Goal: Task Accomplishment & Management: Manage account settings

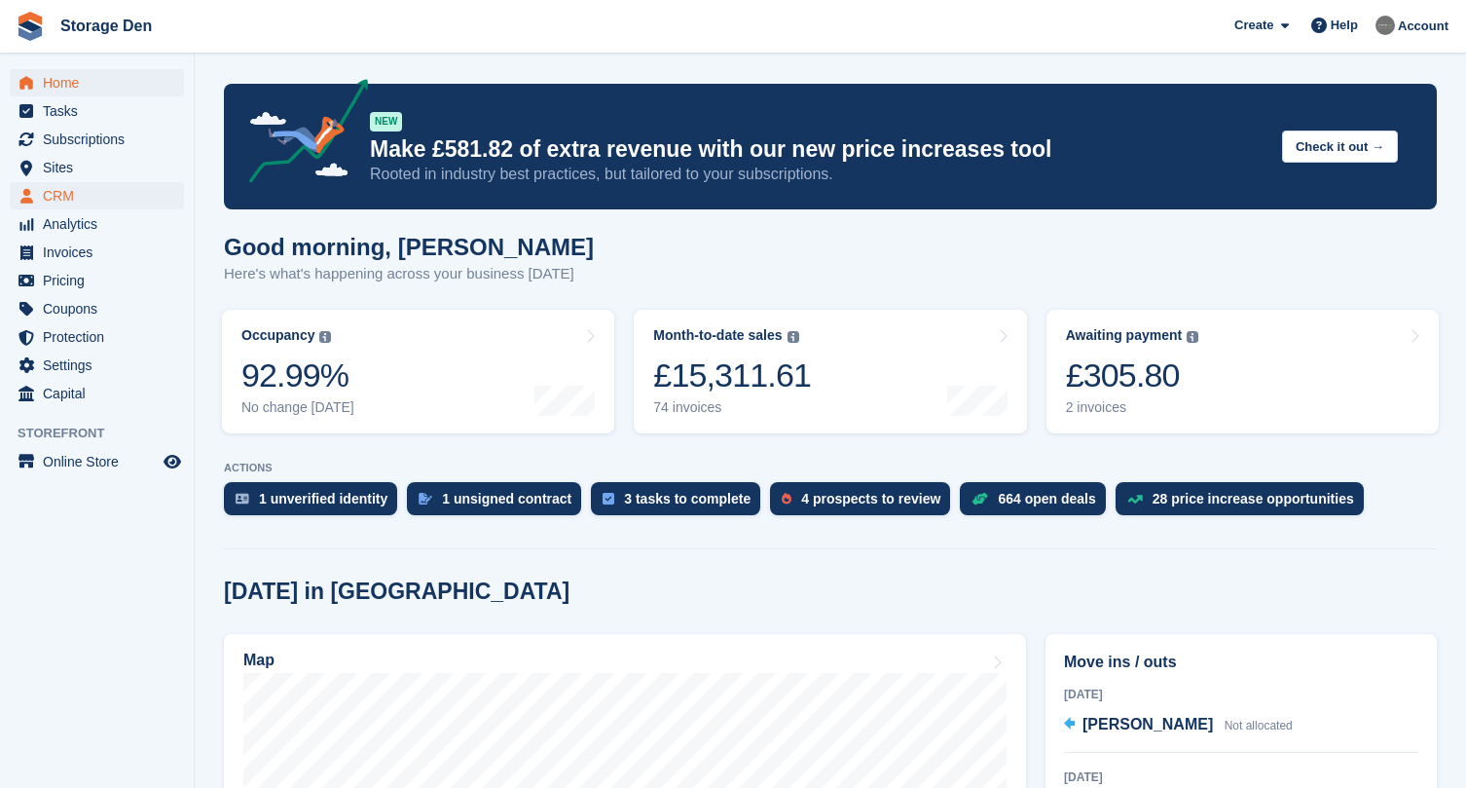
click at [104, 199] on span "CRM" at bounding box center [101, 195] width 117 height 27
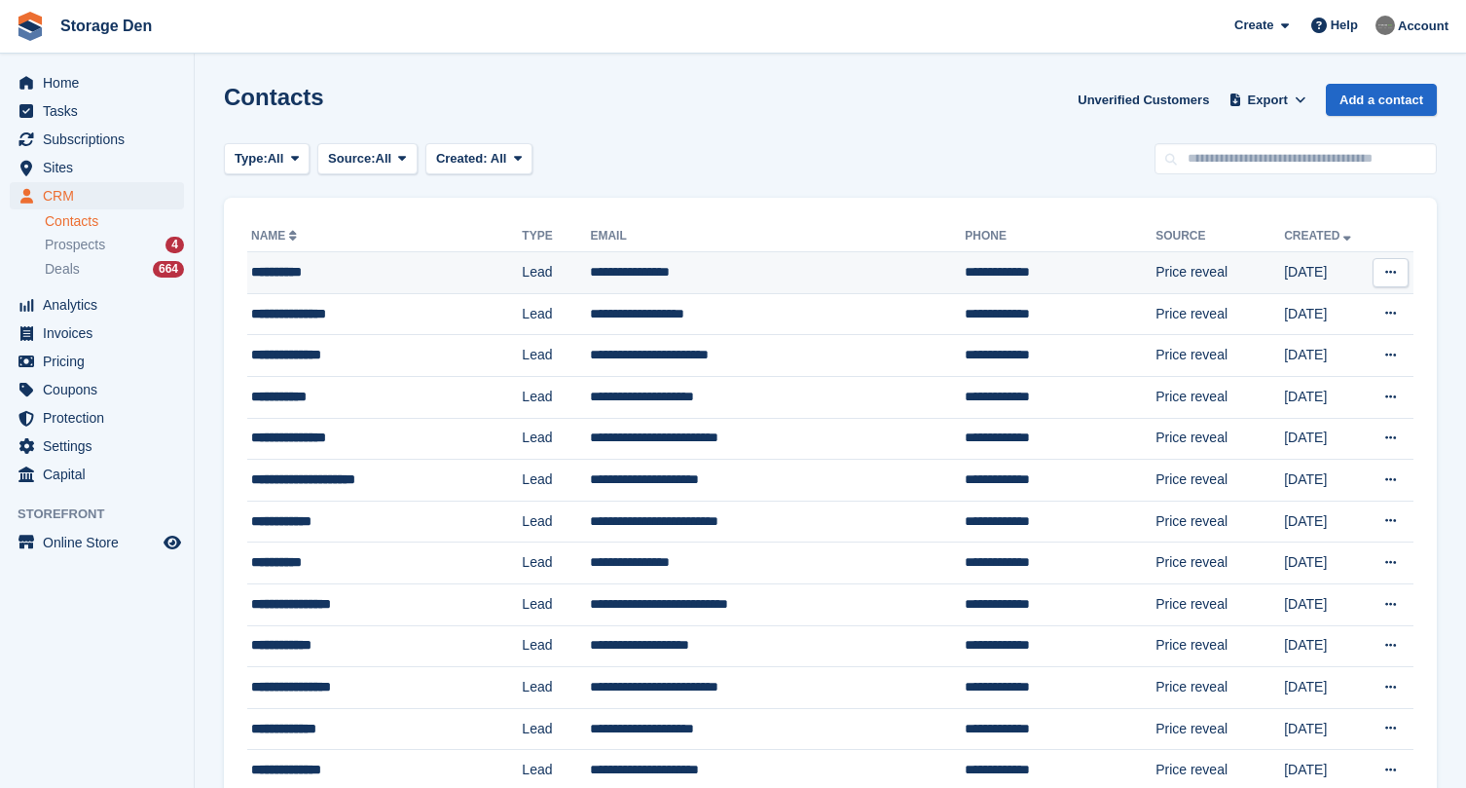
click at [397, 267] on div "**********" at bounding box center [368, 272] width 235 height 20
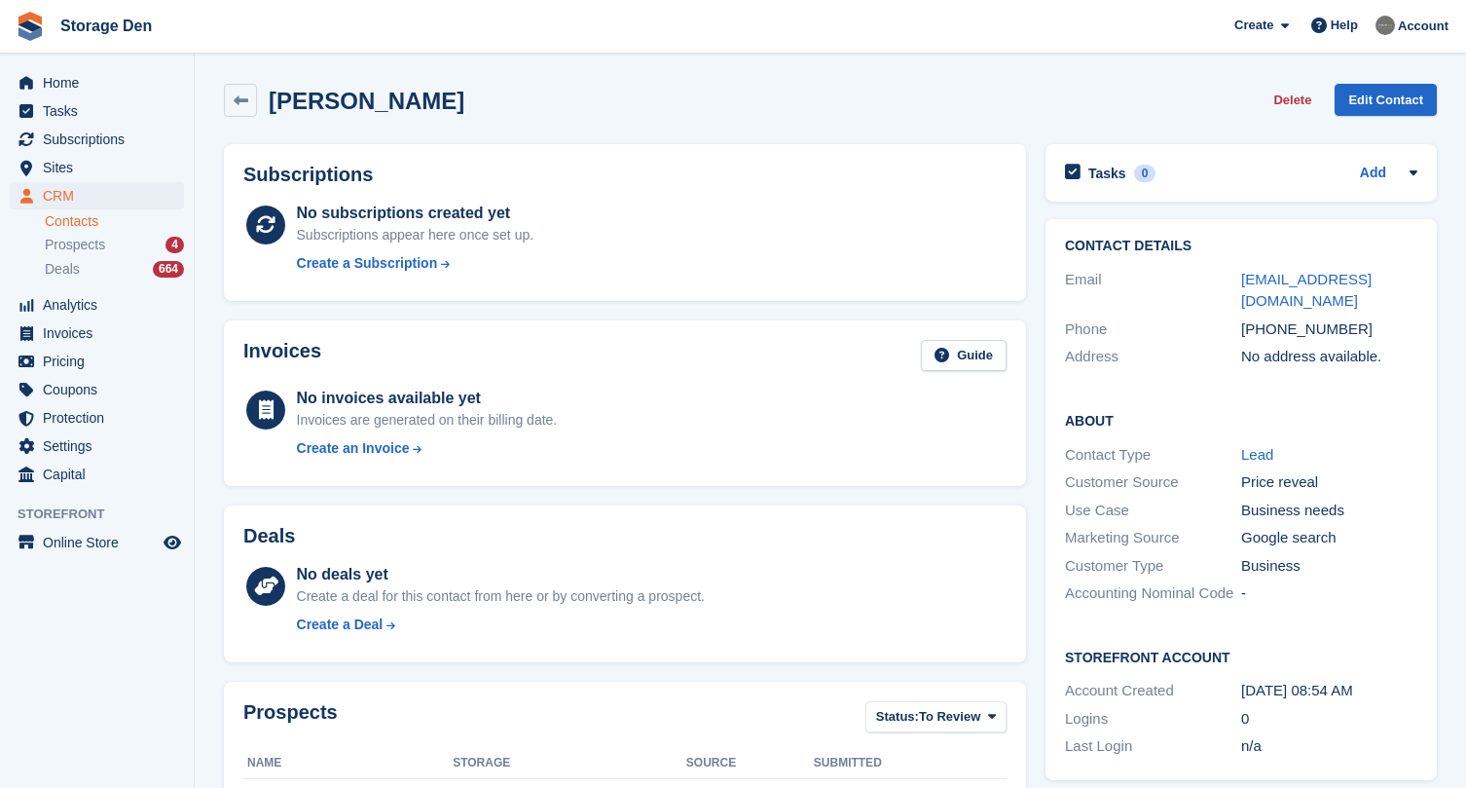
click at [1289, 95] on button "Delete" at bounding box center [1293, 100] width 54 height 32
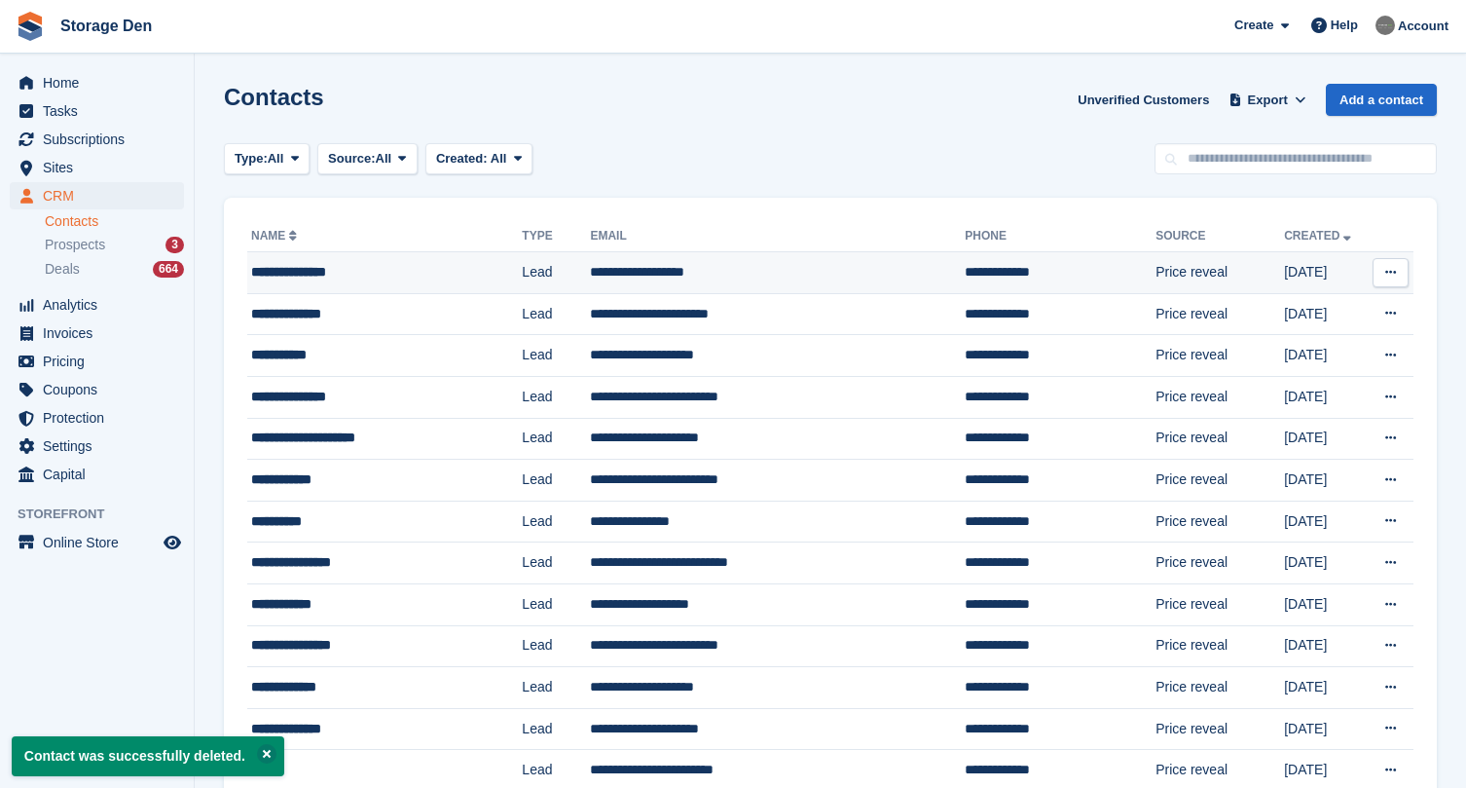
click at [393, 280] on div "**********" at bounding box center [368, 272] width 235 height 20
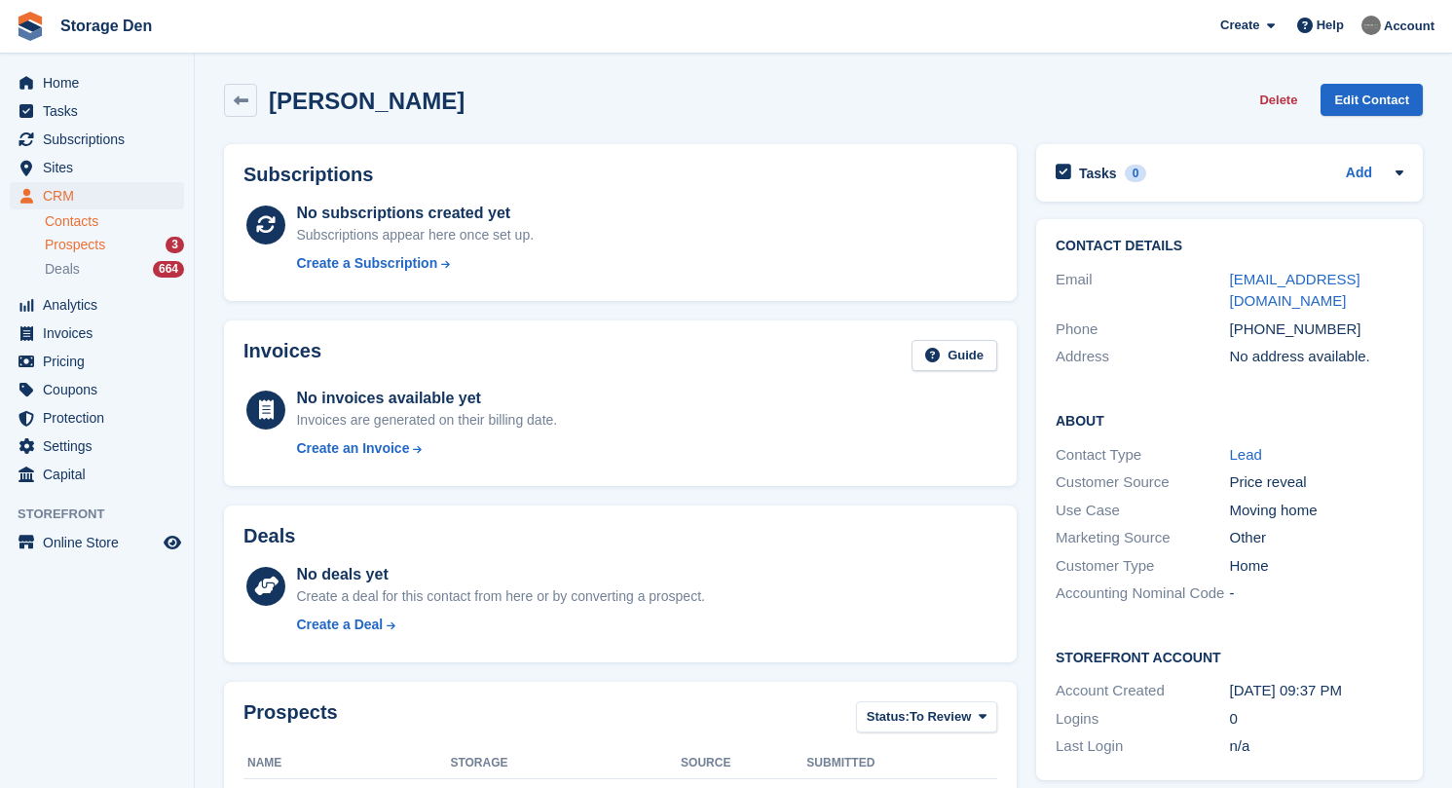
click at [120, 238] on div "Prospects 3" at bounding box center [114, 245] width 139 height 19
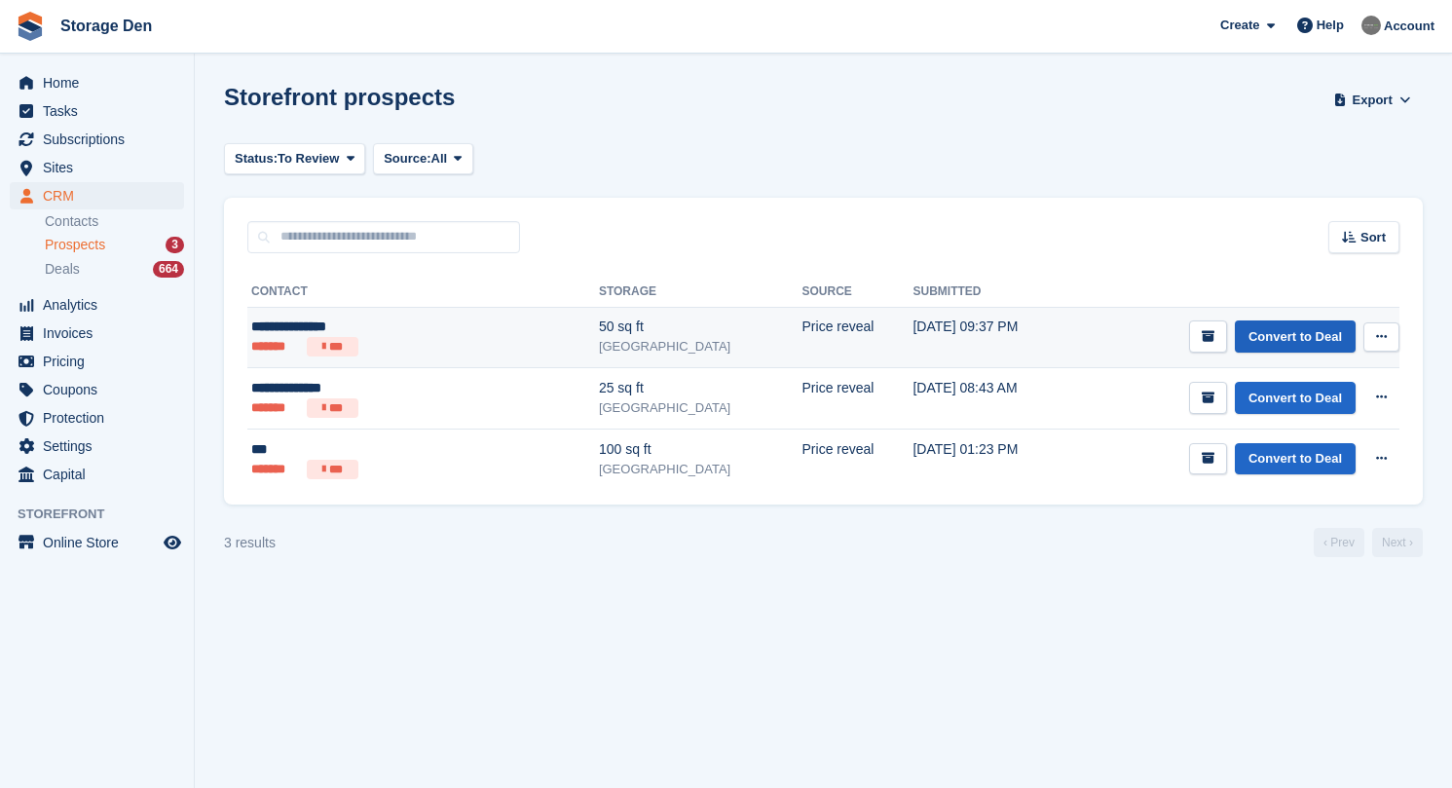
click at [1290, 340] on link "Convert to Deal" at bounding box center [1295, 336] width 121 height 32
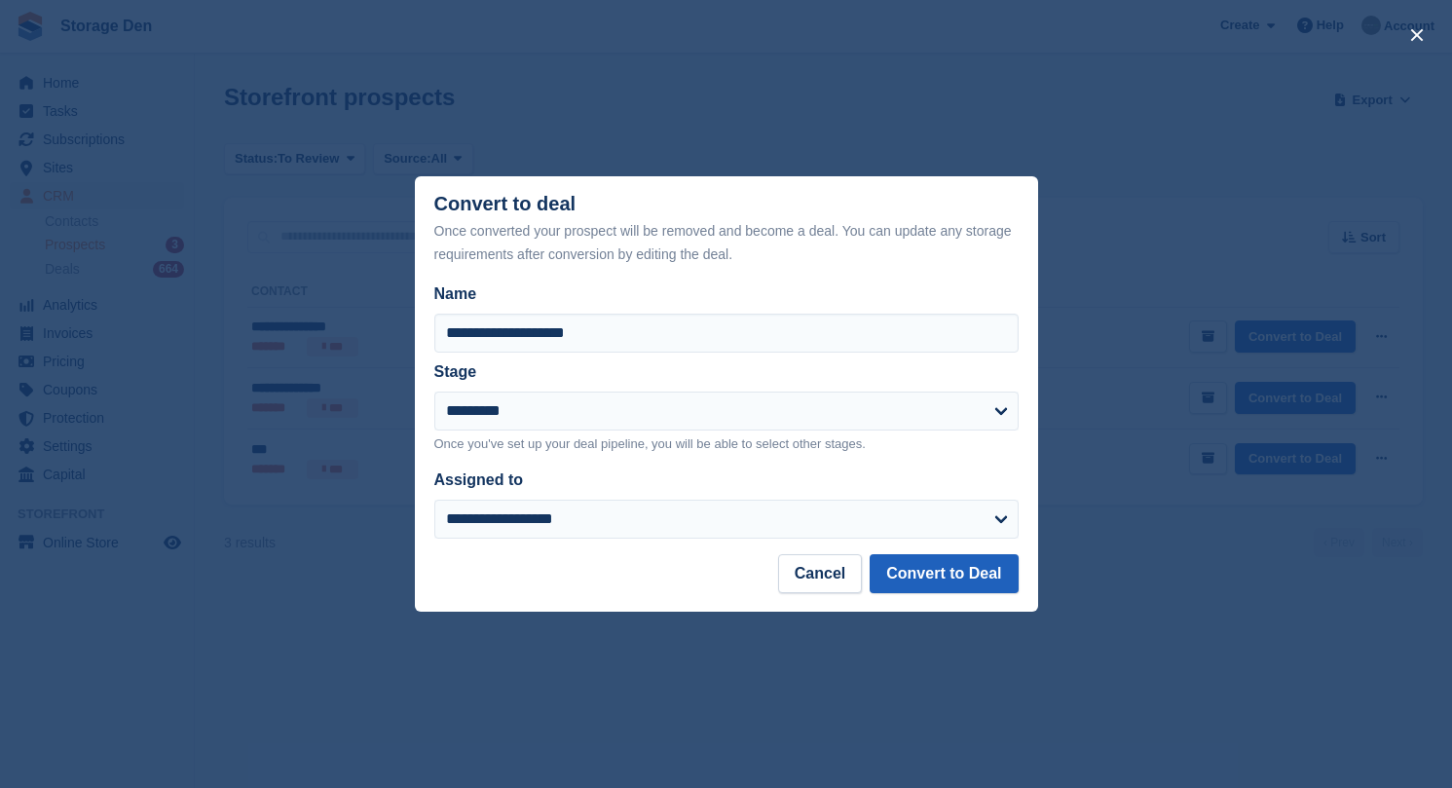
click at [983, 573] on button "Convert to Deal" at bounding box center [944, 573] width 148 height 39
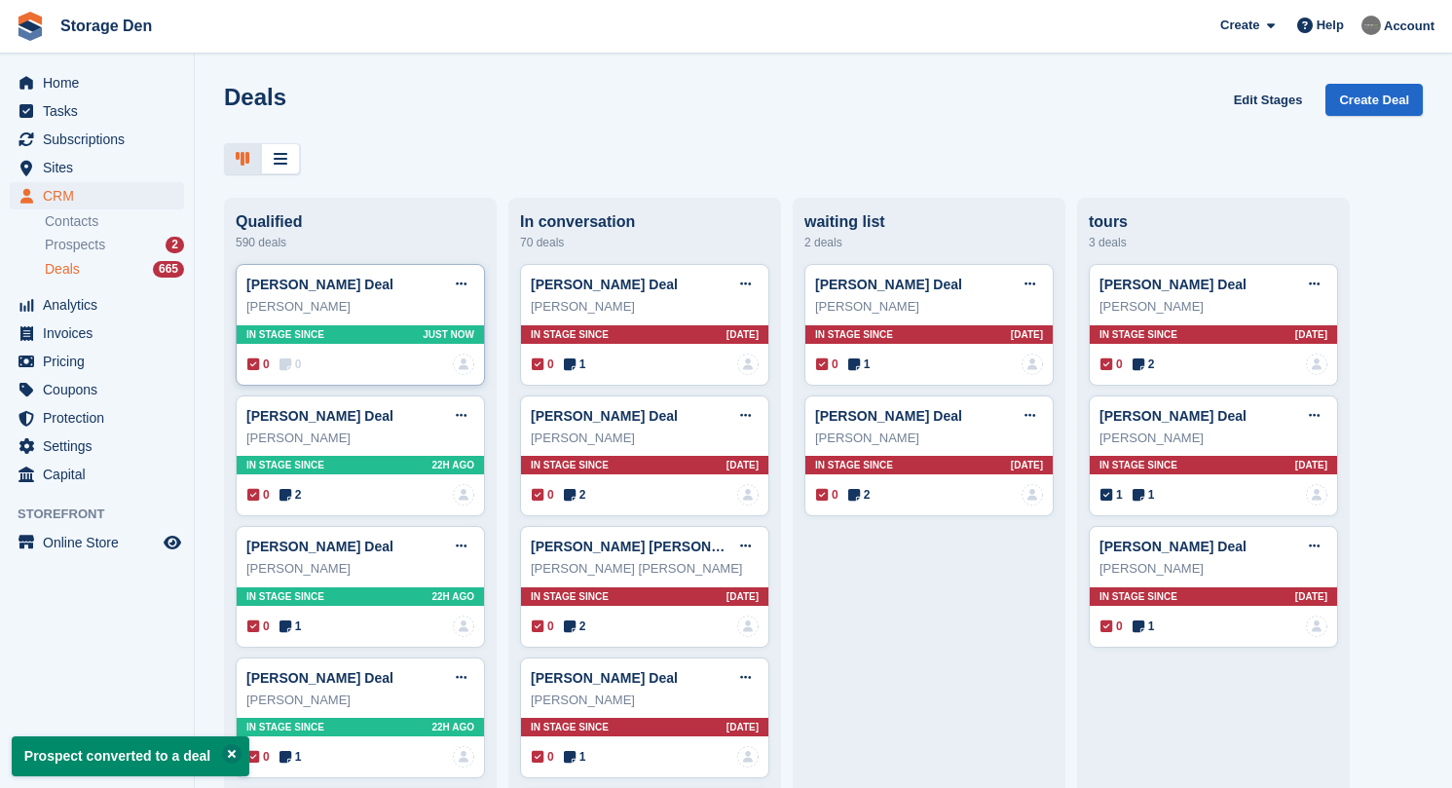
click at [291, 366] on icon at bounding box center [285, 364] width 12 height 14
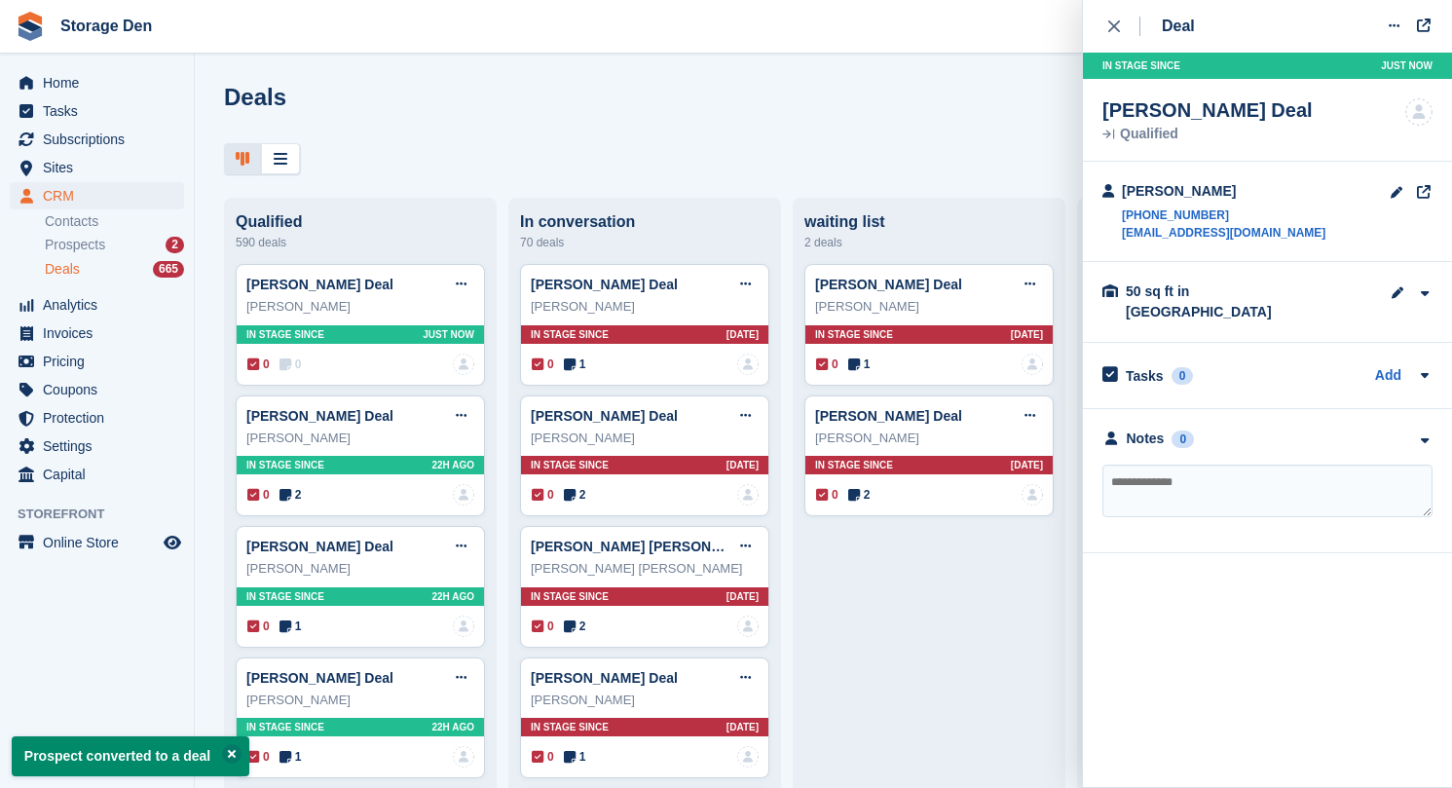
click at [1191, 464] on textarea at bounding box center [1267, 490] width 330 height 53
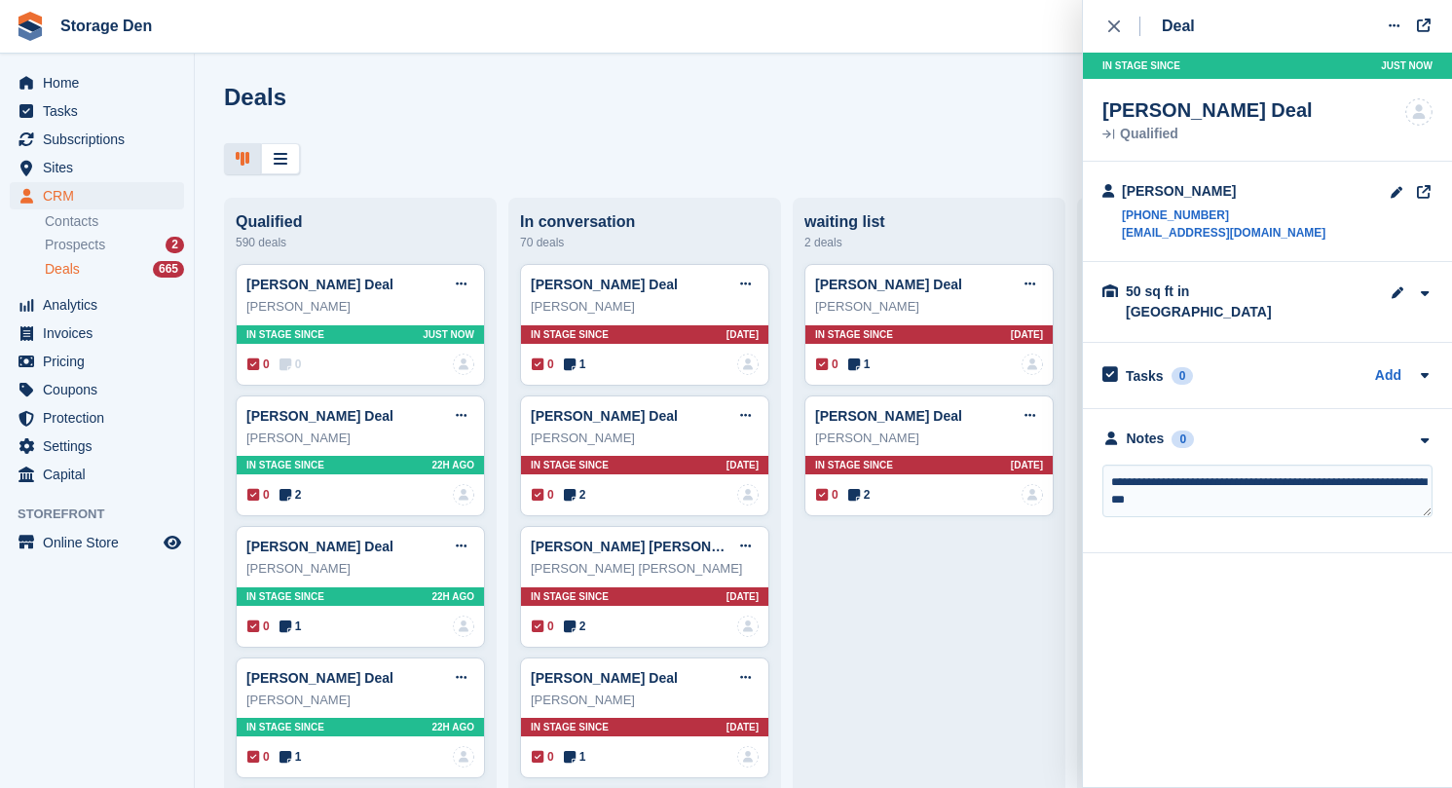
type textarea "**********"
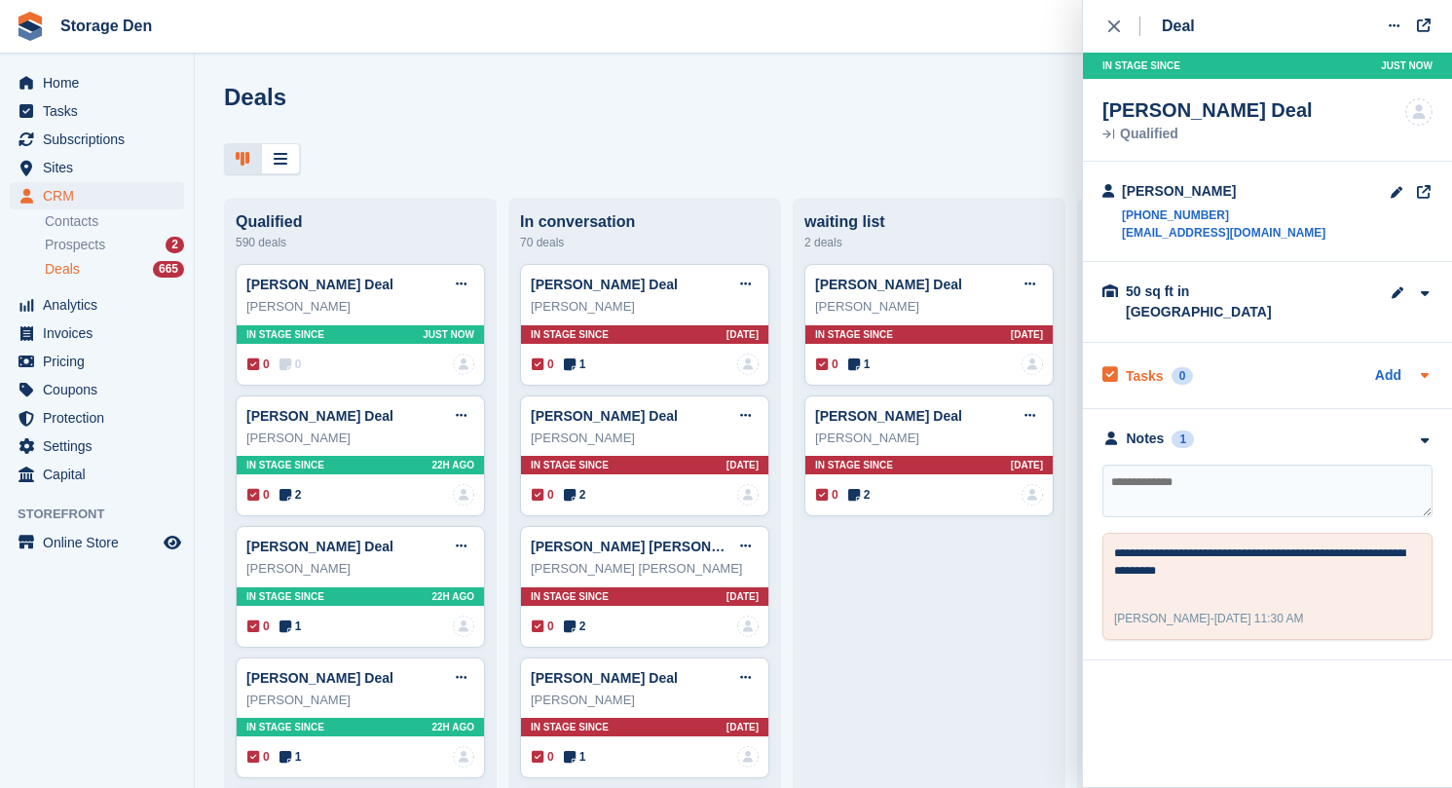
click at [1152, 367] on h2 "Tasks" at bounding box center [1145, 376] width 38 height 18
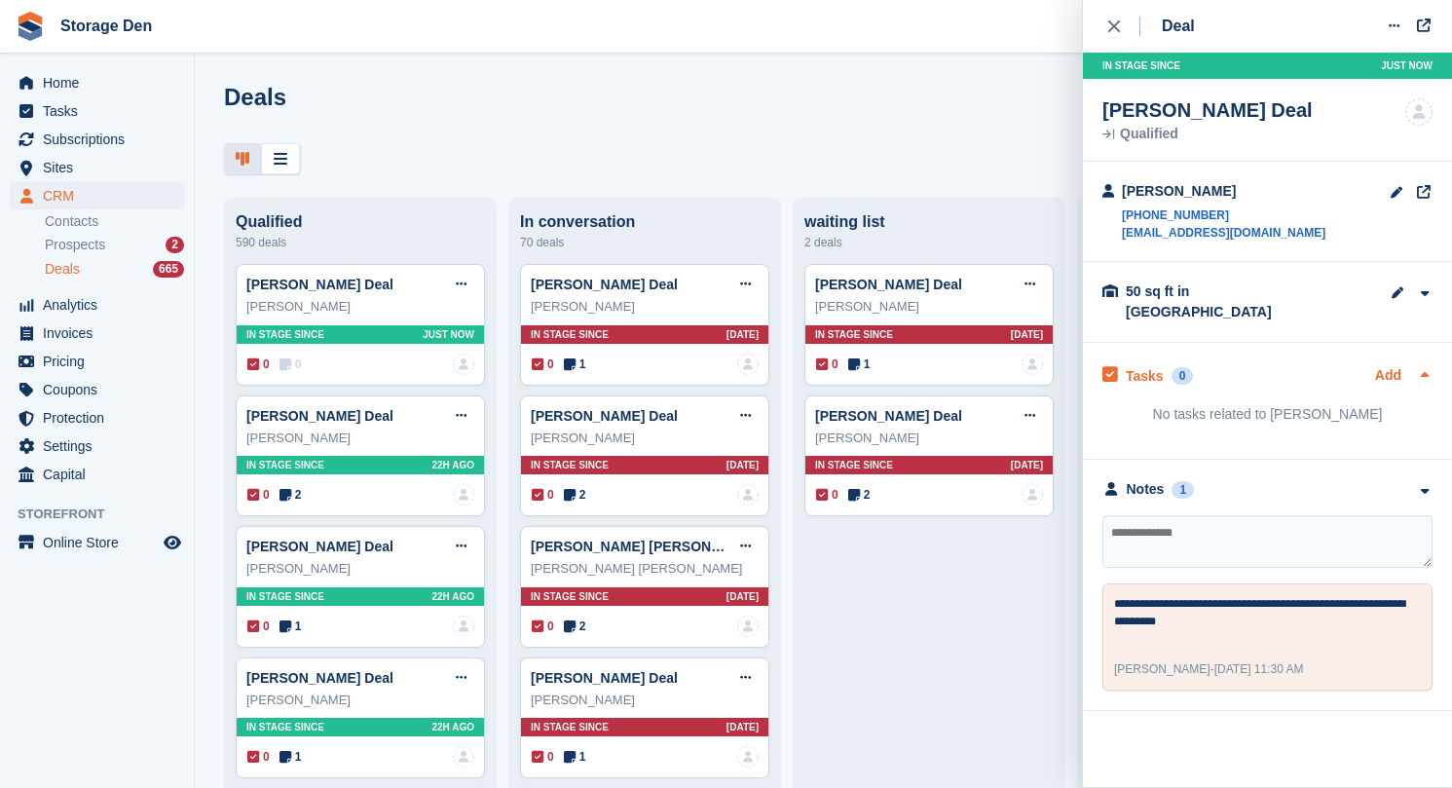
click at [1384, 365] on link "Add" at bounding box center [1388, 376] width 26 height 22
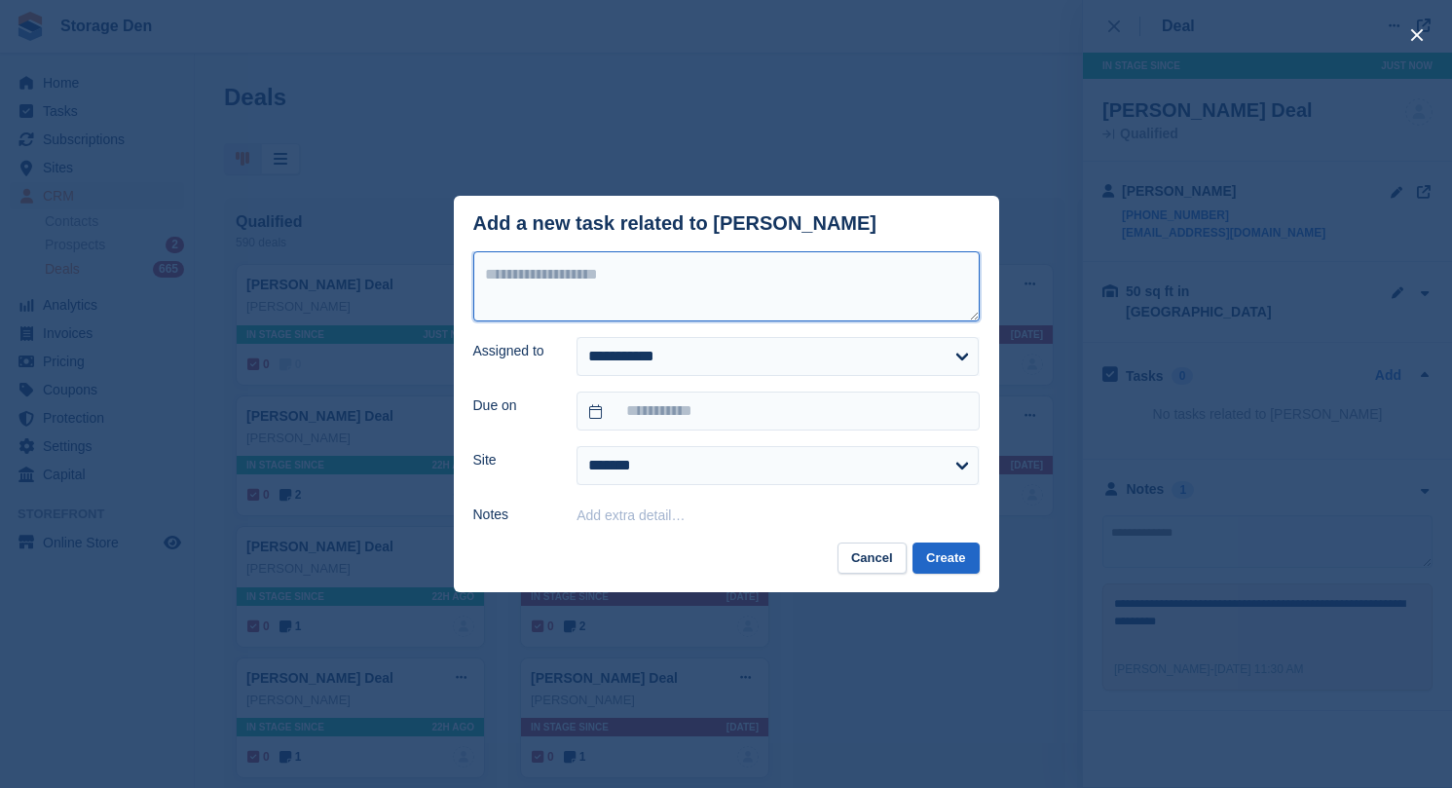
click at [628, 288] on textarea at bounding box center [726, 286] width 506 height 70
type textarea "**********"
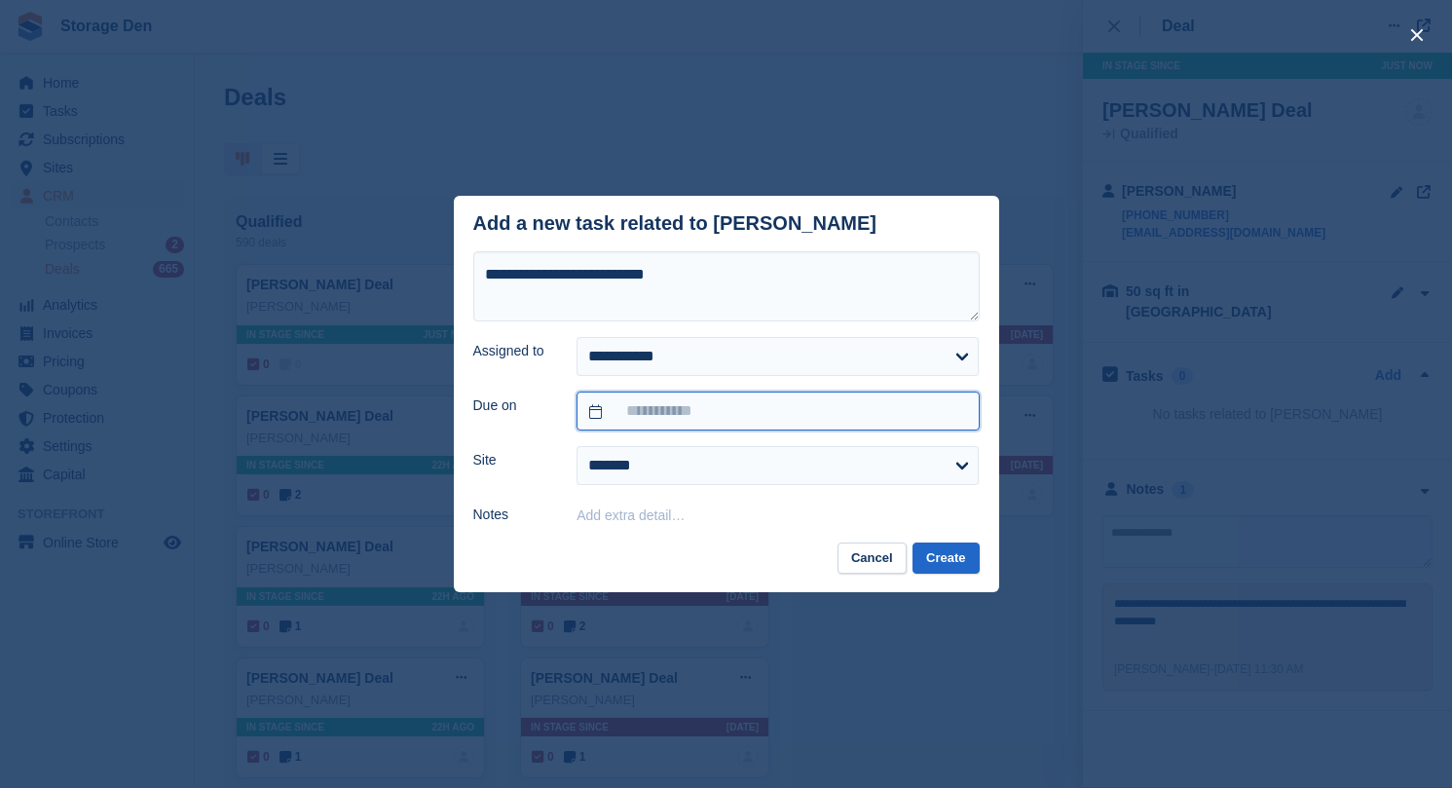
click at [683, 414] on input "text" at bounding box center [777, 410] width 402 height 39
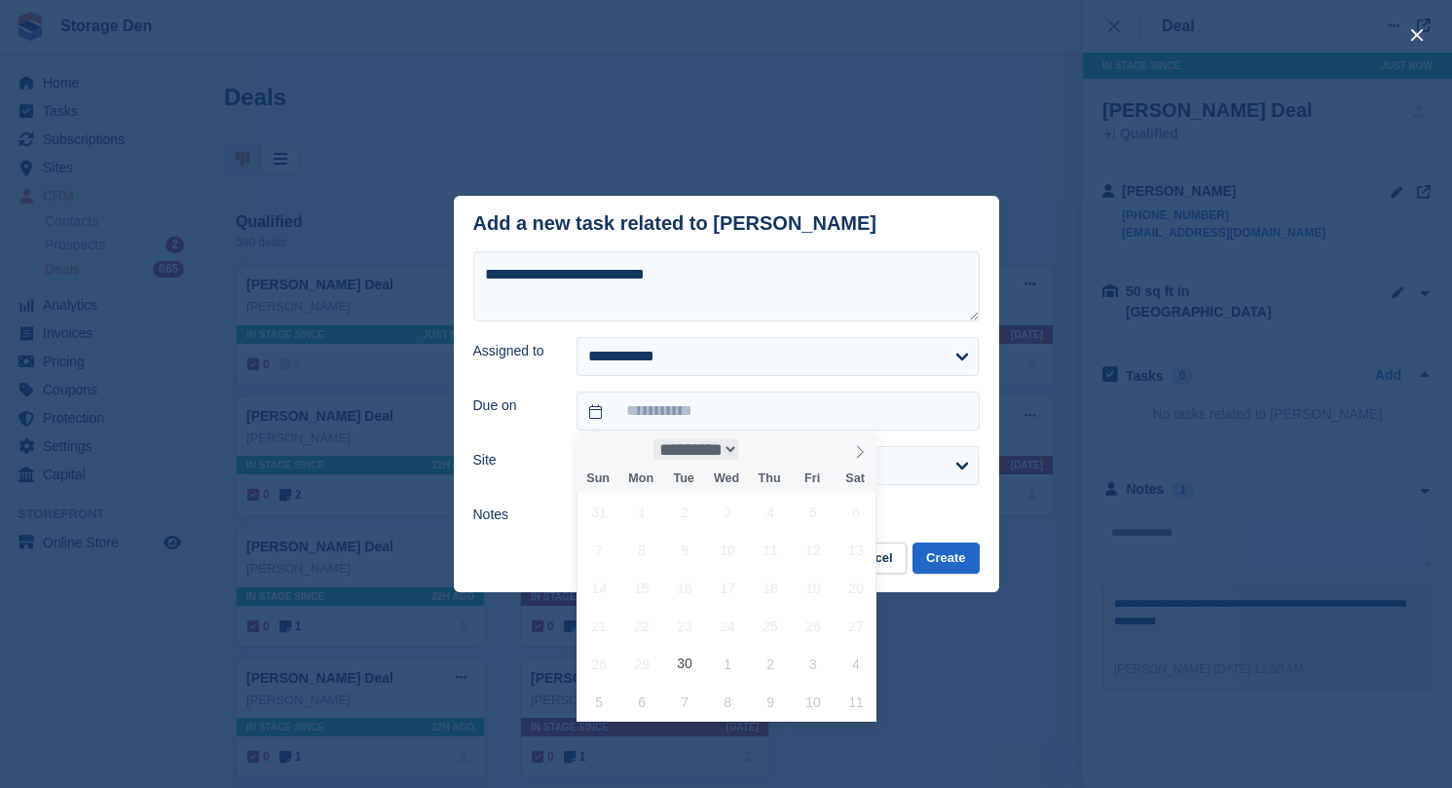
select select "**"
click at [863, 553] on span "8" at bounding box center [855, 550] width 38 height 38
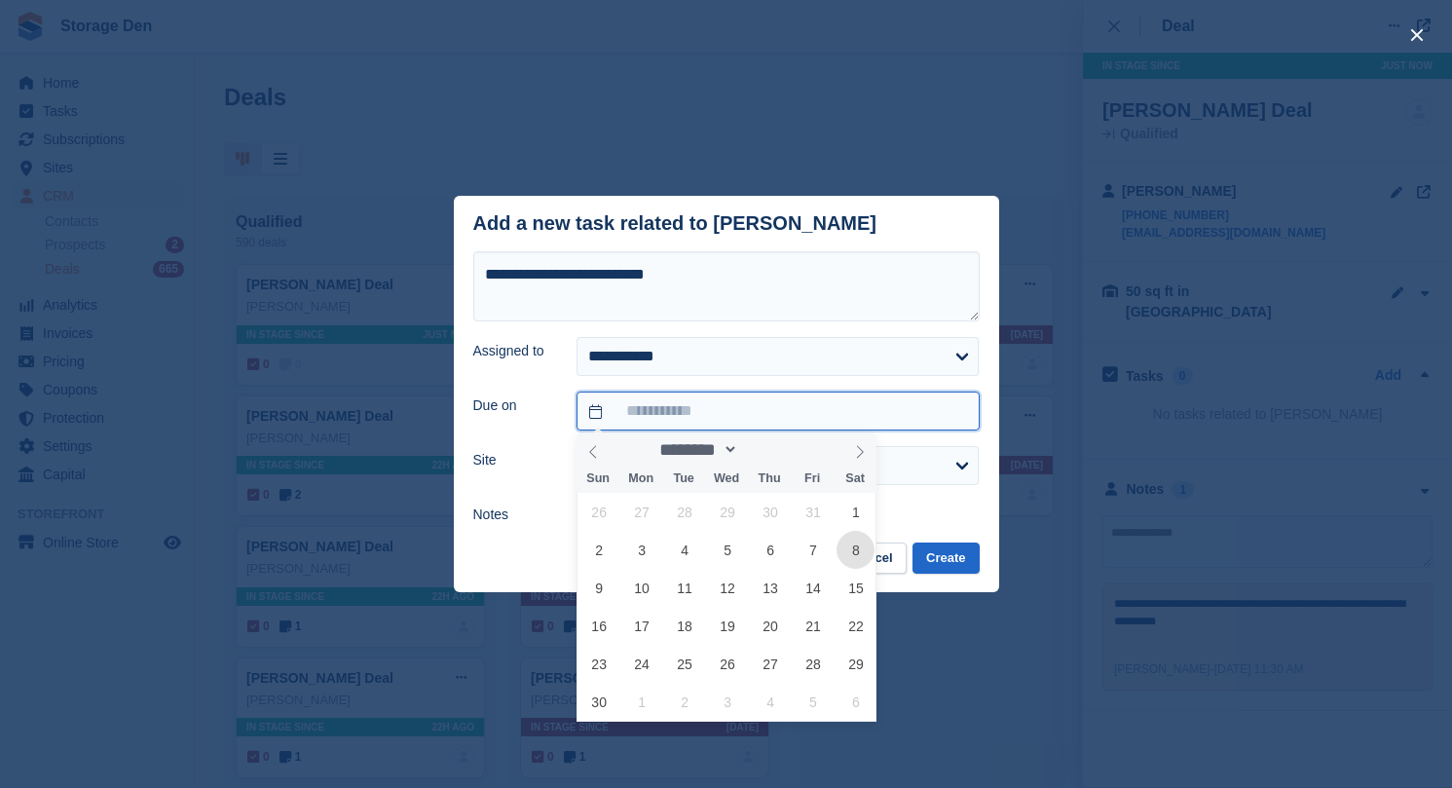
type input "**********"
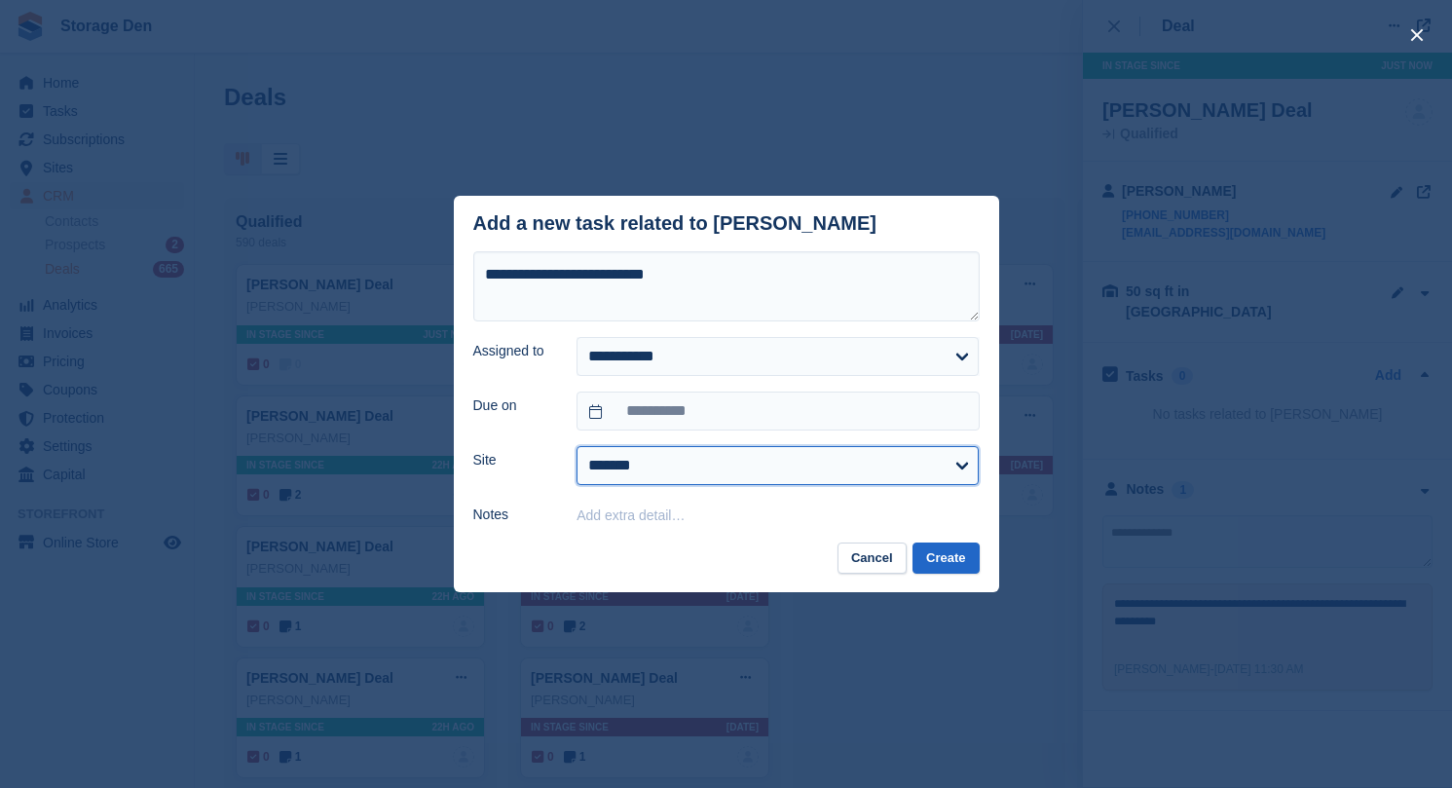
select select "***"
click at [942, 548] on button "Create" at bounding box center [945, 558] width 66 height 32
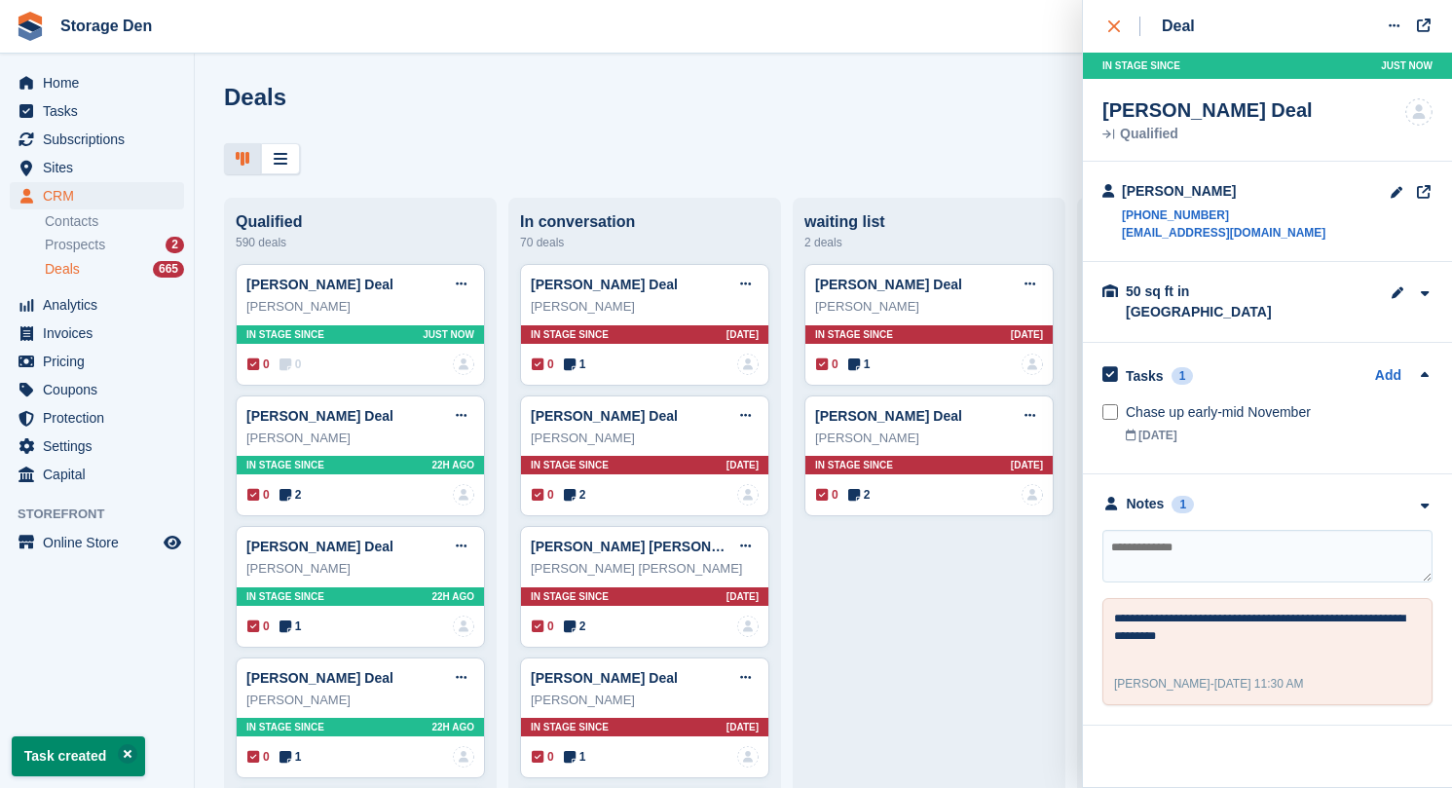
click at [1112, 24] on icon "close" at bounding box center [1114, 26] width 12 height 12
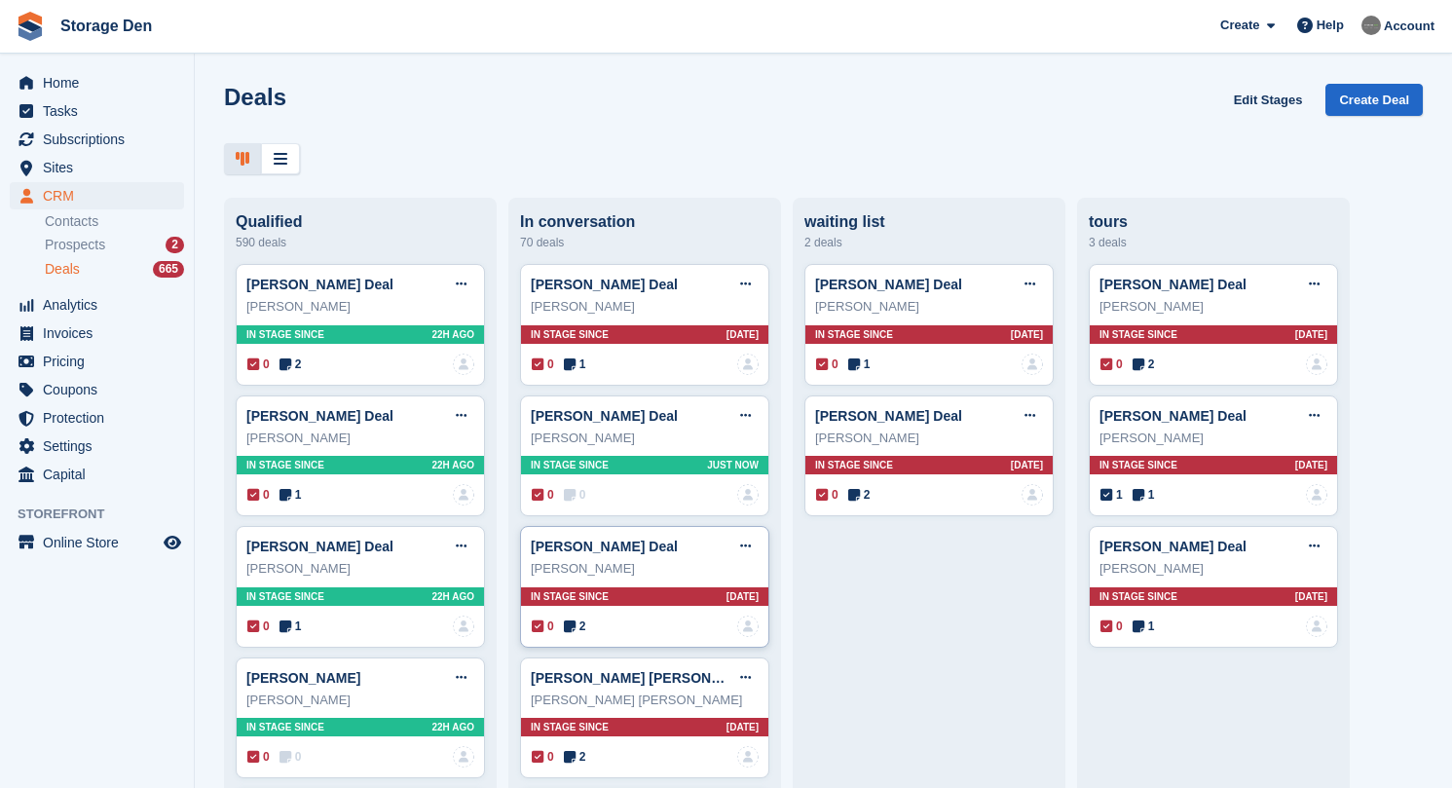
click at [575, 622] on icon at bounding box center [570, 626] width 12 height 14
click at [576, 634] on div "0 2 No one is assigned to this deal" at bounding box center [645, 625] width 227 height 21
click at [577, 623] on span "2" at bounding box center [575, 626] width 22 height 18
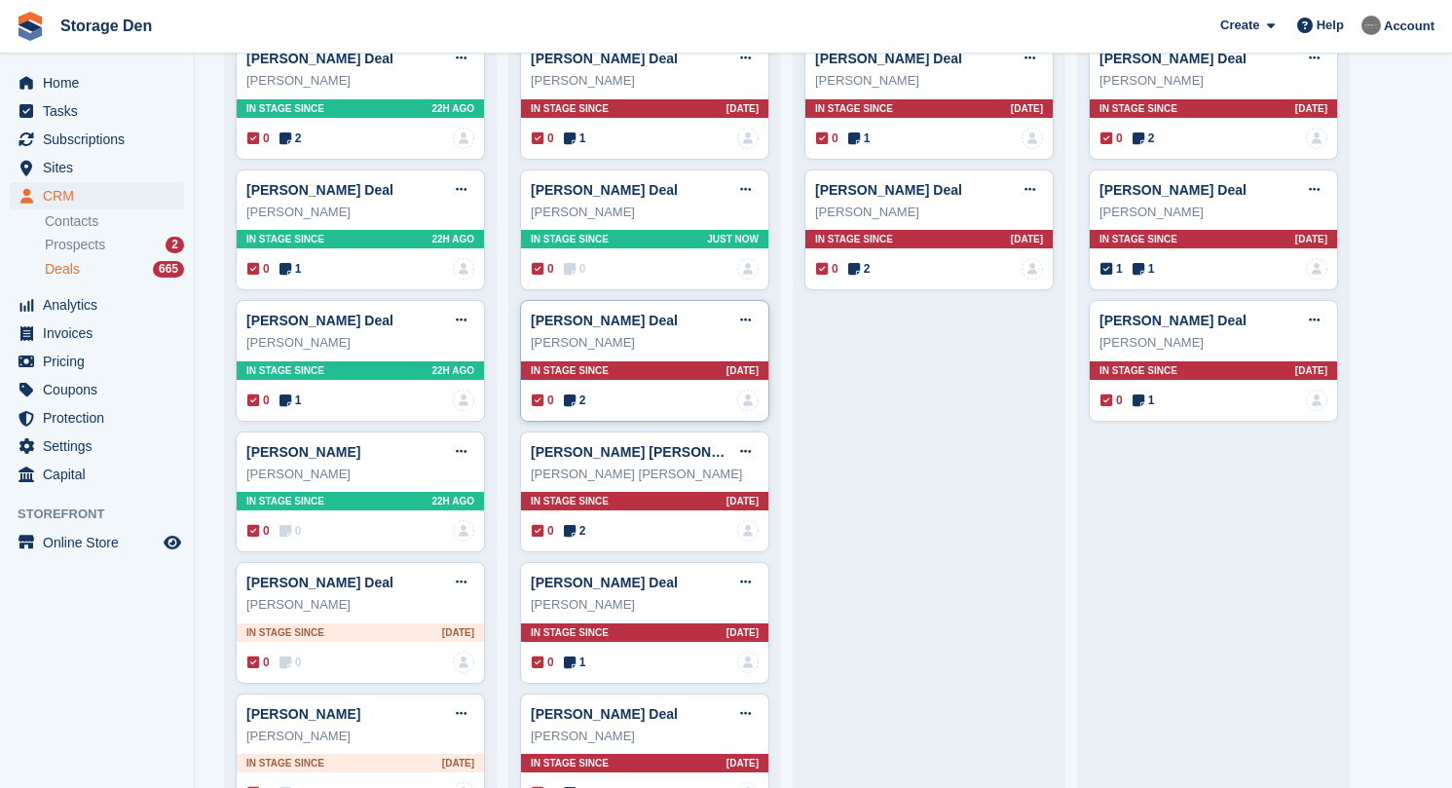
scroll to position [250, 0]
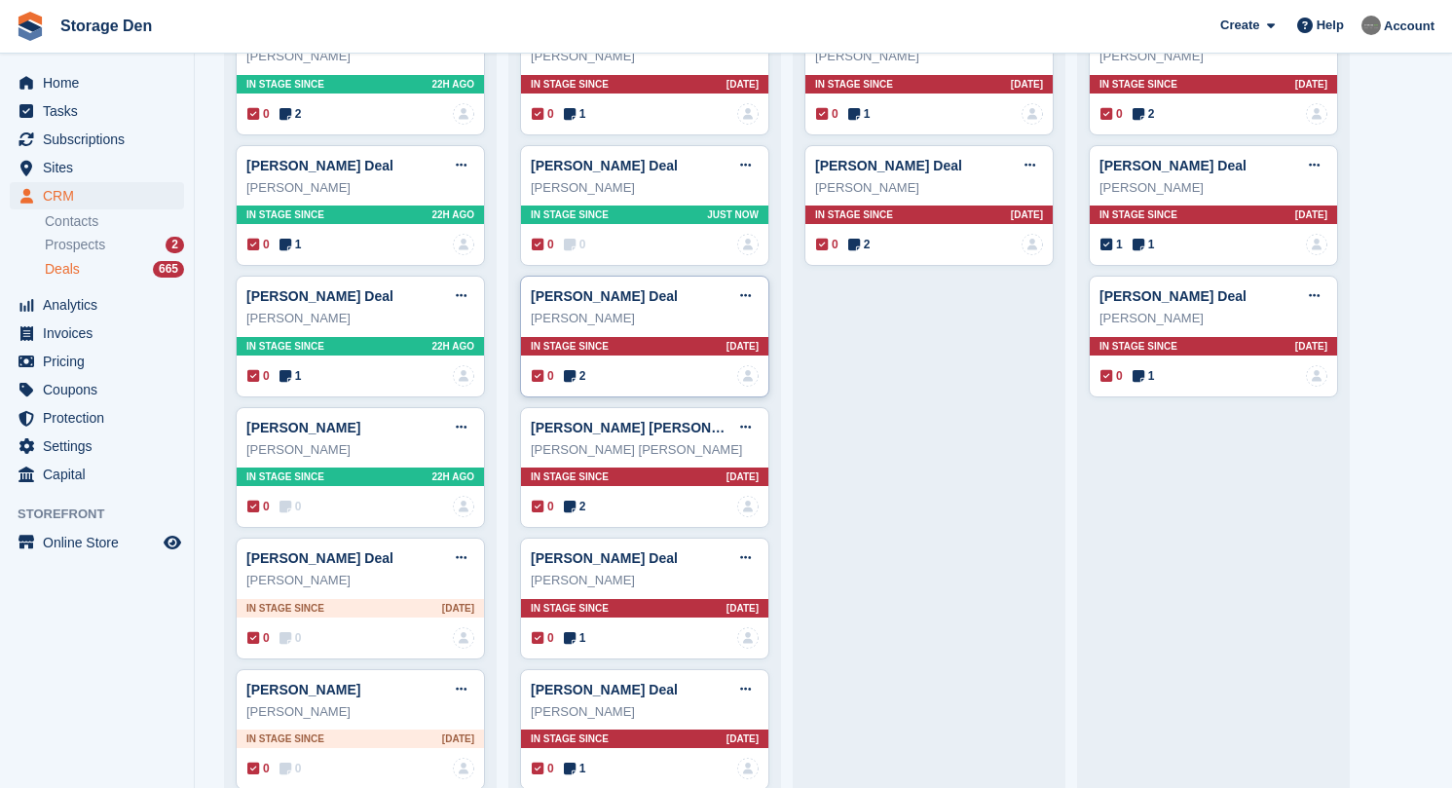
click at [568, 375] on icon at bounding box center [570, 376] width 12 height 14
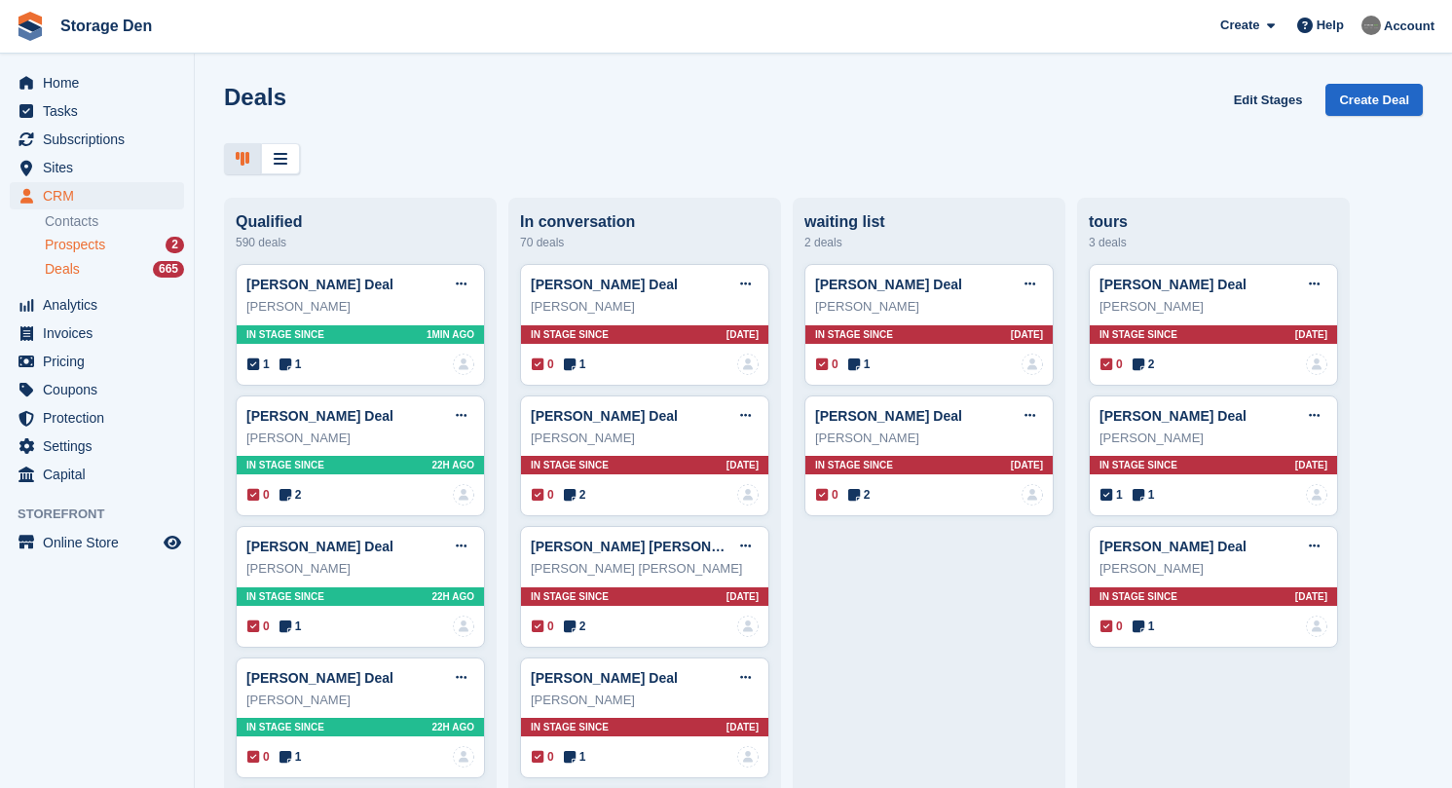
click at [127, 237] on div "Prospects 2" at bounding box center [114, 245] width 139 height 19
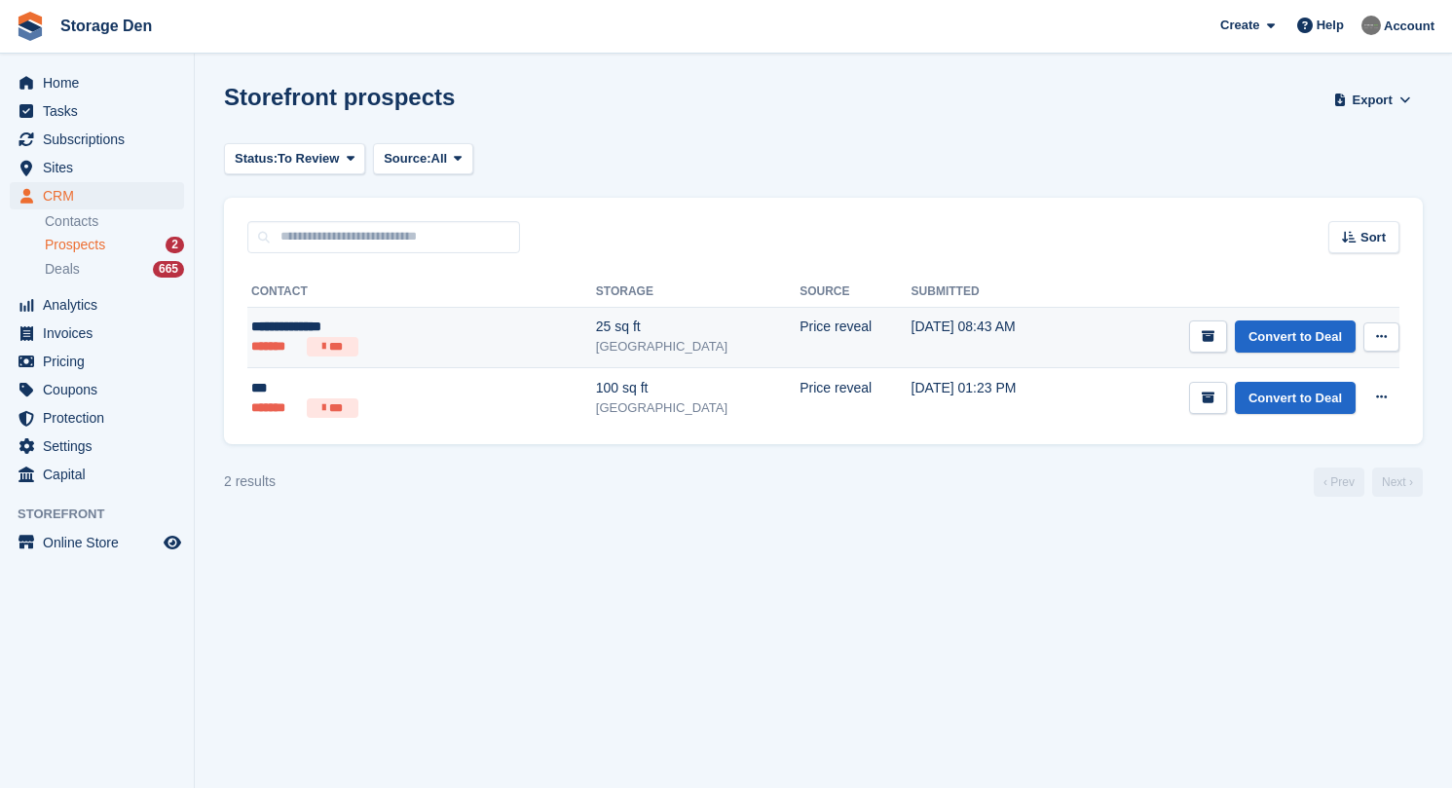
click at [430, 325] on div "**********" at bounding box center [361, 326] width 221 height 20
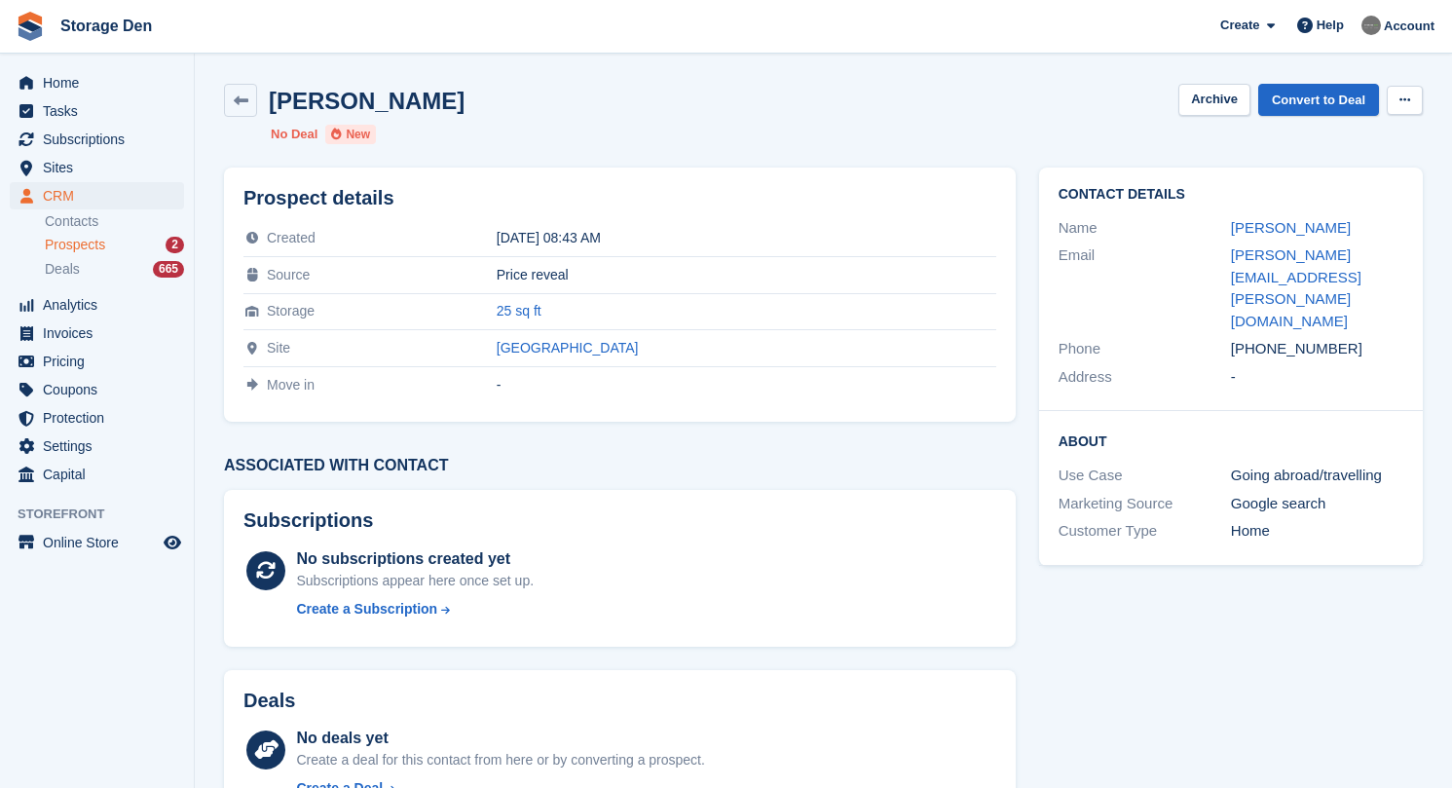
click at [1401, 97] on icon at bounding box center [1404, 99] width 11 height 13
click at [1356, 143] on p "Delete prospect" at bounding box center [1328, 138] width 169 height 25
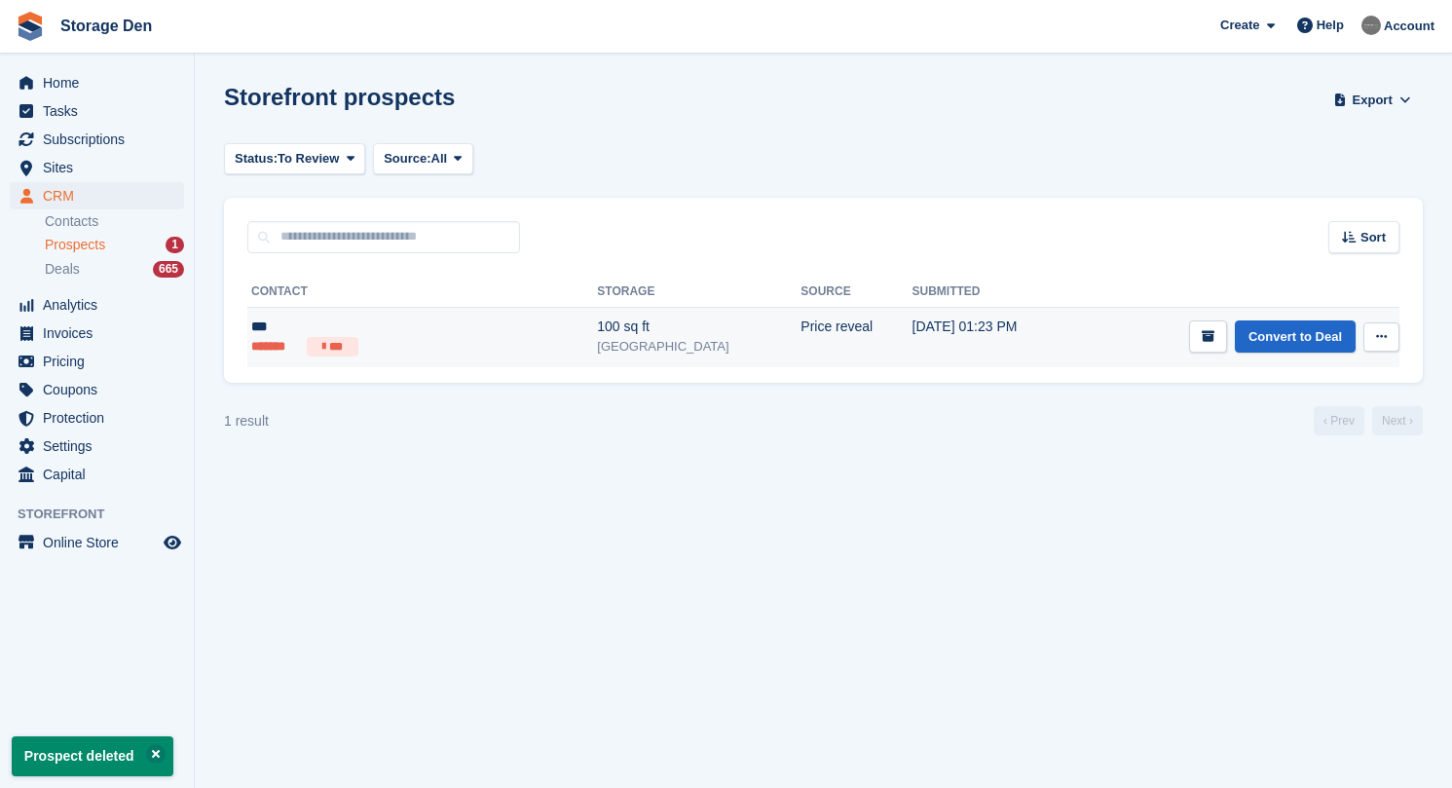
click at [426, 339] on ul "******* ***" at bounding box center [362, 346] width 223 height 19
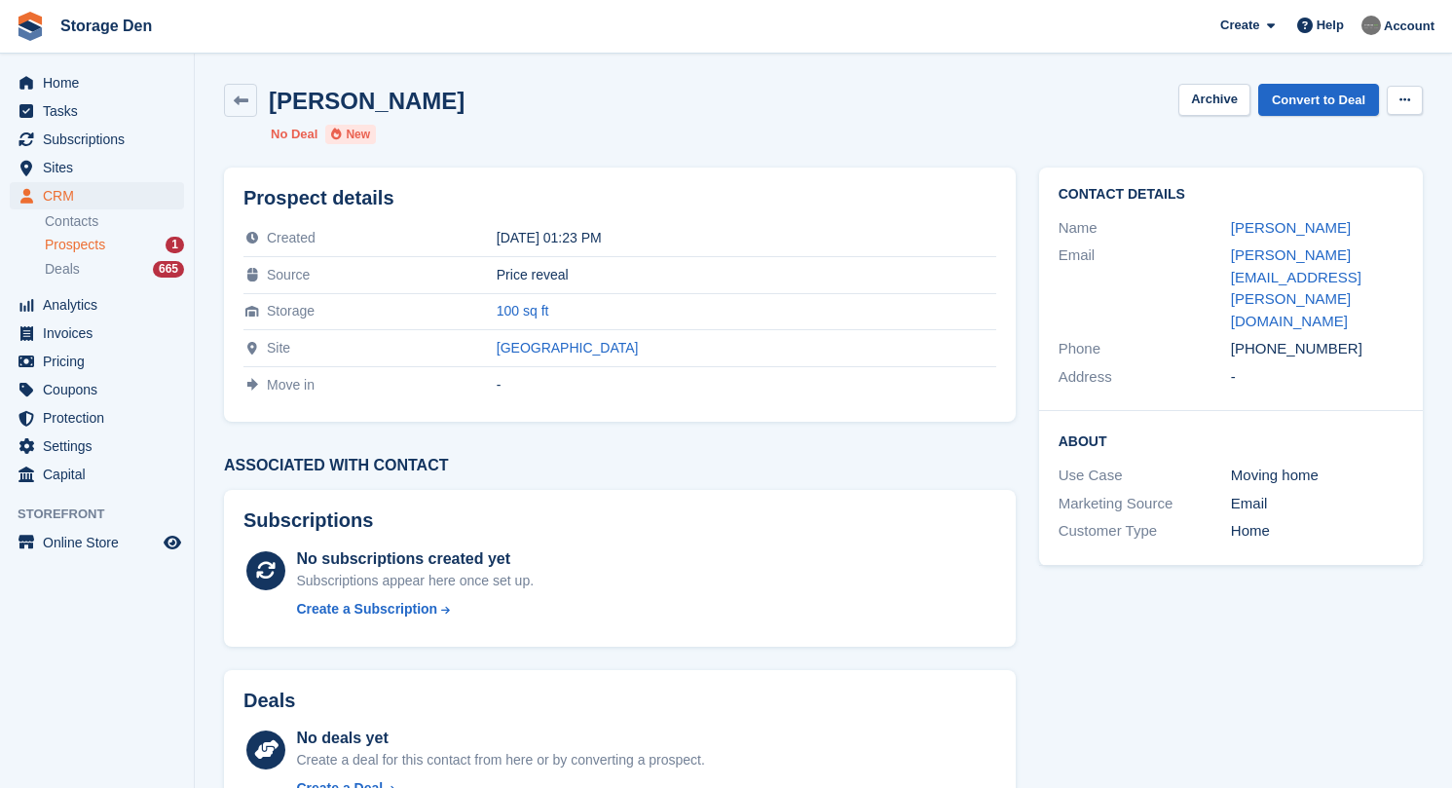
click at [1401, 93] on icon at bounding box center [1404, 99] width 11 height 13
click at [1355, 152] on div "Delete prospect" at bounding box center [1329, 138] width 187 height 43
click at [1358, 149] on p "Delete prospect" at bounding box center [1328, 138] width 169 height 25
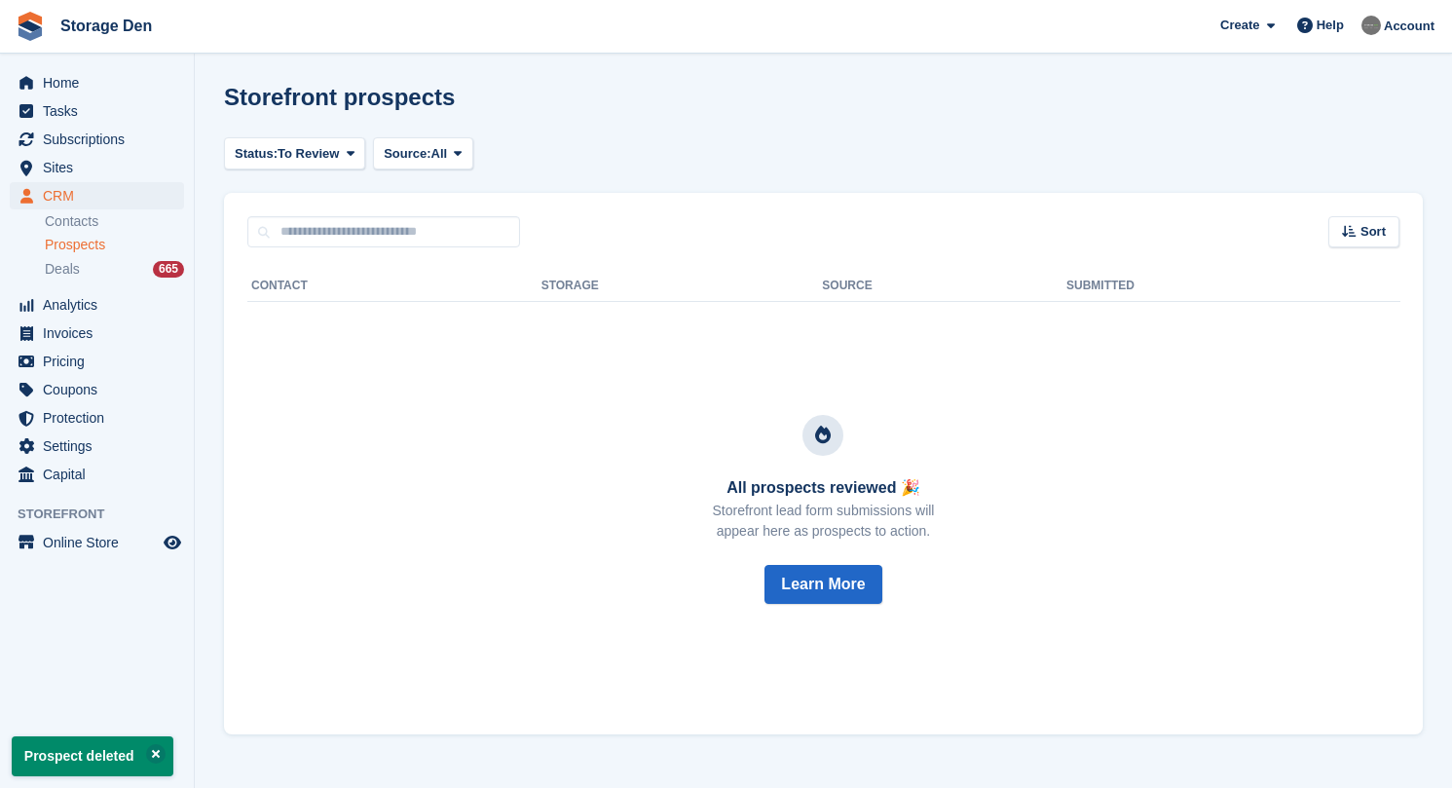
click at [115, 239] on div "Prospects" at bounding box center [114, 245] width 139 height 19
click at [80, 270] on span "Deals" at bounding box center [62, 269] width 35 height 19
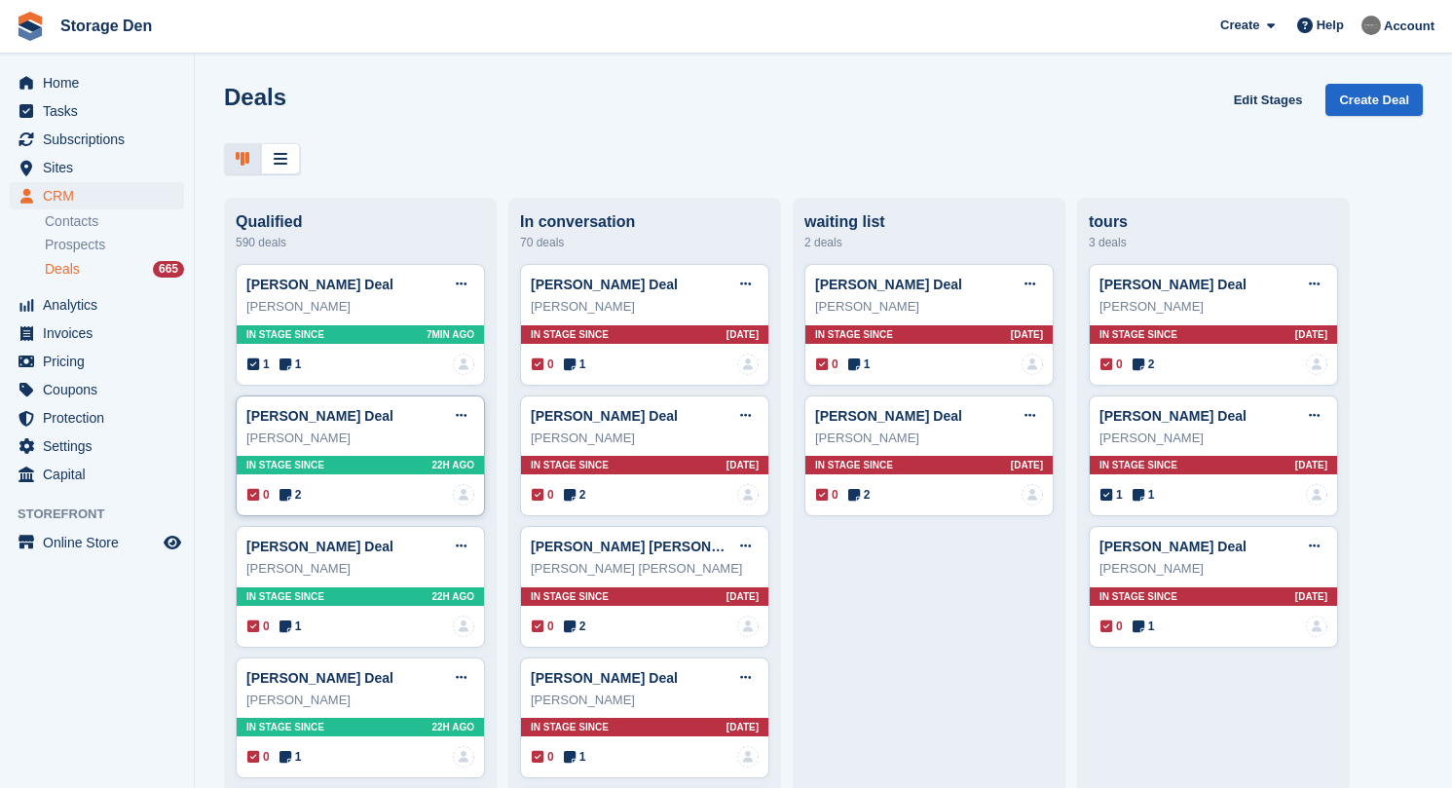
click at [298, 495] on span "2" at bounding box center [290, 495] width 22 height 18
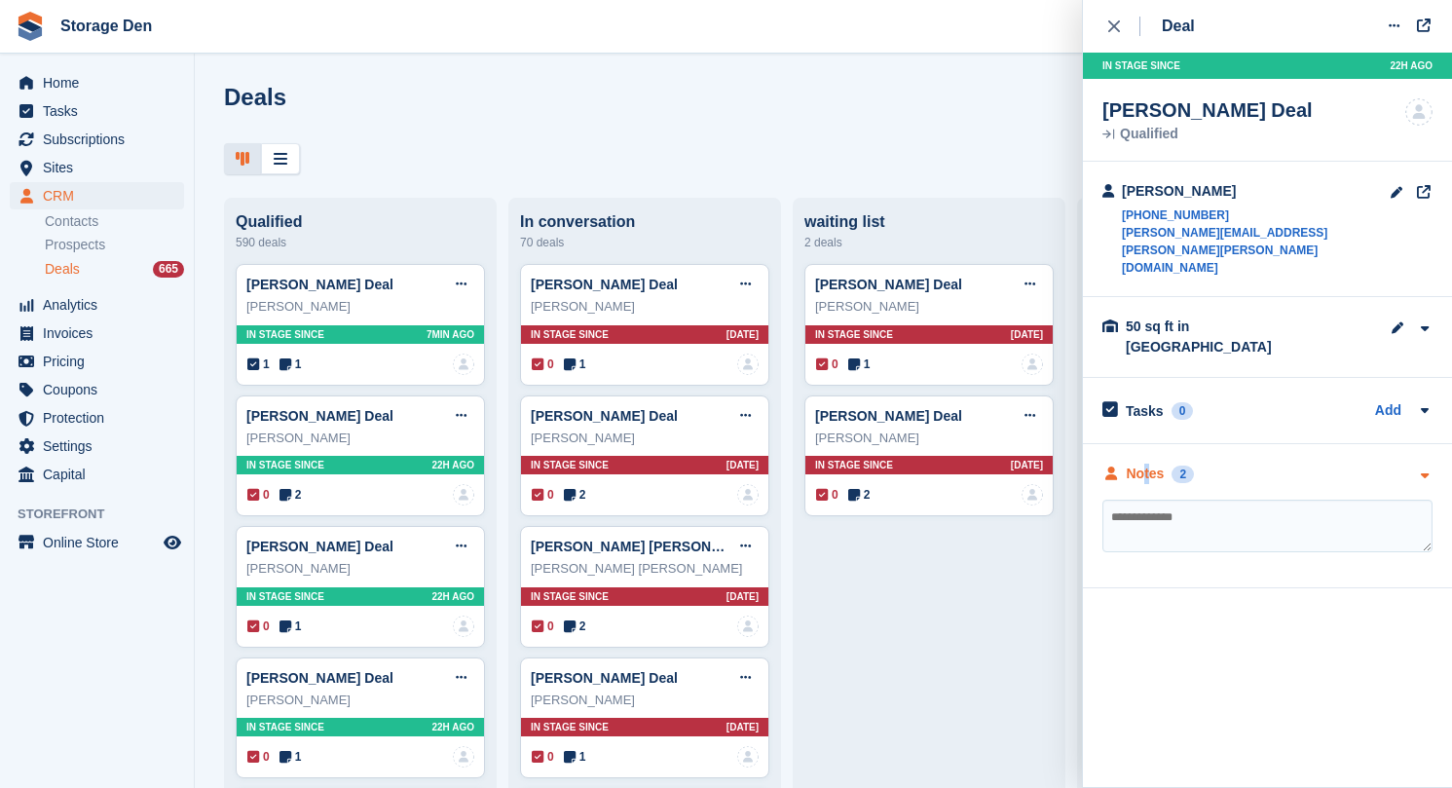
click at [1144, 463] on div "Notes" at bounding box center [1146, 473] width 38 height 20
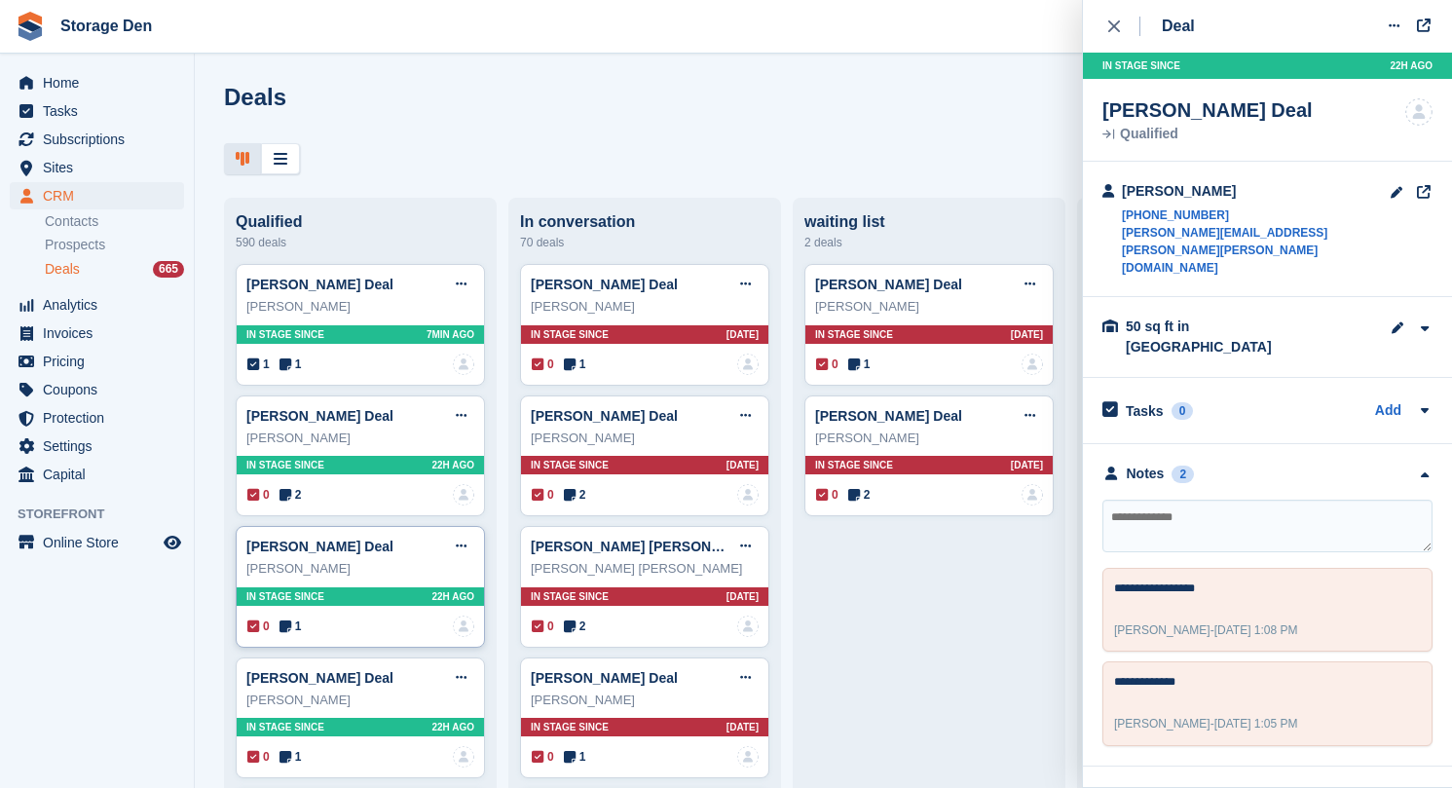
click at [283, 628] on icon at bounding box center [285, 626] width 12 height 14
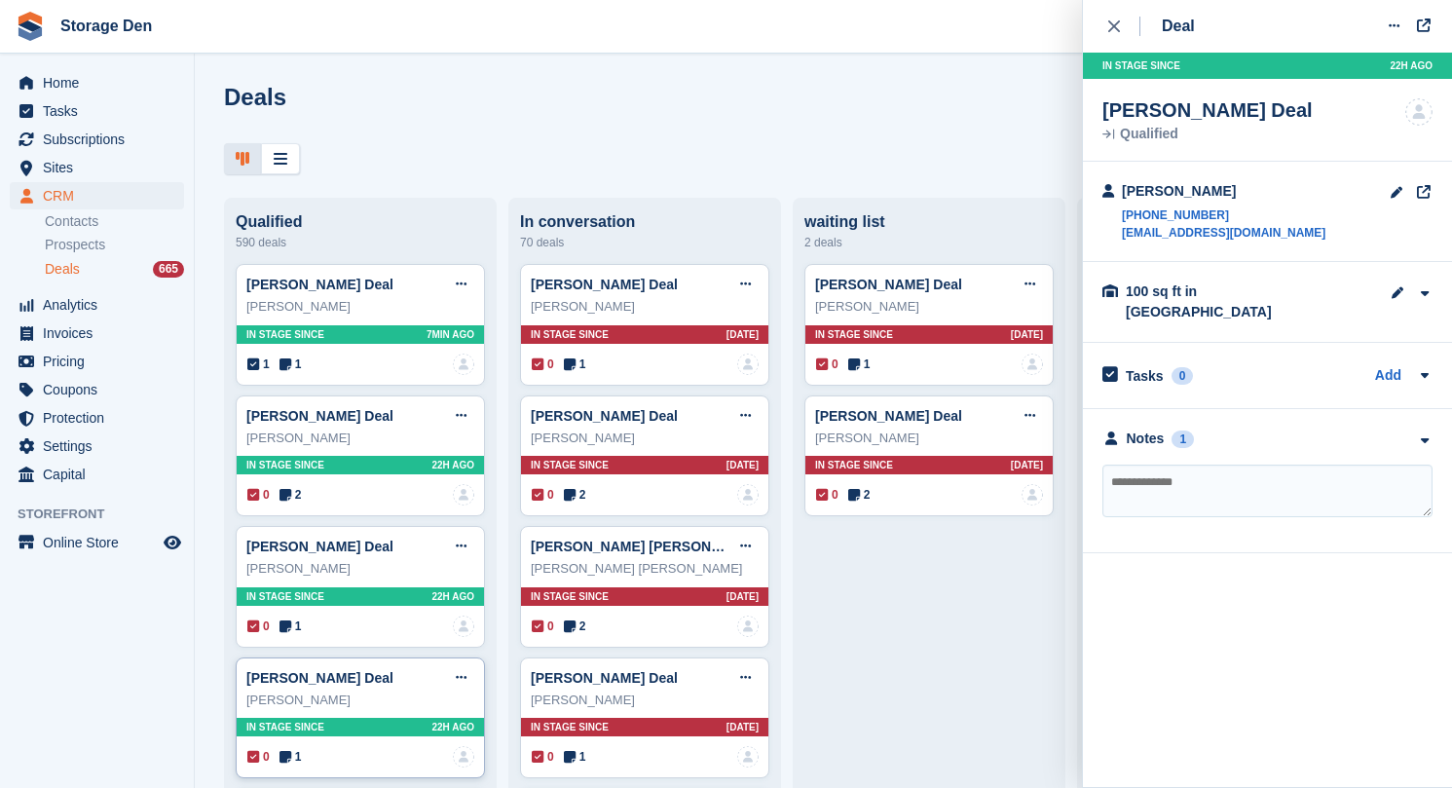
click at [286, 753] on icon at bounding box center [285, 757] width 12 height 14
click at [582, 360] on span "1" at bounding box center [575, 364] width 22 height 18
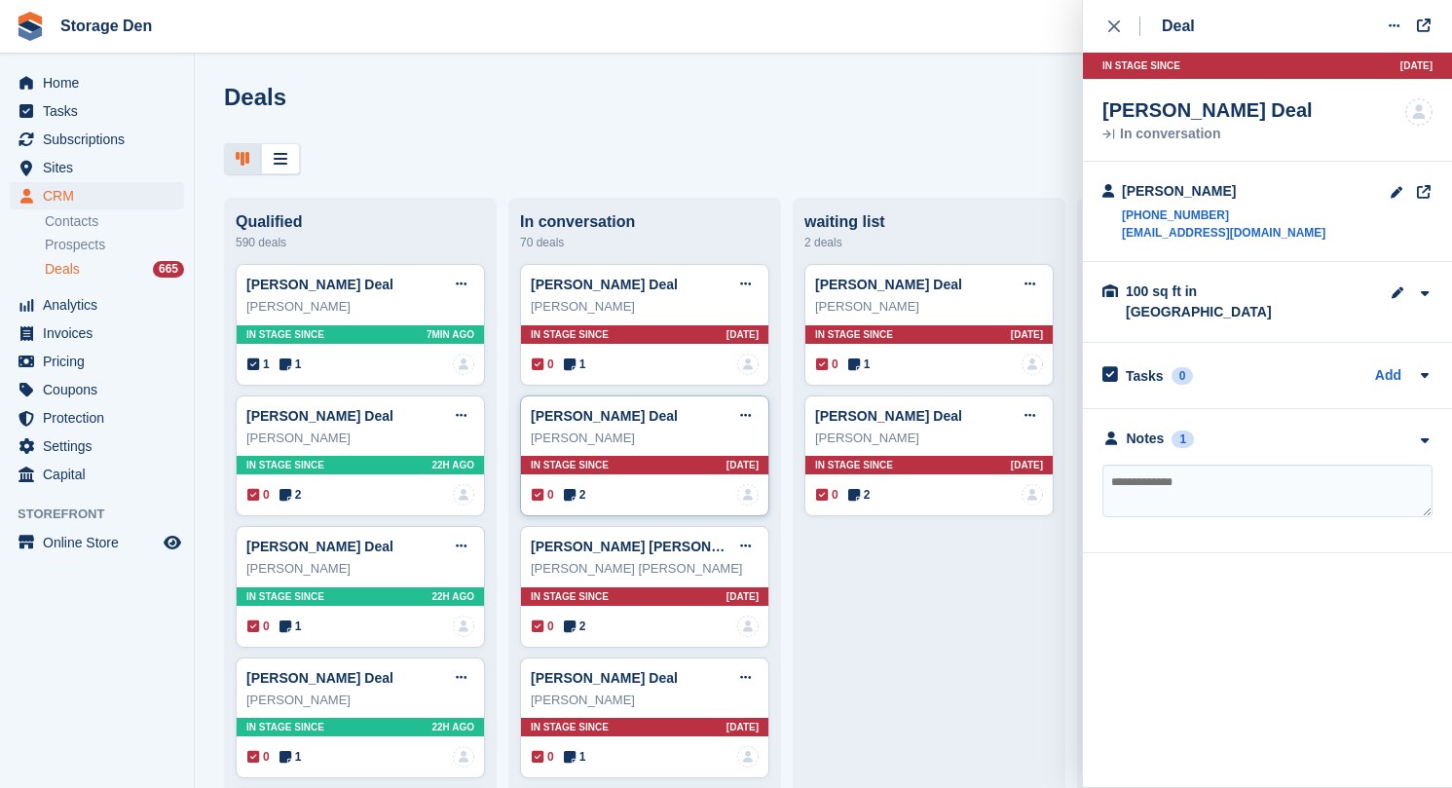
click at [575, 494] on icon at bounding box center [570, 495] width 12 height 14
click at [575, 629] on icon at bounding box center [570, 626] width 12 height 14
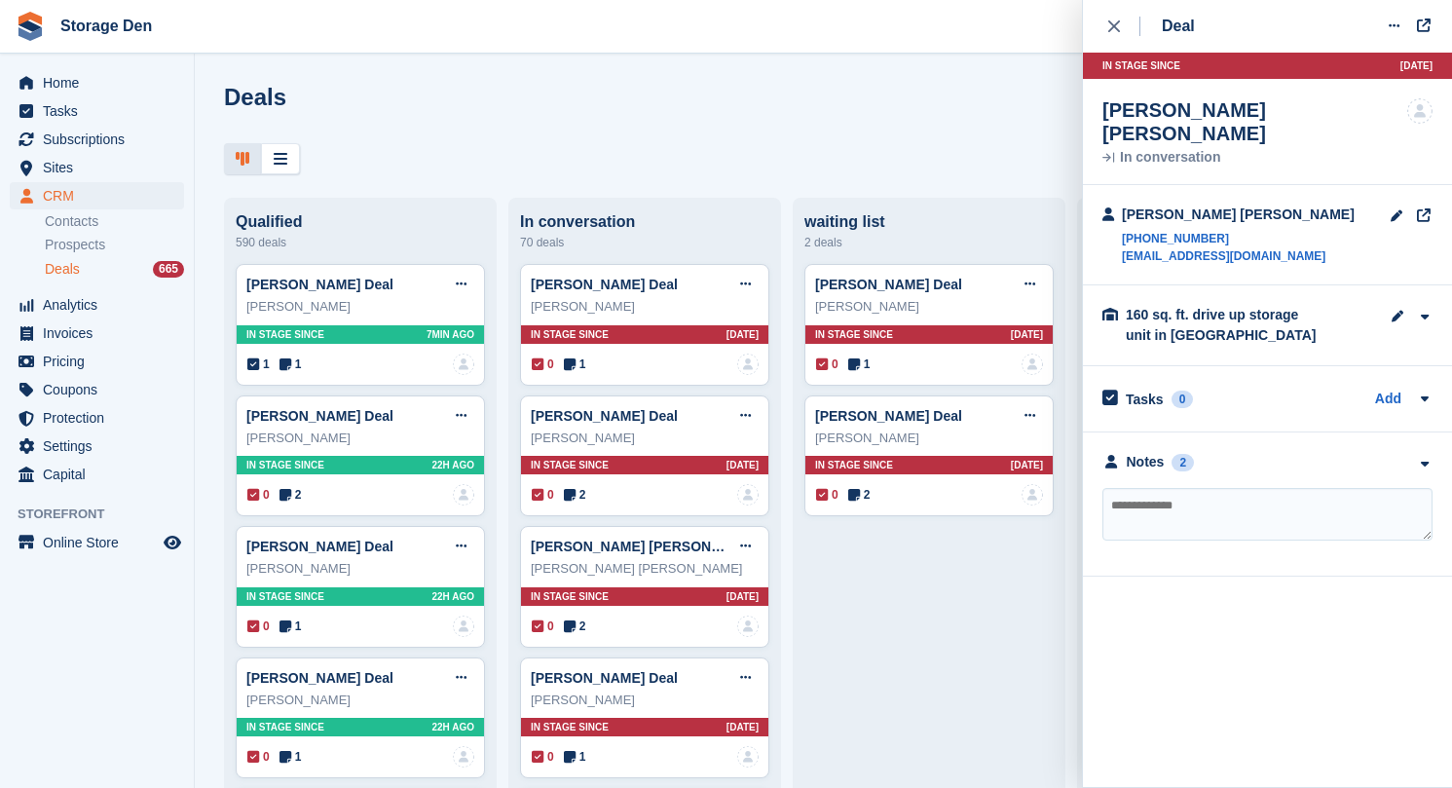
scroll to position [140, 0]
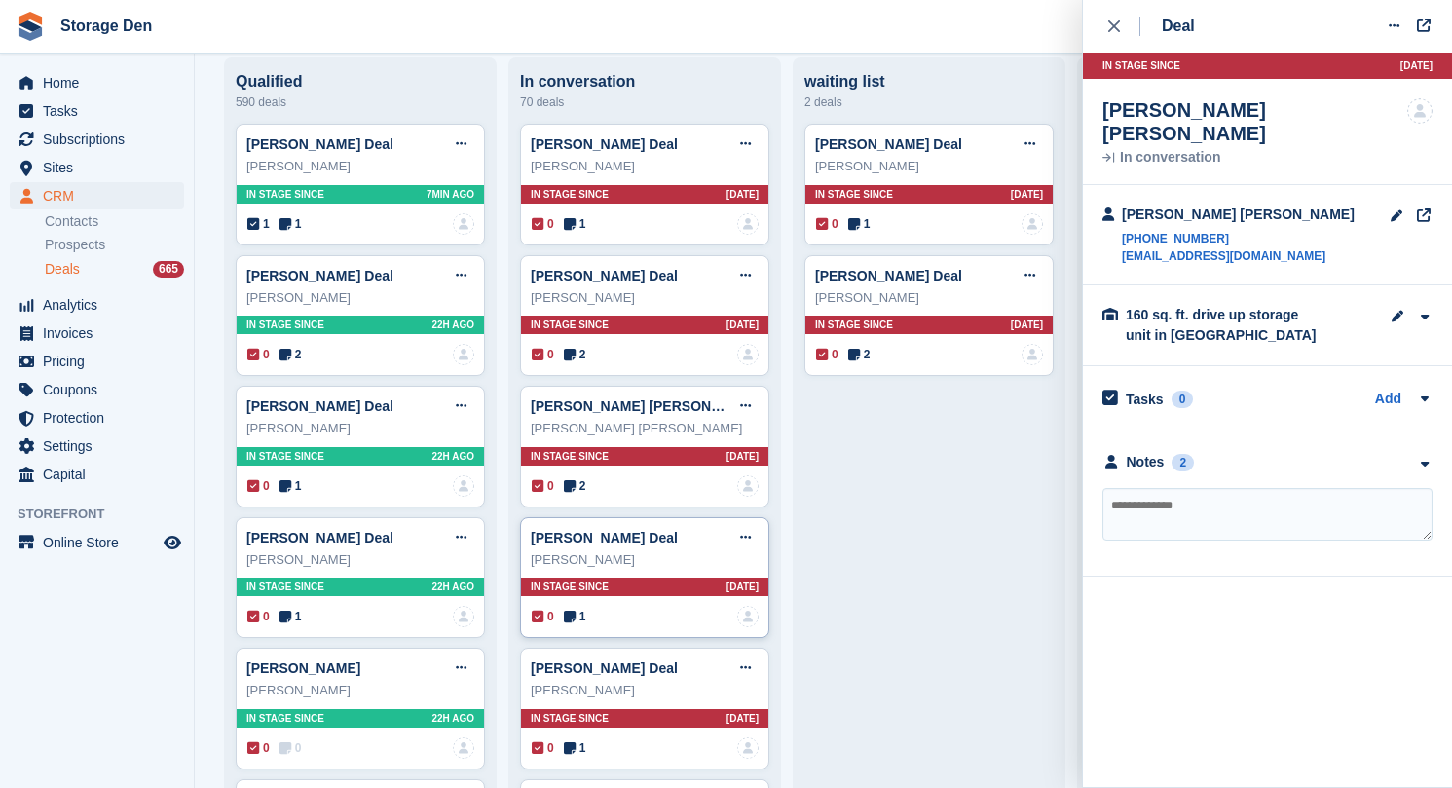
click at [586, 625] on div "0 1 No one is assigned to this deal" at bounding box center [645, 616] width 227 height 21
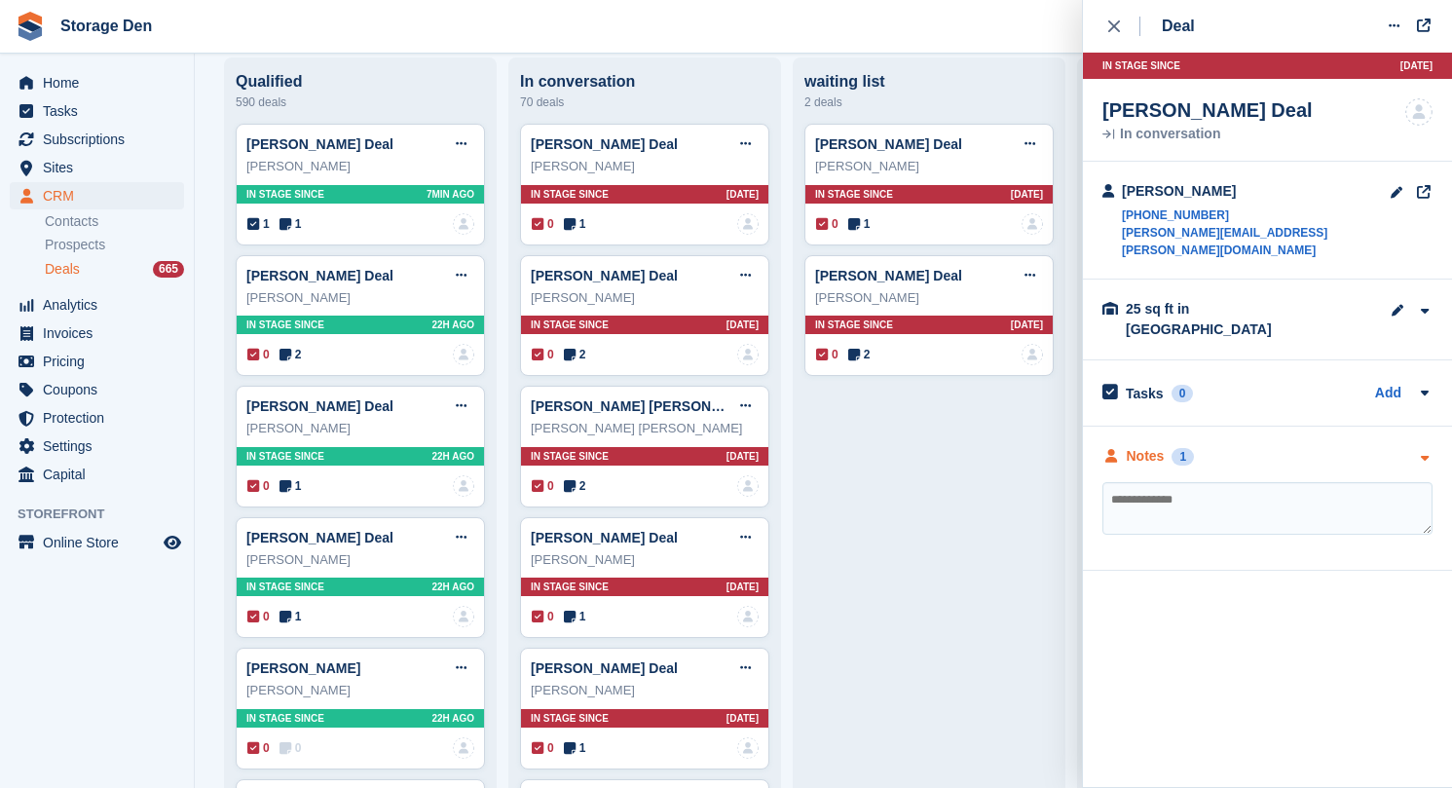
click at [1140, 446] on div "Notes" at bounding box center [1146, 456] width 38 height 20
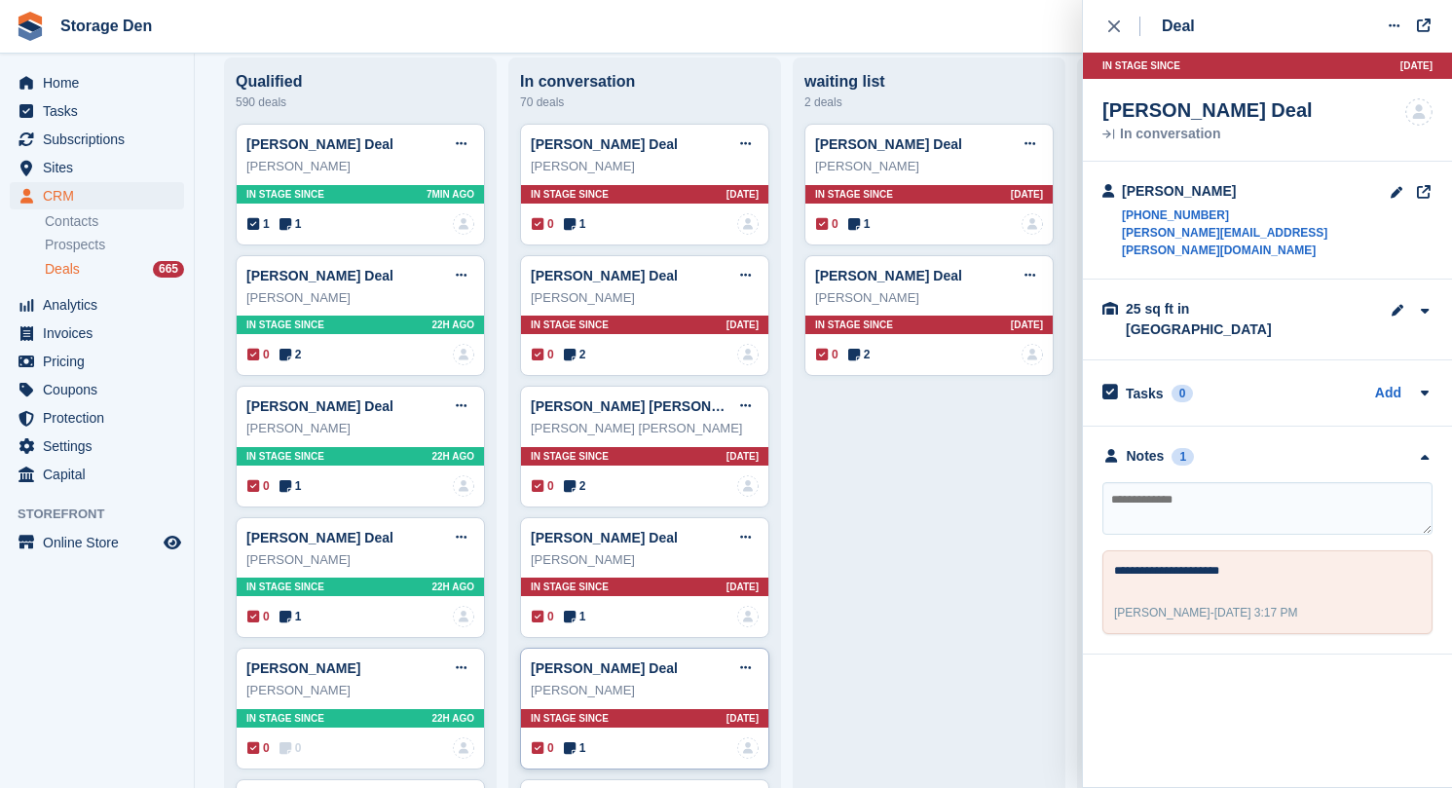
click at [575, 744] on icon at bounding box center [570, 748] width 12 height 14
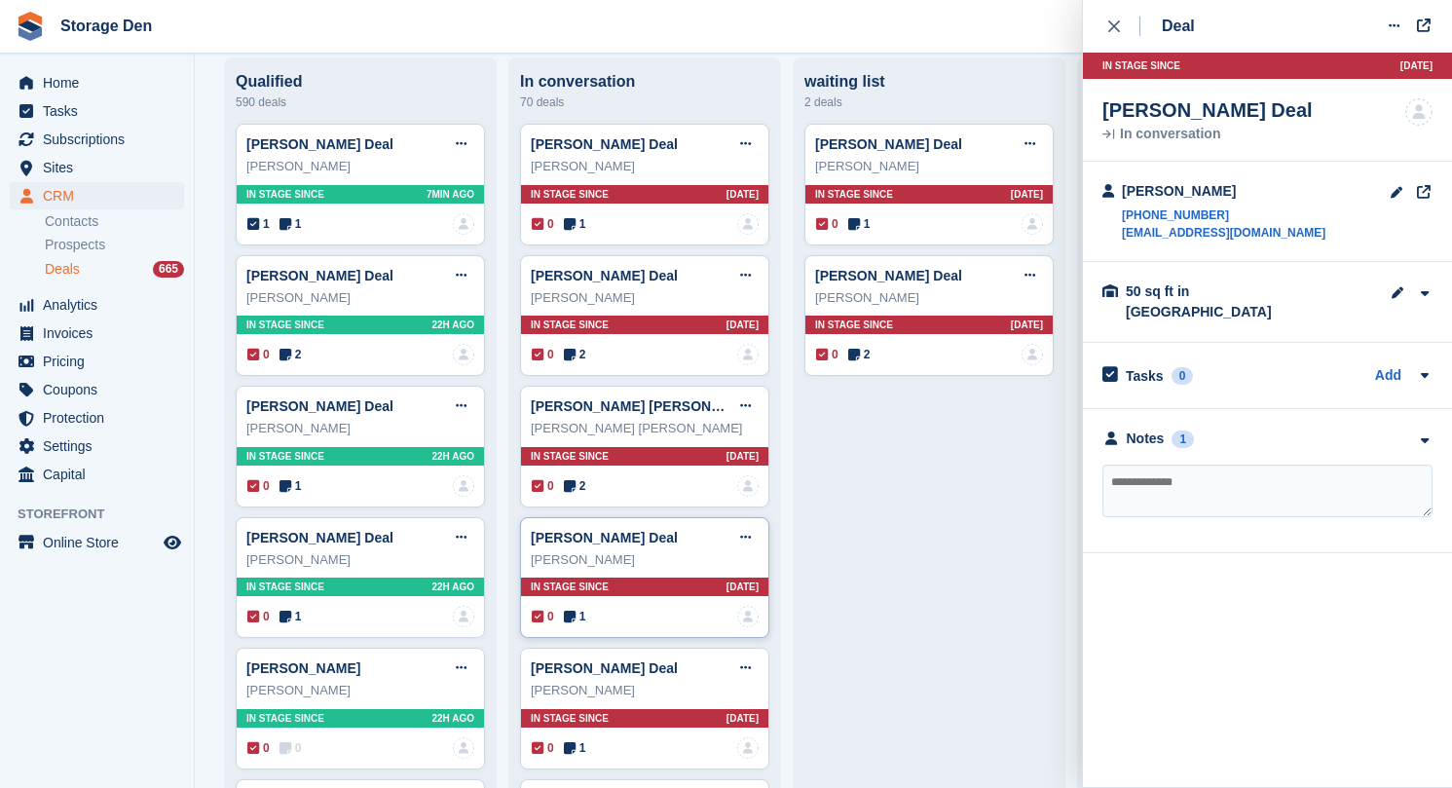
scroll to position [257, 0]
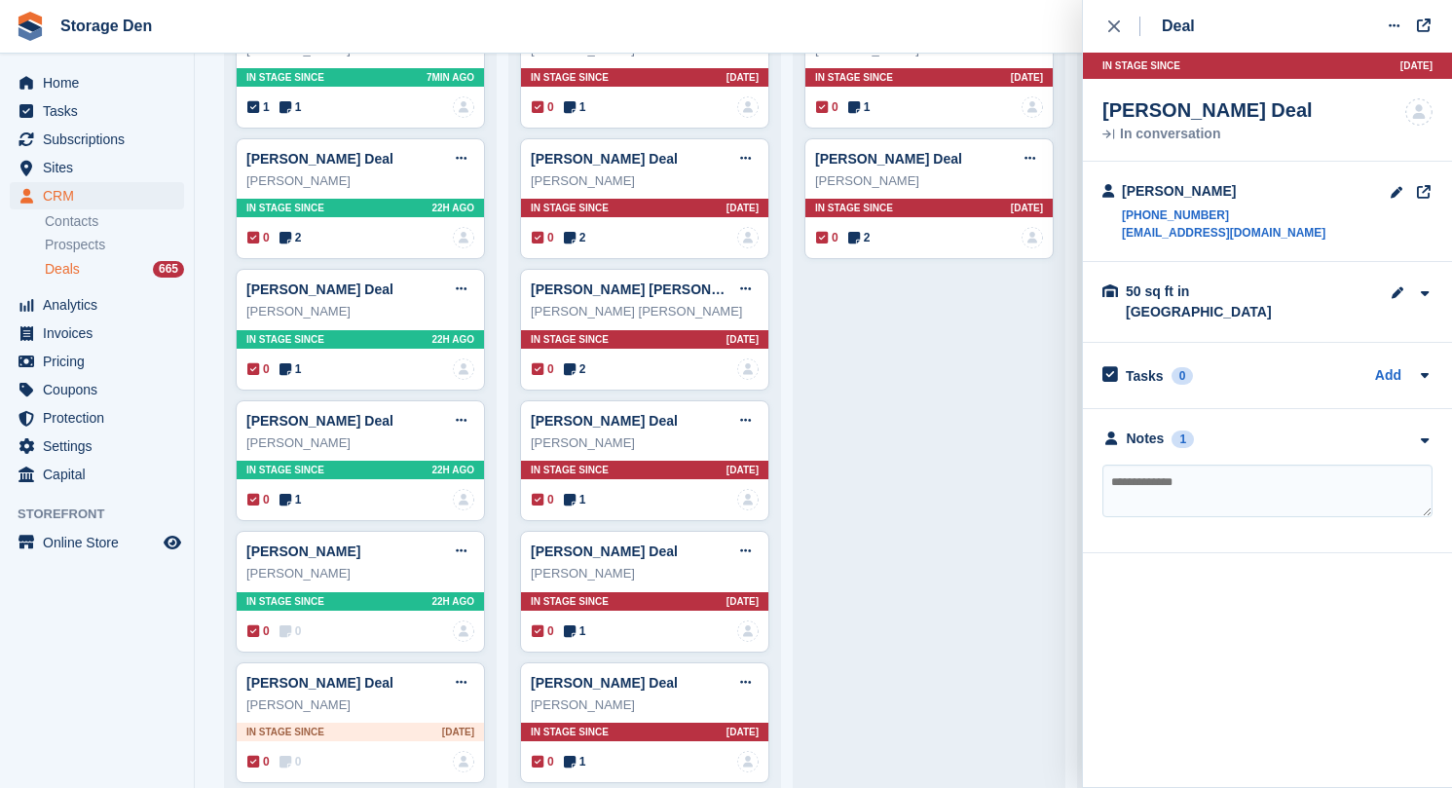
click at [1123, 409] on div "**********" at bounding box center [1267, 481] width 369 height 144
click at [1125, 409] on div "**********" at bounding box center [1267, 481] width 369 height 144
click at [1128, 428] on div "Notes" at bounding box center [1146, 438] width 38 height 20
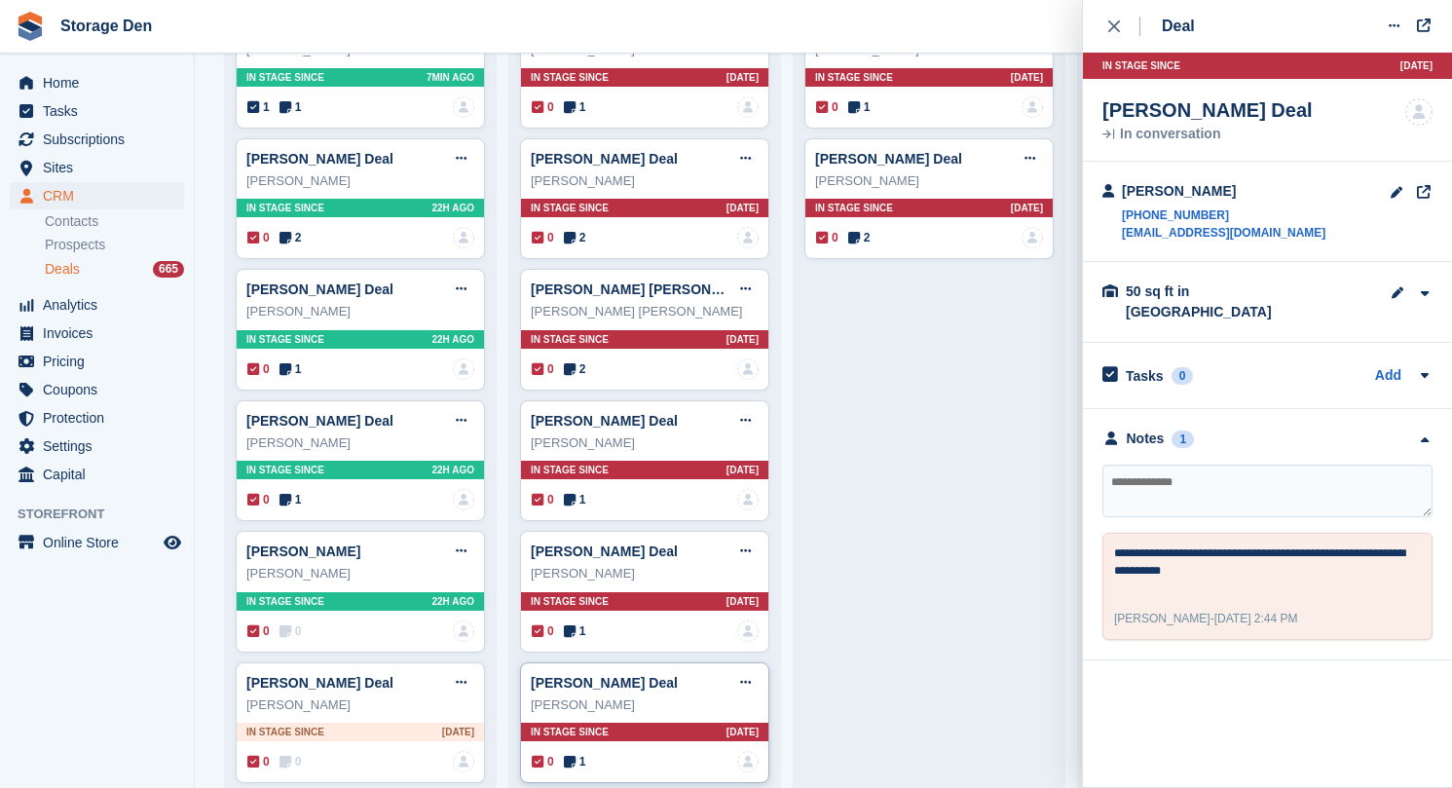
scroll to position [393, 0]
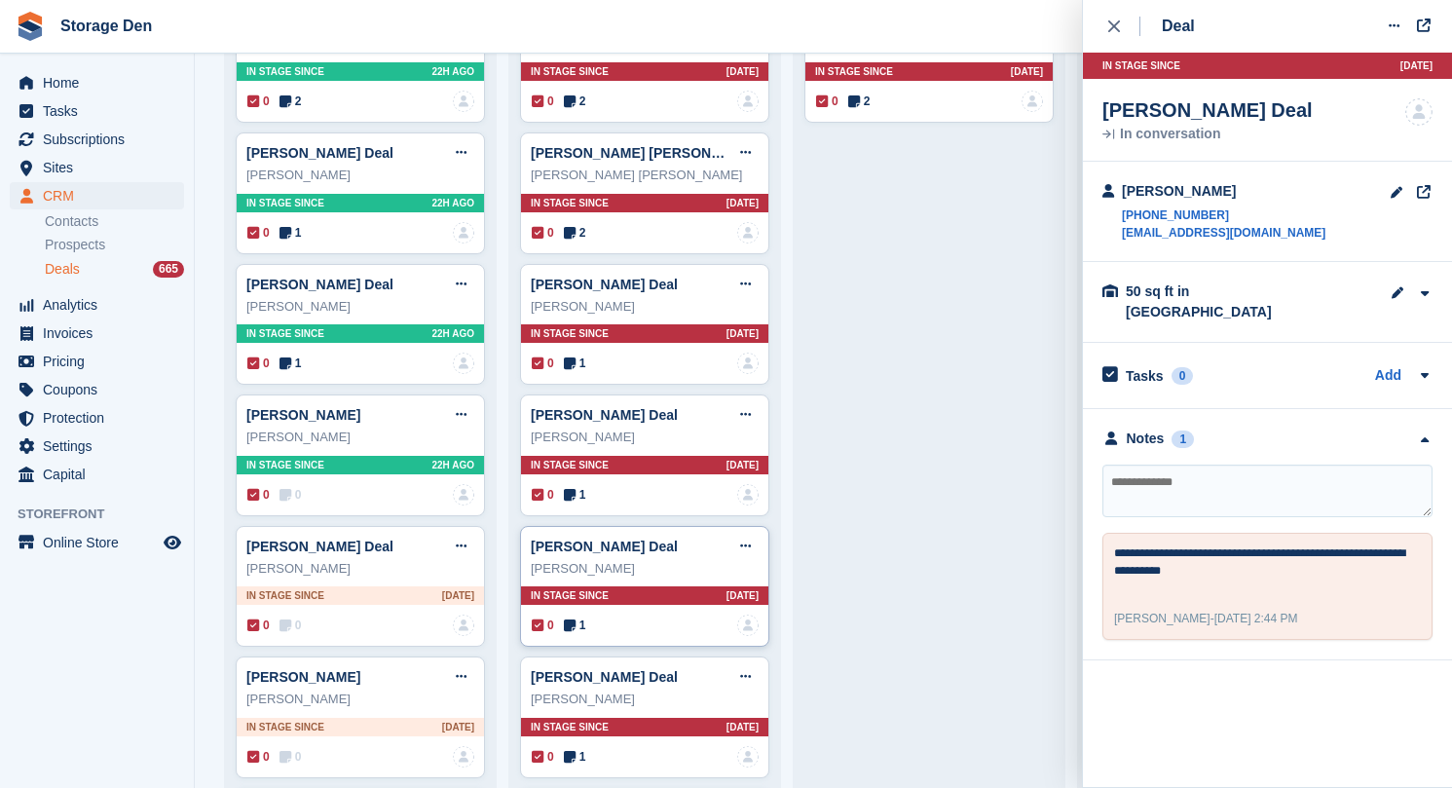
click at [569, 621] on icon at bounding box center [570, 625] width 12 height 14
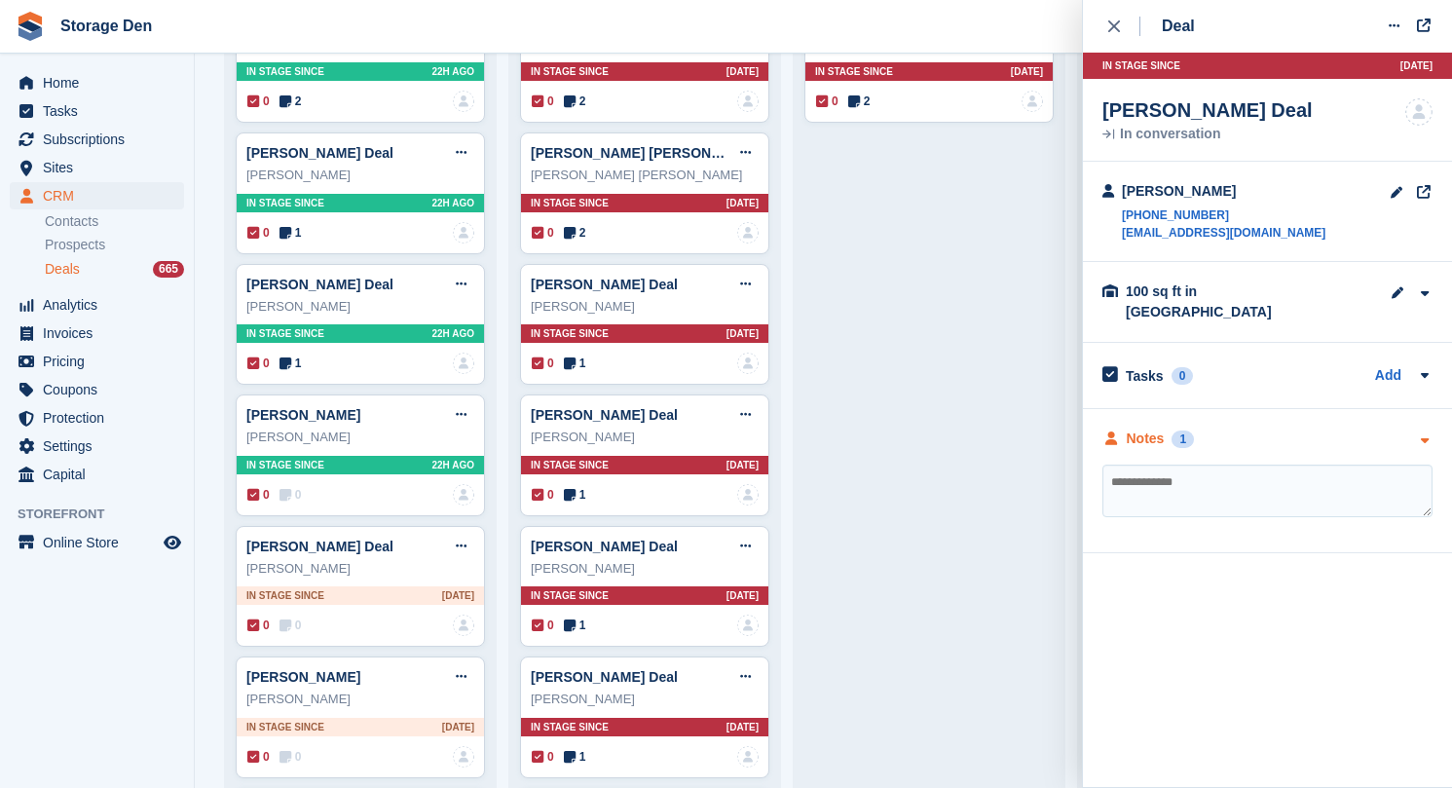
click at [1156, 428] on div "Notes" at bounding box center [1146, 438] width 38 height 20
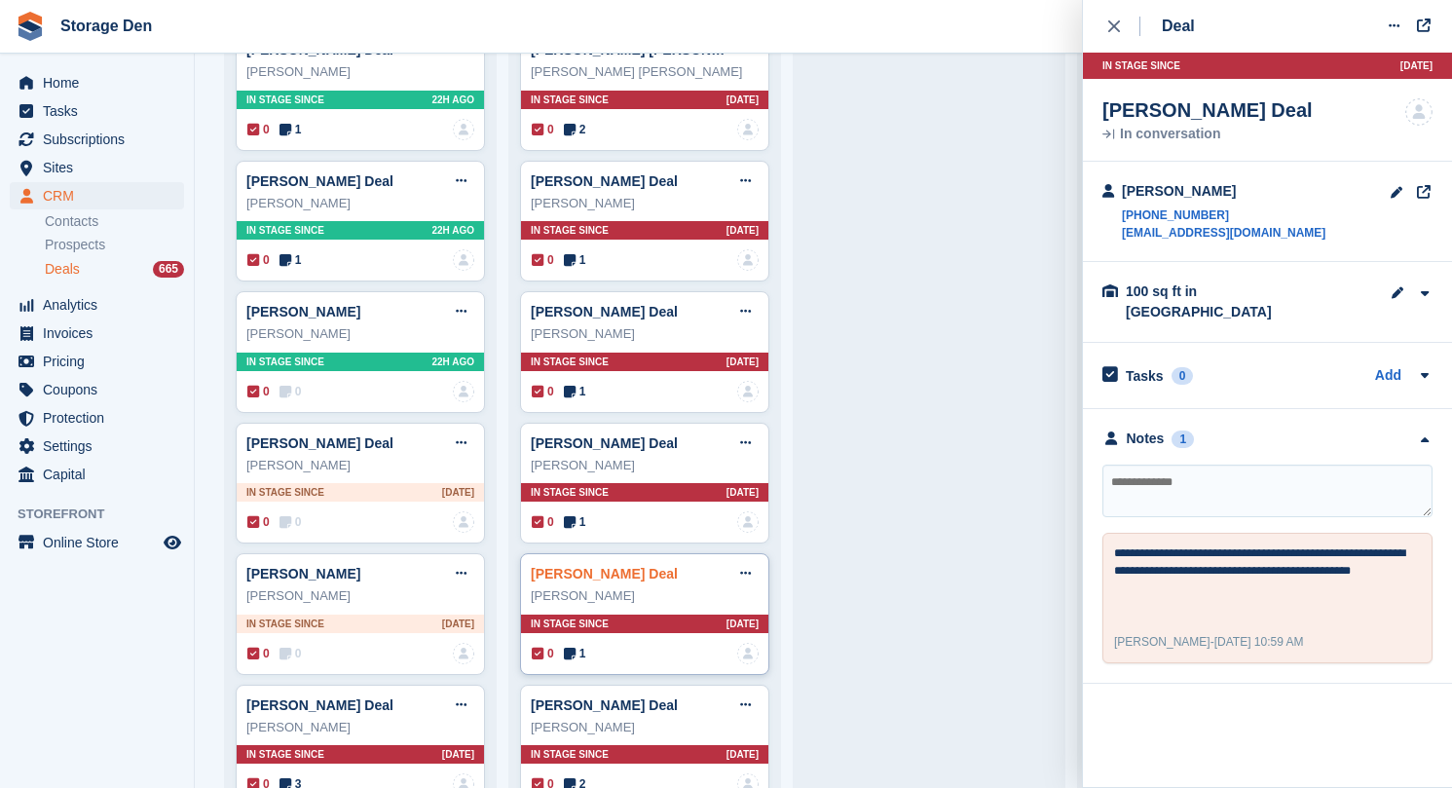
scroll to position [636, 0]
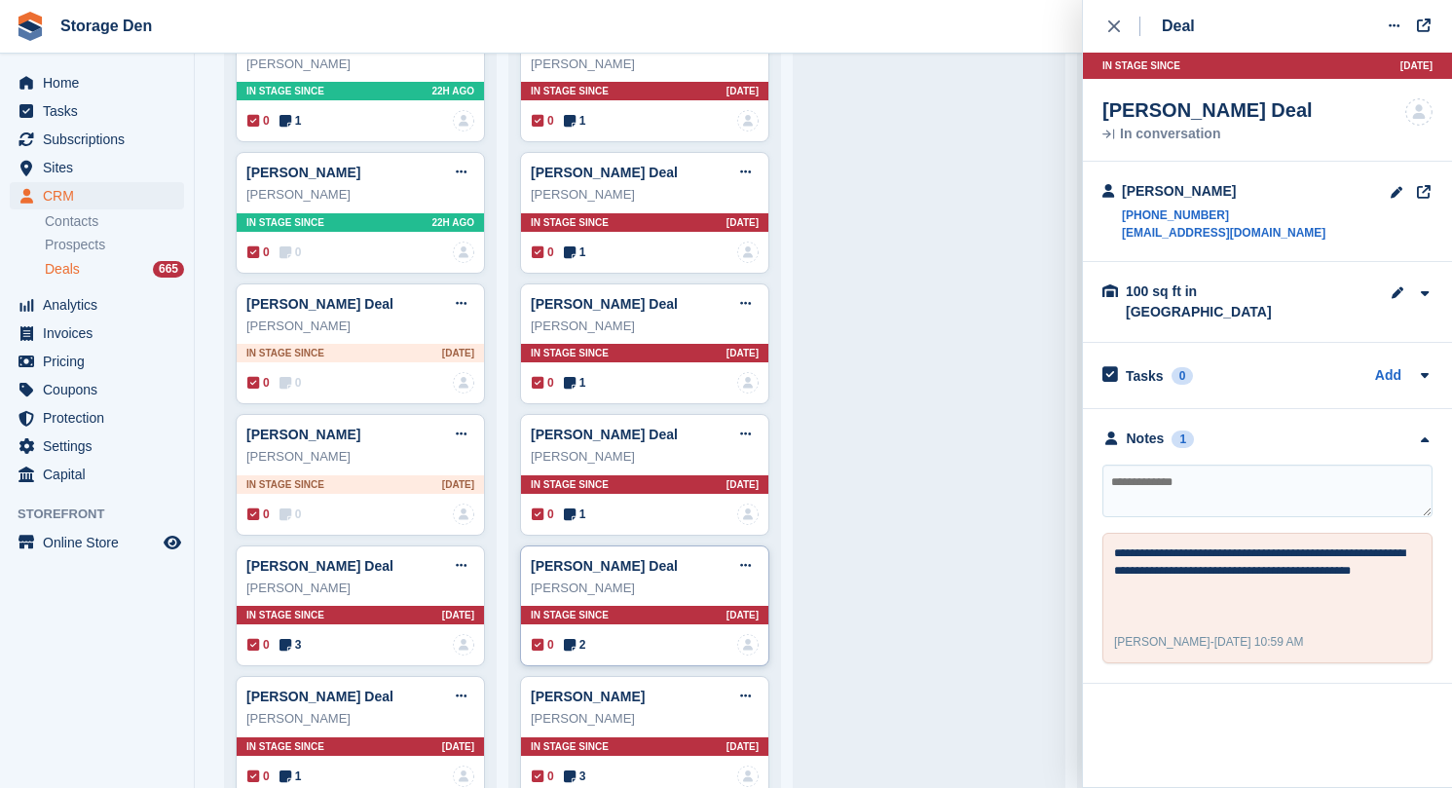
click at [590, 656] on div "Emma Christie Deal Edit deal Mark as won Mark as lost Delete deal Emma Christie…" at bounding box center [644, 606] width 249 height 122
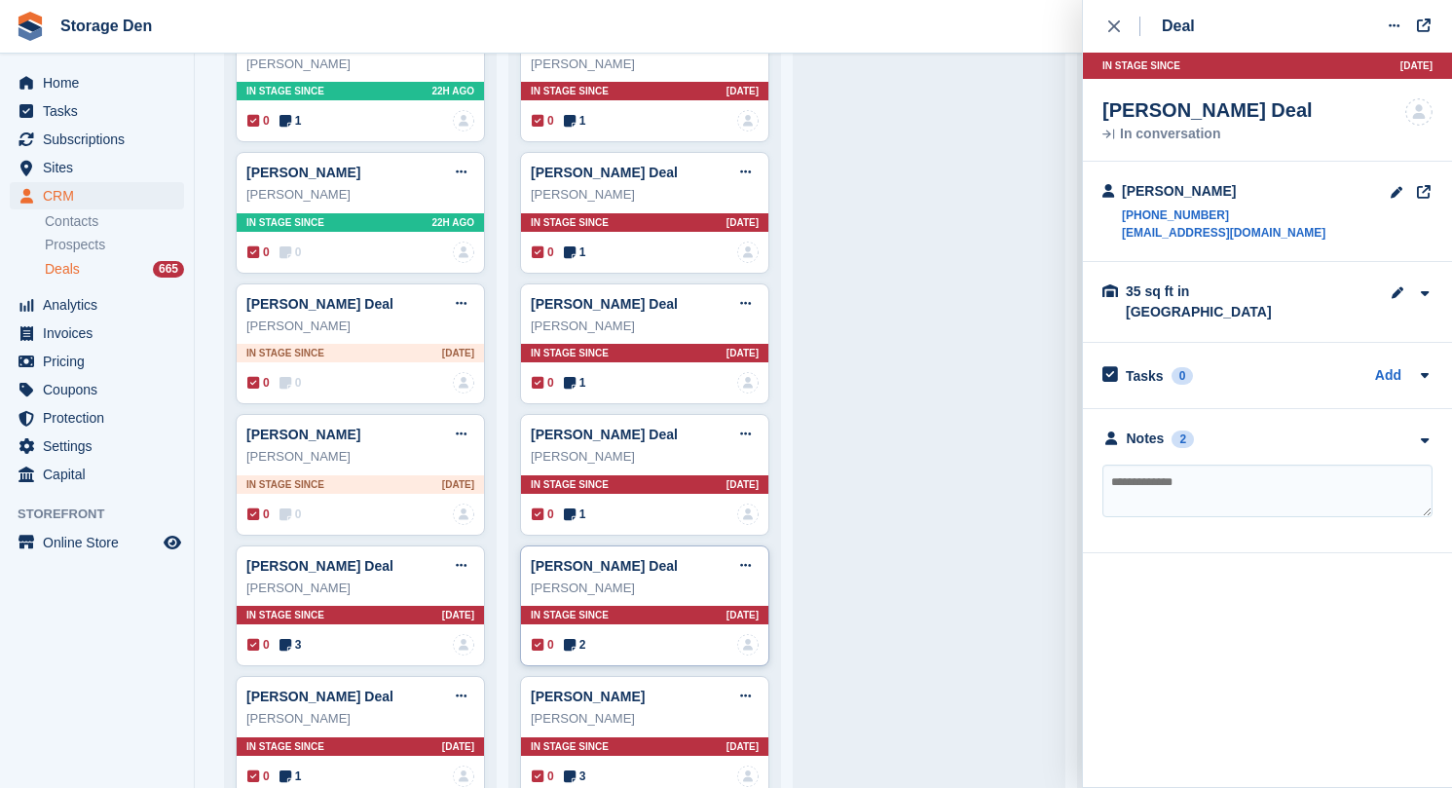
click at [582, 641] on span "2" at bounding box center [575, 645] width 22 height 18
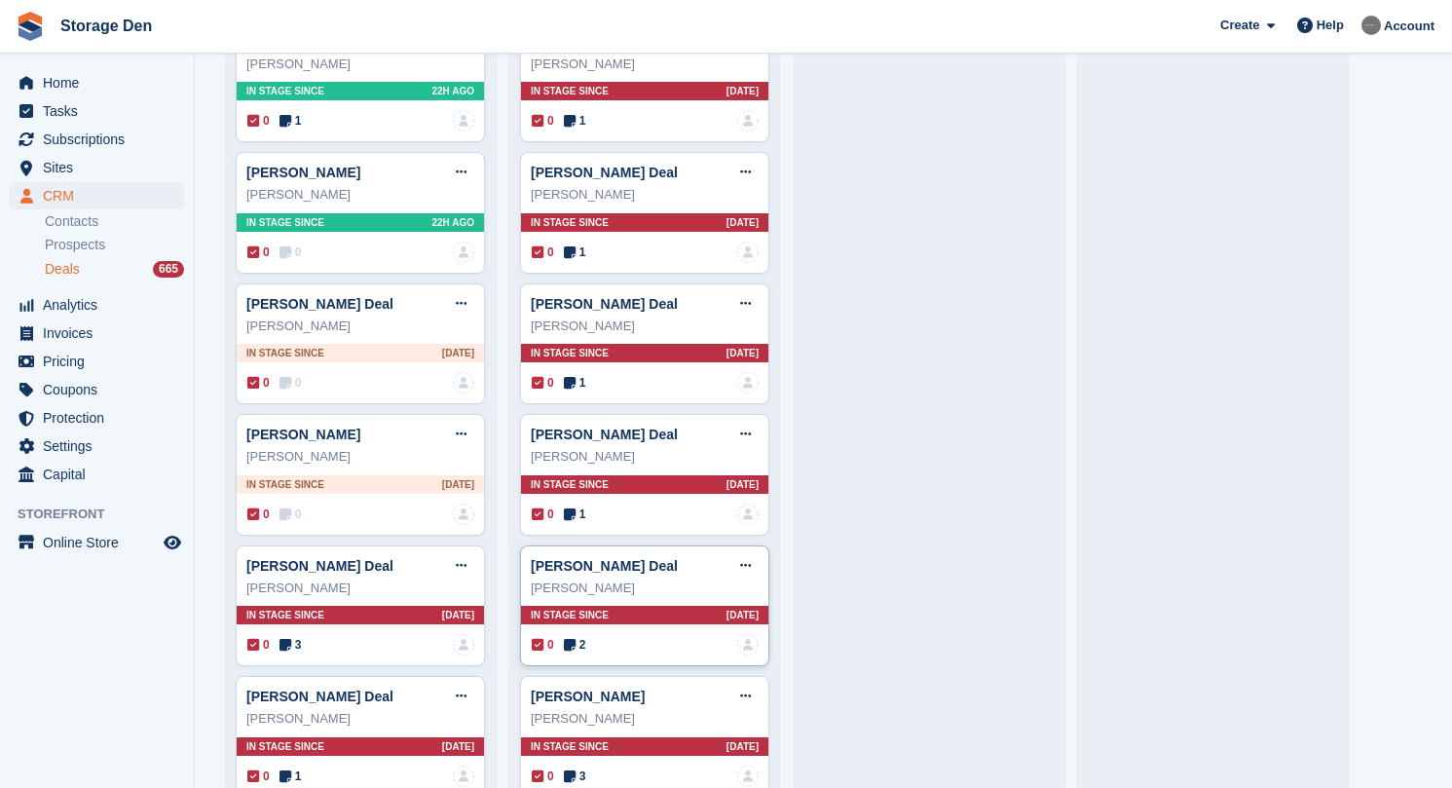
click at [588, 654] on div "Emma Christie Deal Edit deal Mark as won Mark as lost Delete deal Emma Christie…" at bounding box center [644, 606] width 249 height 122
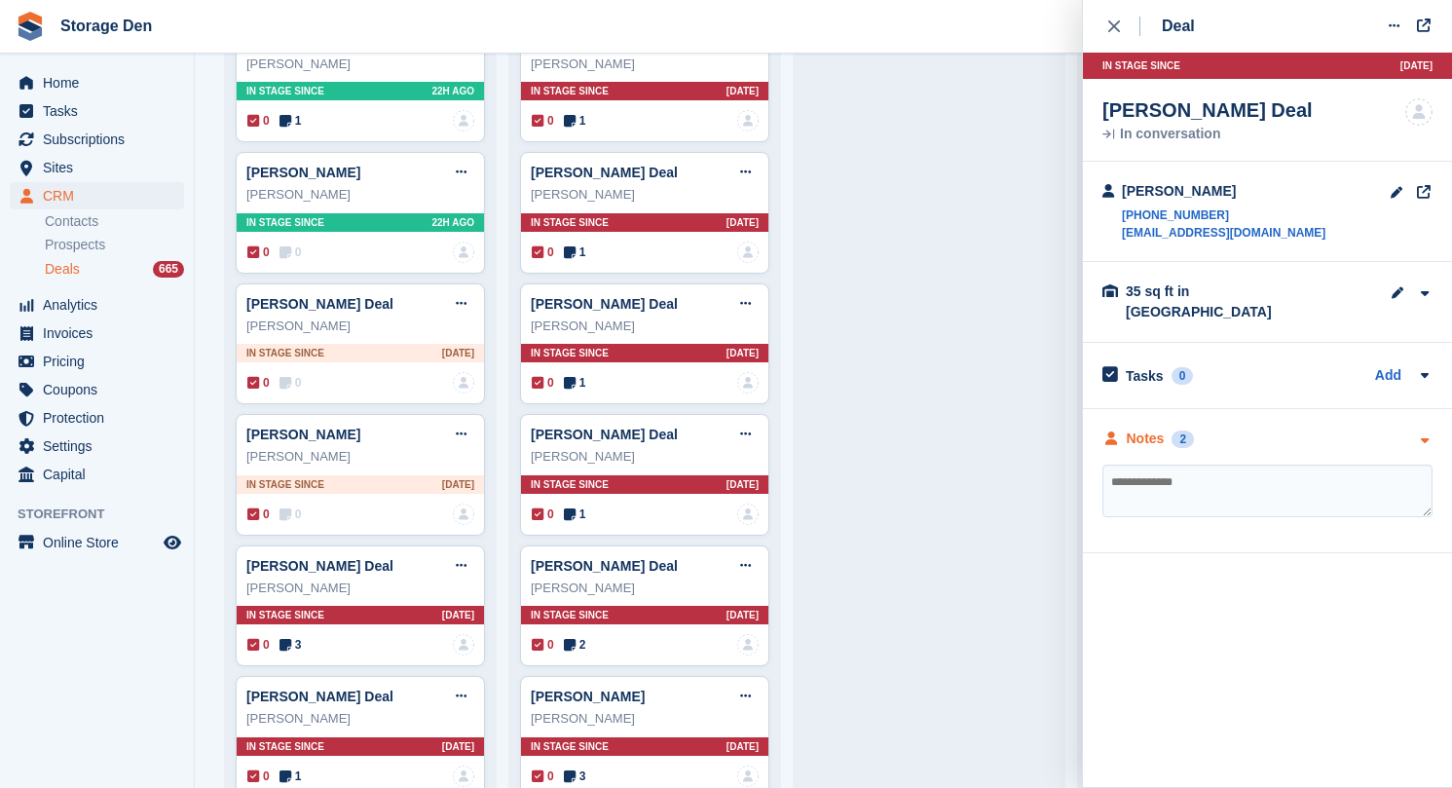
click at [1137, 428] on div "Notes" at bounding box center [1146, 438] width 38 height 20
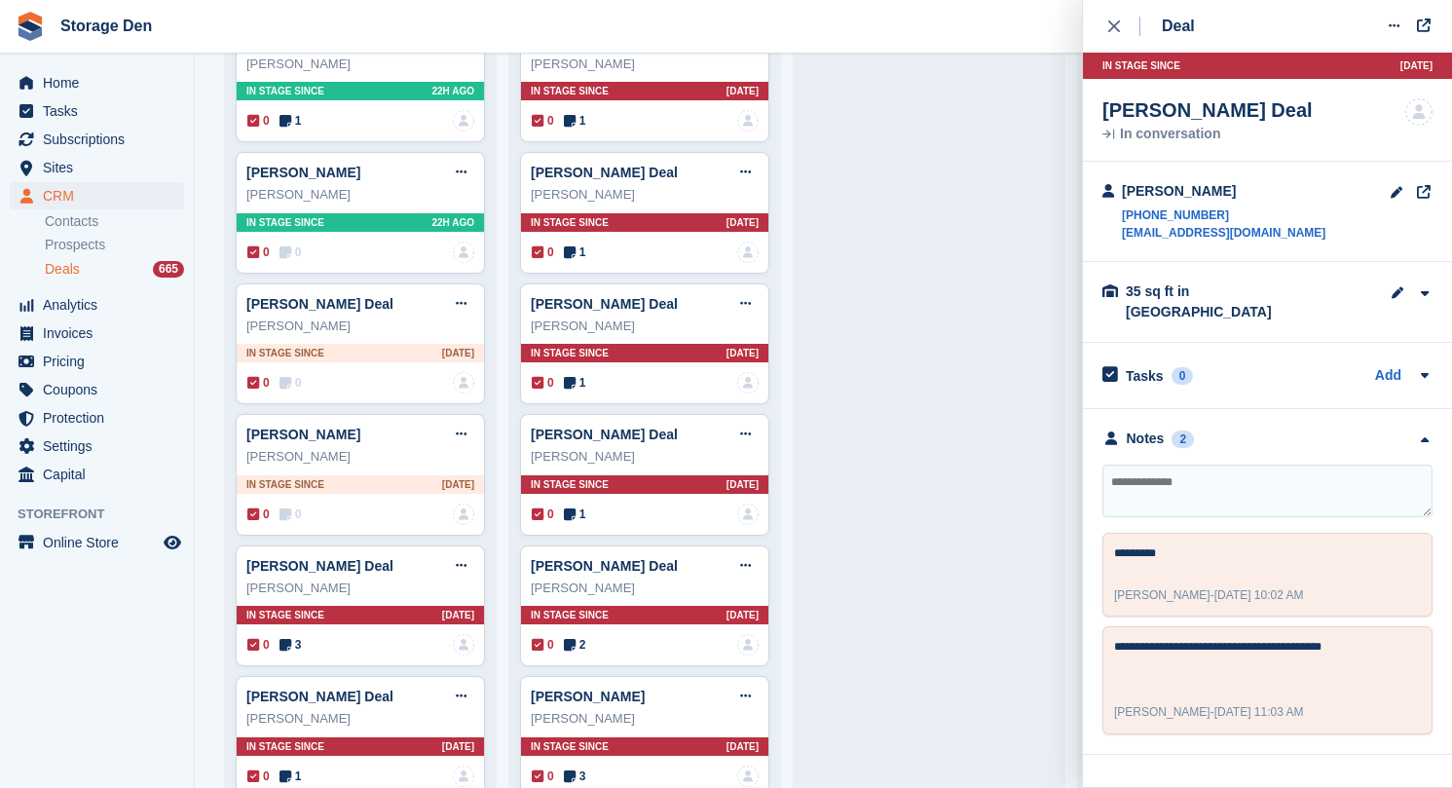
scroll to position [927, 0]
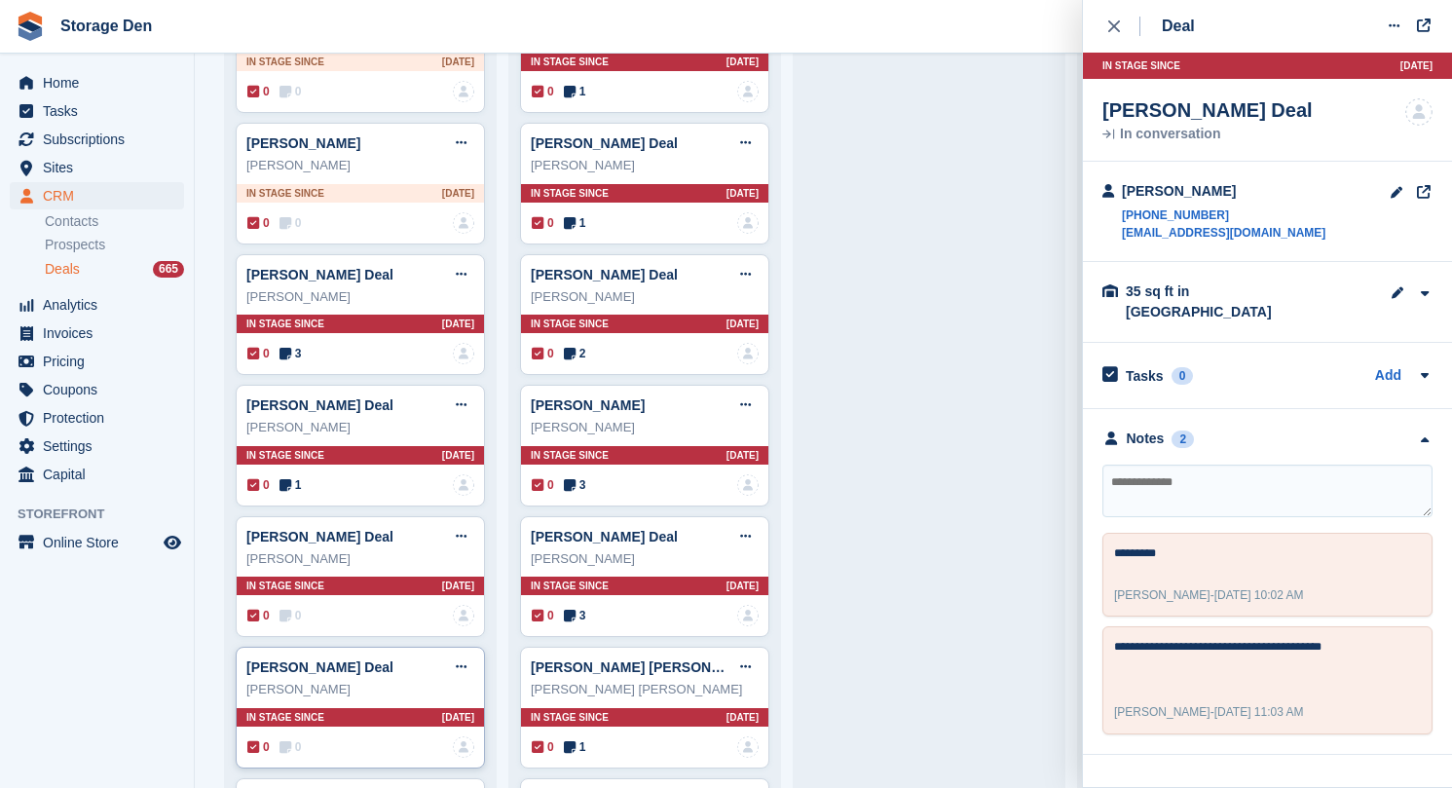
click at [288, 743] on icon at bounding box center [285, 747] width 12 height 14
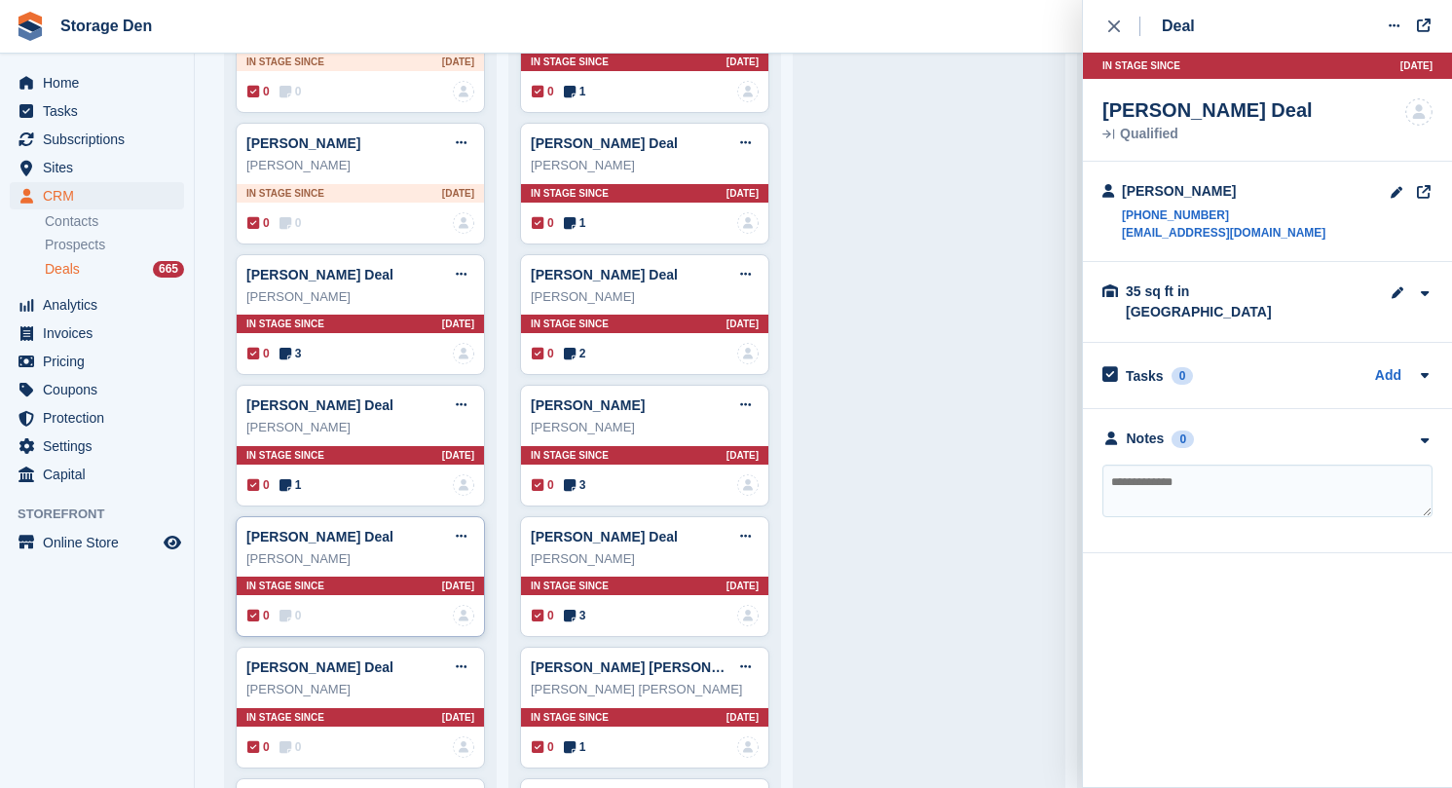
click at [296, 615] on span "0" at bounding box center [290, 616] width 22 height 18
click at [1143, 447] on div "Notes" at bounding box center [1146, 438] width 38 height 20
click at [284, 479] on icon at bounding box center [285, 485] width 12 height 14
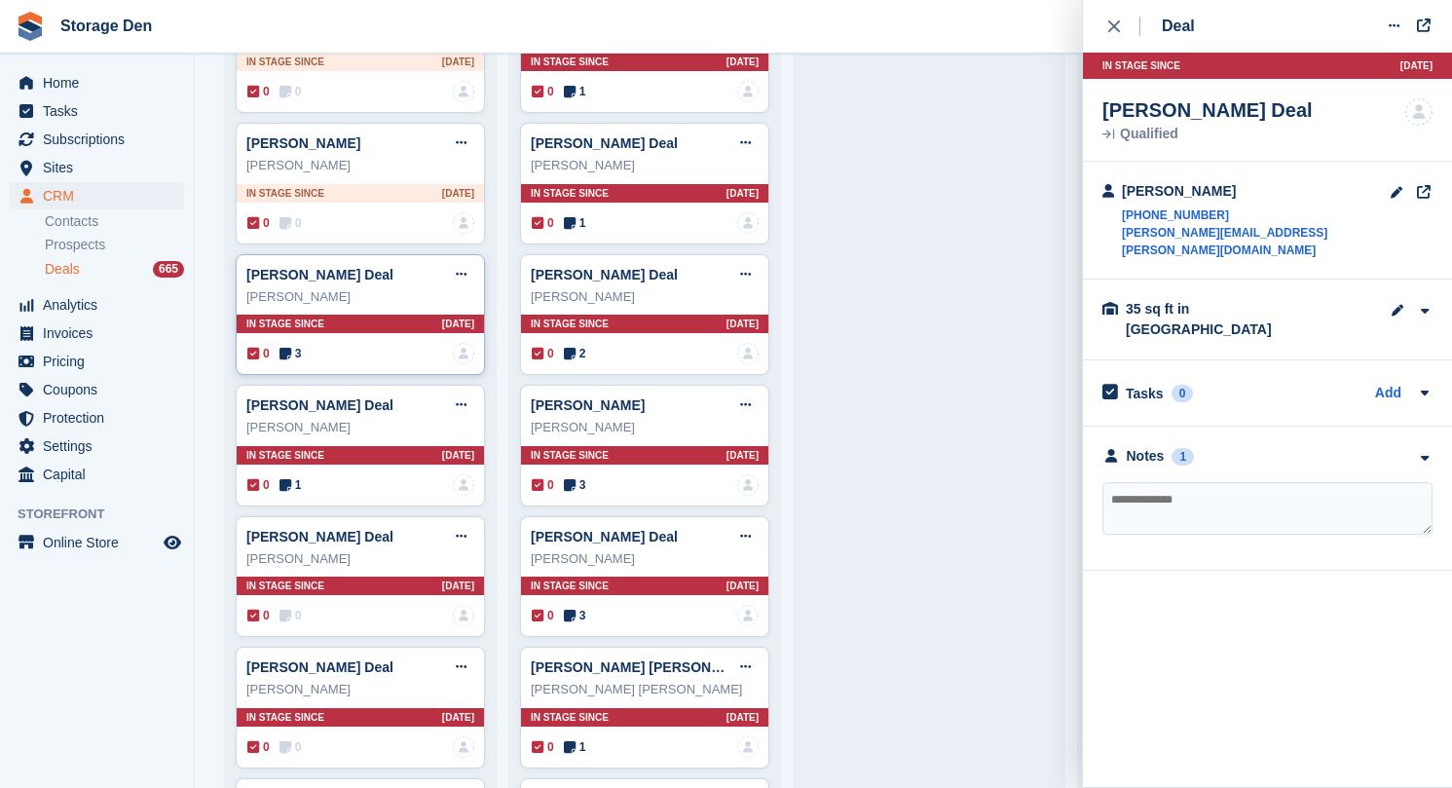
click at [297, 345] on span "3" at bounding box center [290, 354] width 22 height 18
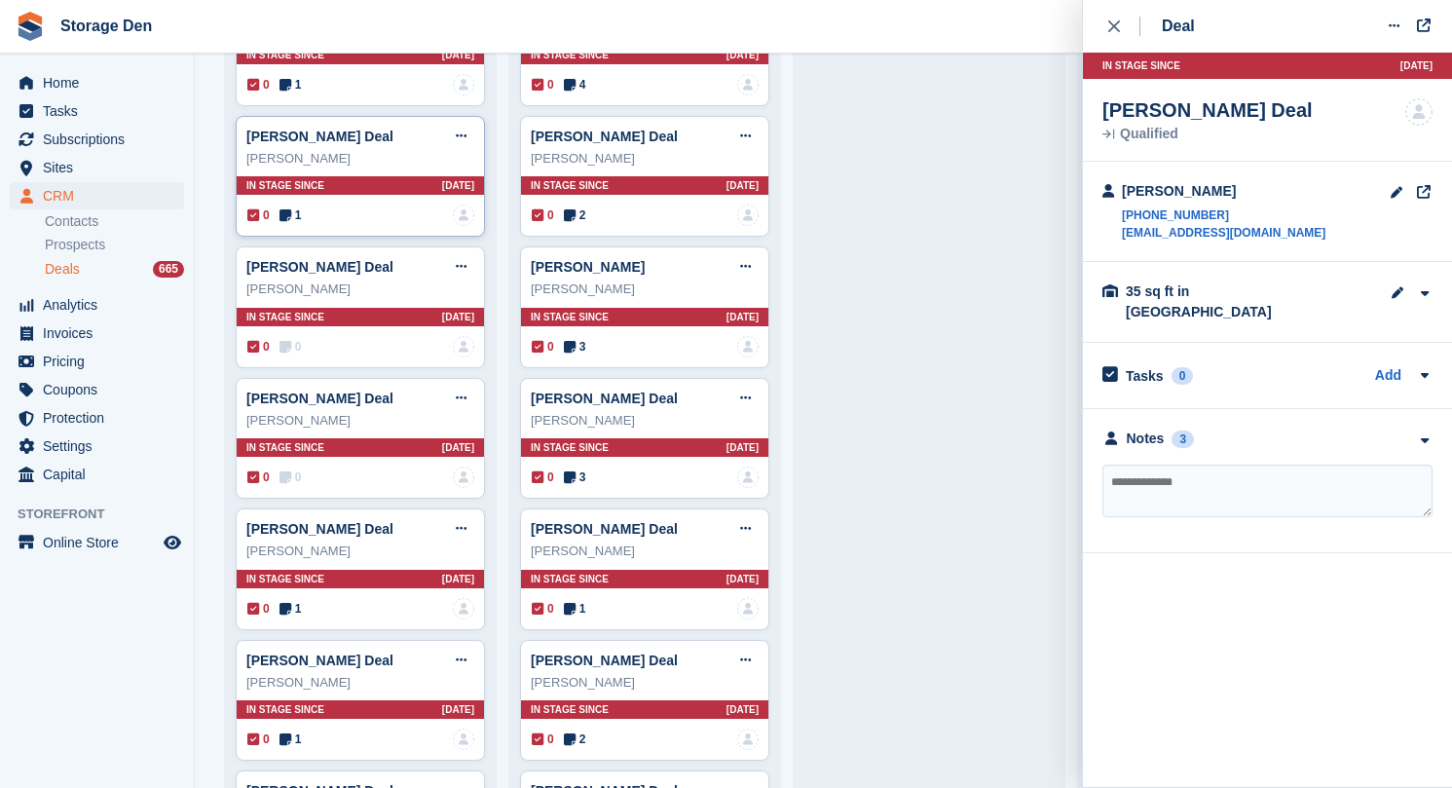
scroll to position [2552, 0]
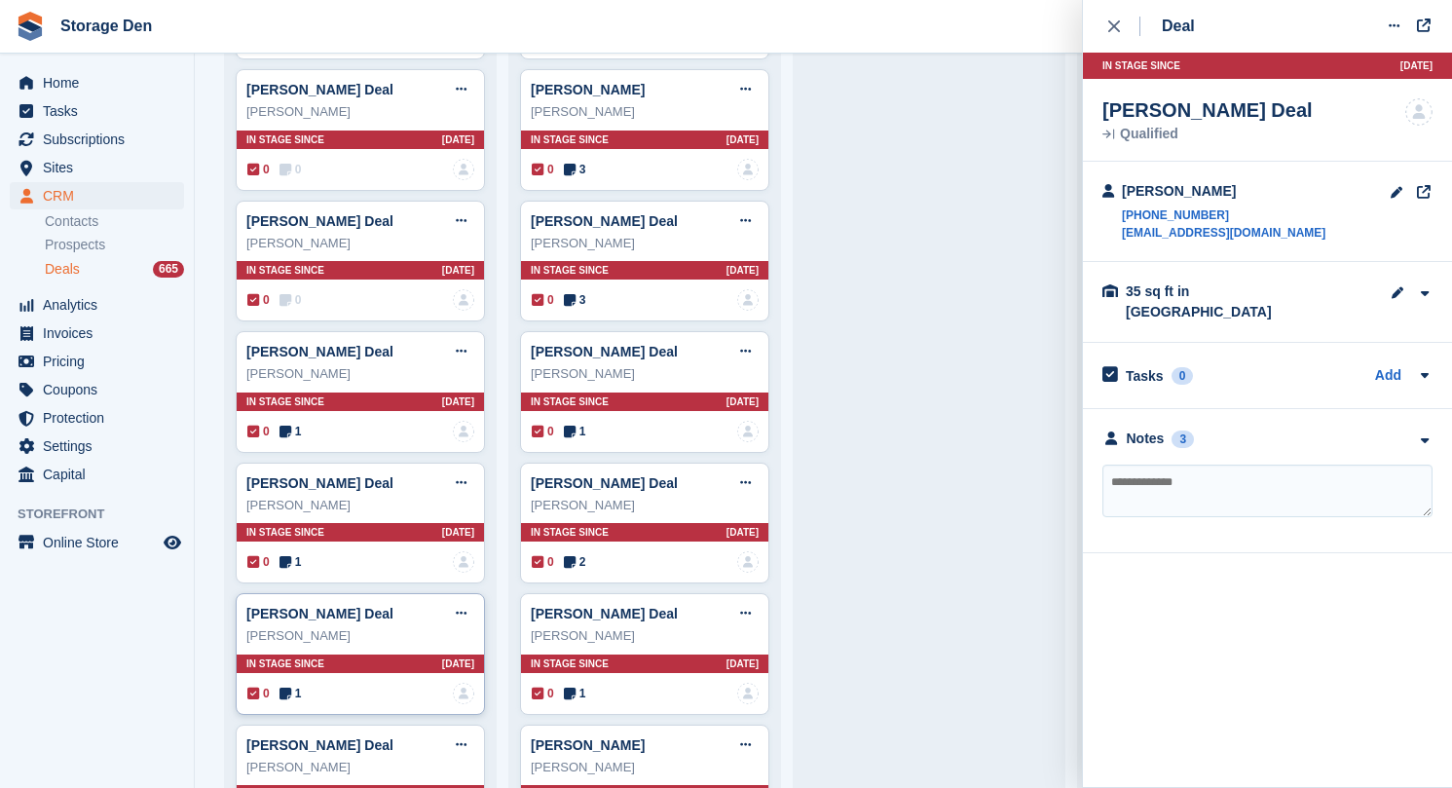
click at [299, 672] on div "George Hilton-Rhind Deal Edit deal Mark as won Mark as lost Delete deal George …" at bounding box center [360, 654] width 249 height 122
click at [459, 607] on icon at bounding box center [461, 613] width 11 height 13
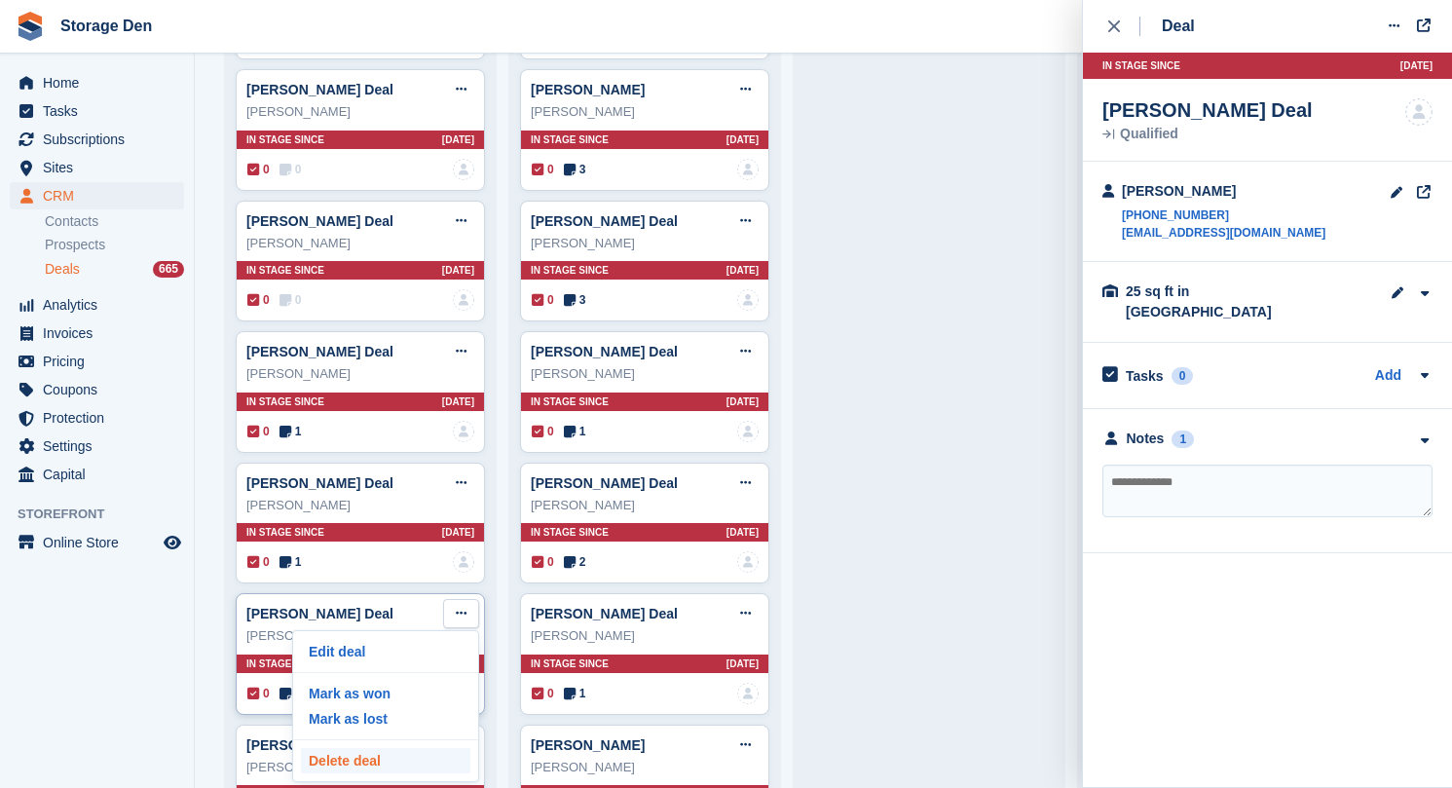
click at [345, 748] on p "Delete deal" at bounding box center [385, 760] width 169 height 25
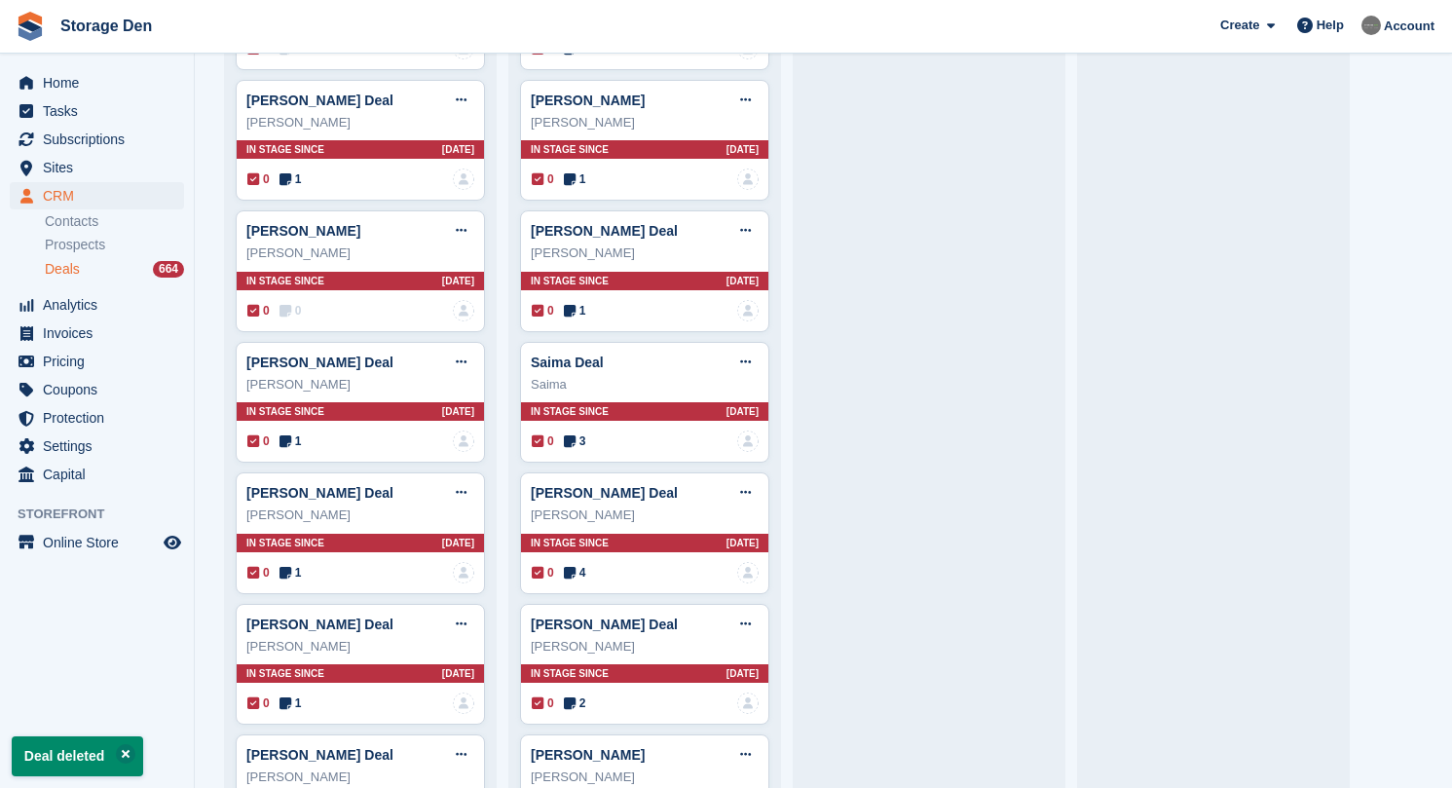
scroll to position [2376, 0]
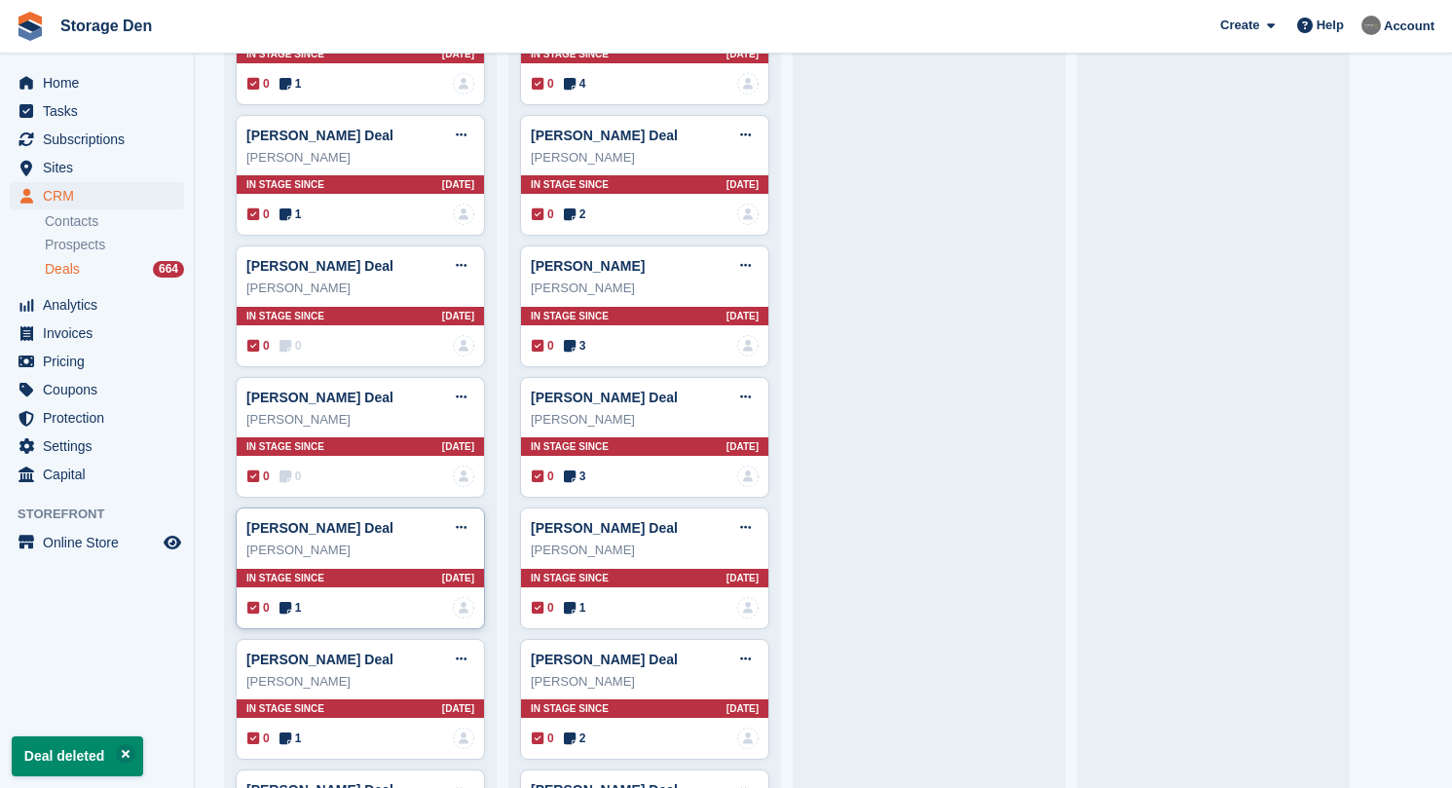
click at [288, 601] on icon at bounding box center [285, 608] width 12 height 14
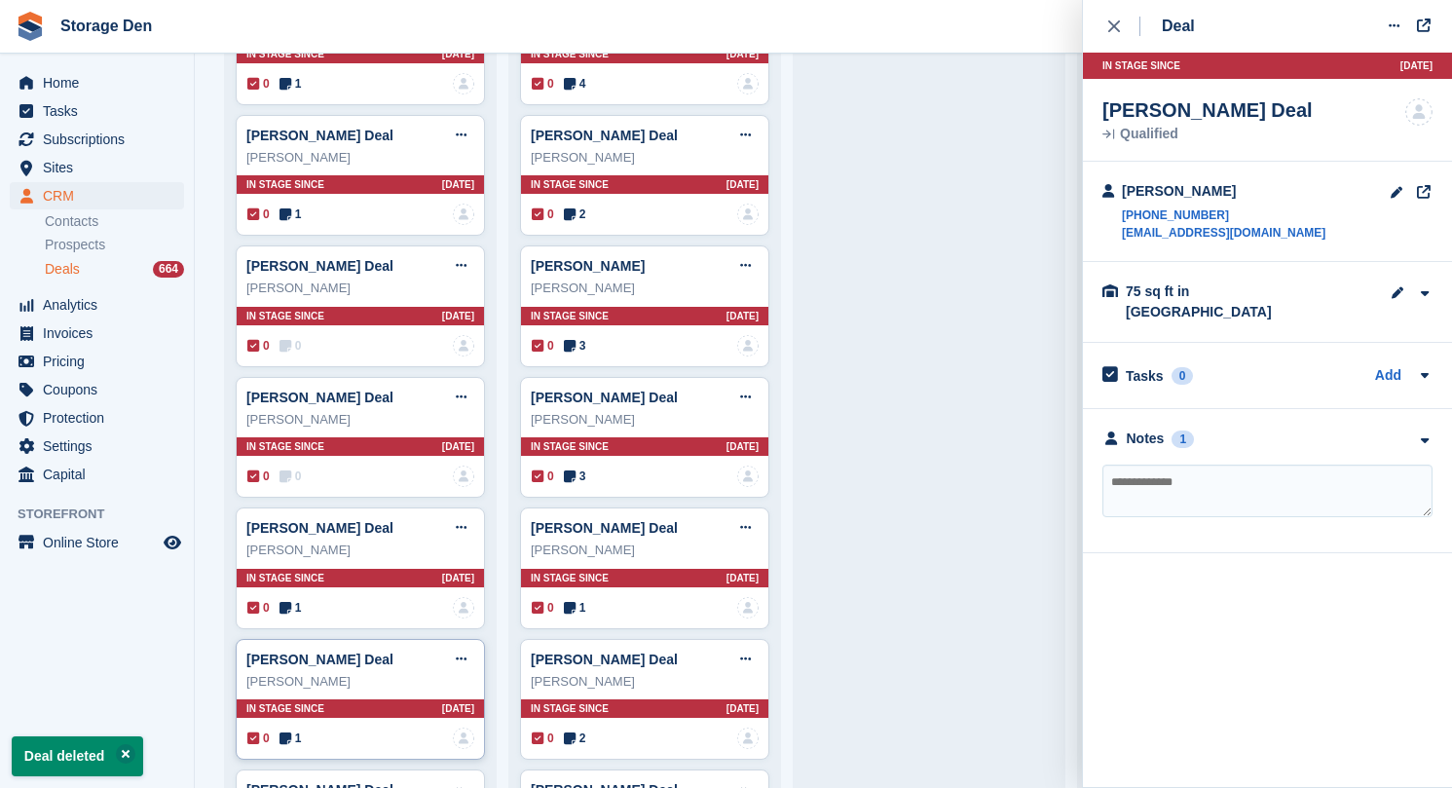
click at [296, 727] on div "0 1 No one is assigned to this deal" at bounding box center [360, 737] width 227 height 21
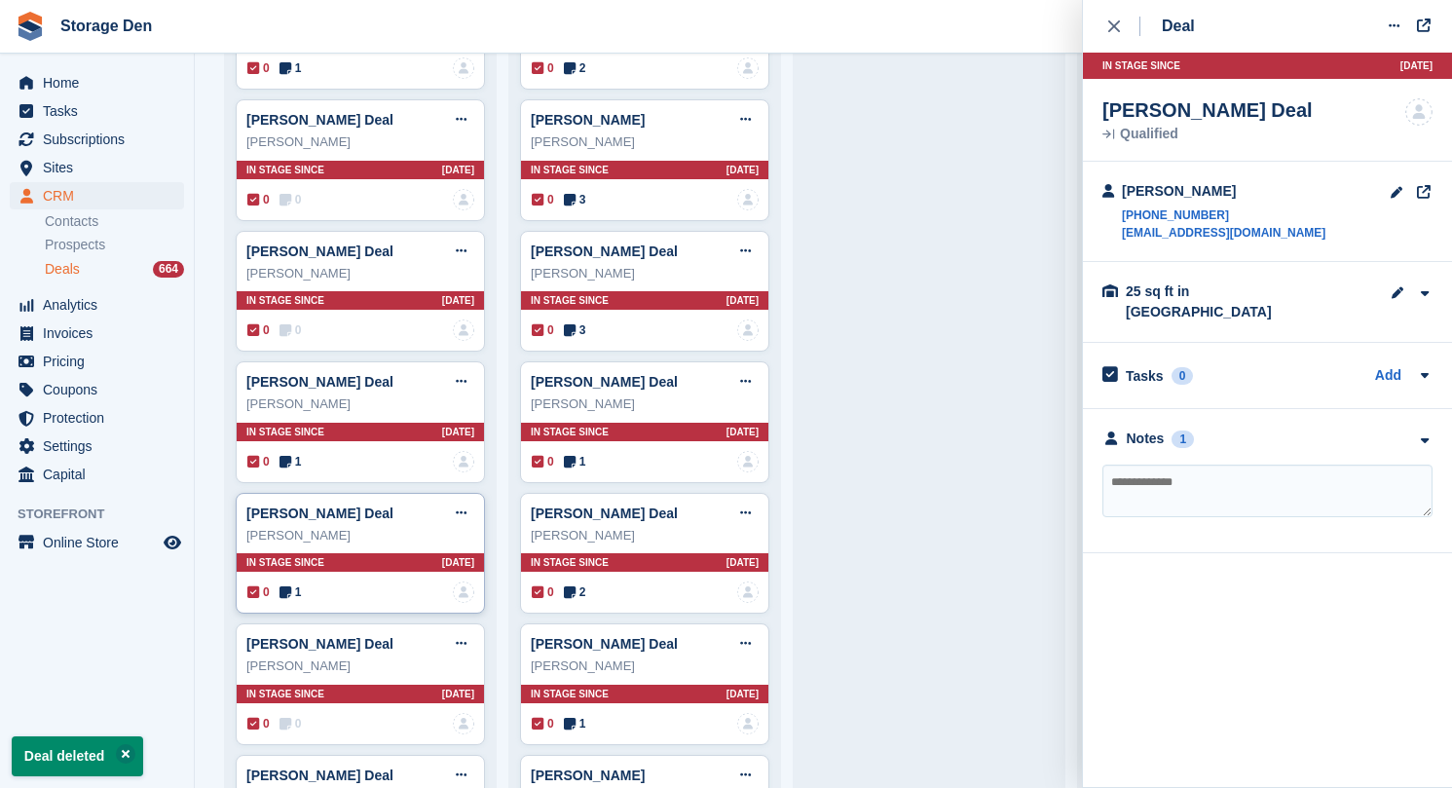
scroll to position [2650, 0]
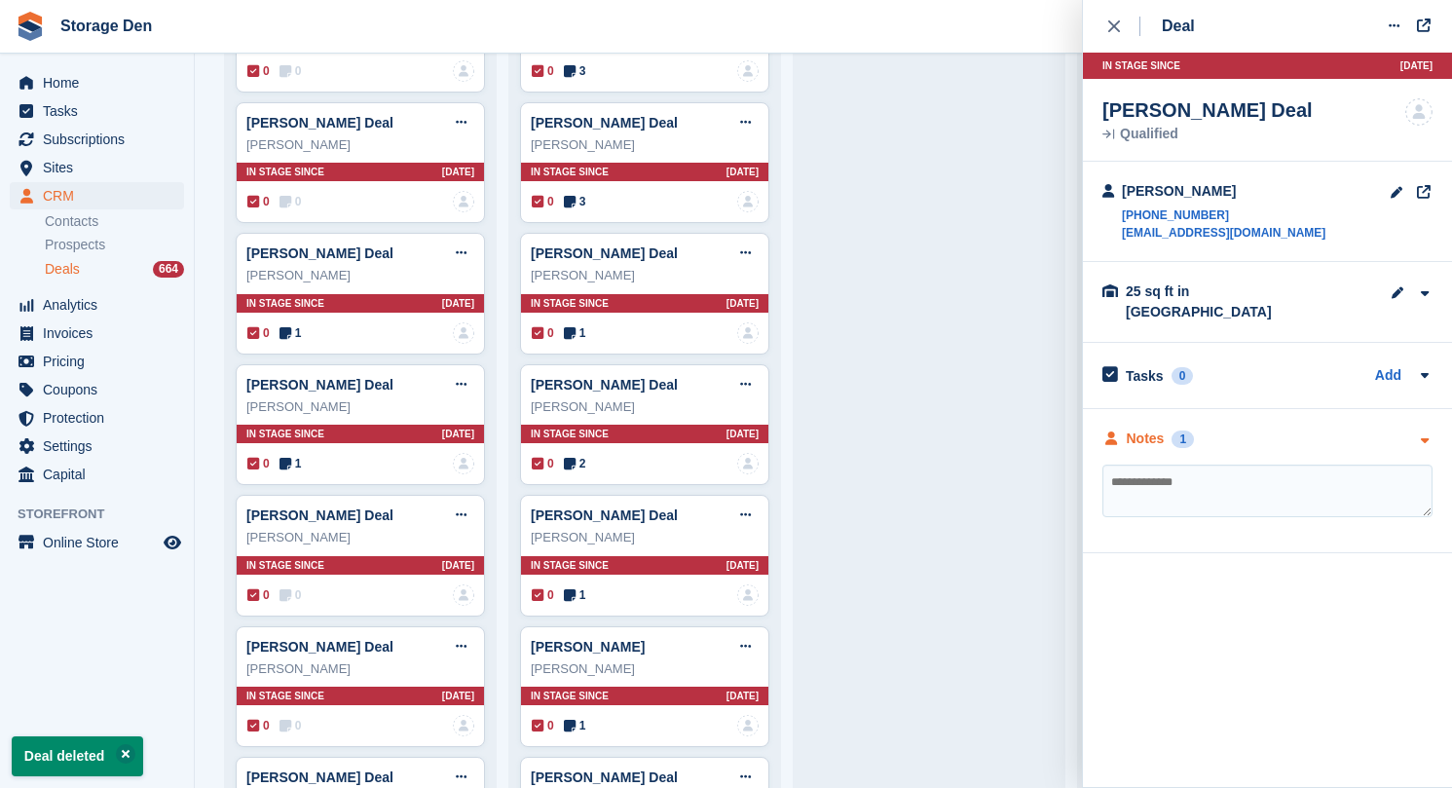
click at [1148, 428] on div "Notes" at bounding box center [1146, 438] width 38 height 20
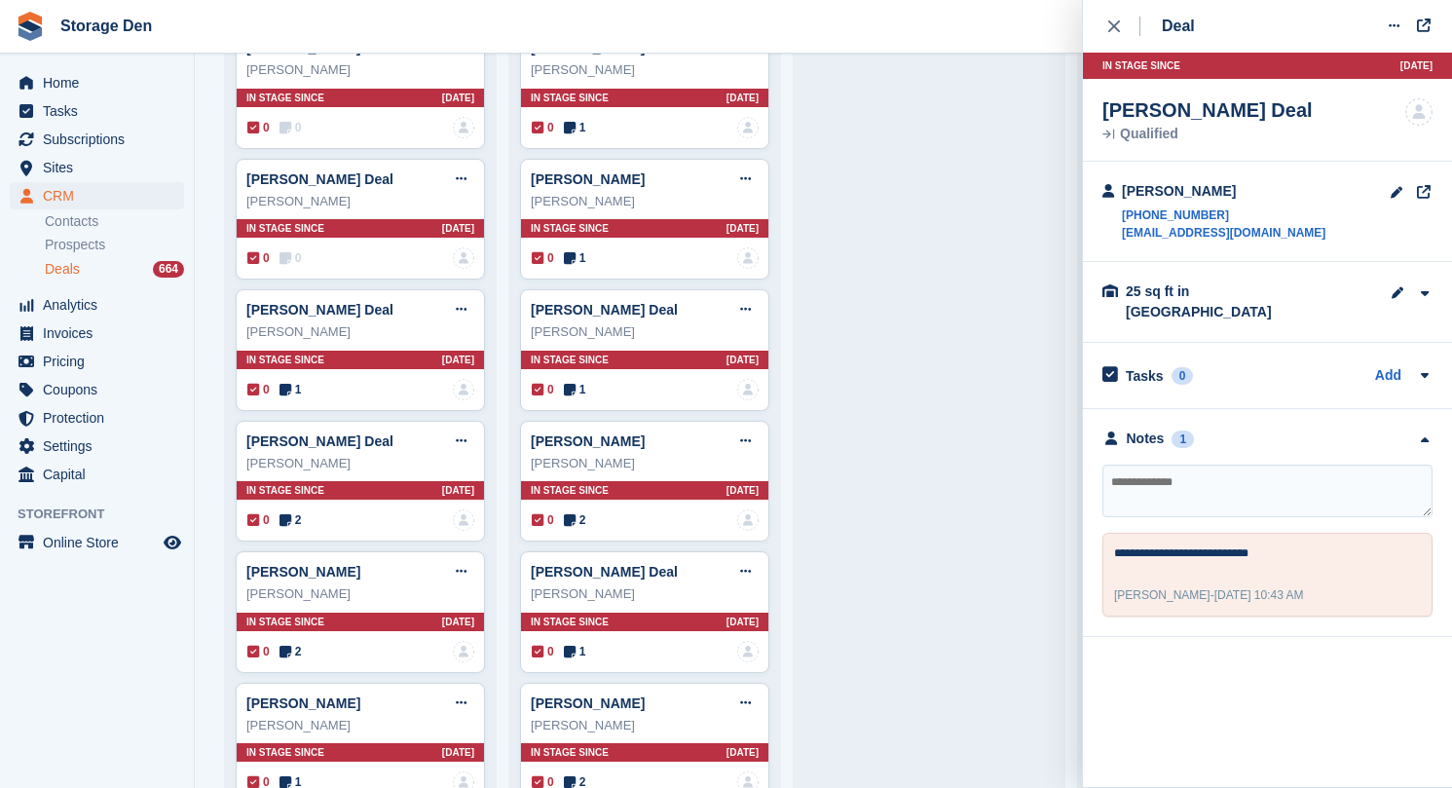
scroll to position [3593, 0]
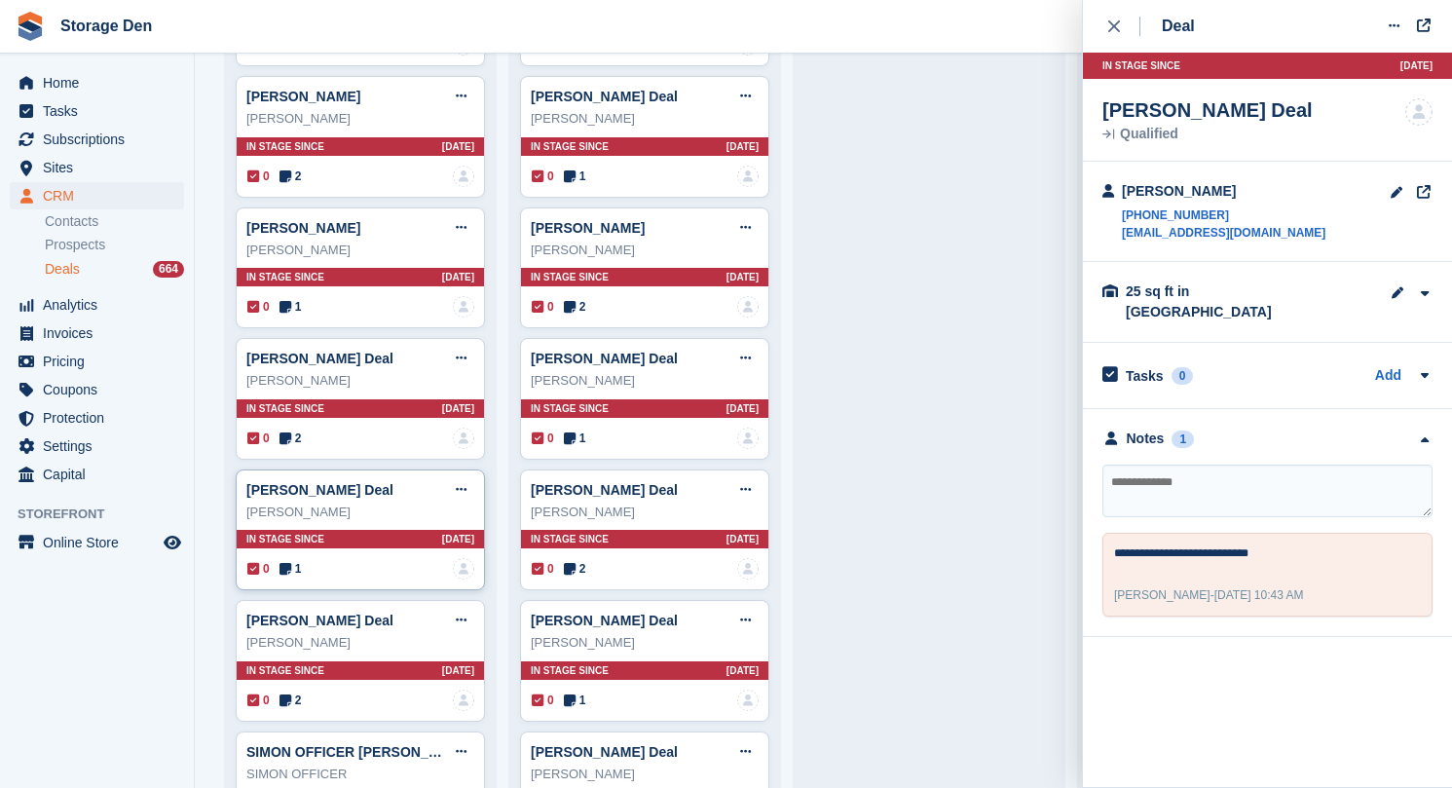
click at [293, 560] on span "1" at bounding box center [290, 569] width 22 height 18
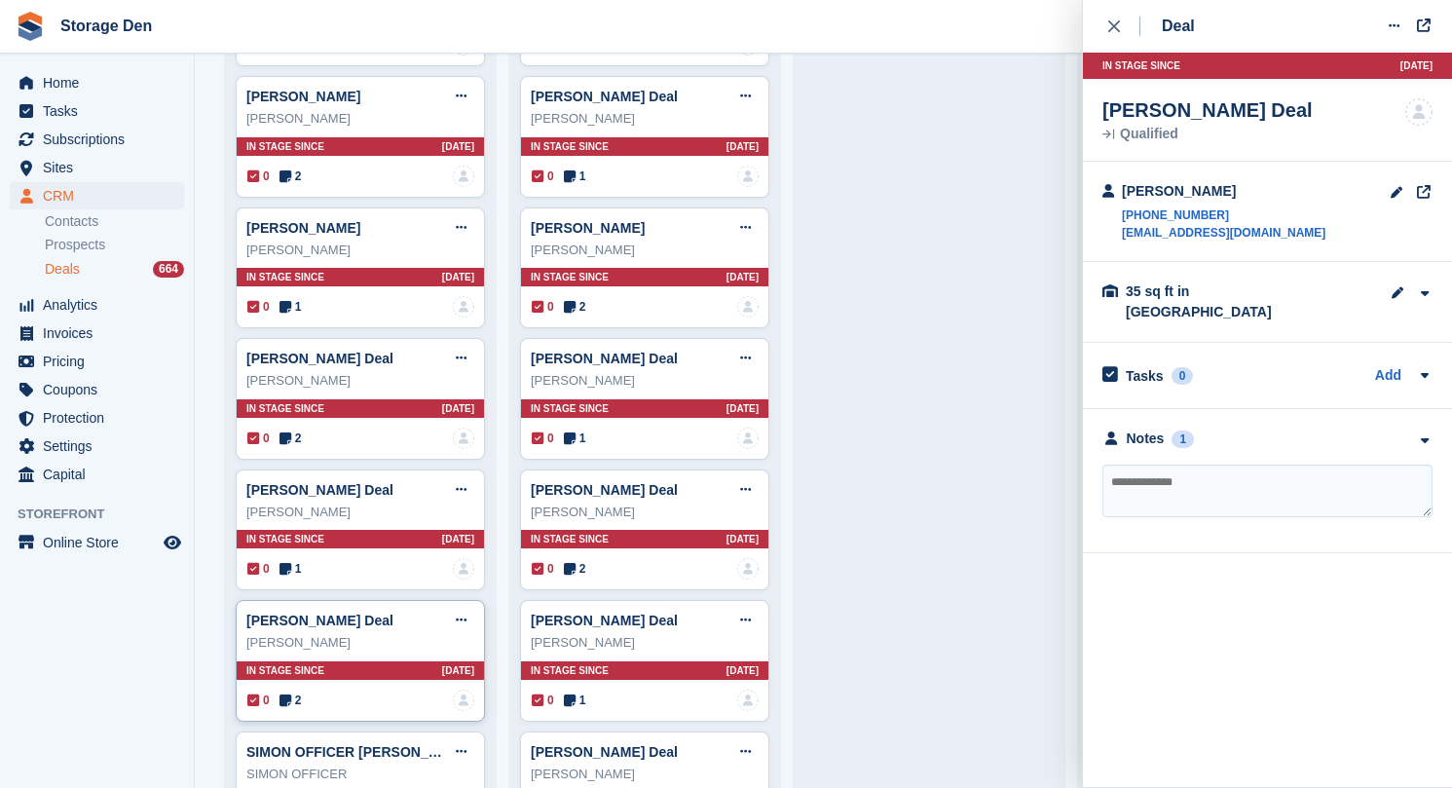
click at [309, 689] on div "0 2 No one is assigned to this deal" at bounding box center [360, 699] width 227 height 21
click at [1130, 428] on div "Notes" at bounding box center [1146, 438] width 38 height 20
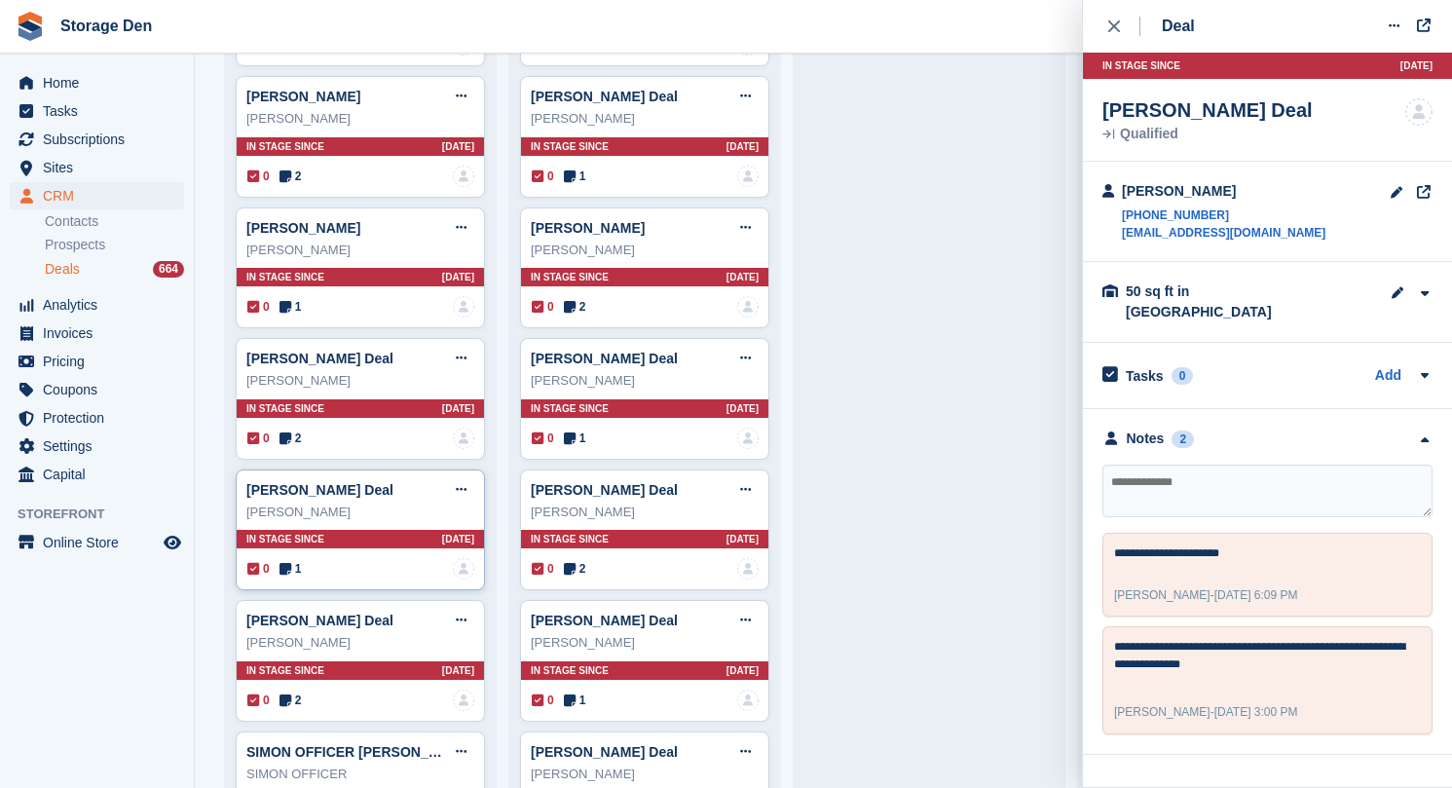
scroll to position [3830, 0]
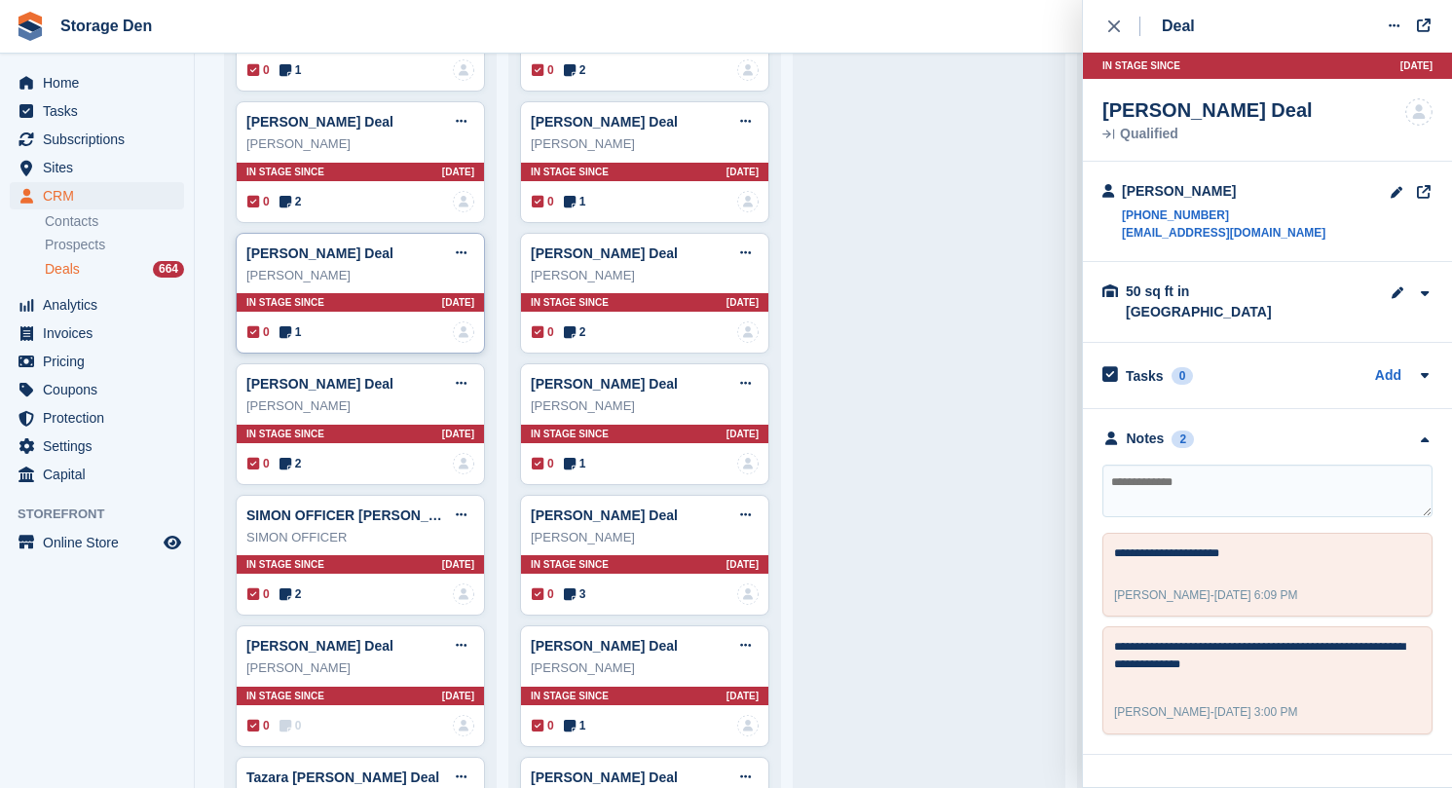
click at [291, 325] on icon at bounding box center [285, 332] width 12 height 14
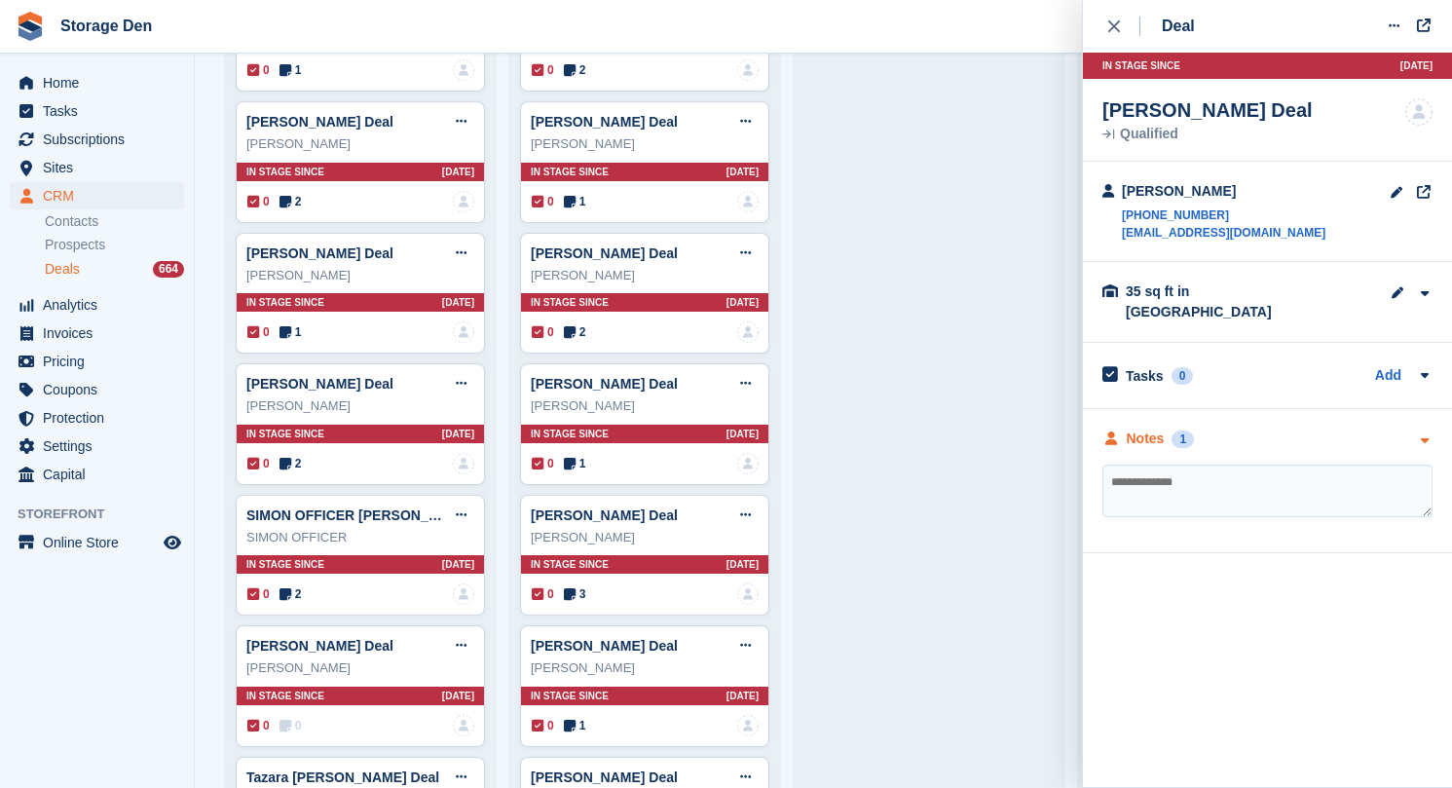
click at [1164, 428] on div "Notes" at bounding box center [1146, 438] width 38 height 20
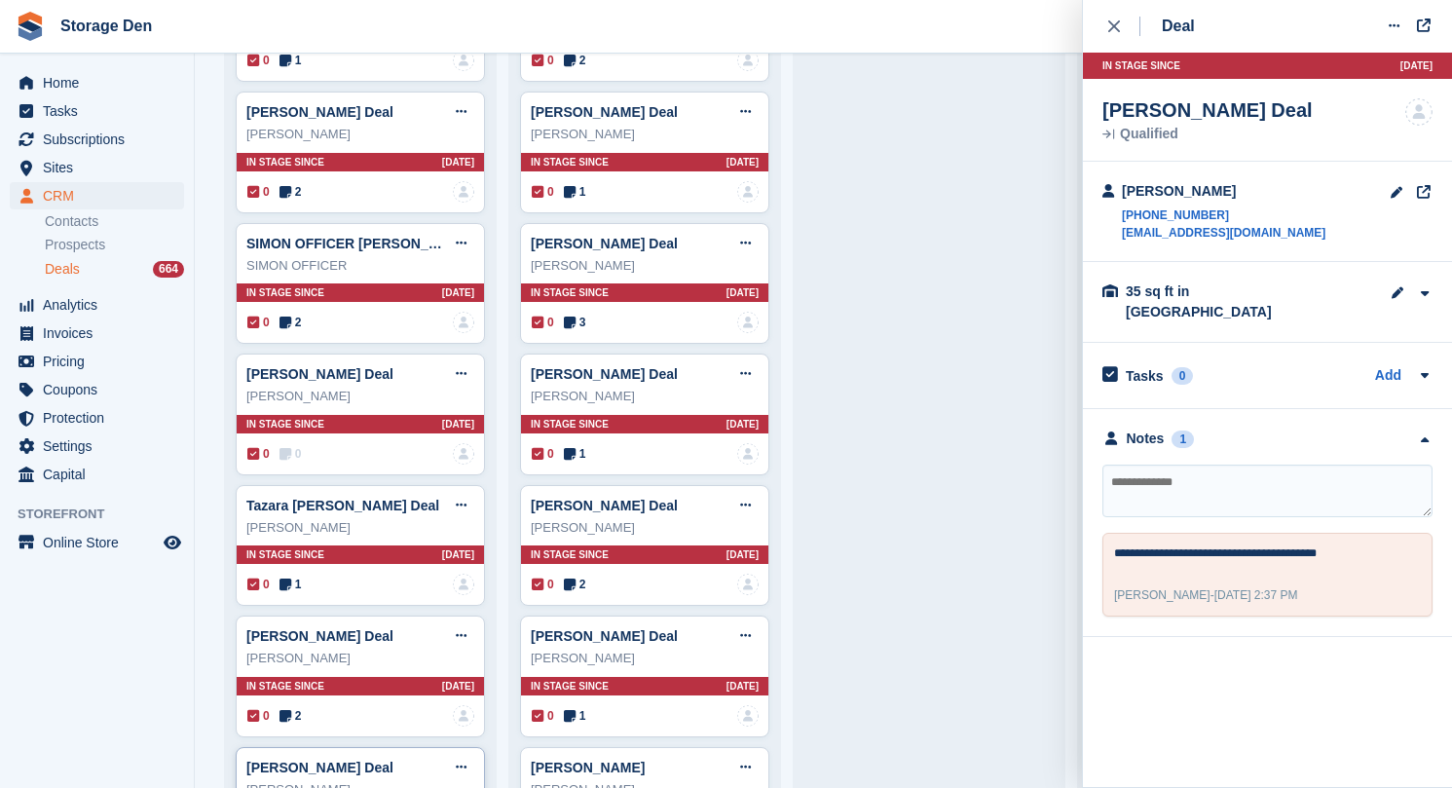
scroll to position [4268, 0]
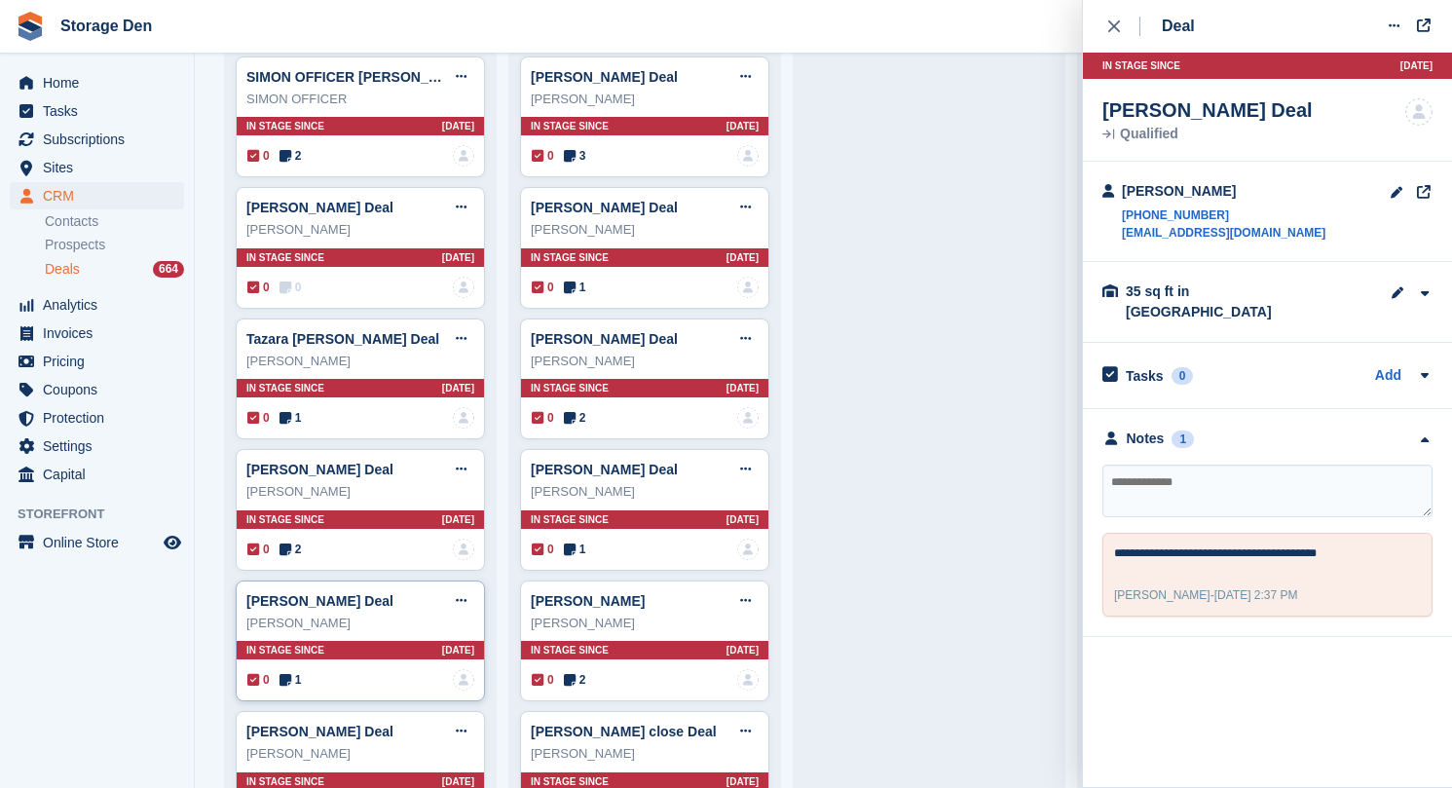
click at [267, 644] on div "jemma hutcheson Deal Edit deal Mark as won Mark as lost Delete deal jemma hutch…" at bounding box center [360, 641] width 249 height 122
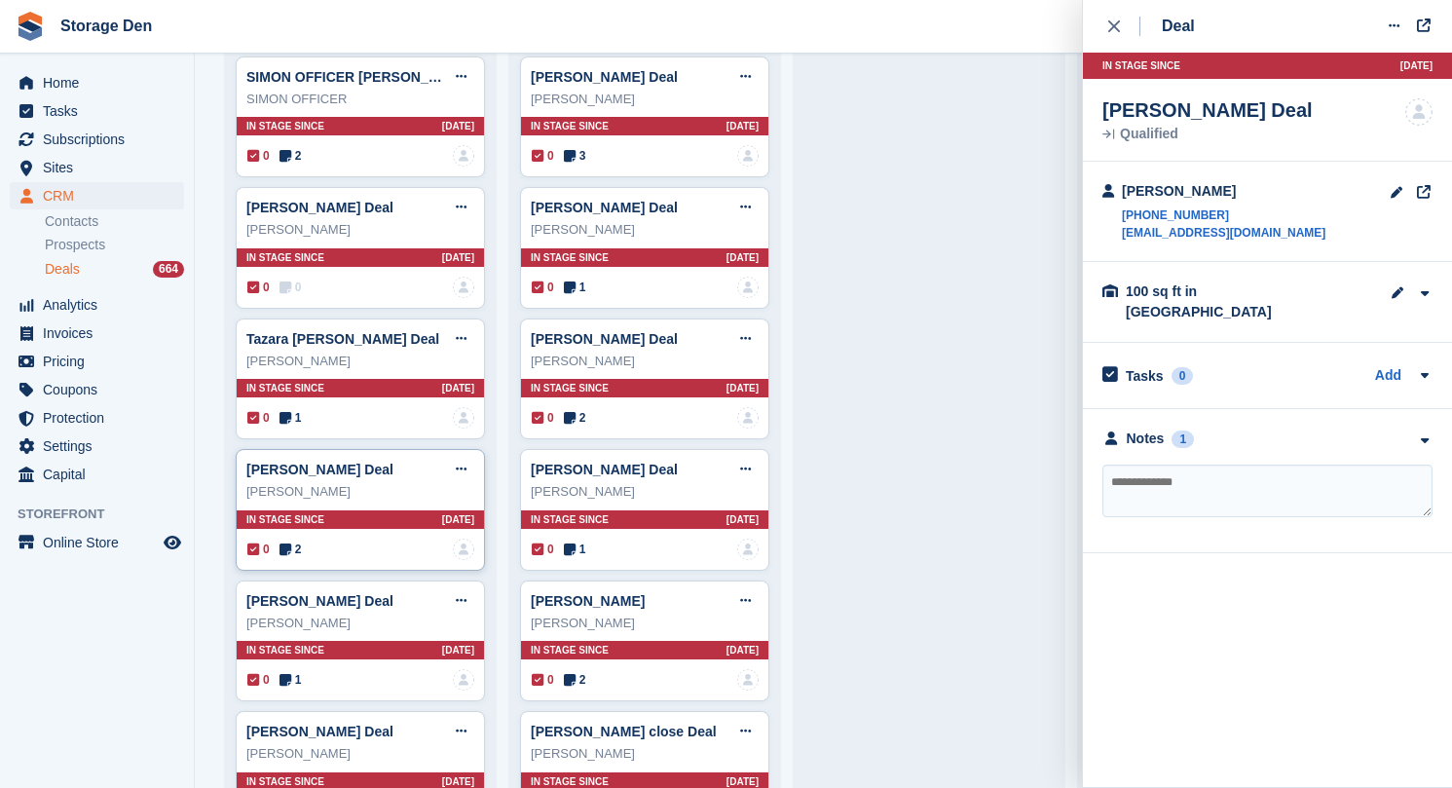
click at [318, 538] on div "0 2 No one is assigned to this deal" at bounding box center [360, 548] width 227 height 21
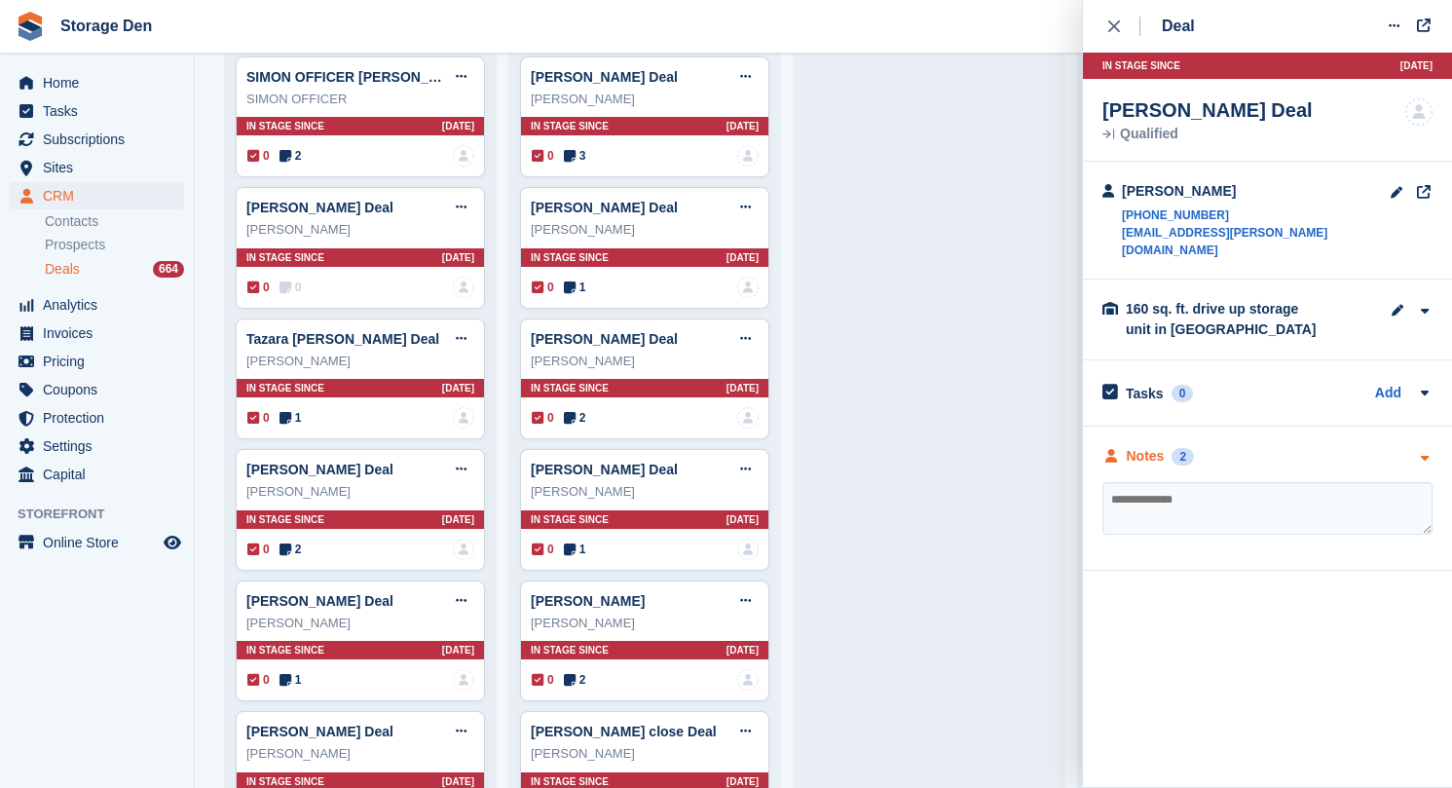
click at [1165, 446] on div "Notes" at bounding box center [1146, 456] width 38 height 20
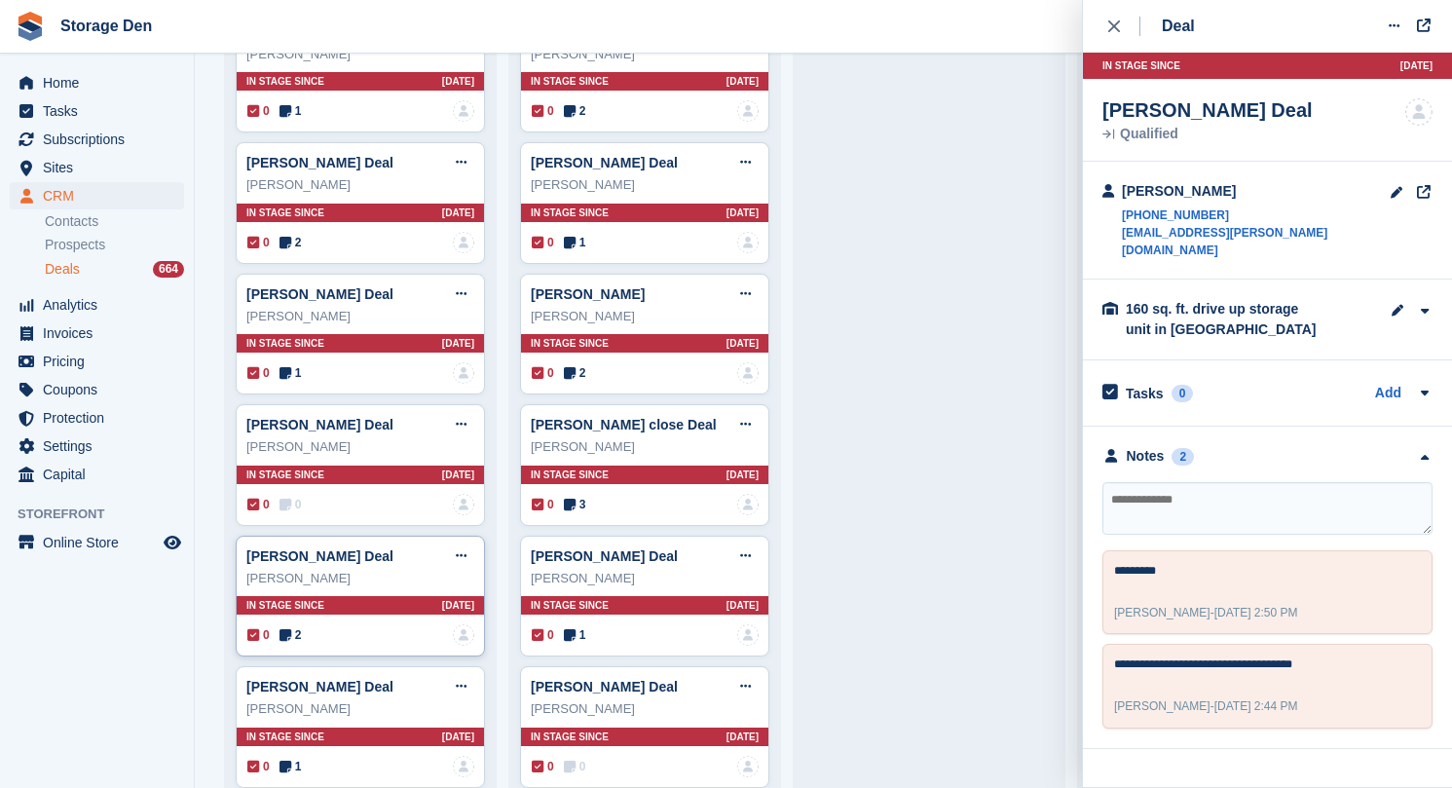
scroll to position [4945, 0]
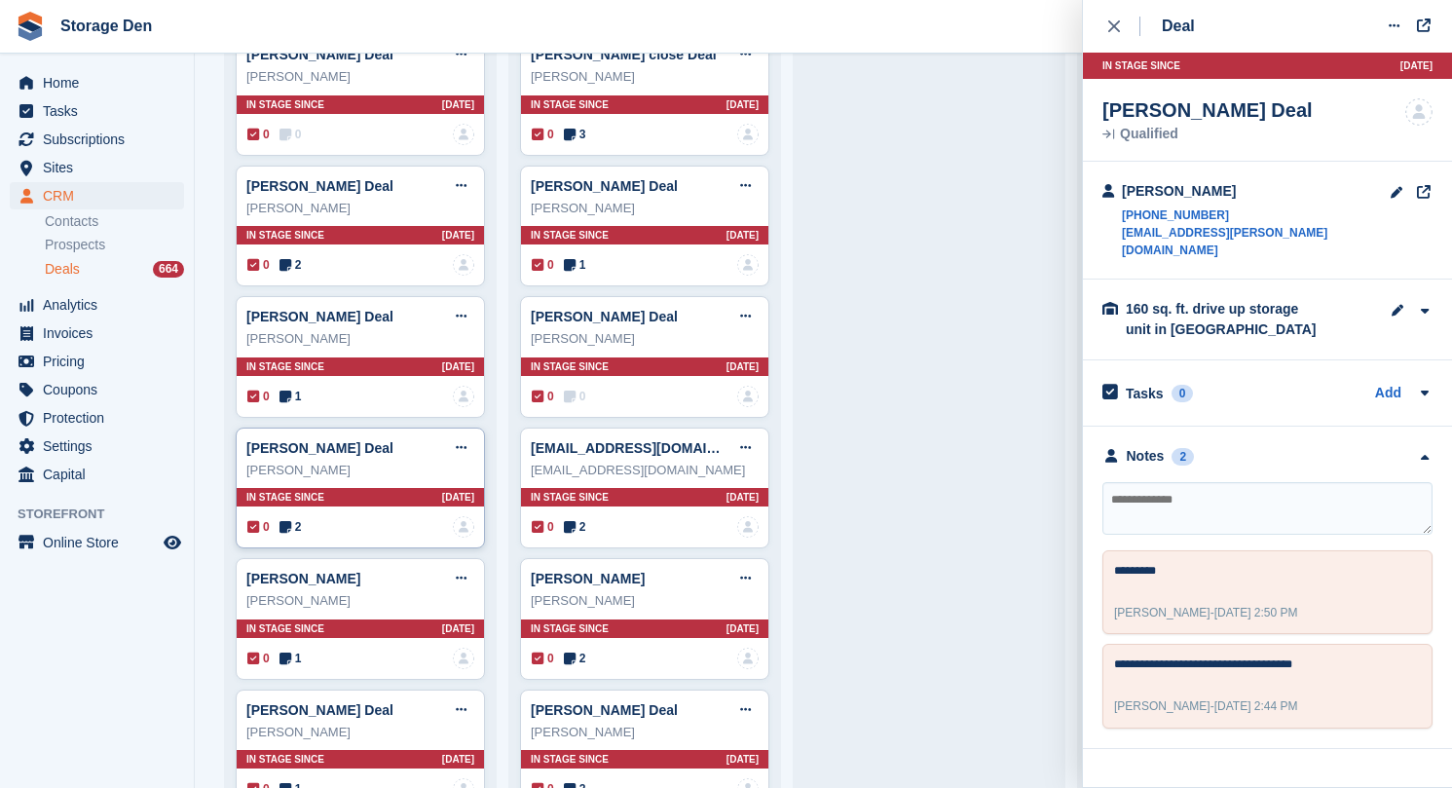
click at [302, 490] on span "In stage since" at bounding box center [285, 497] width 78 height 15
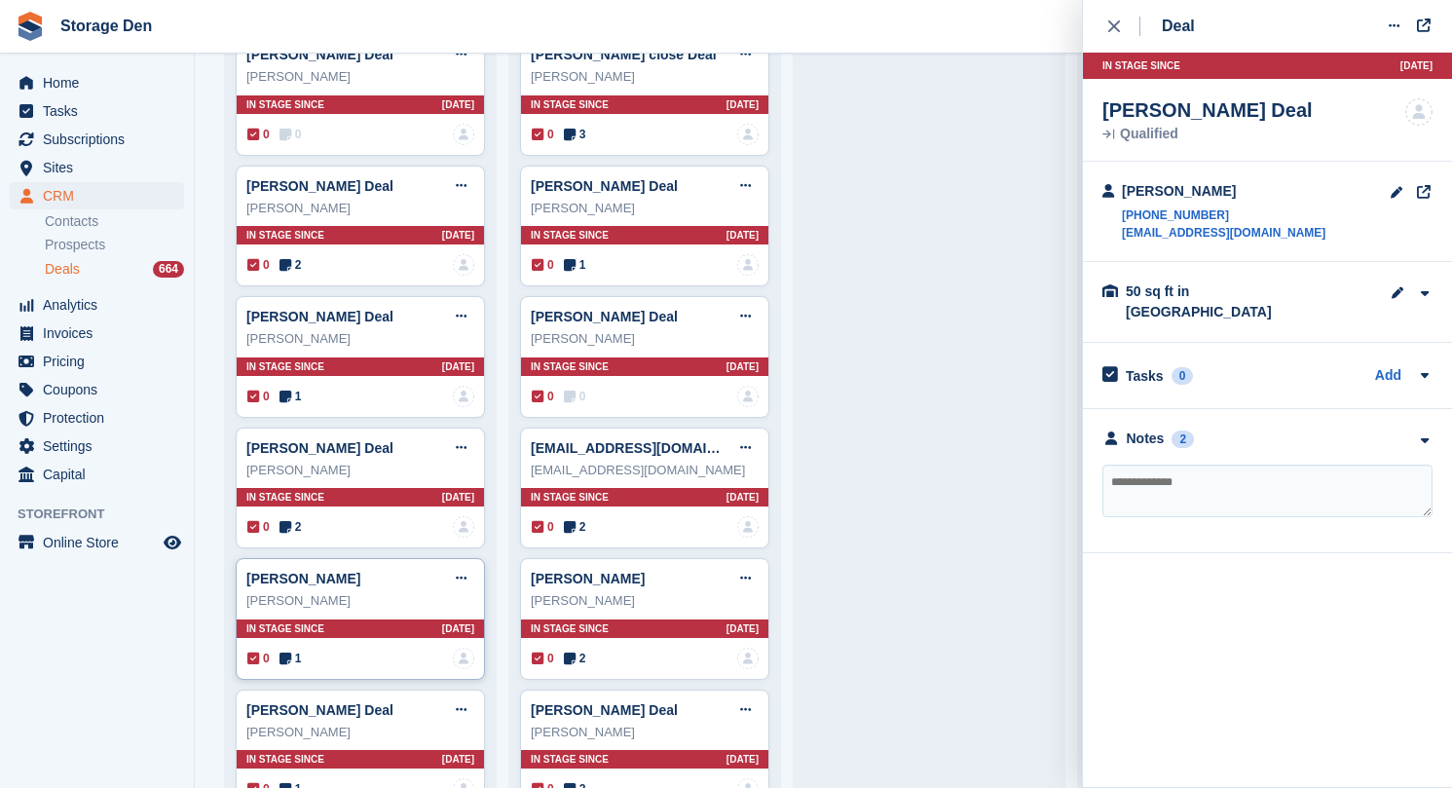
click at [283, 651] on icon at bounding box center [285, 658] width 12 height 14
click at [285, 750] on div "Rupinder Deal Edit deal Mark as won Mark as lost Delete deal Rupinder In stage …" at bounding box center [360, 750] width 249 height 122
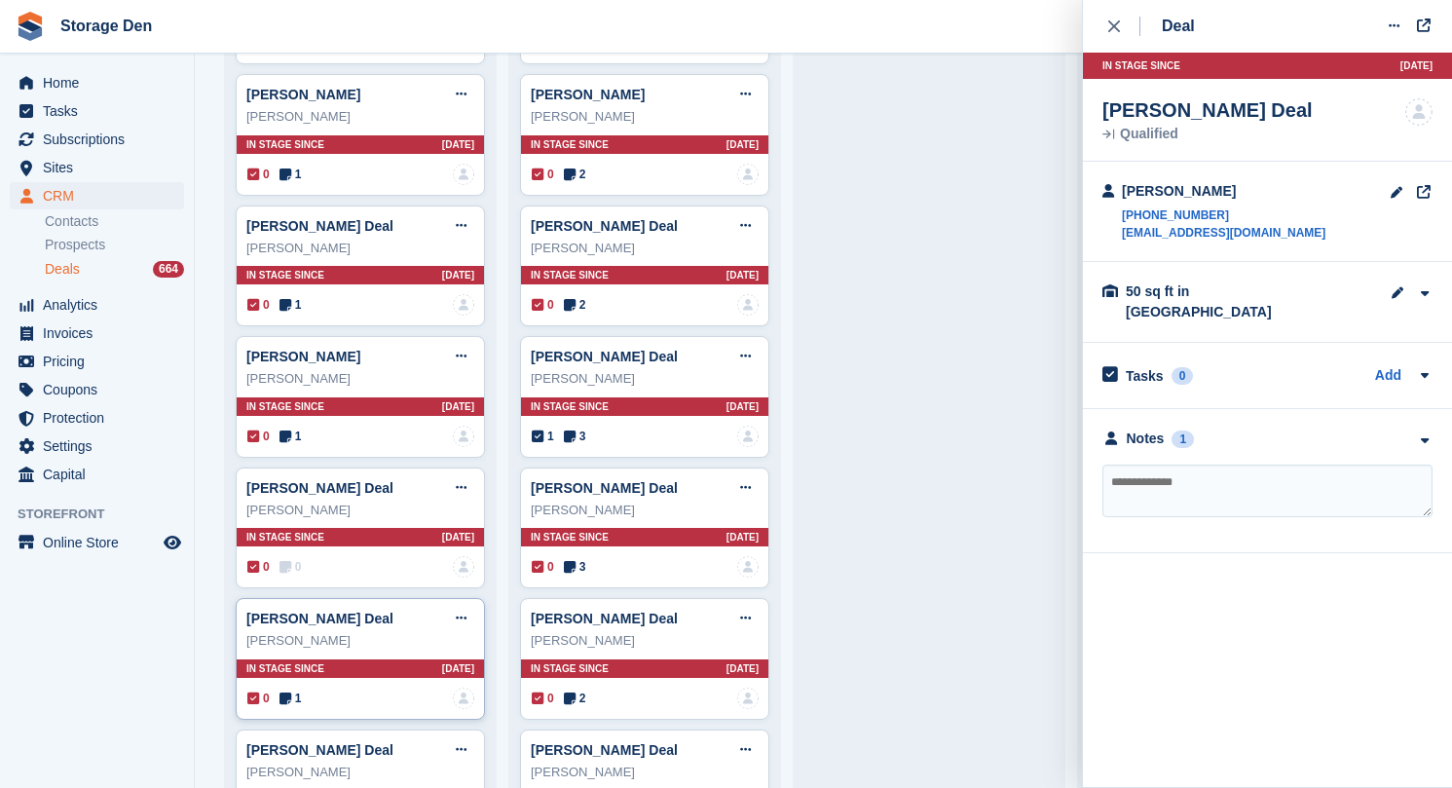
scroll to position [5563, 0]
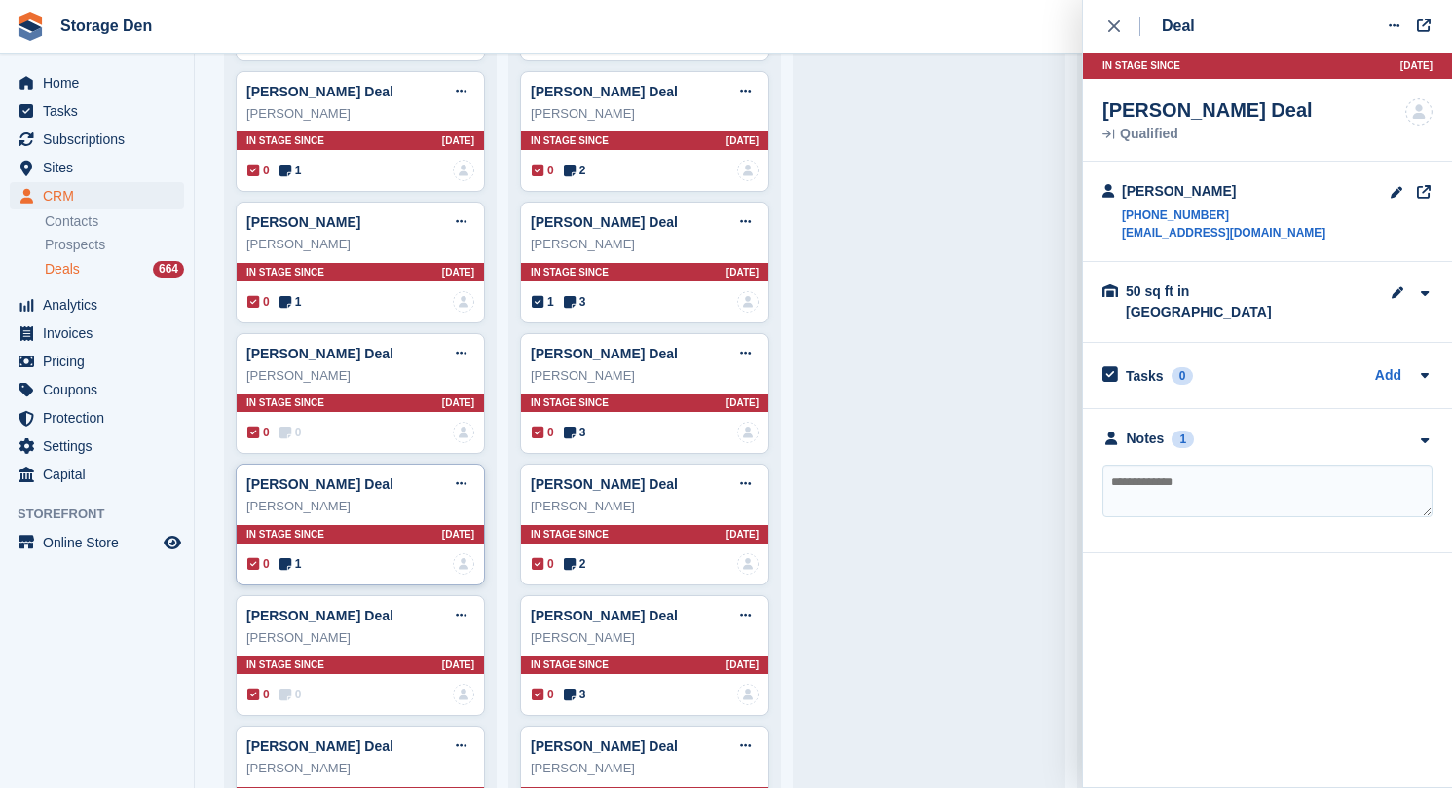
click at [294, 528] on div "Craig Wilson Deal Edit deal Mark as won Mark as lost Delete deal Craig Wilson I…" at bounding box center [360, 524] width 249 height 122
click at [1147, 443] on div "Notes" at bounding box center [1146, 438] width 38 height 20
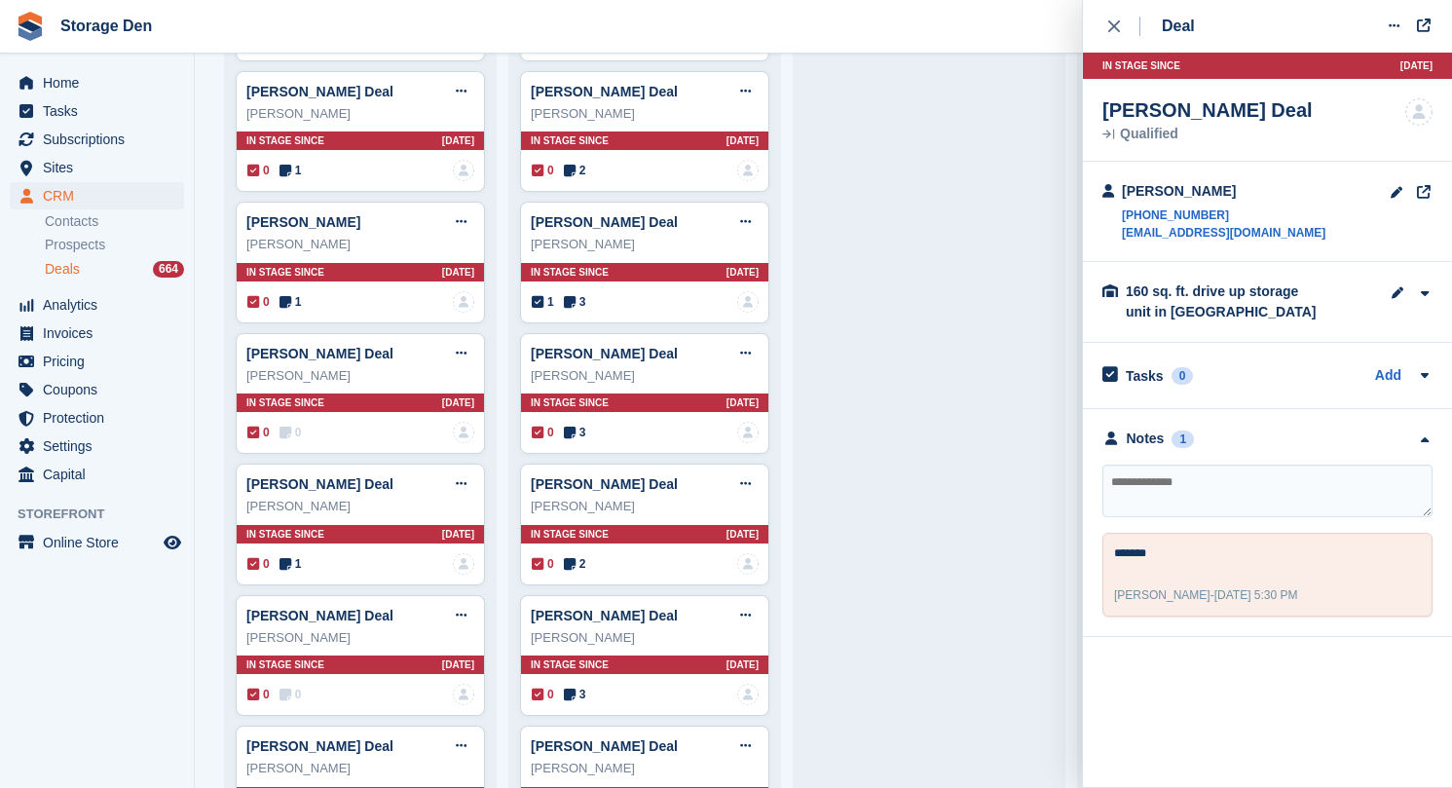
scroll to position [6050, 0]
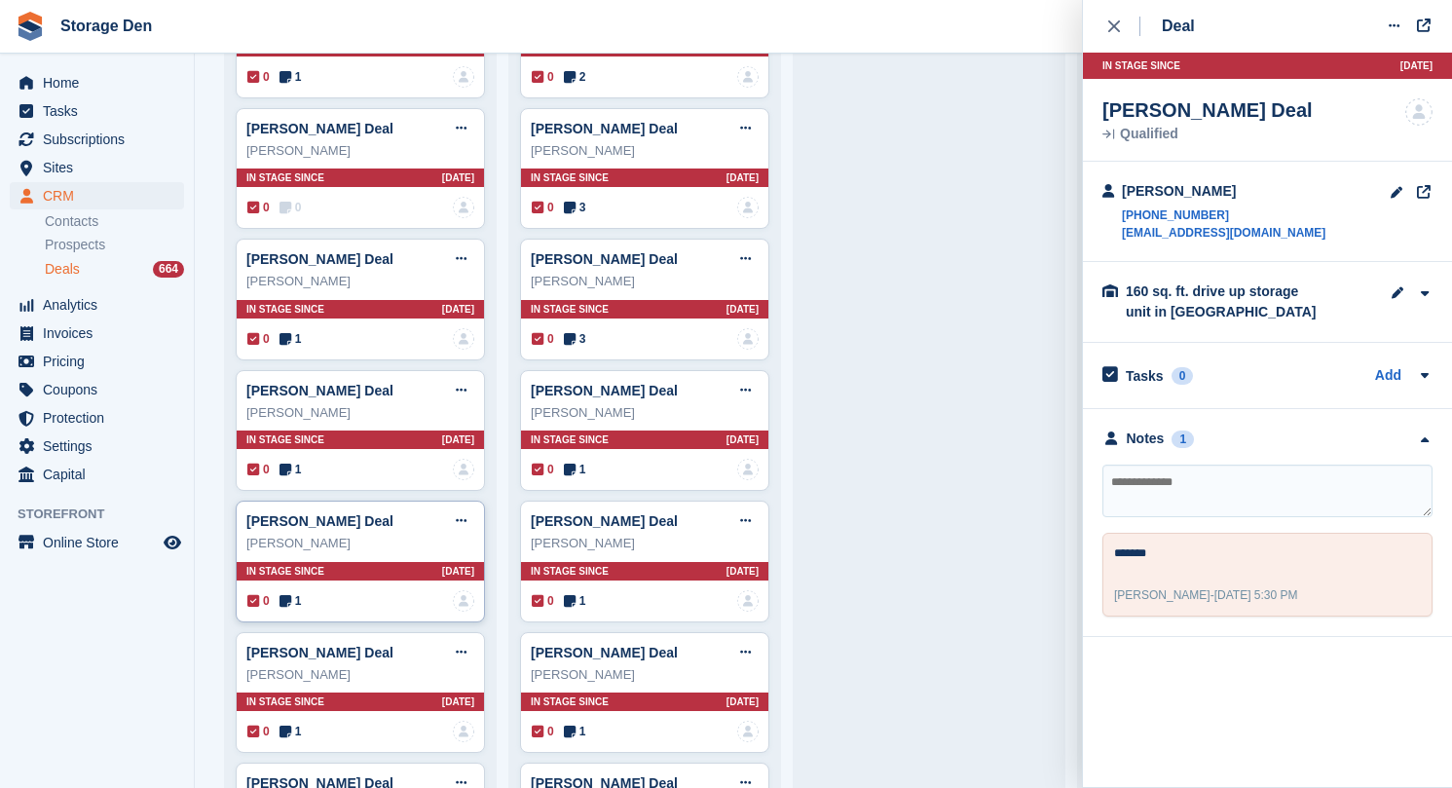
click at [291, 594] on icon at bounding box center [285, 601] width 12 height 14
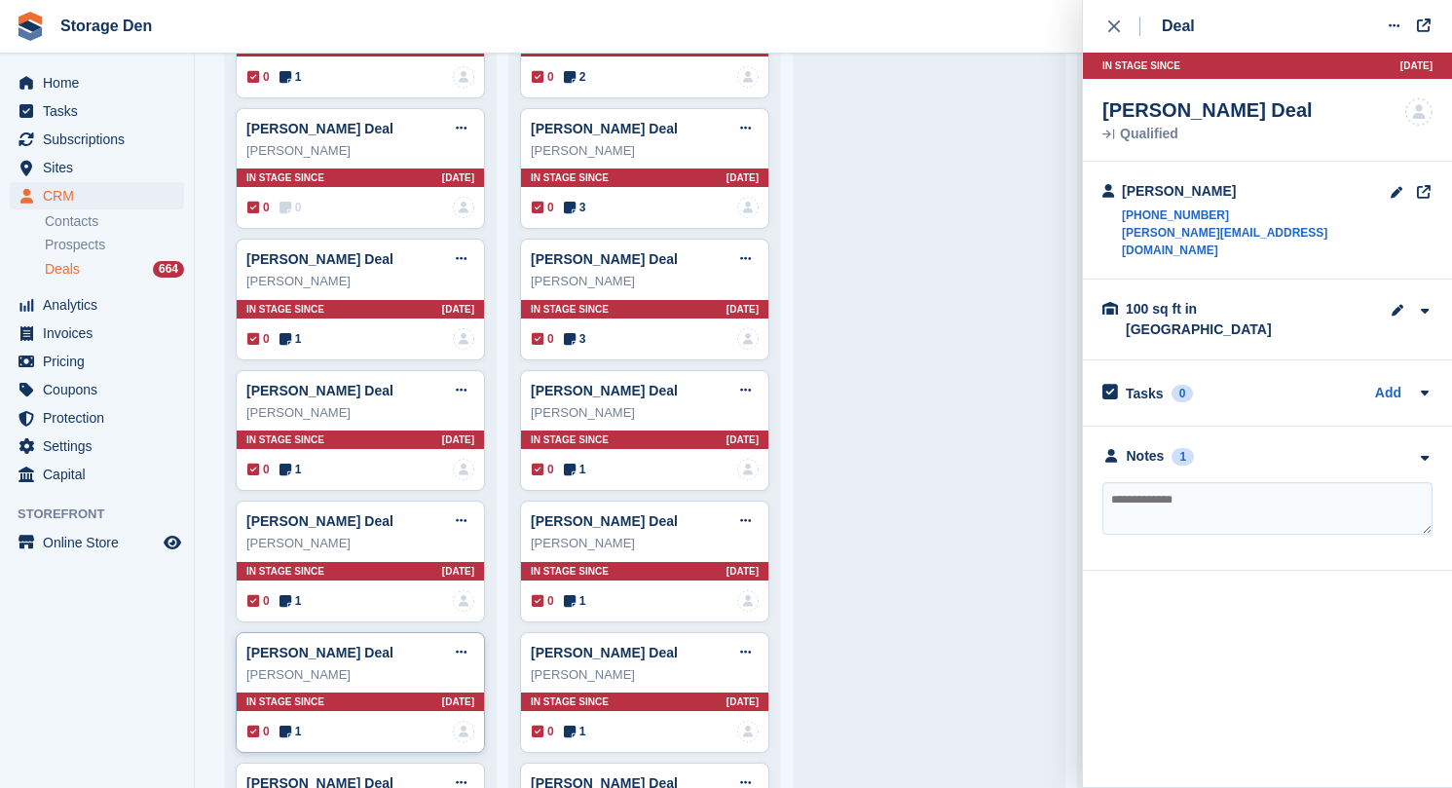
click at [287, 721] on div "0 1 No one is assigned to this deal" at bounding box center [360, 731] width 227 height 21
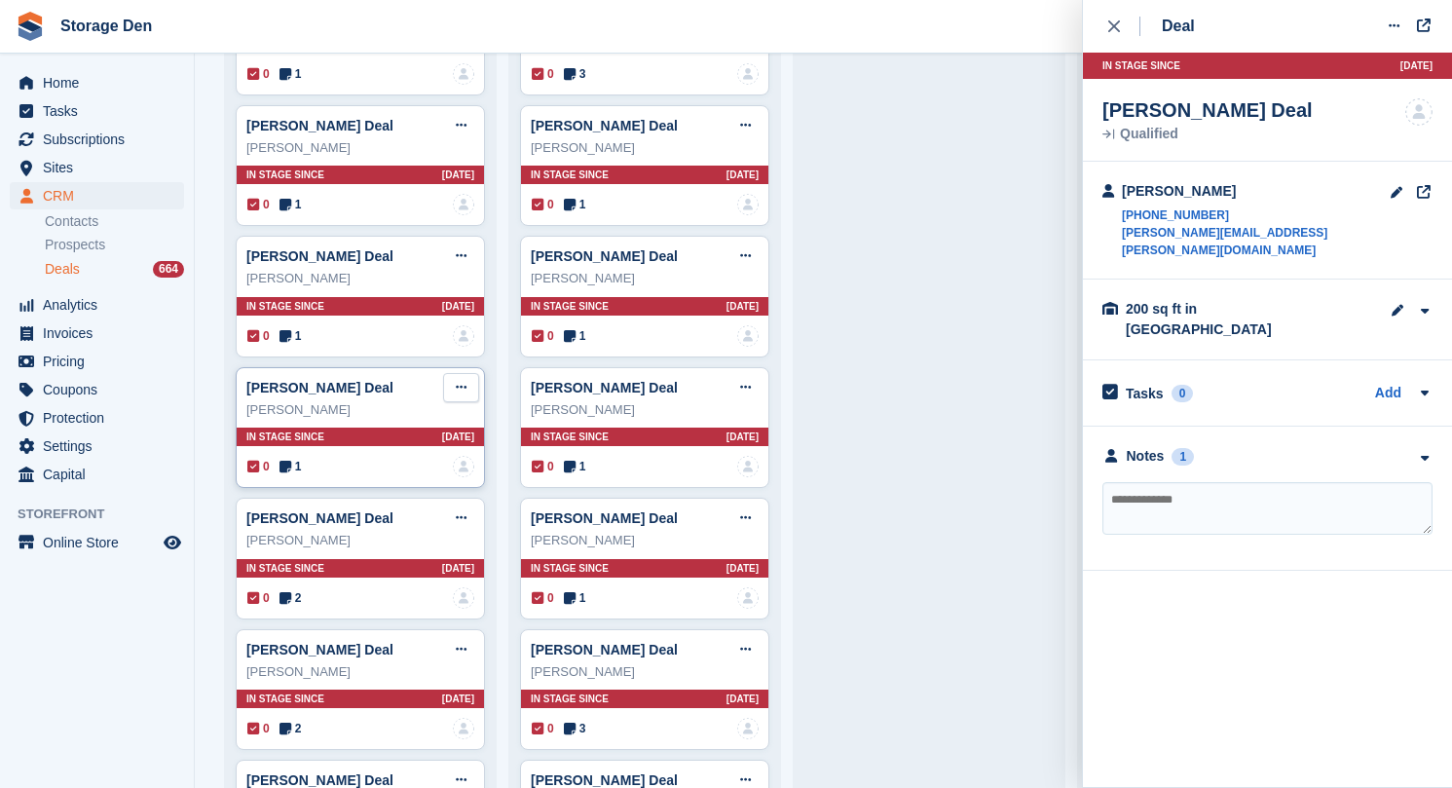
click at [464, 373] on button at bounding box center [461, 387] width 36 height 29
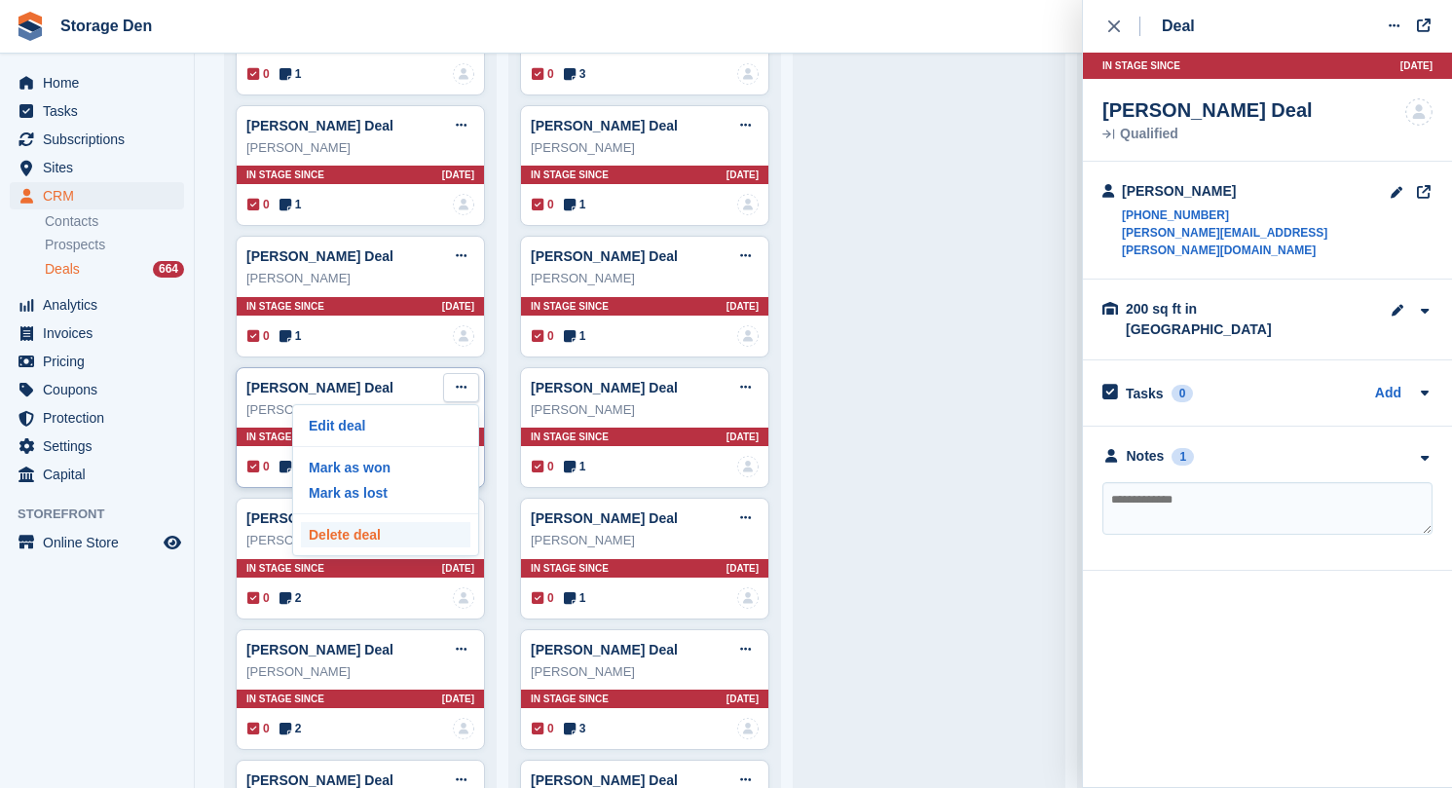
click at [379, 522] on p "Delete deal" at bounding box center [385, 534] width 169 height 25
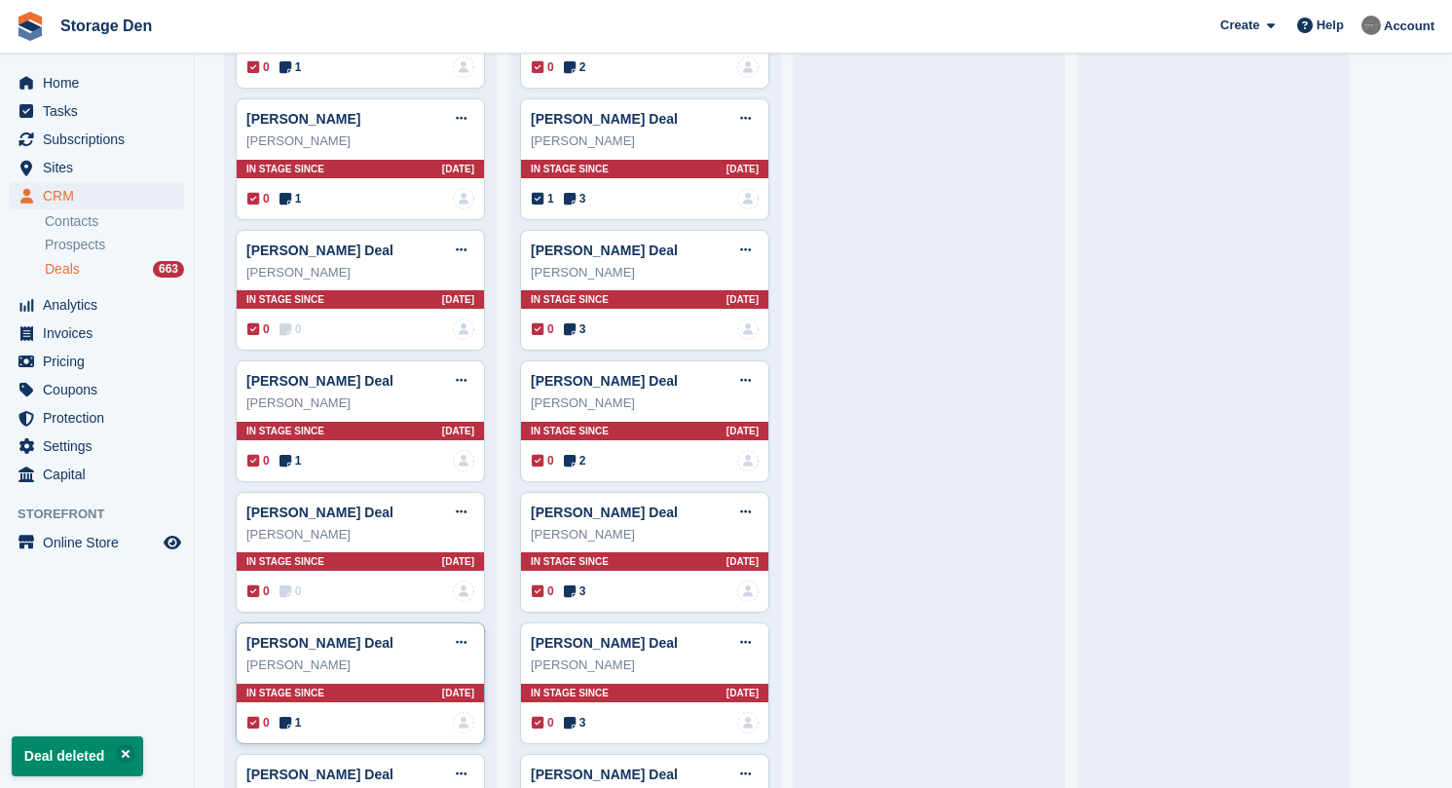
scroll to position [5860, 0]
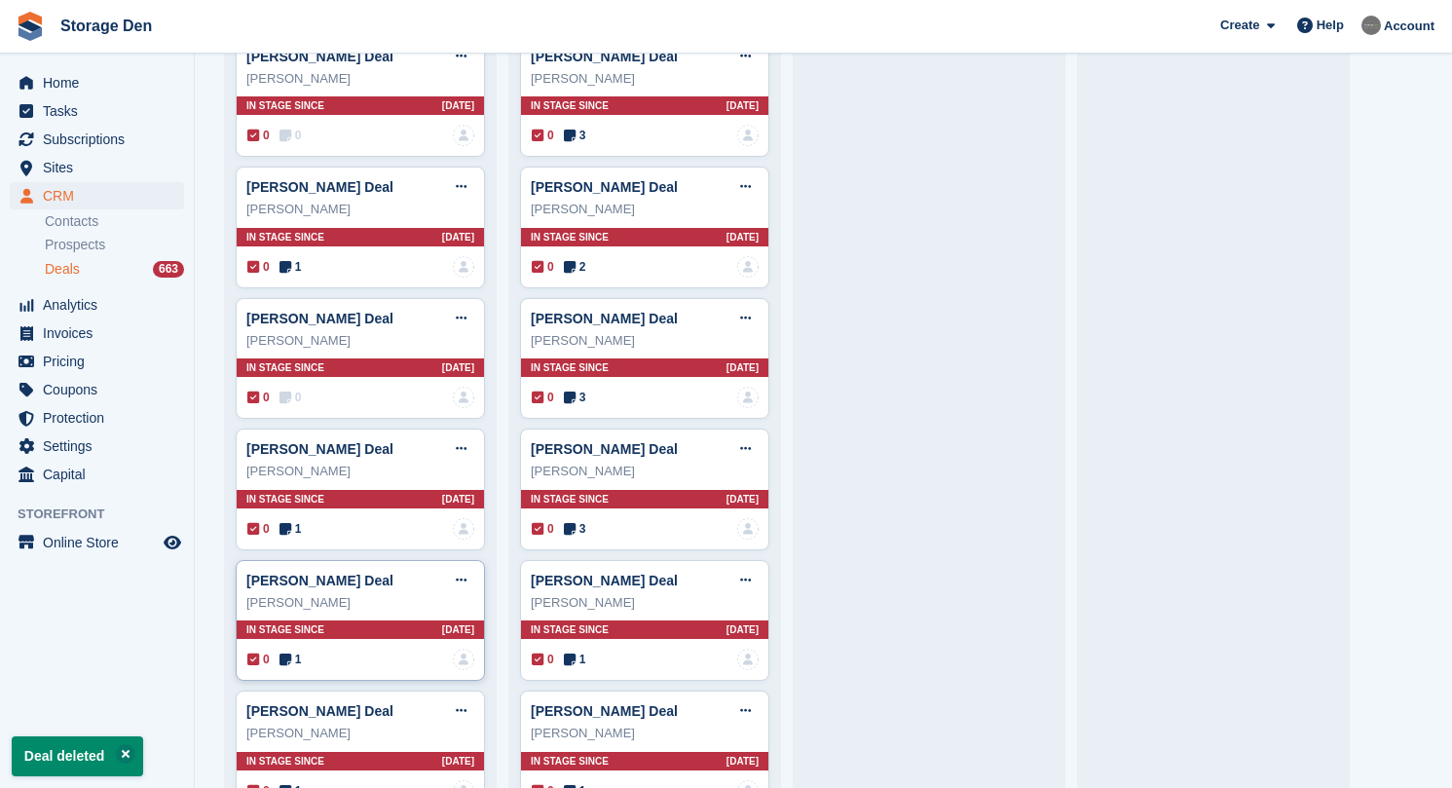
drag, startPoint x: 293, startPoint y: 648, endPoint x: 291, endPoint y: 637, distance: 10.9
click at [291, 650] on span "1" at bounding box center [290, 659] width 22 height 18
click at [291, 652] on icon at bounding box center [285, 659] width 12 height 14
click at [278, 518] on div "0 1 No one is assigned to this deal" at bounding box center [360, 528] width 227 height 21
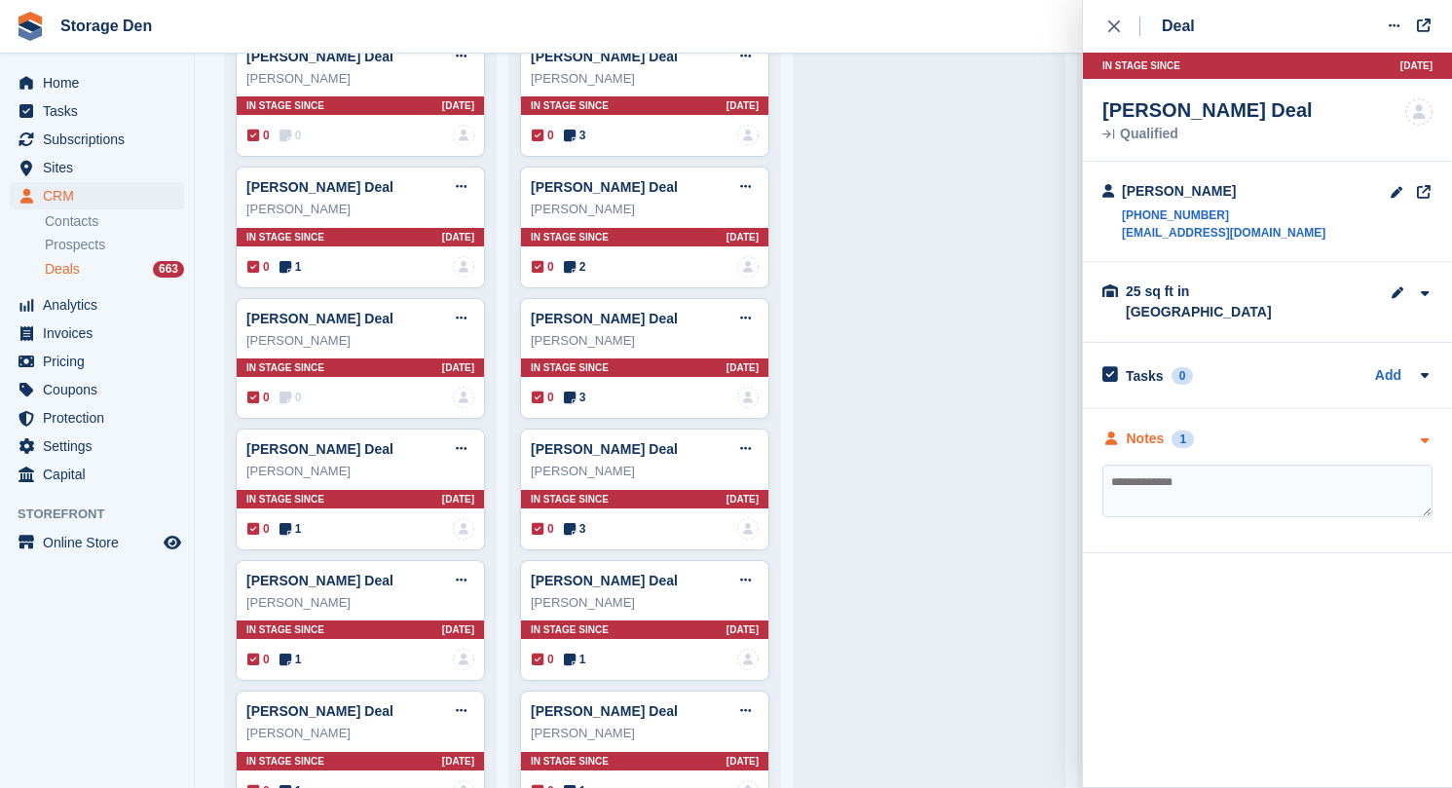
click at [1155, 428] on div "Notes" at bounding box center [1146, 438] width 38 height 20
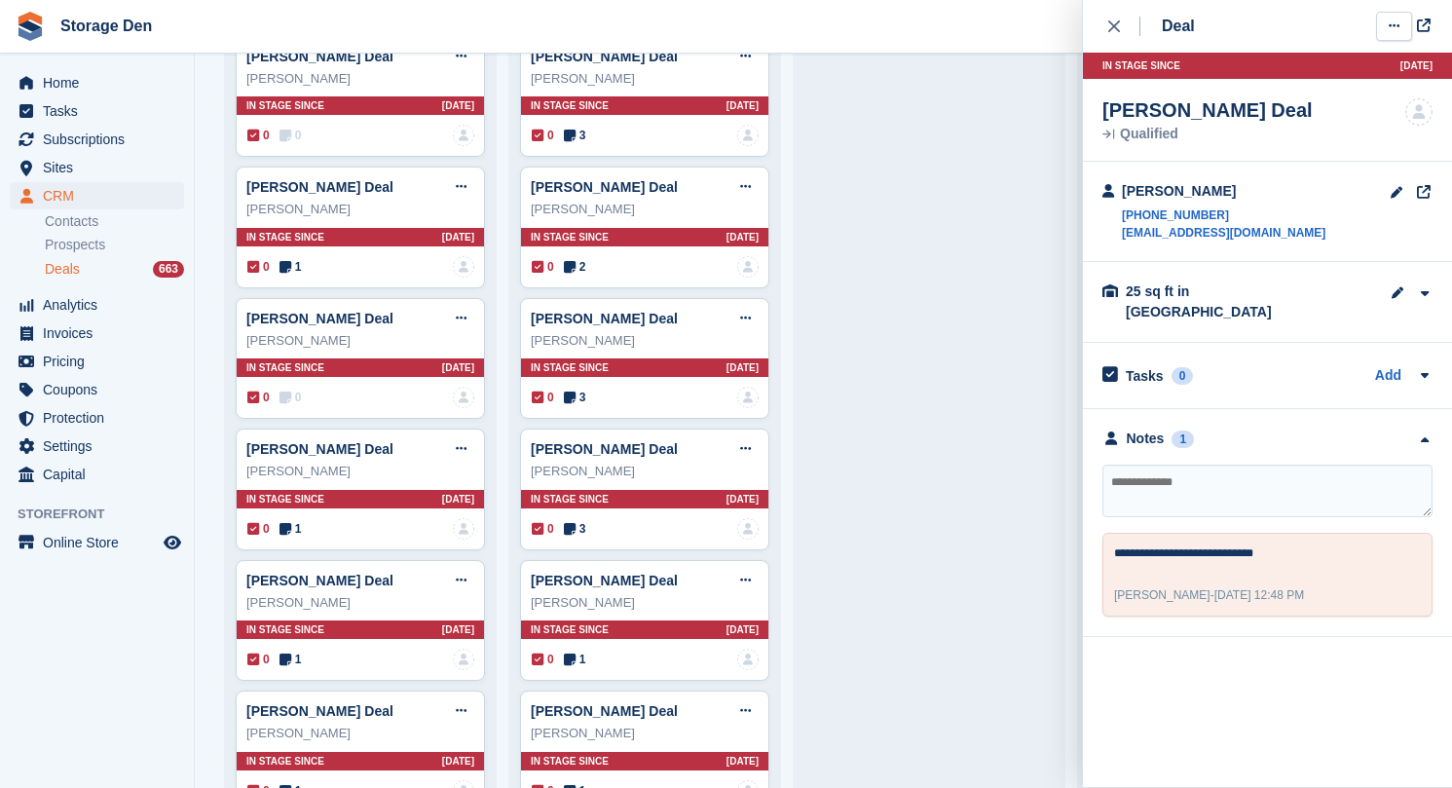
click at [1376, 25] on button at bounding box center [1394, 26] width 36 height 29
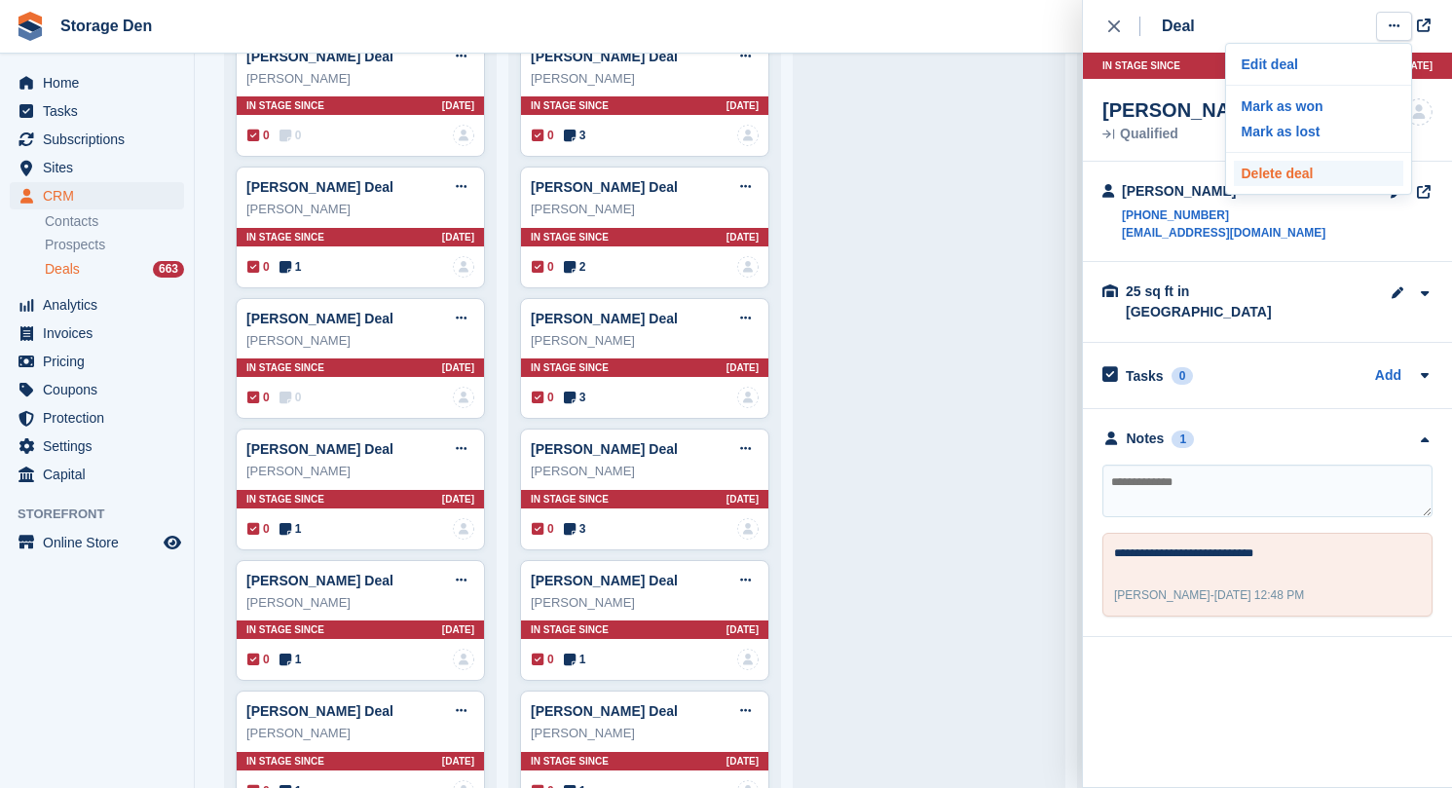
click at [1297, 176] on p "Delete deal" at bounding box center [1318, 173] width 169 height 25
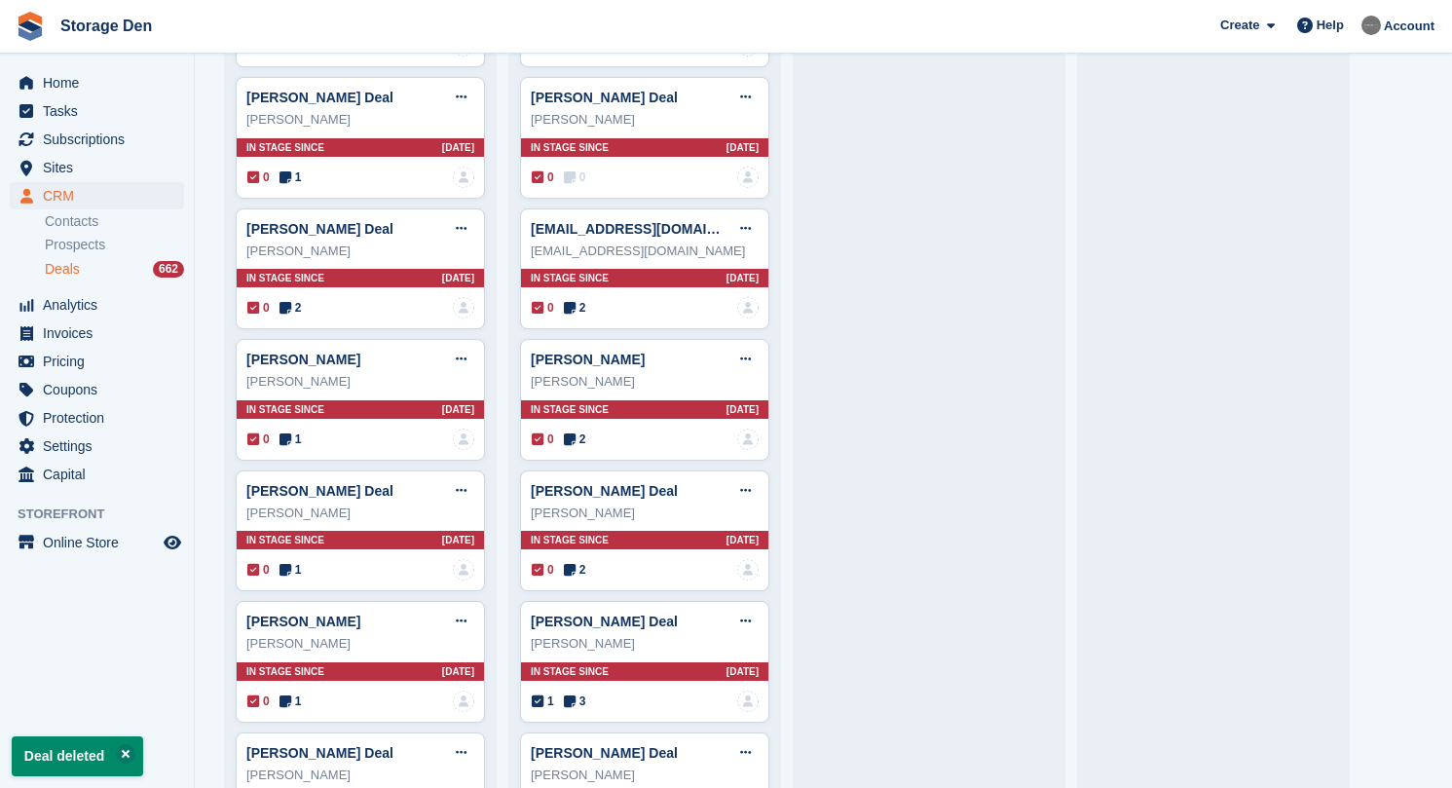
scroll to position [6096, 0]
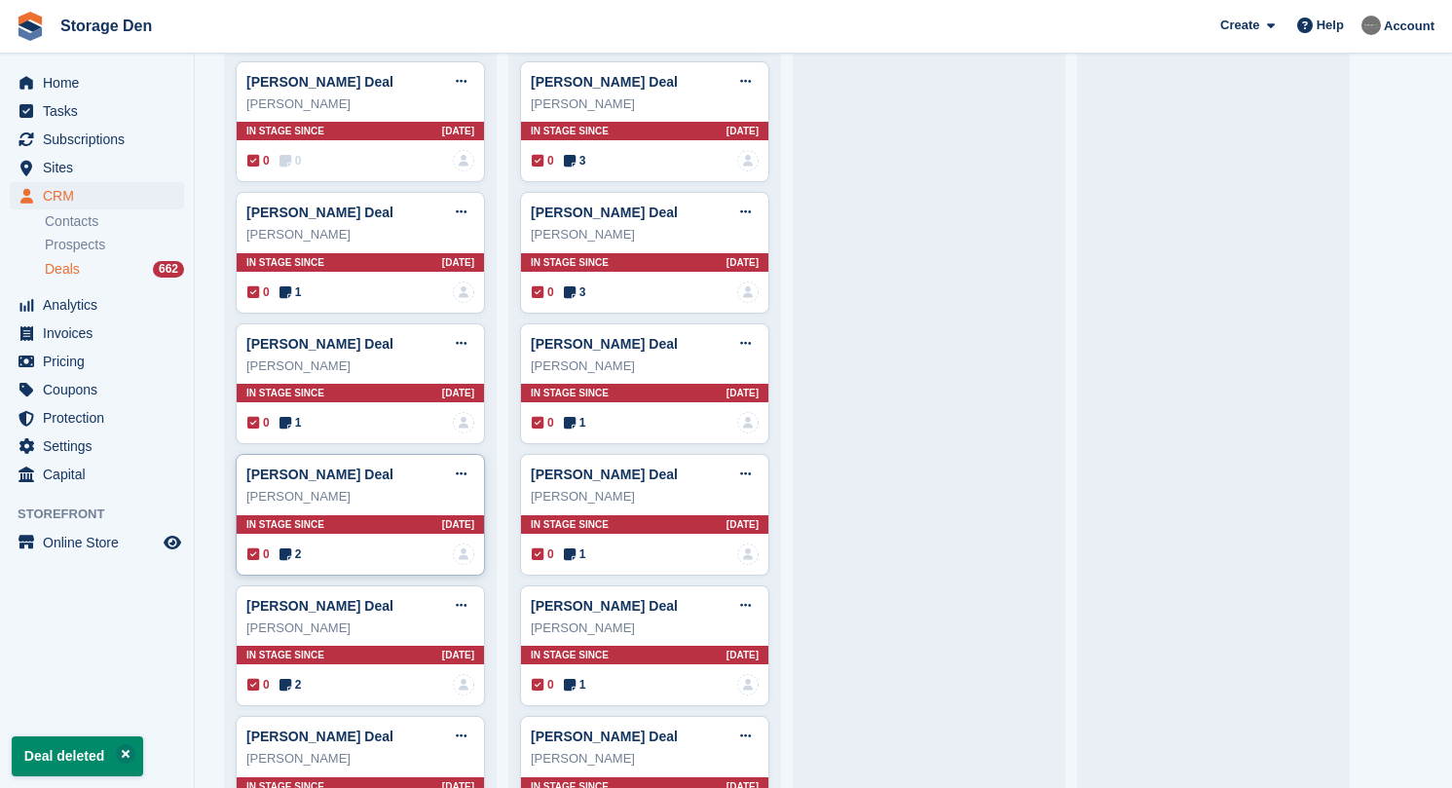
click at [309, 543] on div "0 2 No one is assigned to this deal" at bounding box center [360, 553] width 227 height 21
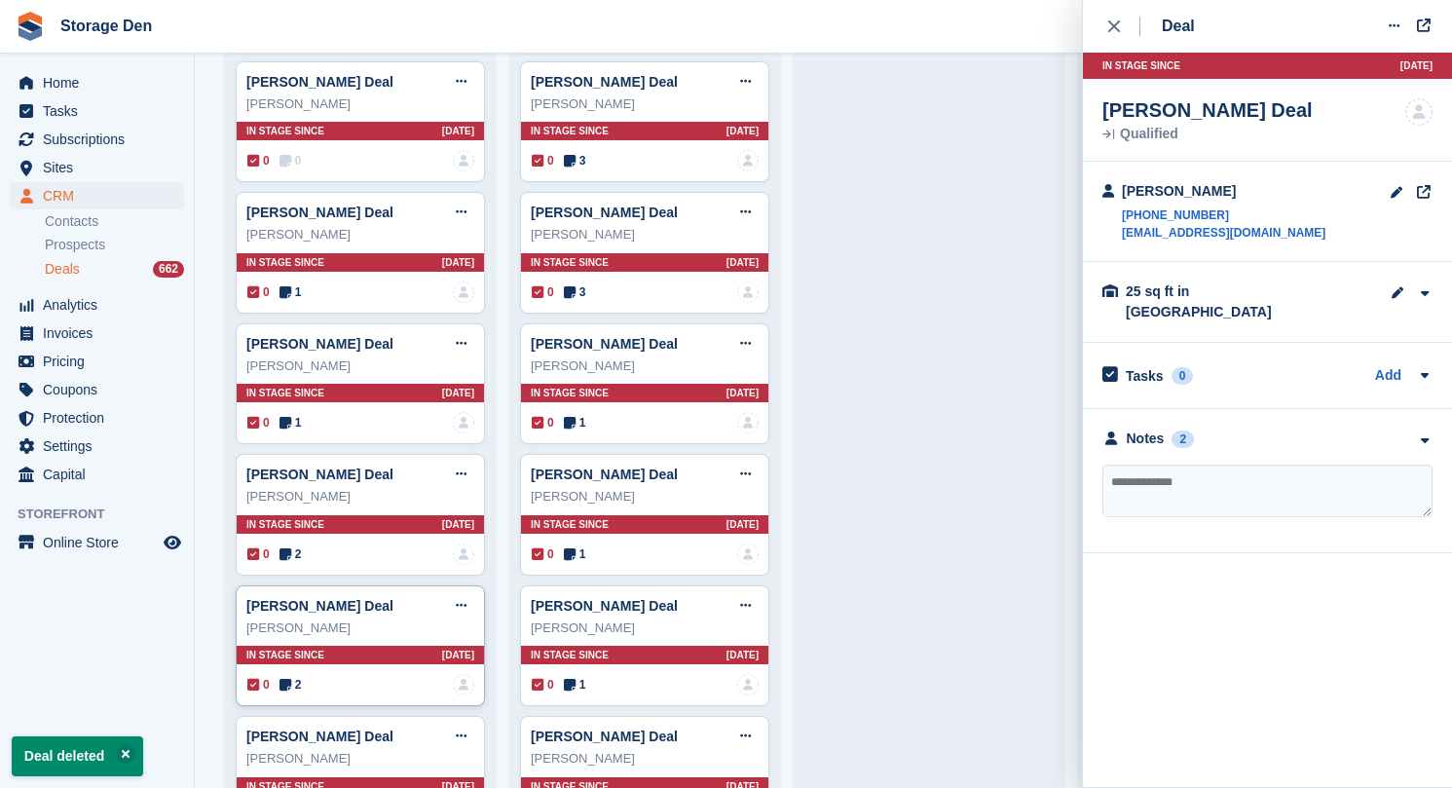
click at [305, 674] on div "0 2 No one is assigned to this deal" at bounding box center [360, 684] width 227 height 21
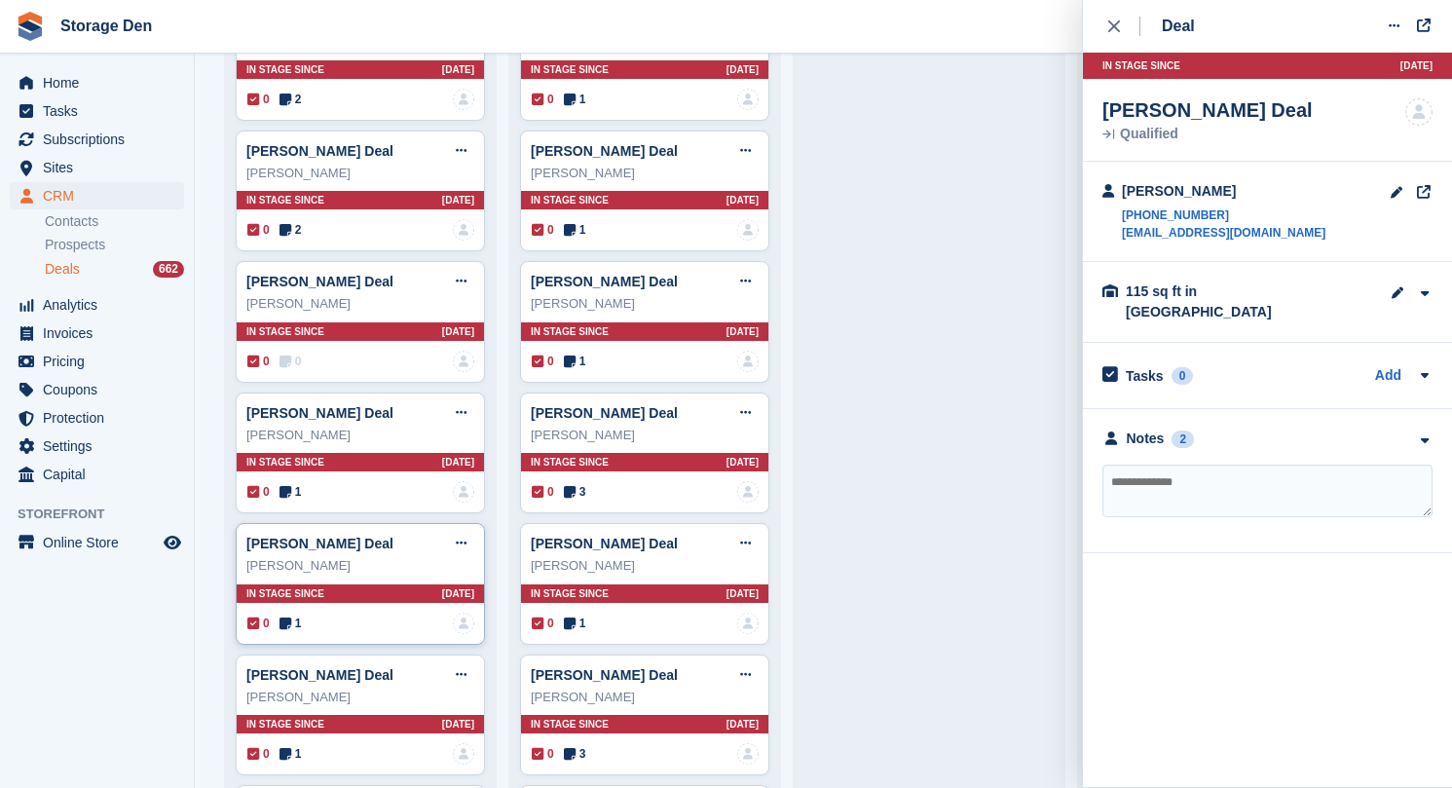
click at [293, 614] on span "1" at bounding box center [290, 623] width 22 height 18
click at [298, 745] on span "1" at bounding box center [290, 754] width 22 height 18
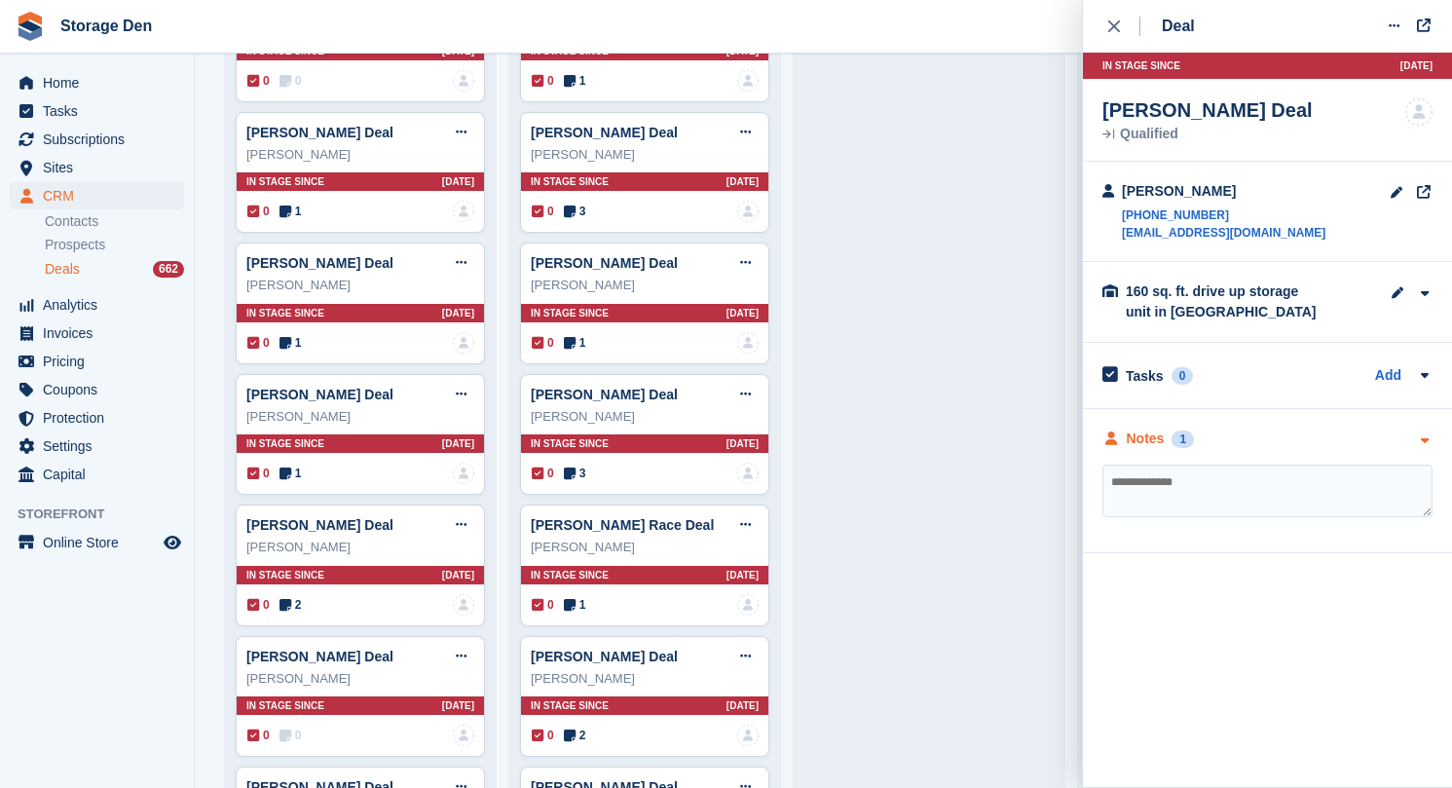
click at [1138, 435] on div "Notes" at bounding box center [1146, 438] width 38 height 20
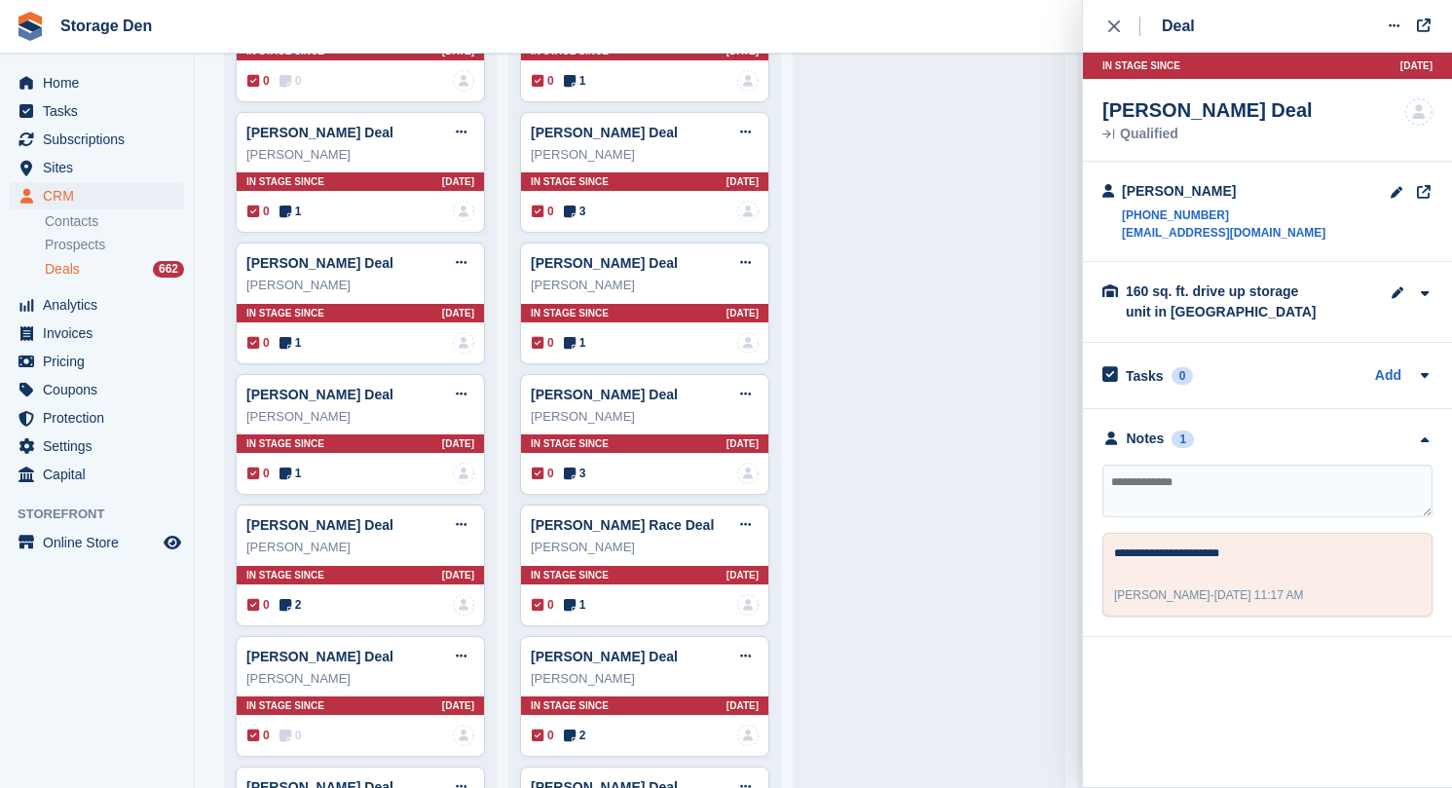
scroll to position [7107, 0]
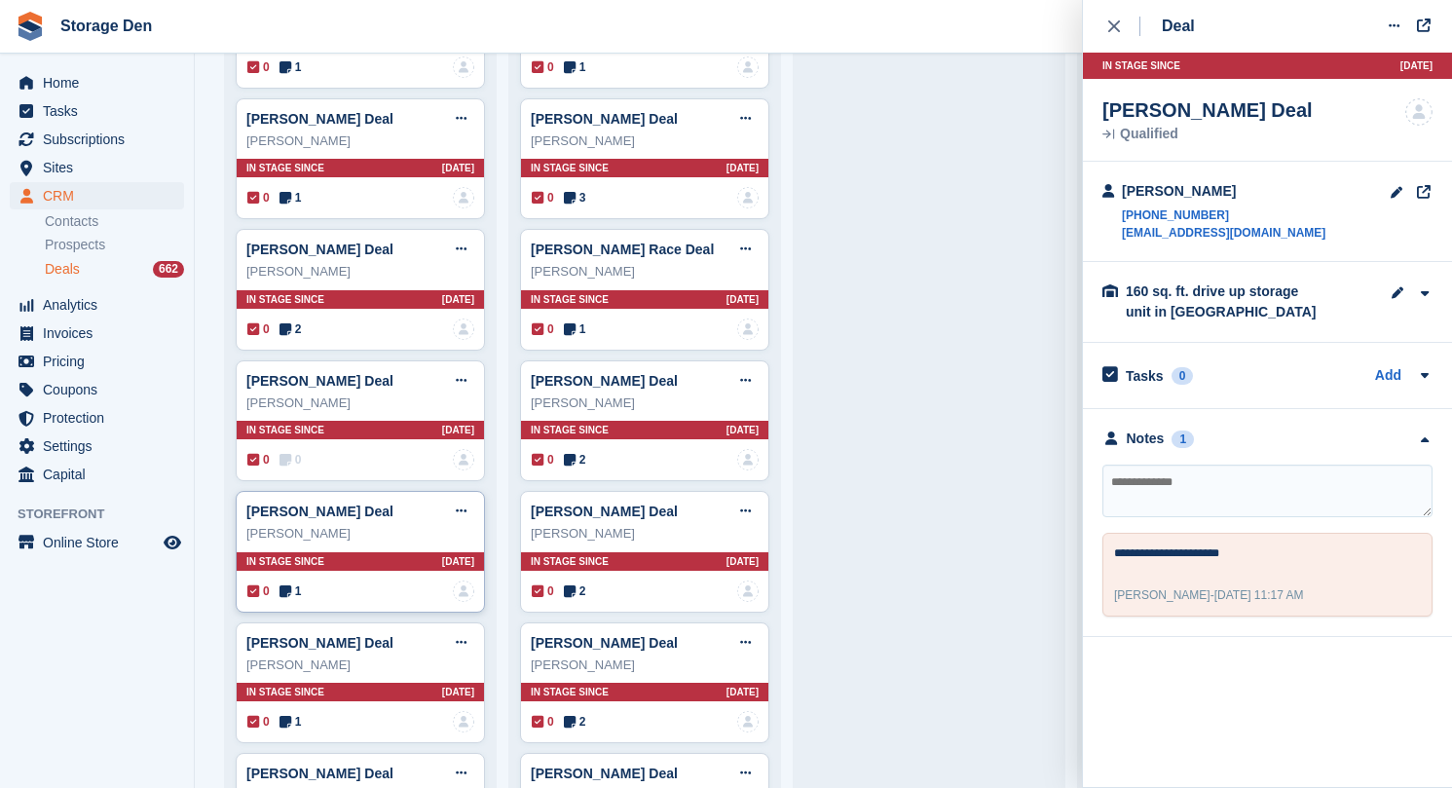
click at [293, 582] on span "1" at bounding box center [290, 591] width 22 height 18
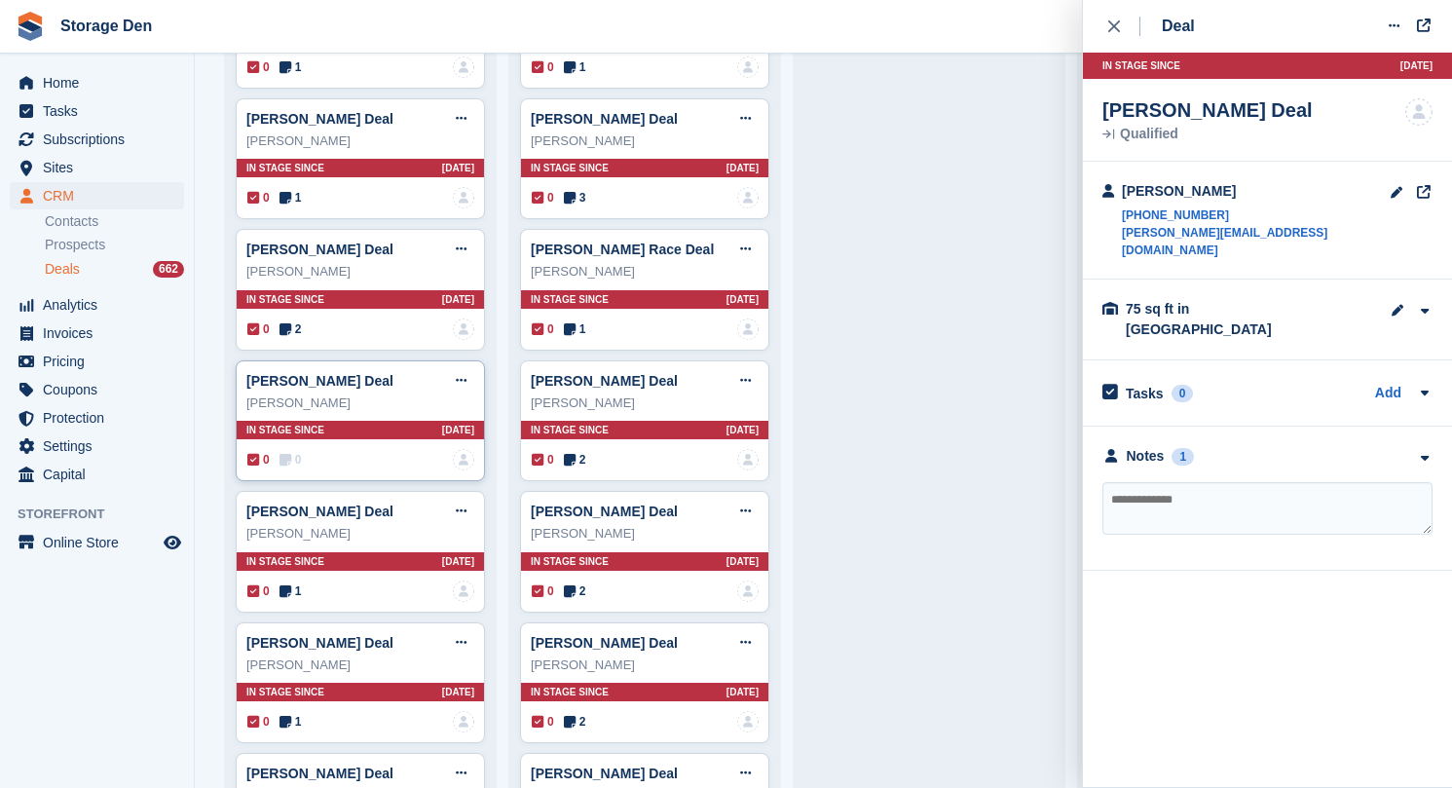
click at [300, 449] on div "0 0 No one is assigned to this deal" at bounding box center [360, 459] width 227 height 21
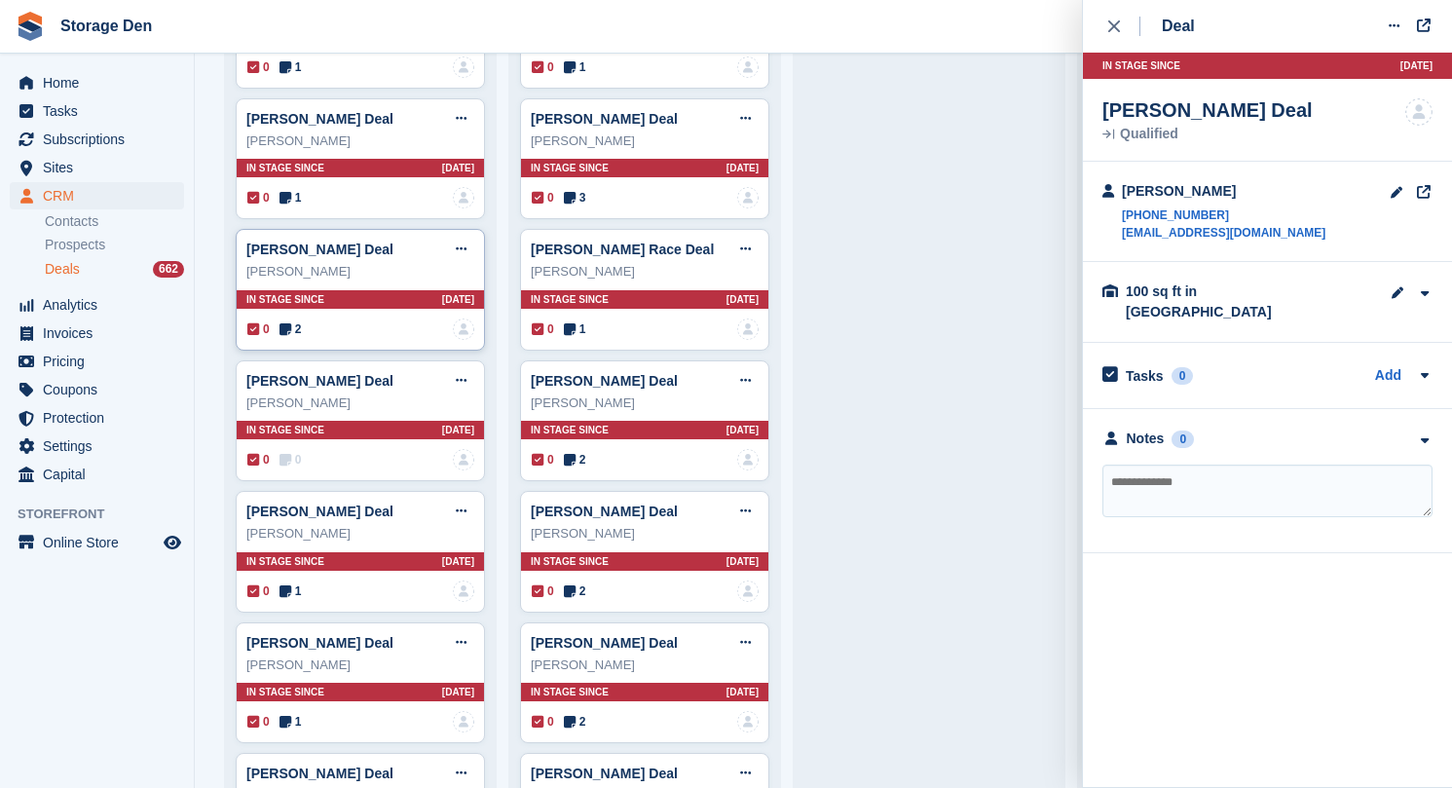
click at [282, 322] on icon at bounding box center [285, 329] width 12 height 14
click at [284, 191] on icon at bounding box center [285, 198] width 12 height 14
click at [320, 318] on div "0 2 No one is assigned to this deal" at bounding box center [360, 328] width 227 height 21
click at [1143, 441] on div "Notes" at bounding box center [1146, 438] width 38 height 20
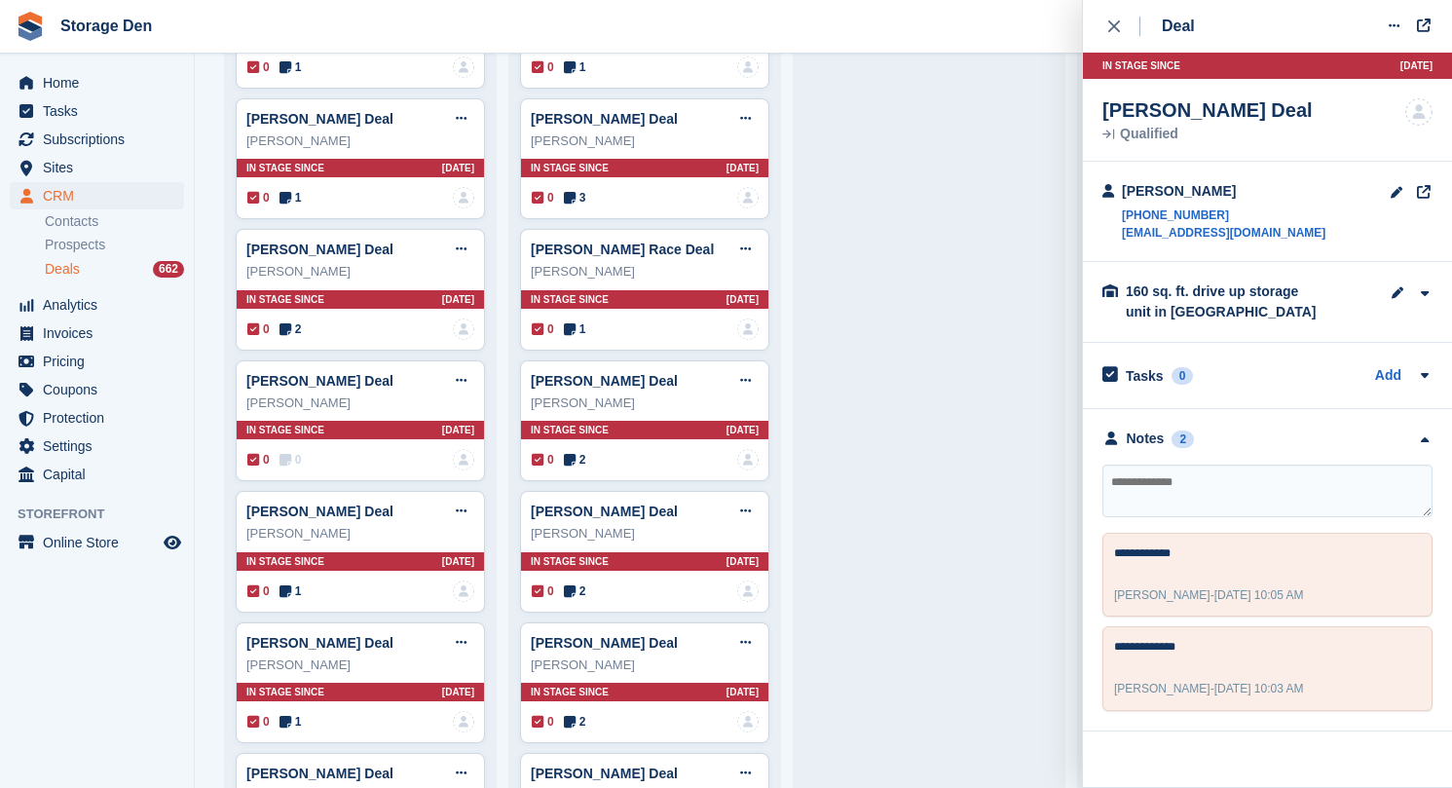
drag, startPoint x: 1319, startPoint y: 226, endPoint x: 1118, endPoint y: 252, distance: 203.3
click at [1118, 252] on div "Keelan pirie +447496442552 piriegardenservices@gmail.com" at bounding box center [1267, 212] width 369 height 100
click at [1116, 249] on div "Keelan pirie +447496442552 piriegardenservices@gmail.com" at bounding box center [1267, 212] width 369 height 100
drag, startPoint x: 1115, startPoint y: 243, endPoint x: 1121, endPoint y: 230, distance: 14.8
click at [1121, 230] on div "Keelan pirie +447496442552 piriegardenservices@gmail.com" at bounding box center [1267, 212] width 369 height 100
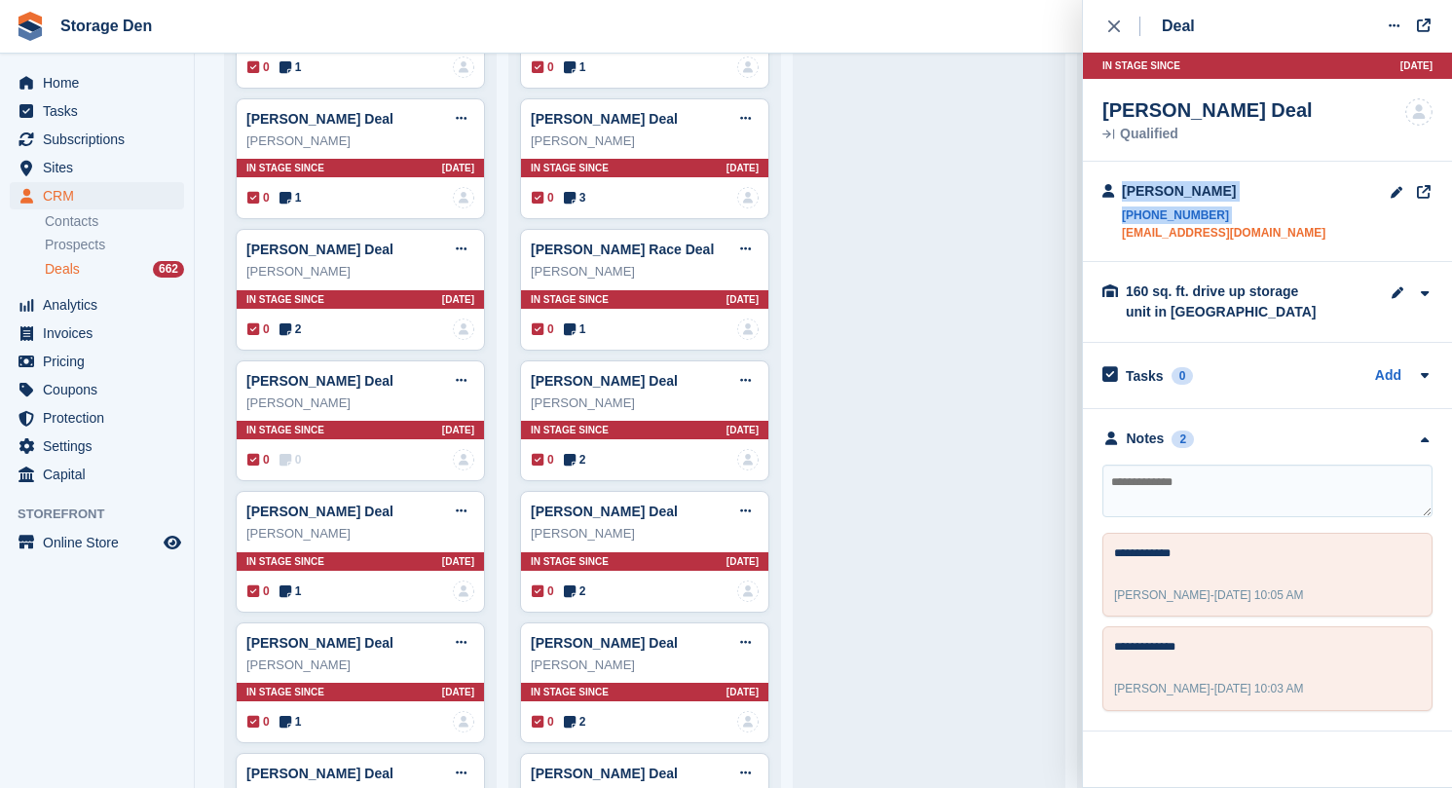
click at [1300, 226] on link "piriegardenservices@gmail.com" at bounding box center [1224, 233] width 204 height 18
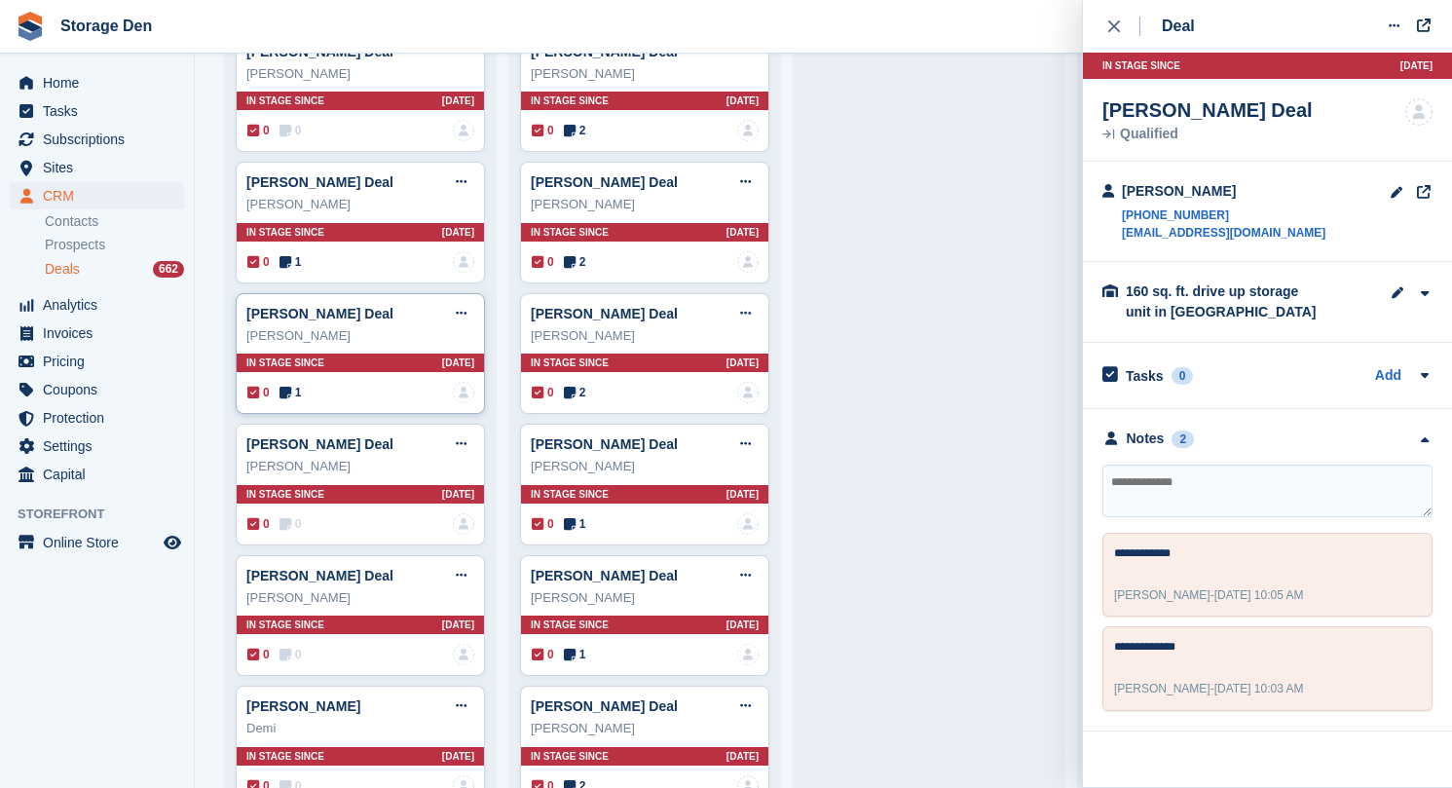
click at [296, 384] on span "1" at bounding box center [290, 393] width 22 height 18
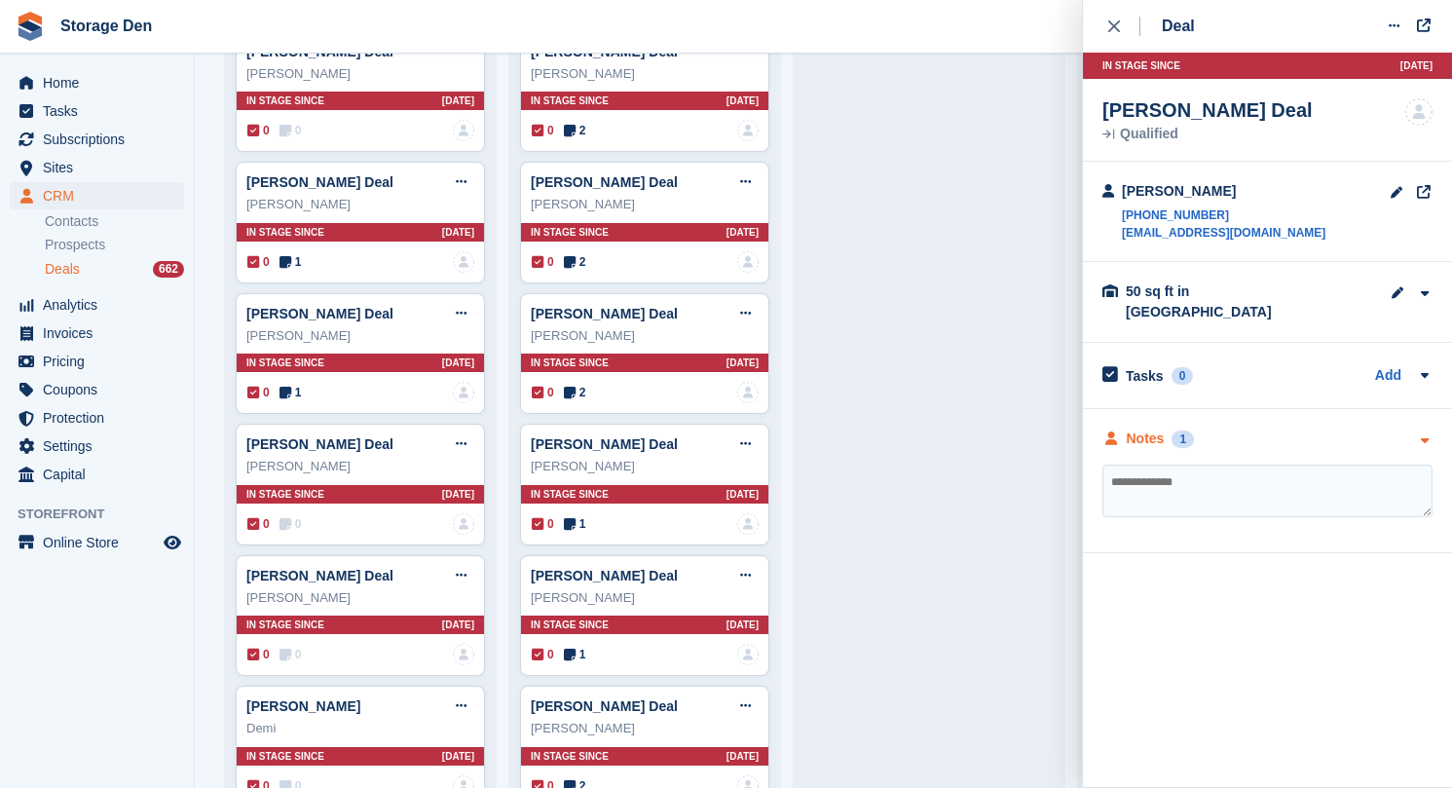
click at [1161, 428] on div "Notes" at bounding box center [1146, 438] width 38 height 20
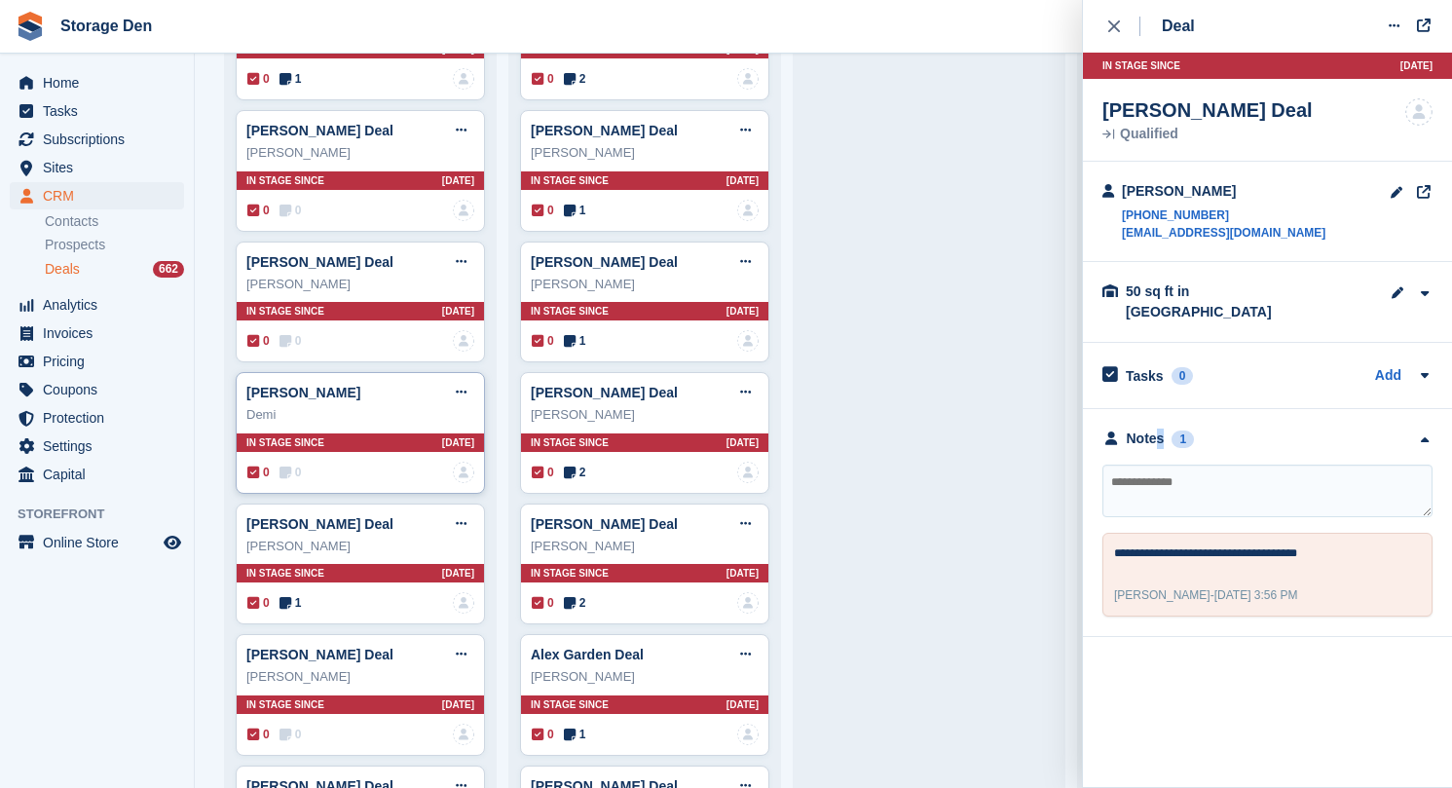
scroll to position [7787, 0]
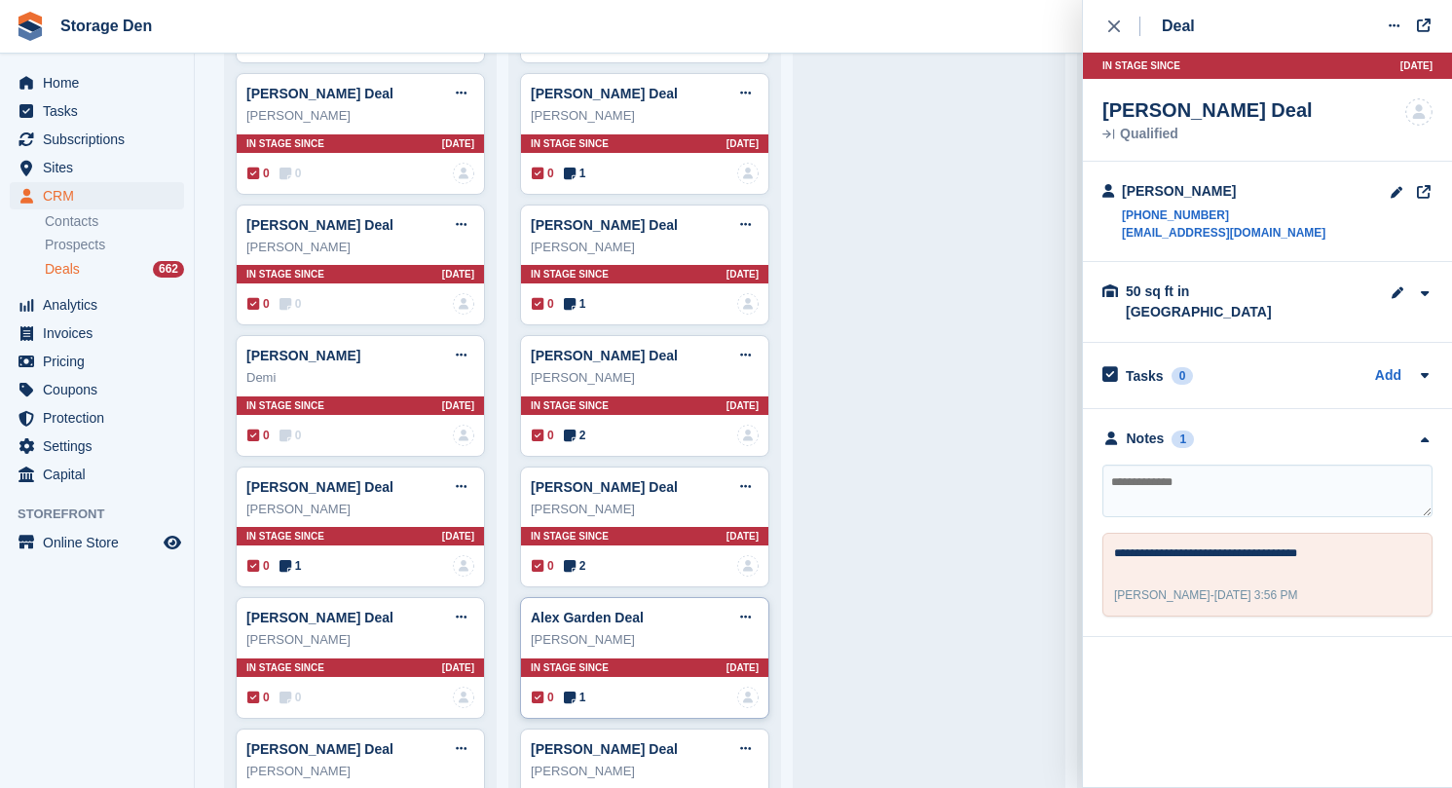
click at [580, 688] on span "1" at bounding box center [575, 697] width 22 height 18
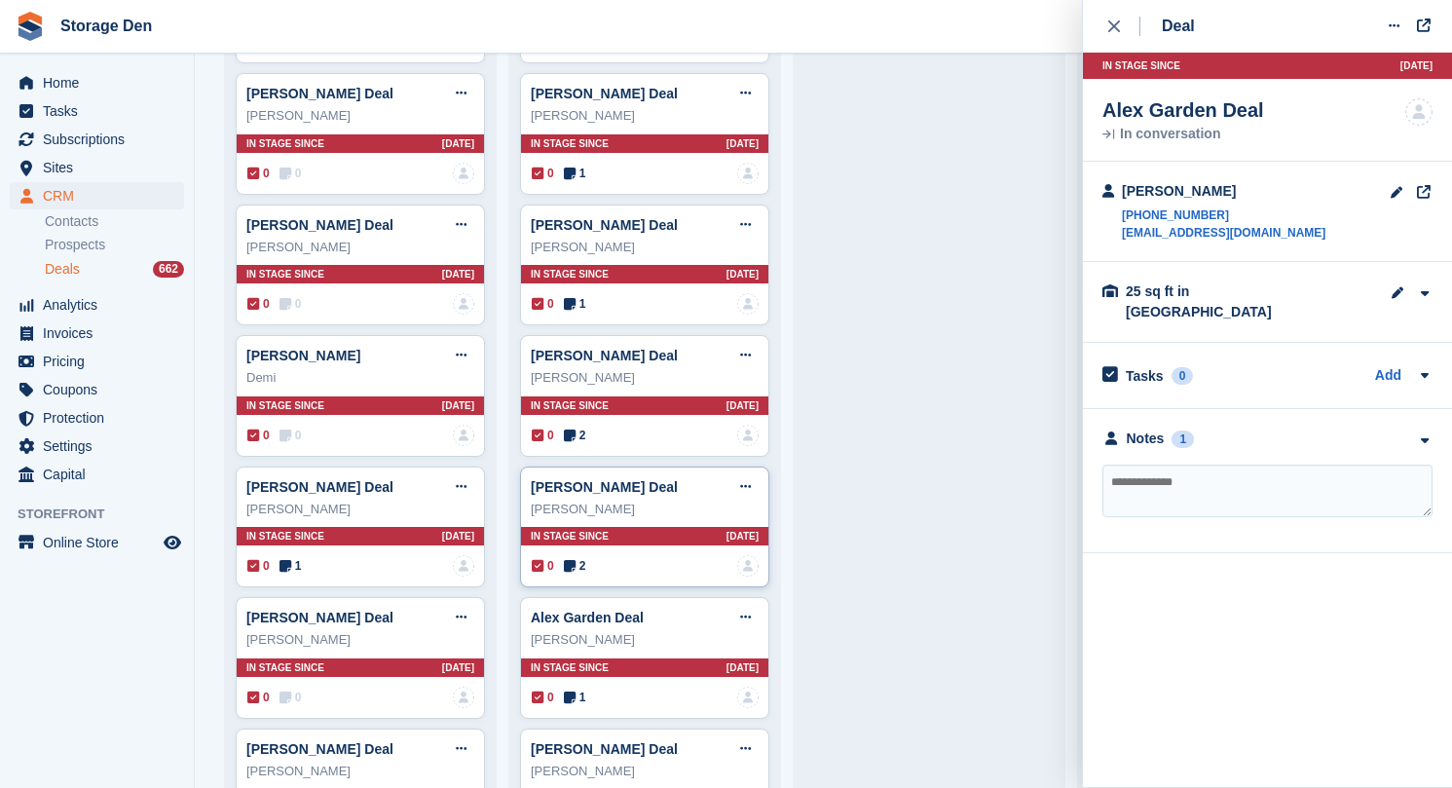
click at [574, 559] on icon at bounding box center [570, 566] width 12 height 14
click at [1130, 428] on div "Notes" at bounding box center [1146, 438] width 38 height 20
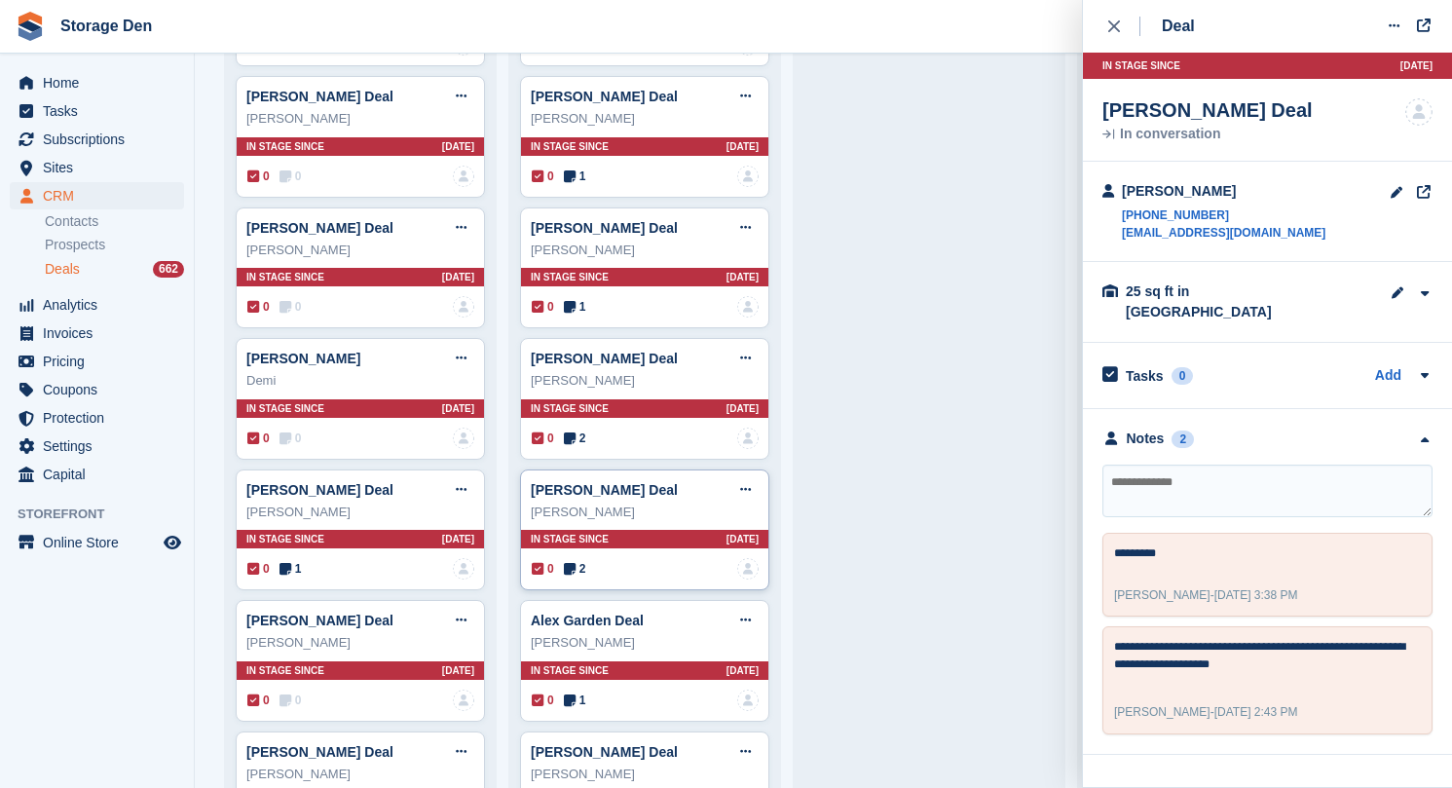
scroll to position [7591, 0]
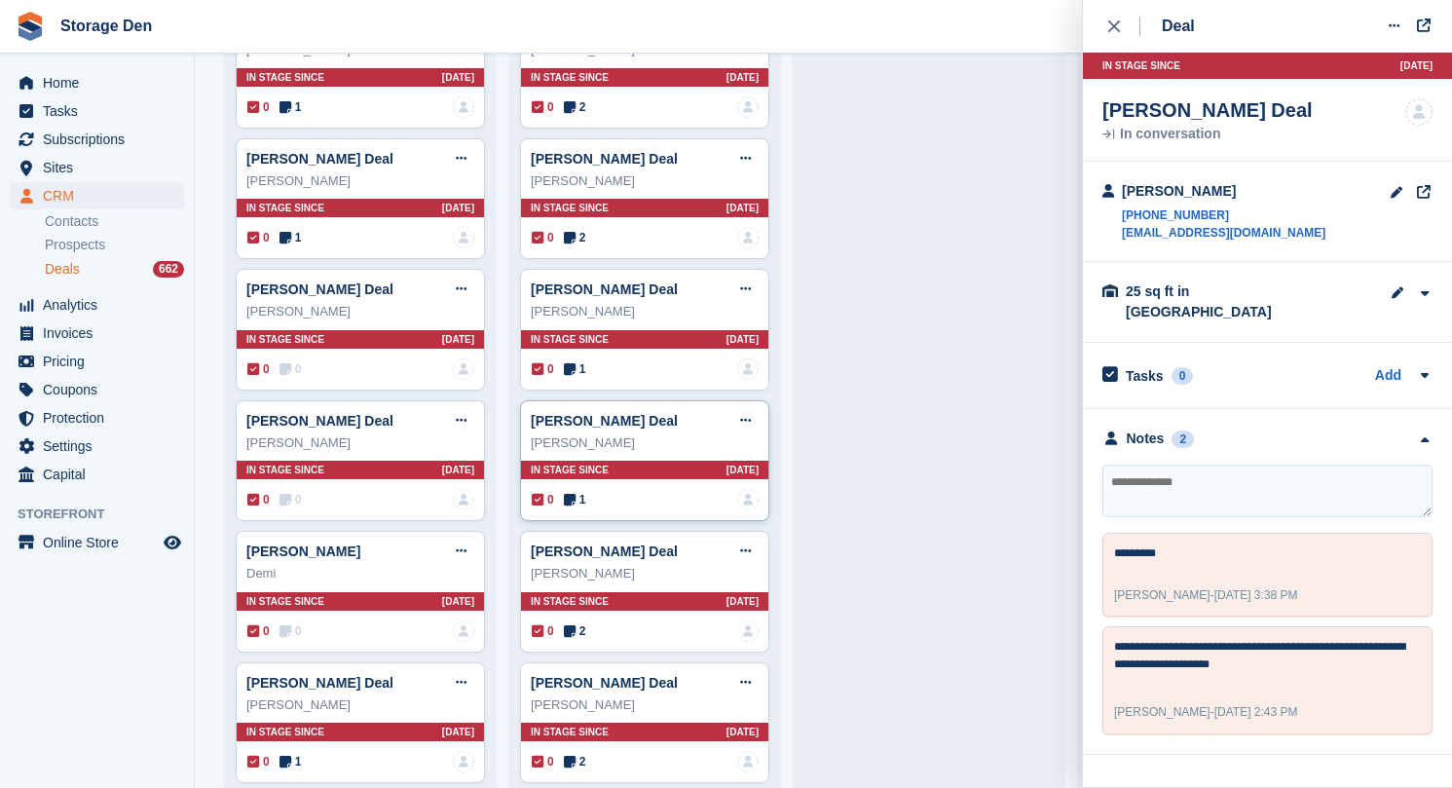
click at [580, 491] on span "1" at bounding box center [575, 500] width 22 height 18
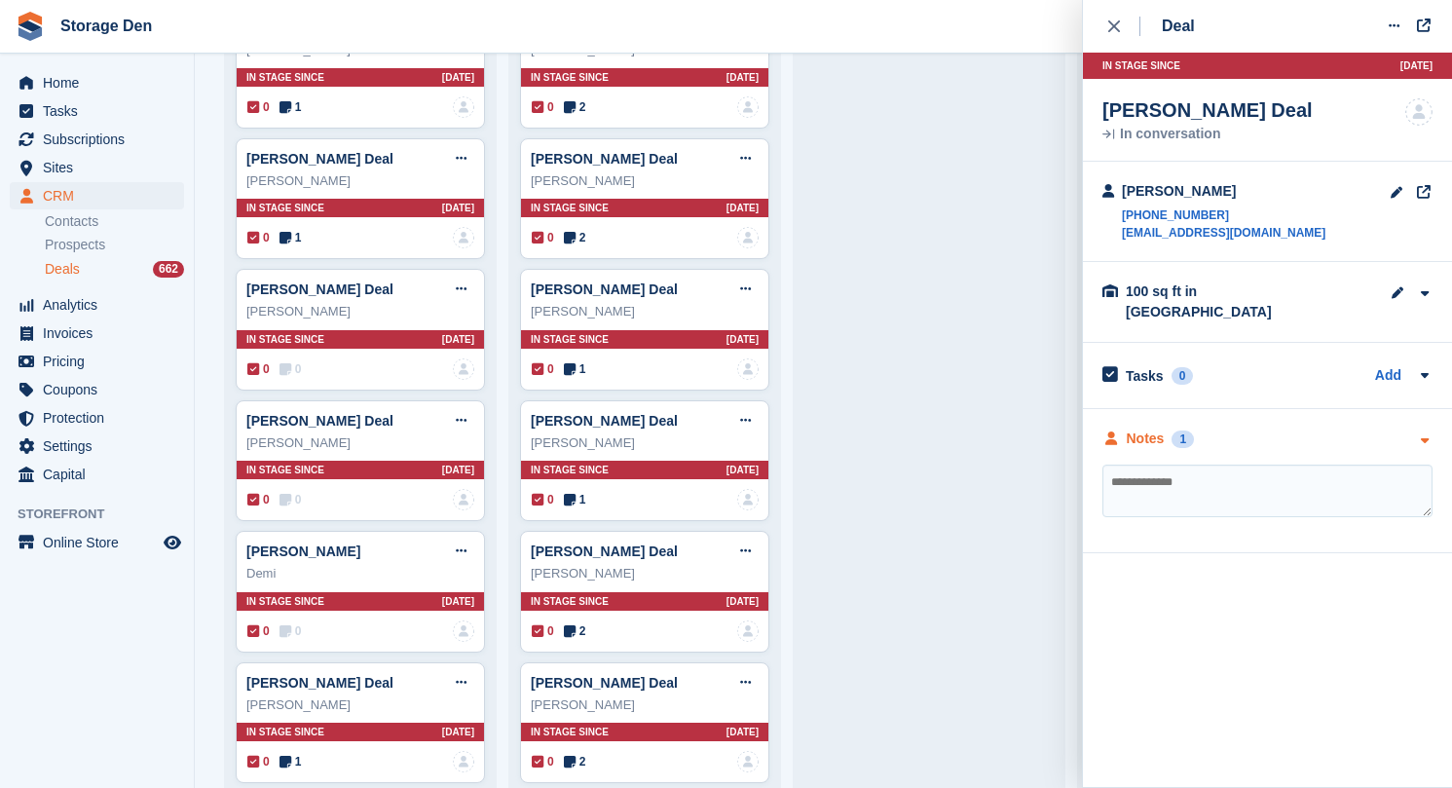
click at [1114, 428] on div at bounding box center [1111, 438] width 18 height 20
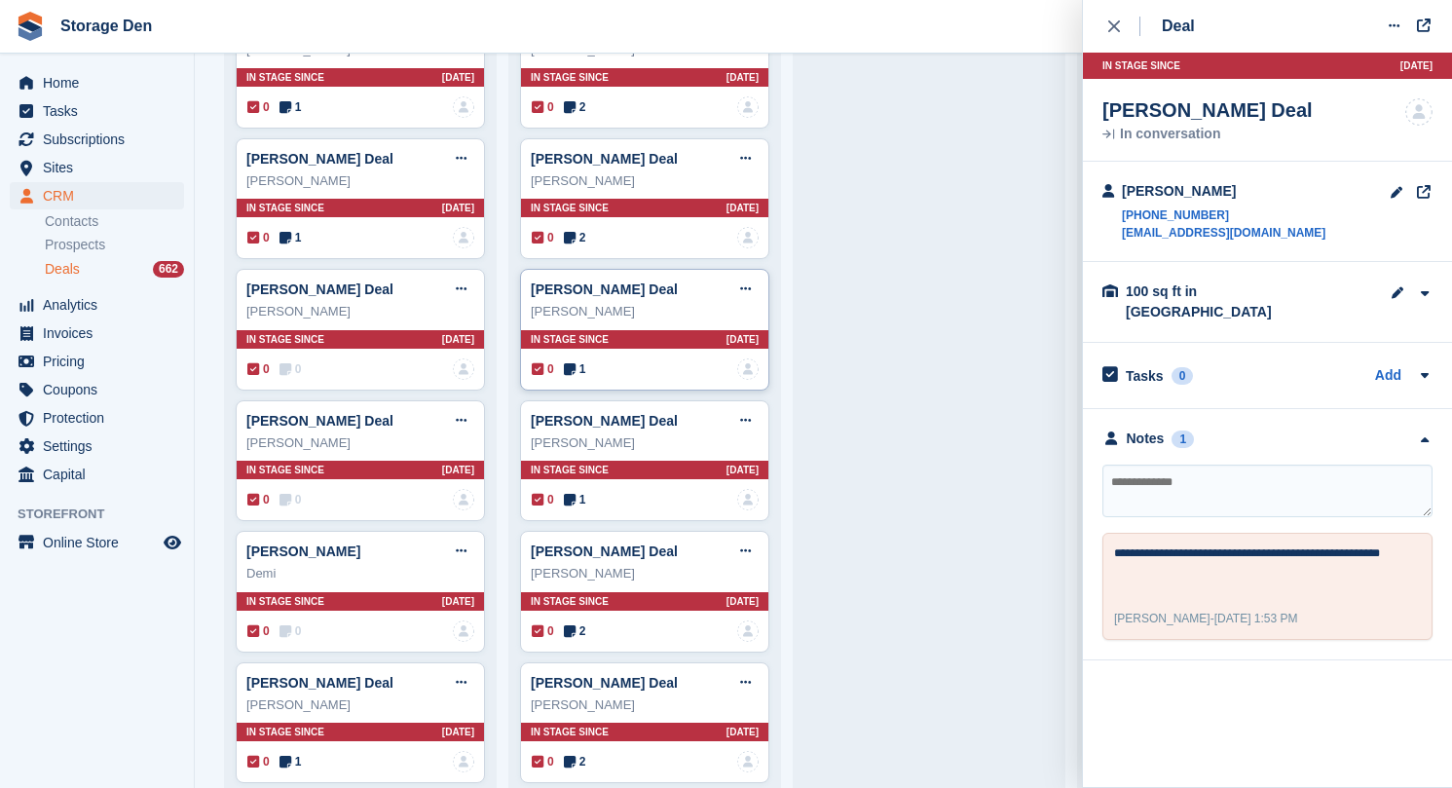
click at [572, 362] on icon at bounding box center [570, 369] width 12 height 14
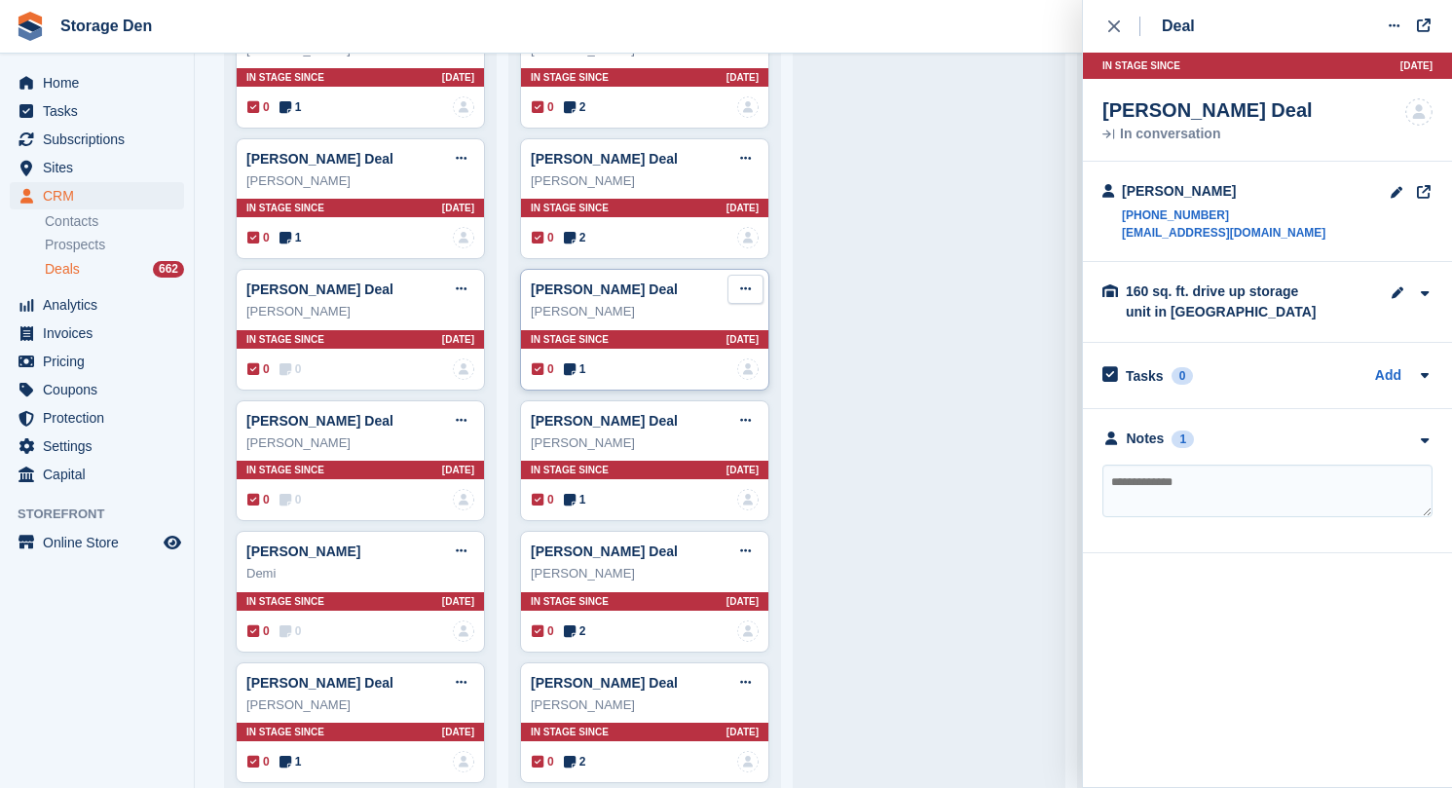
click at [751, 275] on button at bounding box center [745, 289] width 36 height 29
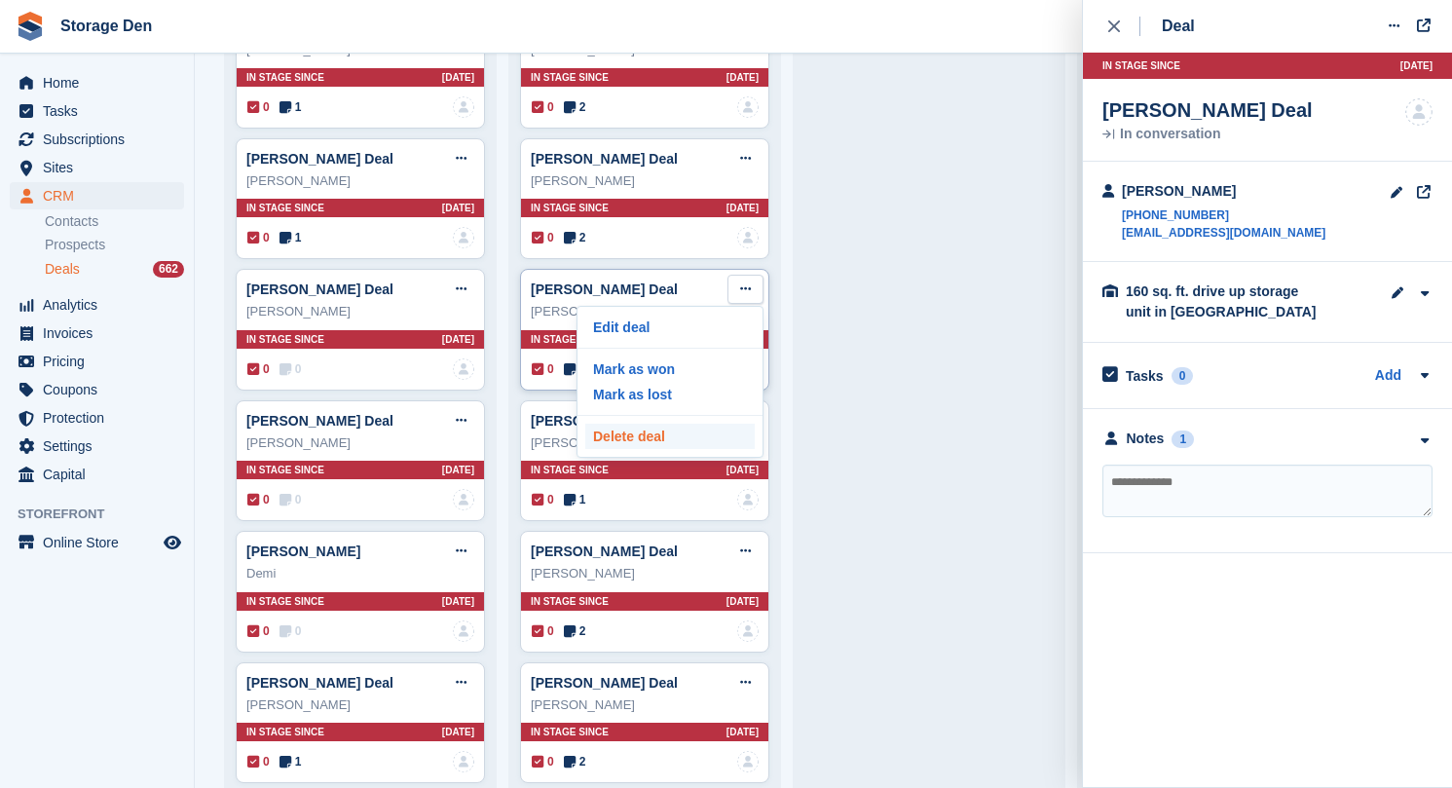
click at [685, 424] on p "Delete deal" at bounding box center [669, 436] width 169 height 25
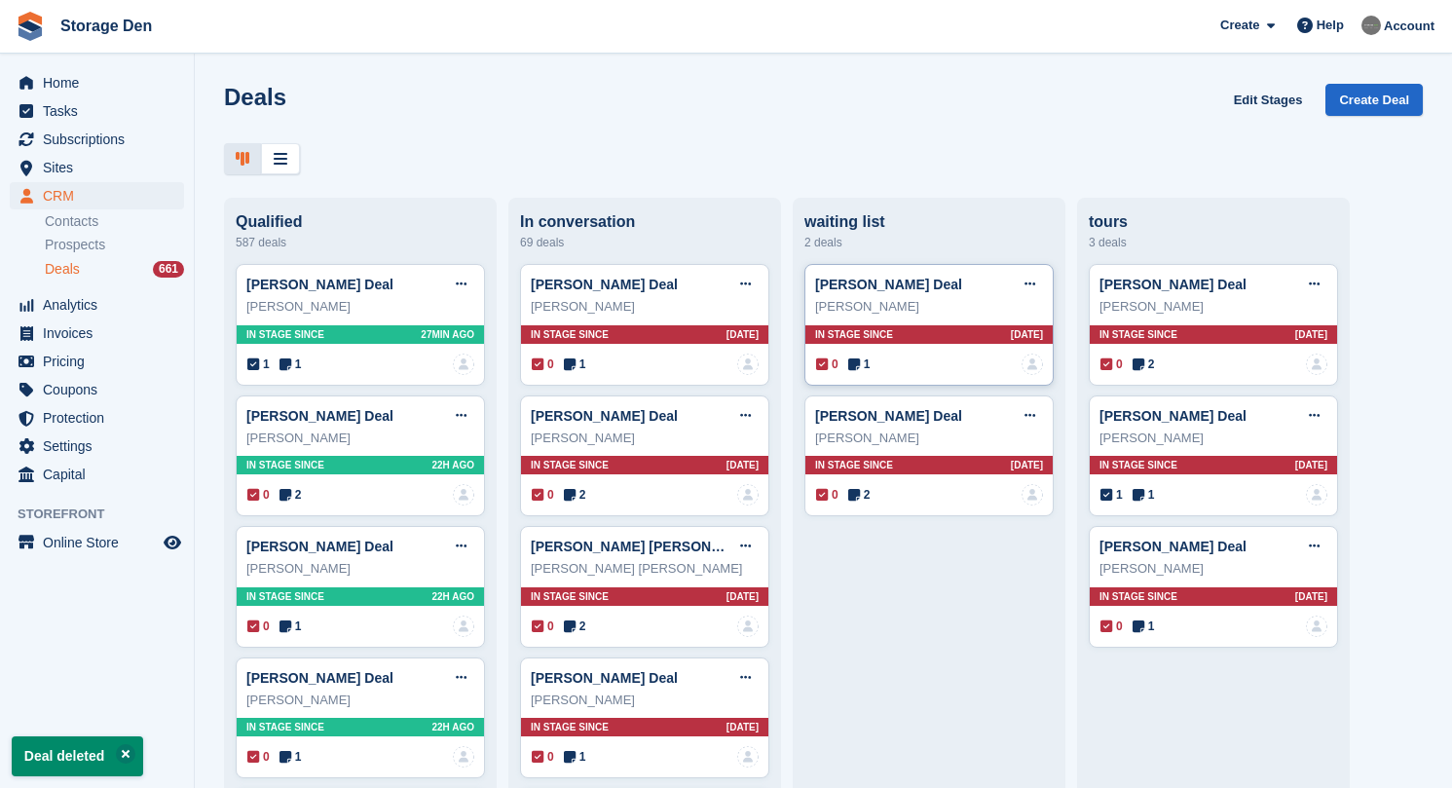
click at [863, 366] on span "1" at bounding box center [859, 364] width 22 height 18
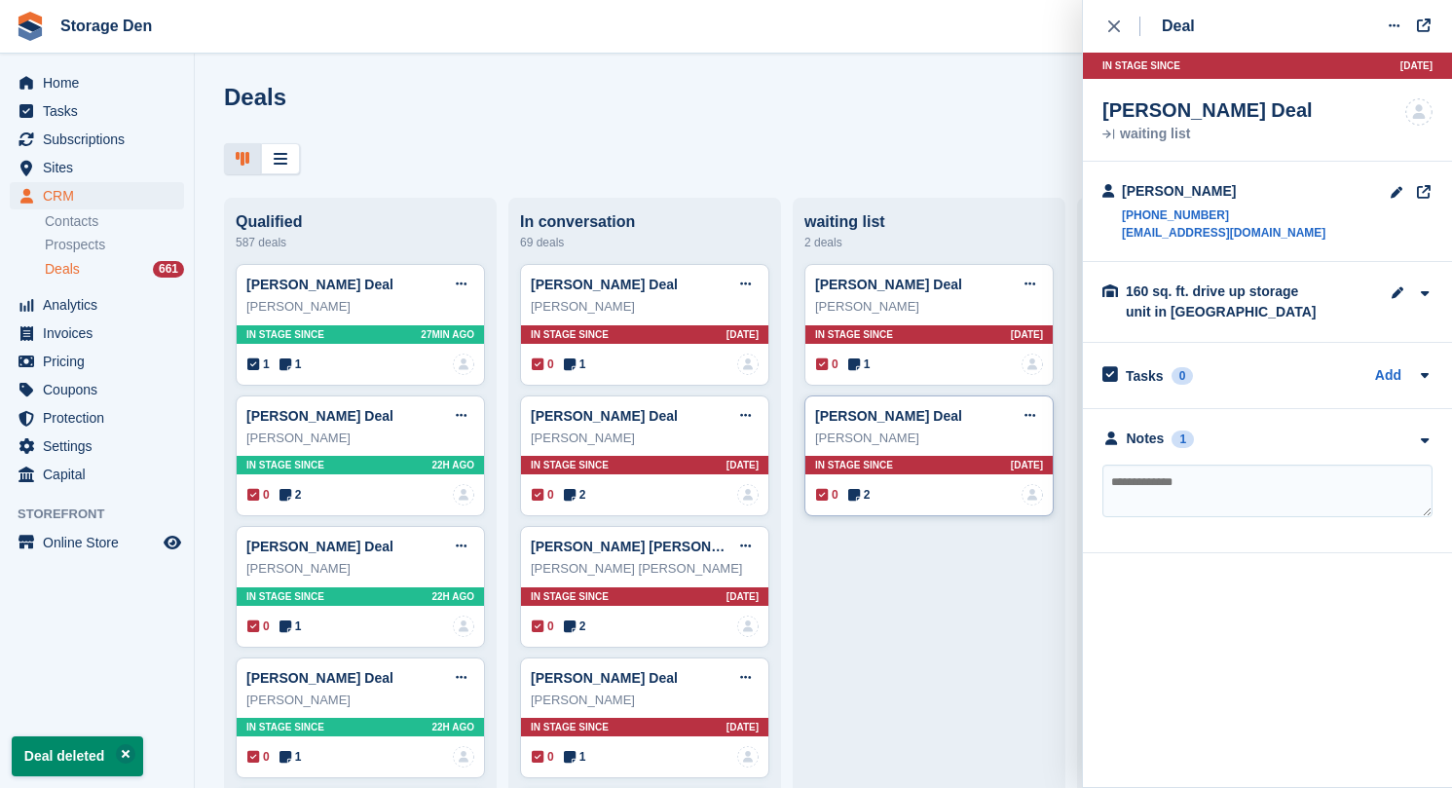
click at [857, 498] on icon at bounding box center [854, 495] width 12 height 14
click at [1135, 428] on div "Notes" at bounding box center [1146, 438] width 38 height 20
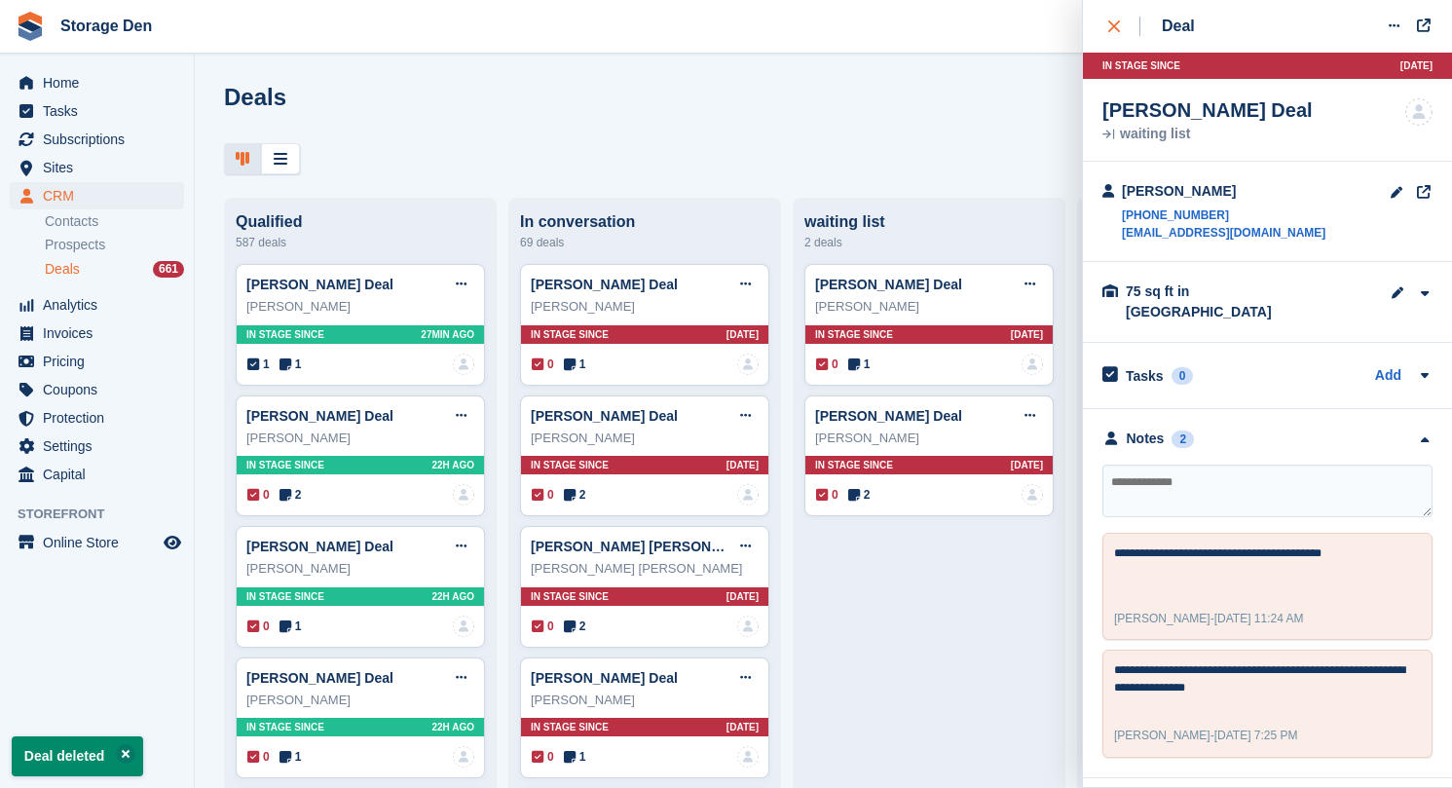
click at [1103, 1] on button "close" at bounding box center [1124, 26] width 44 height 53
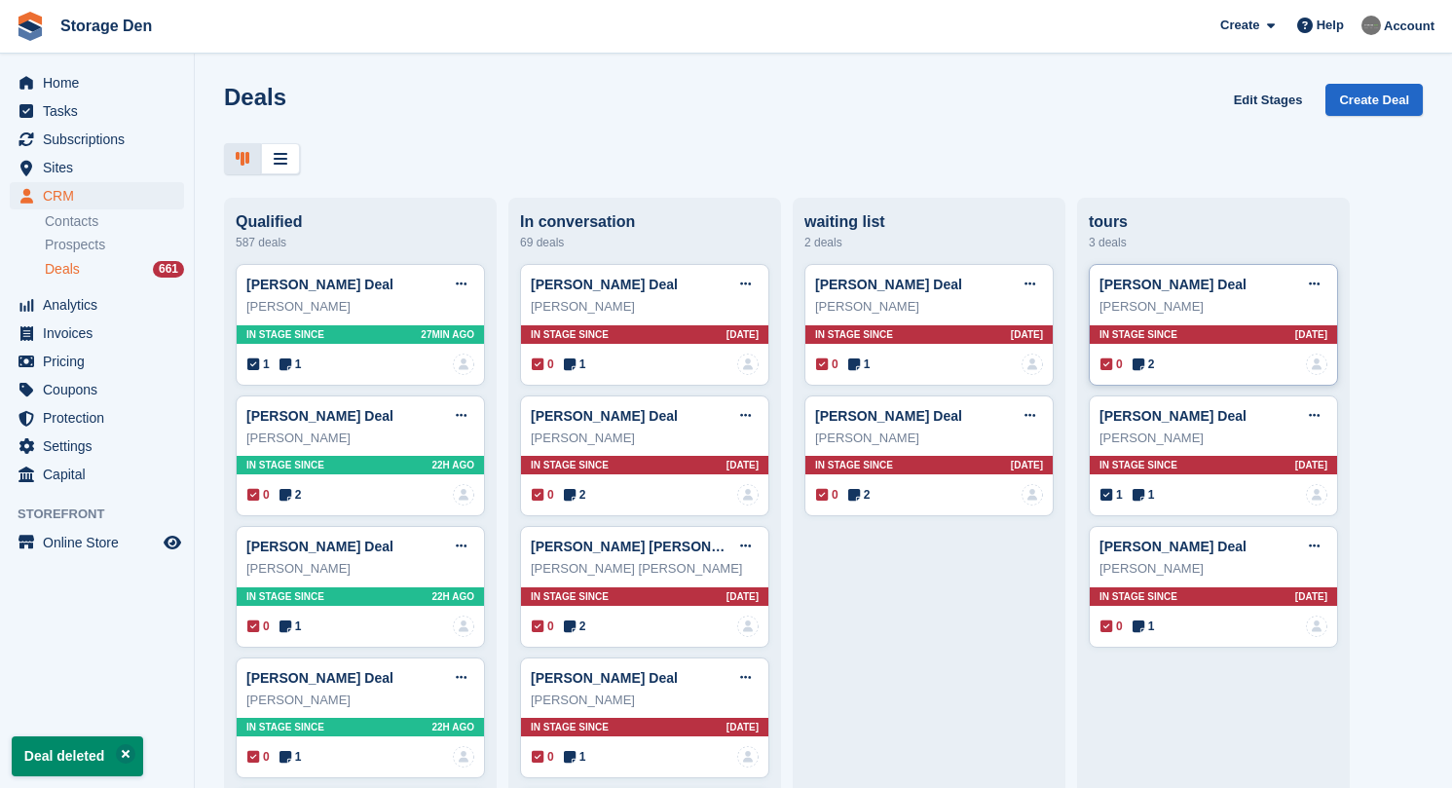
click at [1148, 372] on span "2" at bounding box center [1143, 364] width 22 height 18
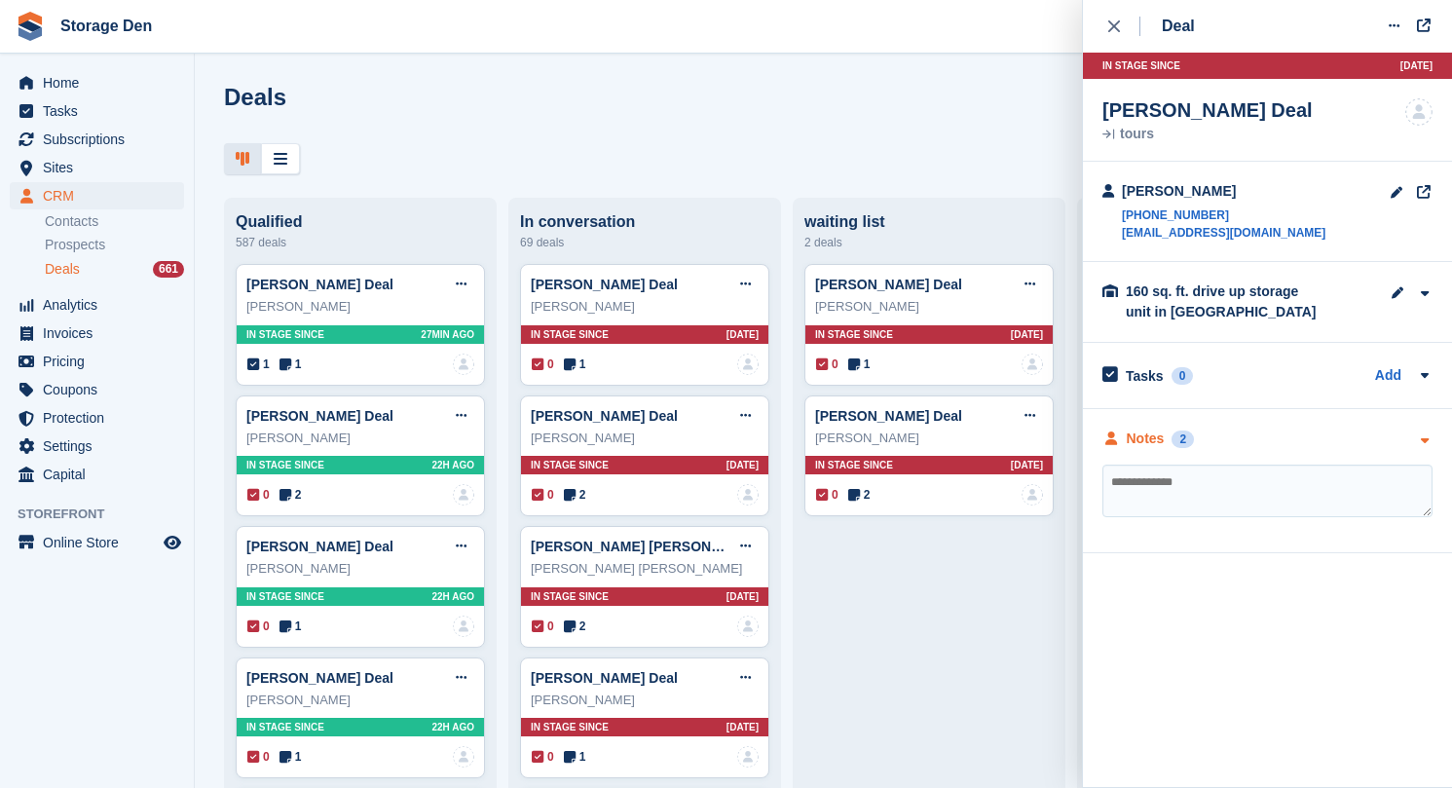
click at [1121, 438] on div "Notes 2" at bounding box center [1148, 438] width 92 height 20
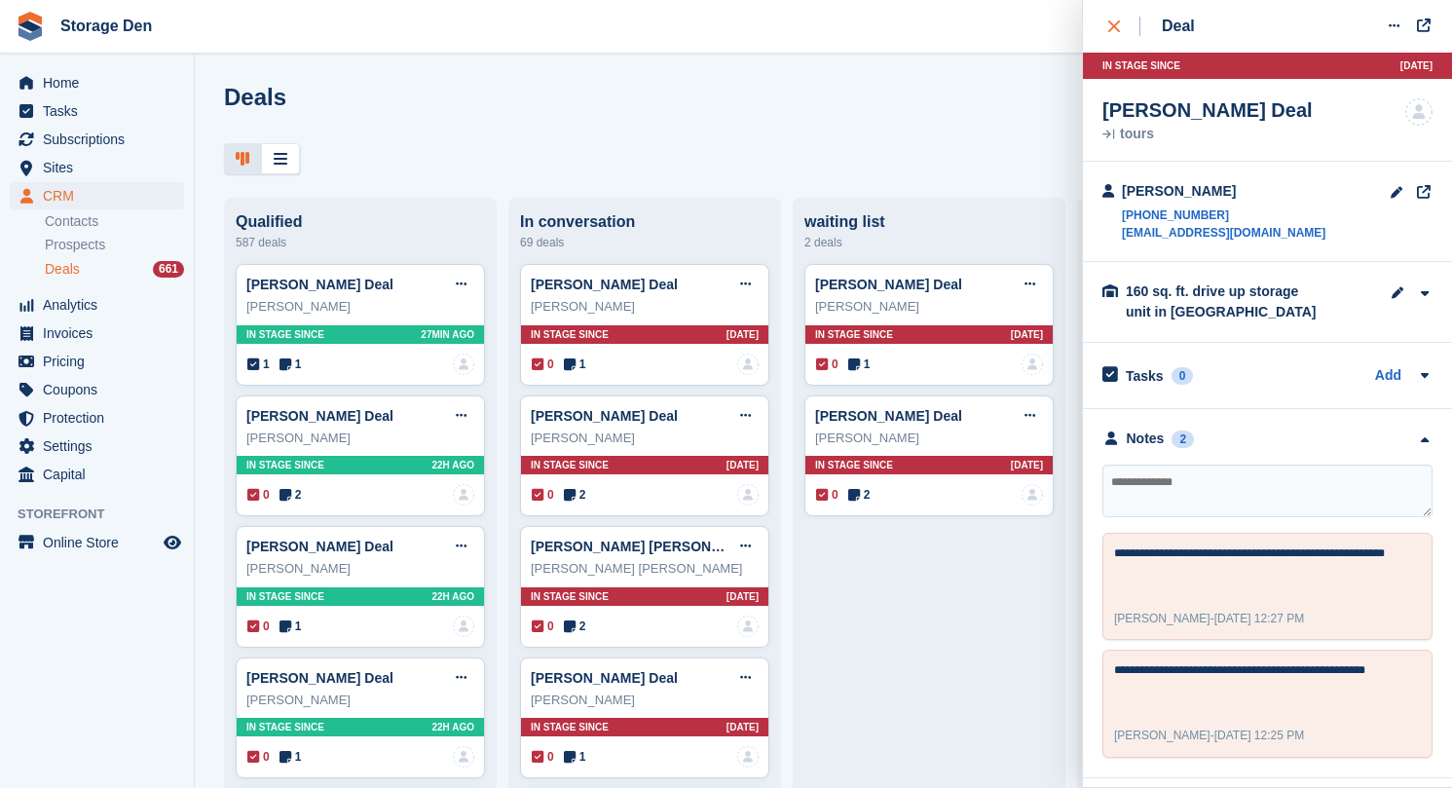
click at [1129, 17] on div "close" at bounding box center [1124, 26] width 32 height 19
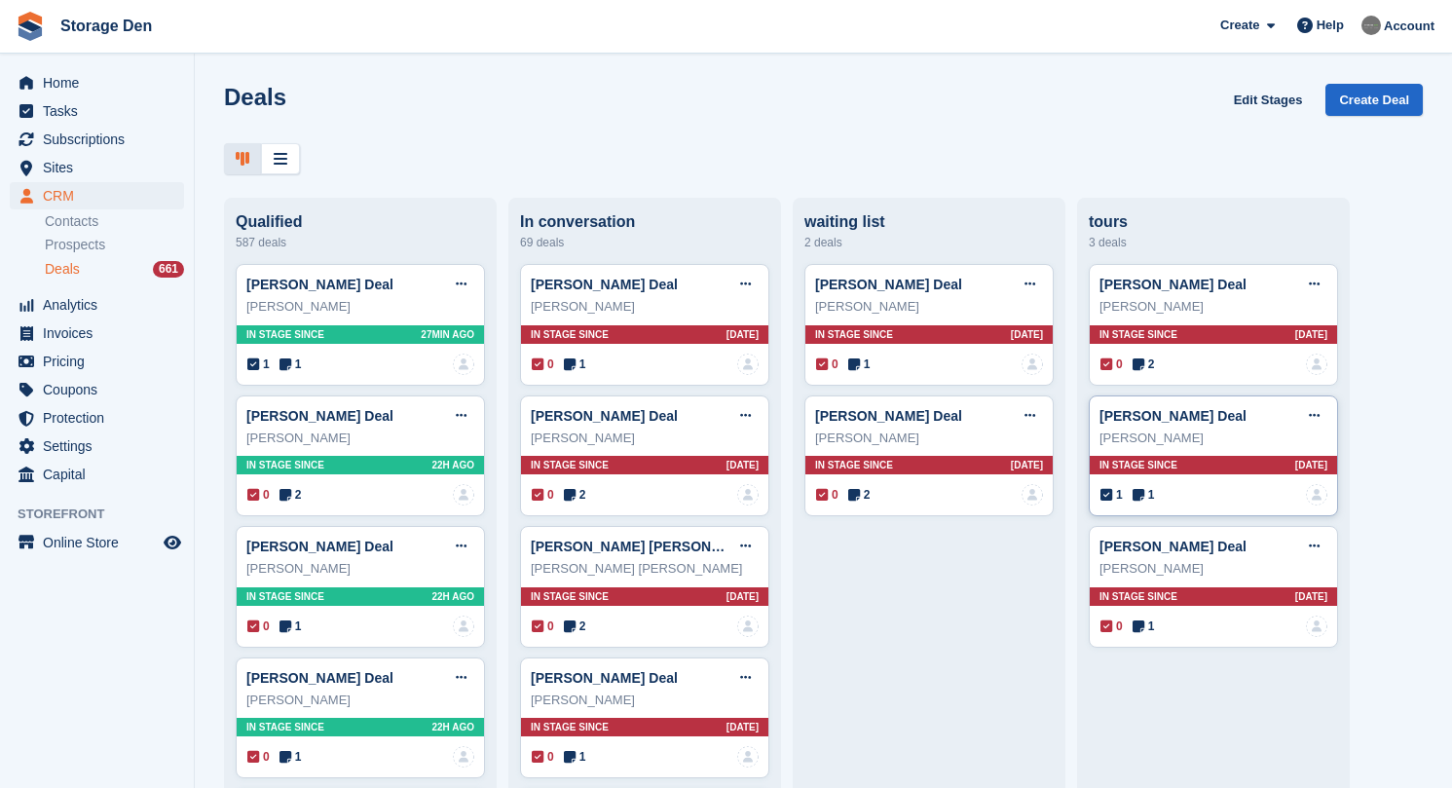
click at [1132, 497] on icon at bounding box center [1138, 495] width 12 height 14
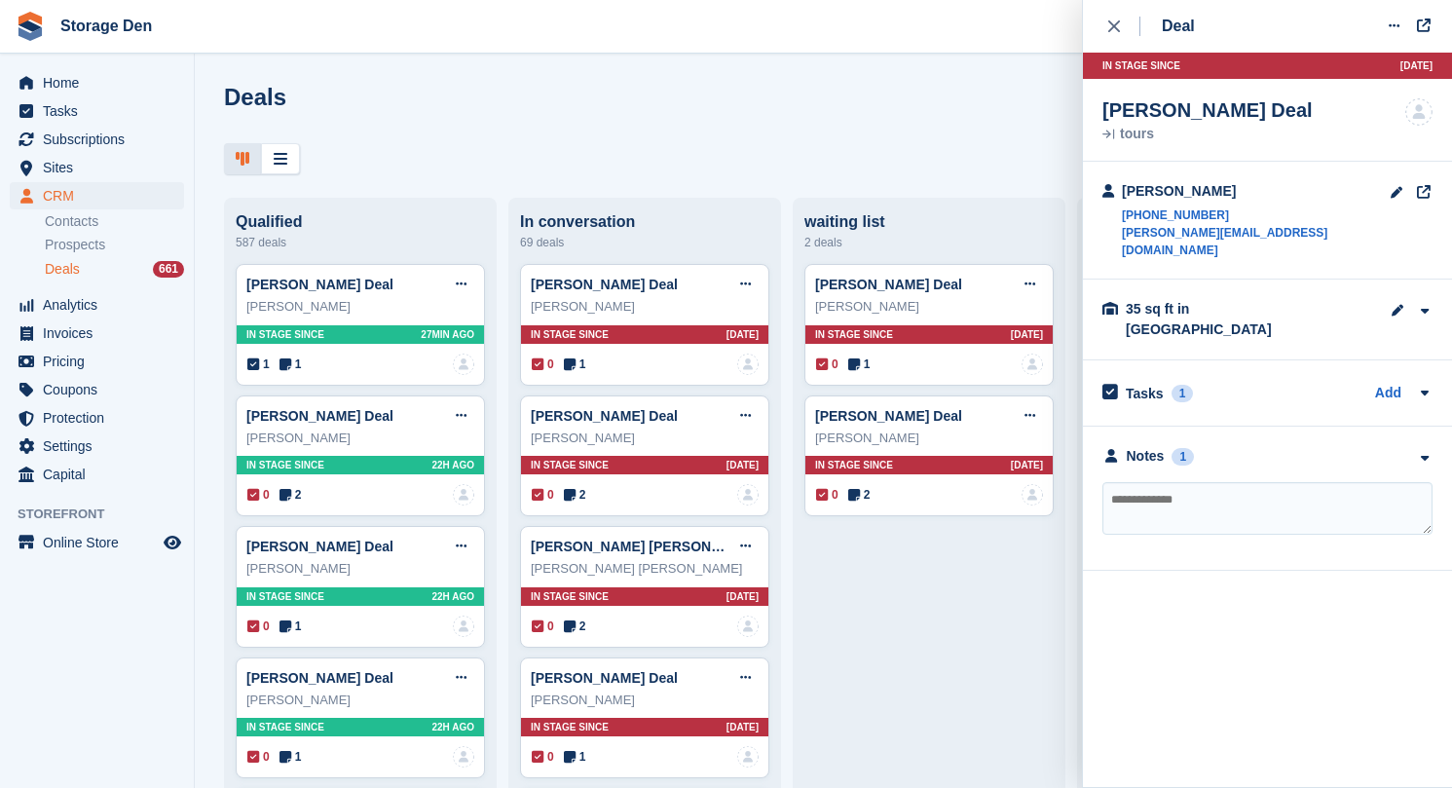
click at [1149, 434] on div "**********" at bounding box center [1267, 498] width 369 height 144
click at [1150, 446] on div "Notes" at bounding box center [1146, 456] width 38 height 20
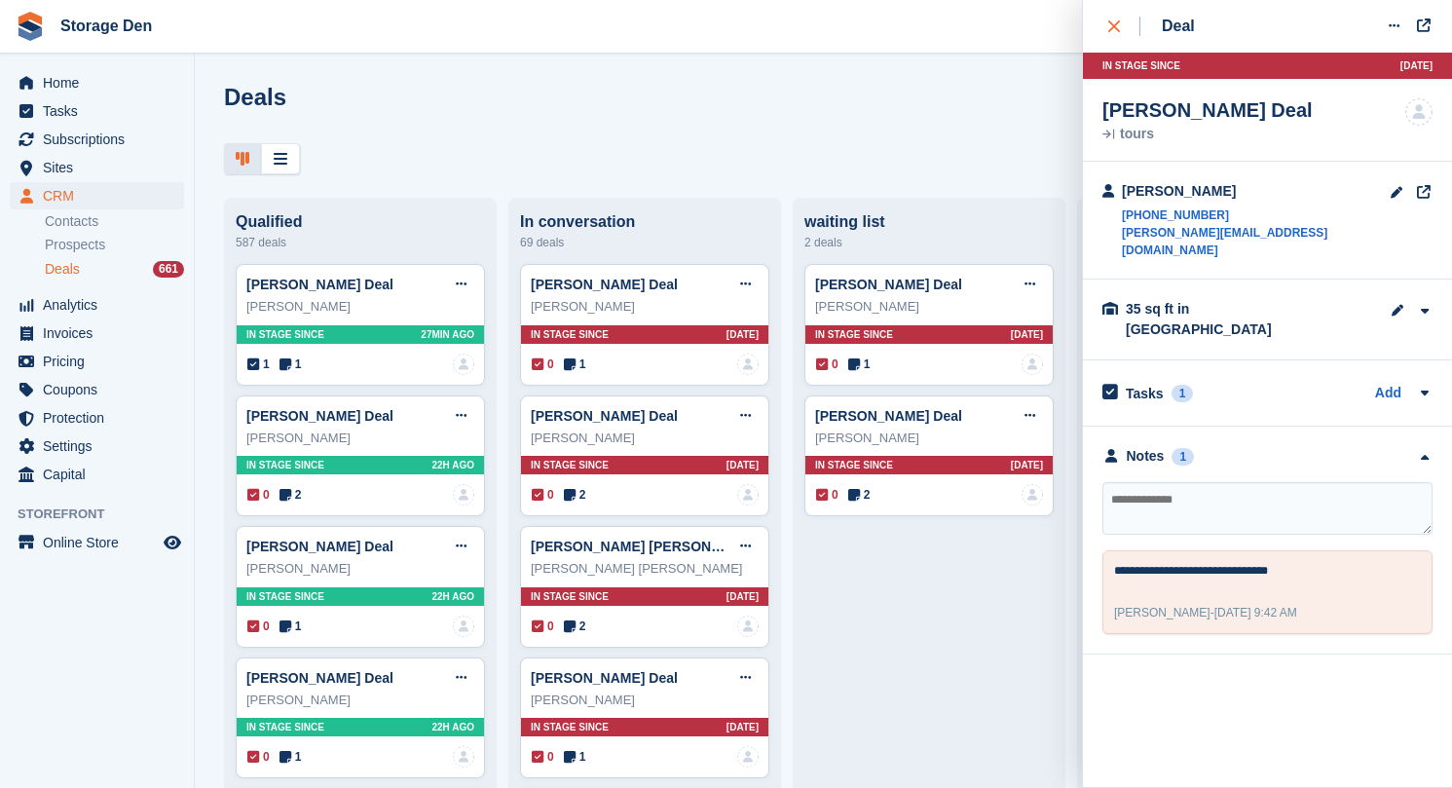
click at [1111, 20] on icon "close" at bounding box center [1114, 26] width 12 height 12
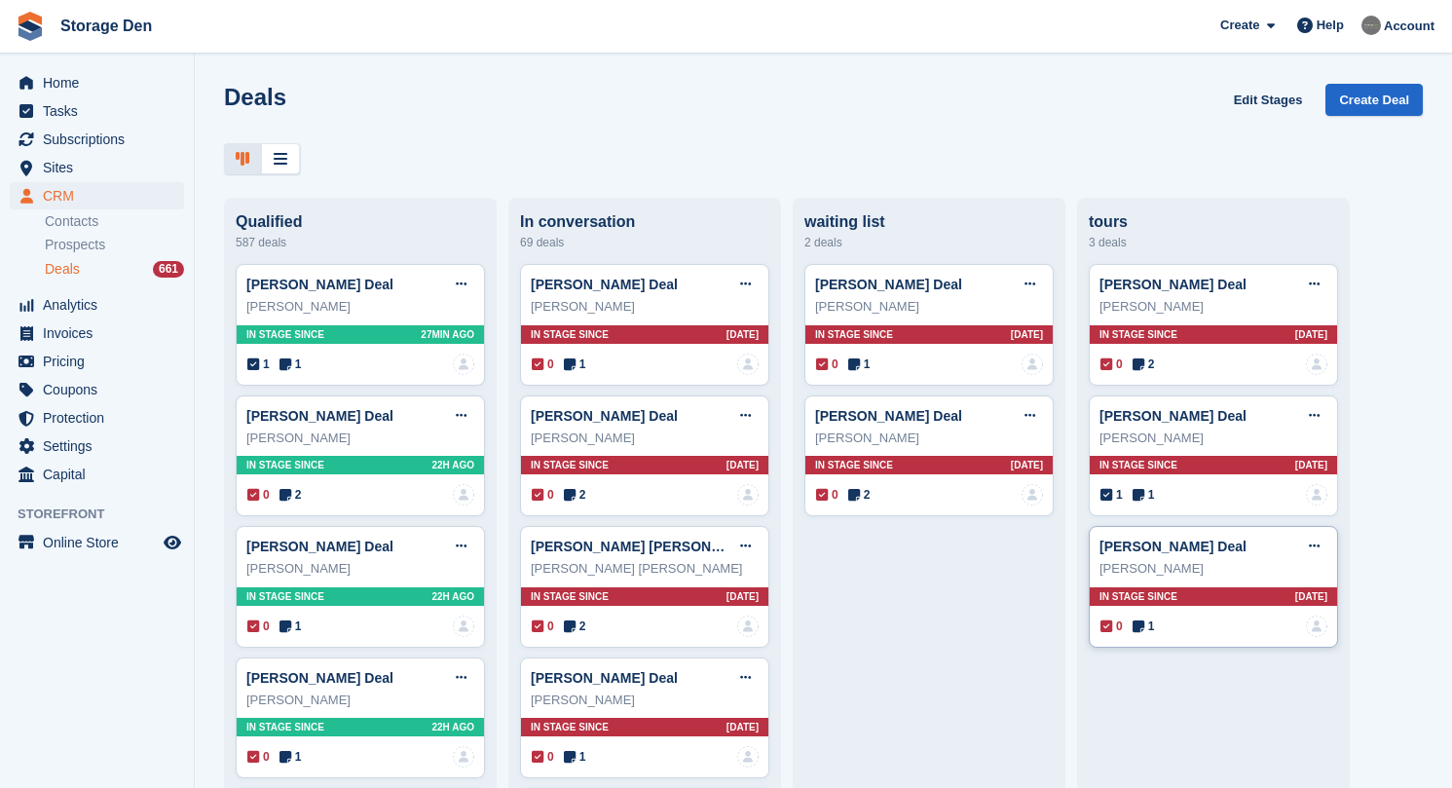
click at [1148, 617] on span "1" at bounding box center [1143, 626] width 22 height 18
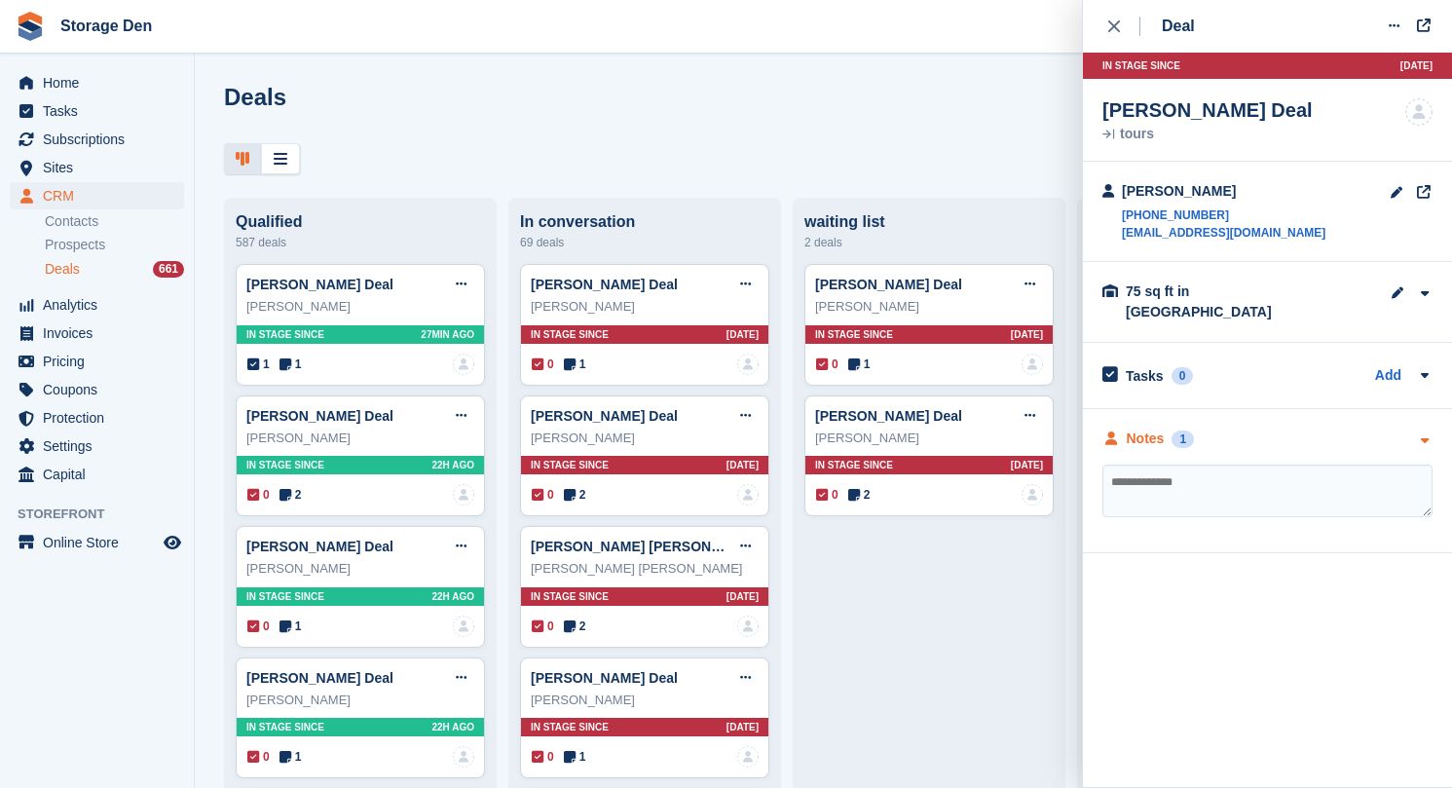
click at [1166, 428] on div "Notes 1" at bounding box center [1148, 438] width 92 height 20
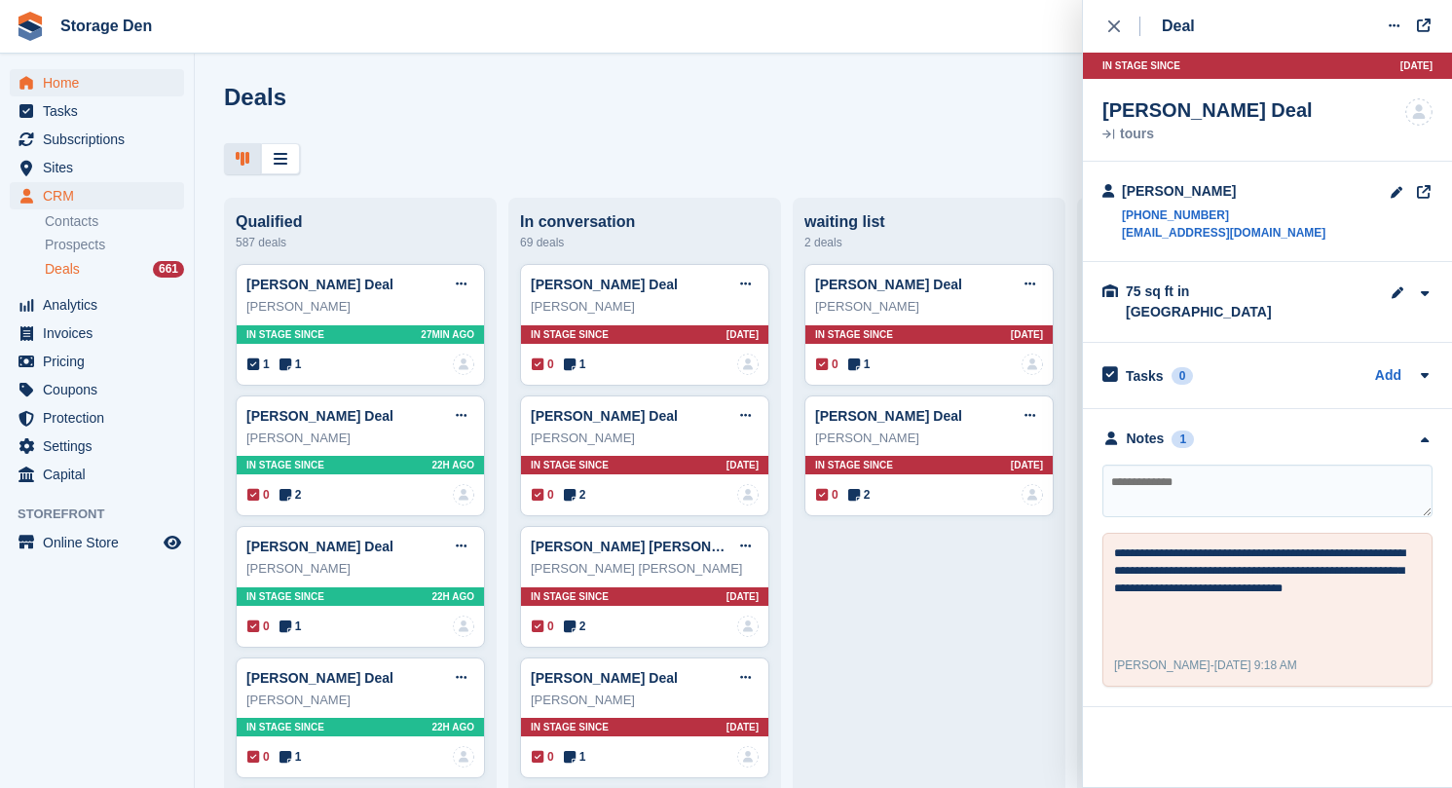
click at [133, 93] on span "Home" at bounding box center [101, 82] width 117 height 27
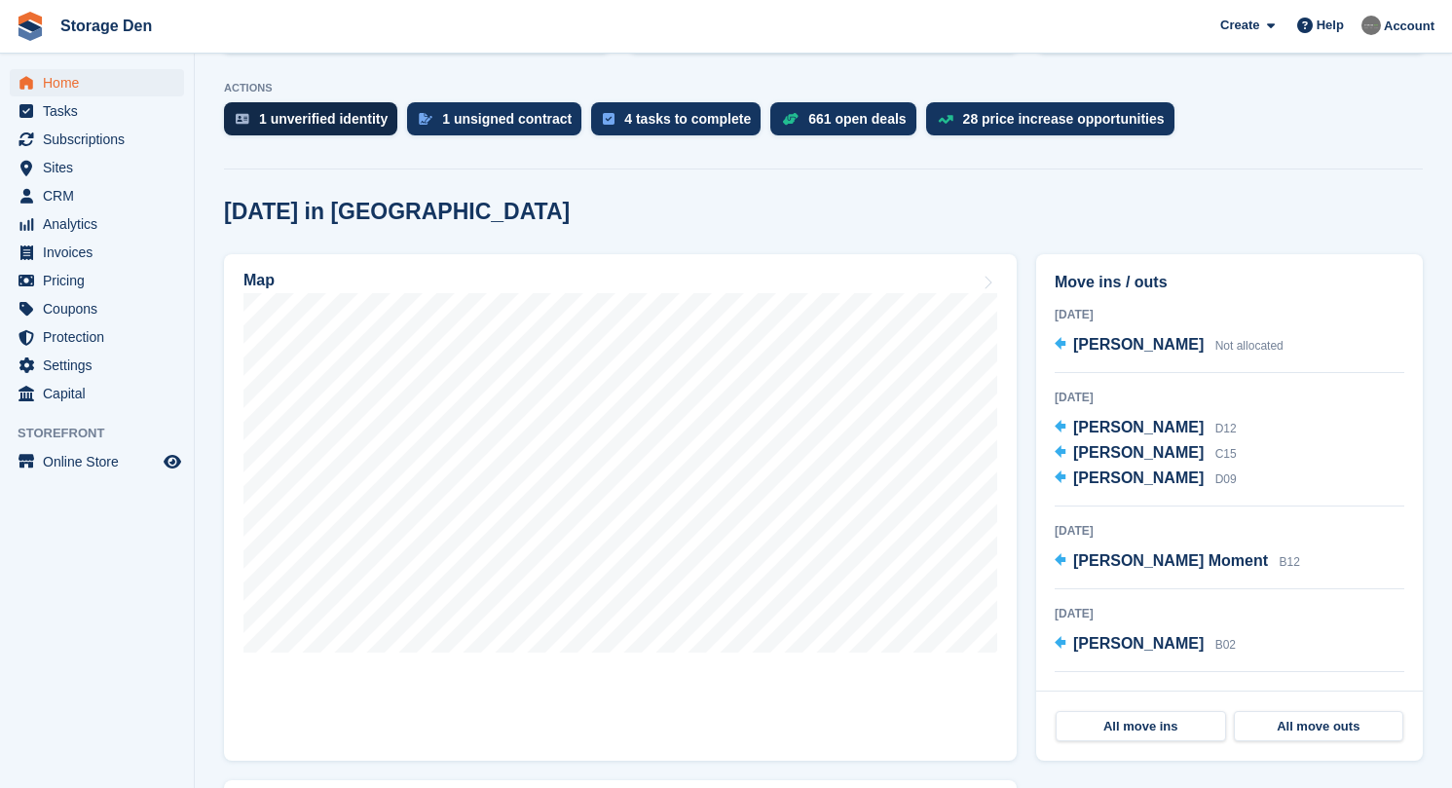
scroll to position [381, 0]
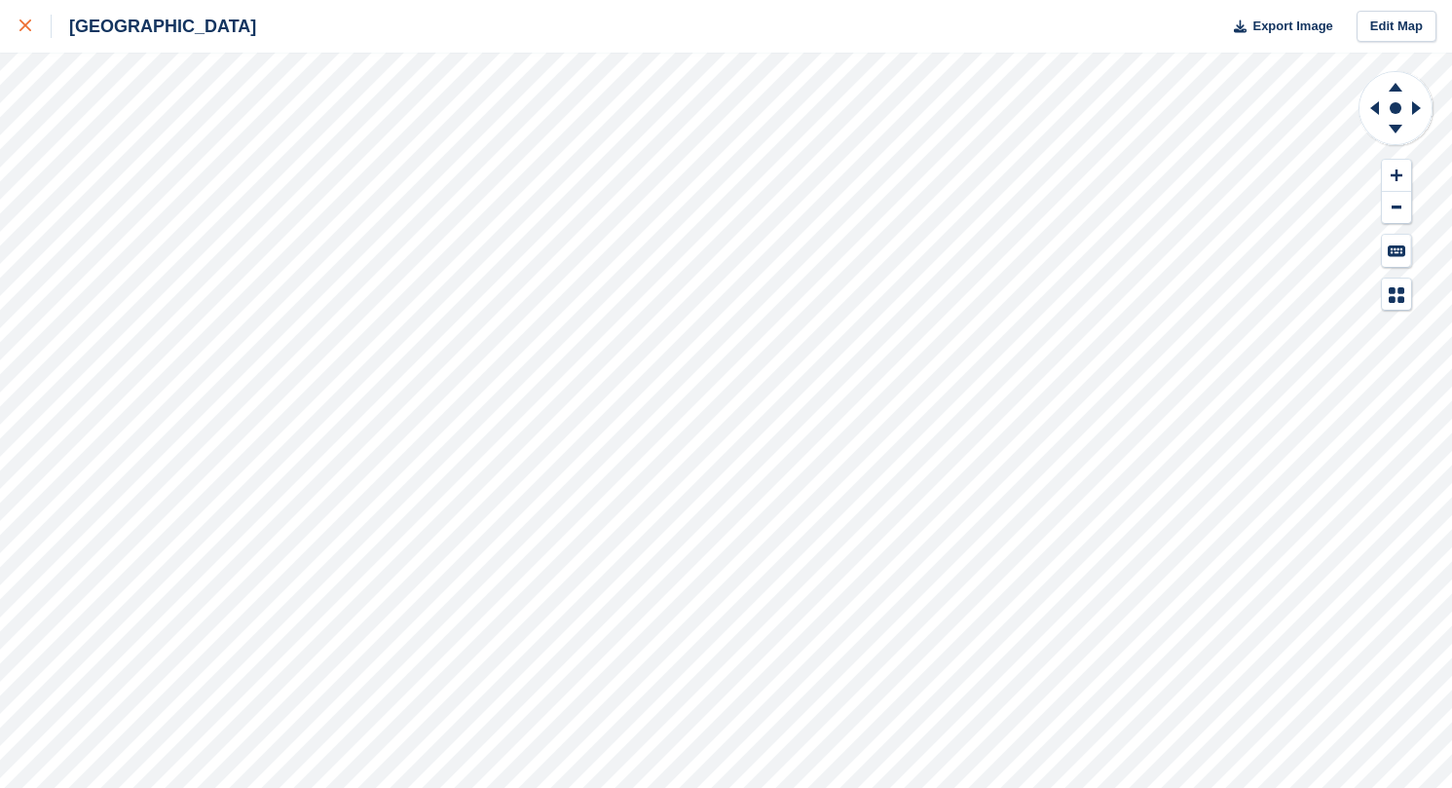
click at [34, 22] on div at bounding box center [35, 26] width 32 height 23
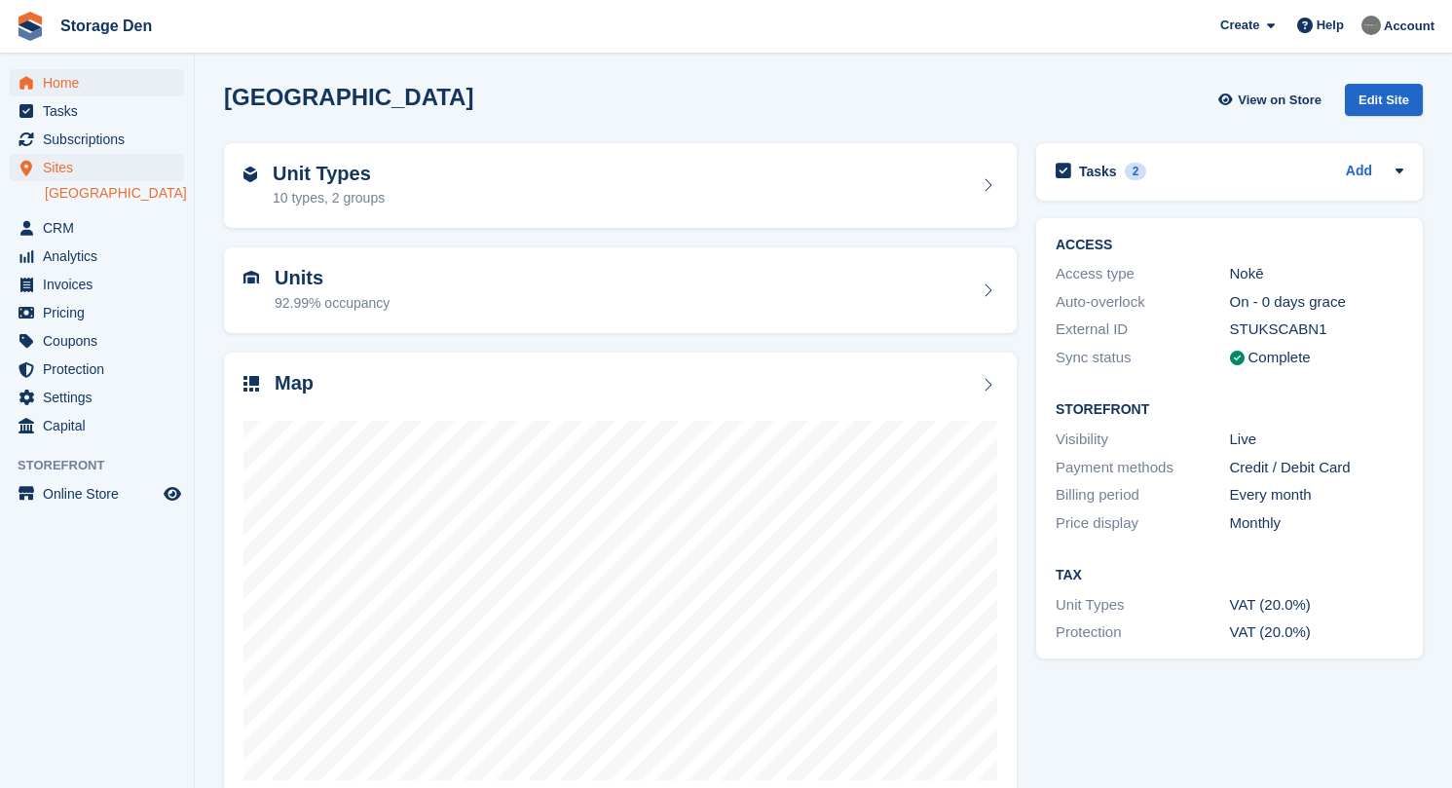
click at [43, 74] on span "Home" at bounding box center [101, 82] width 117 height 27
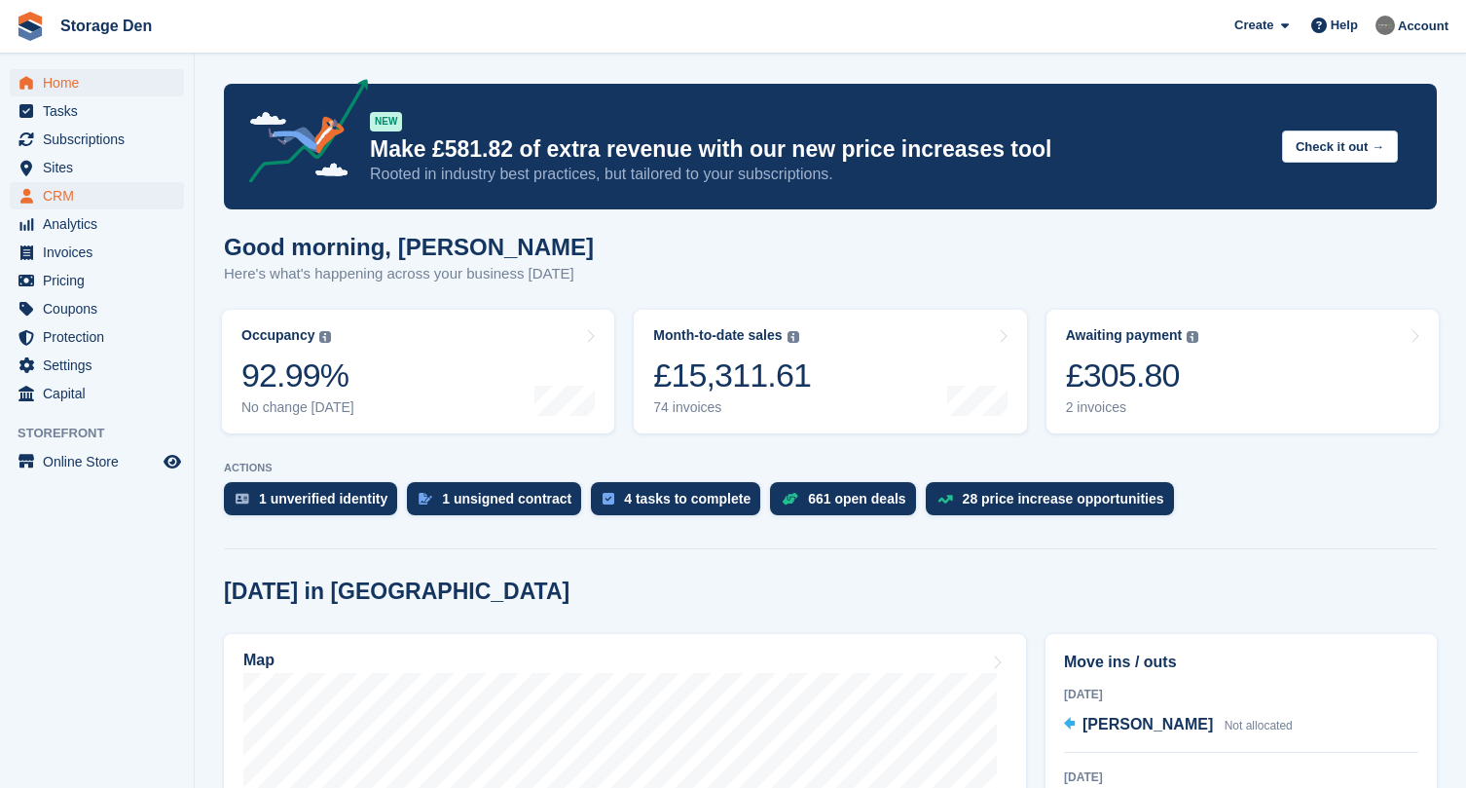
click at [75, 186] on span "CRM" at bounding box center [101, 195] width 117 height 27
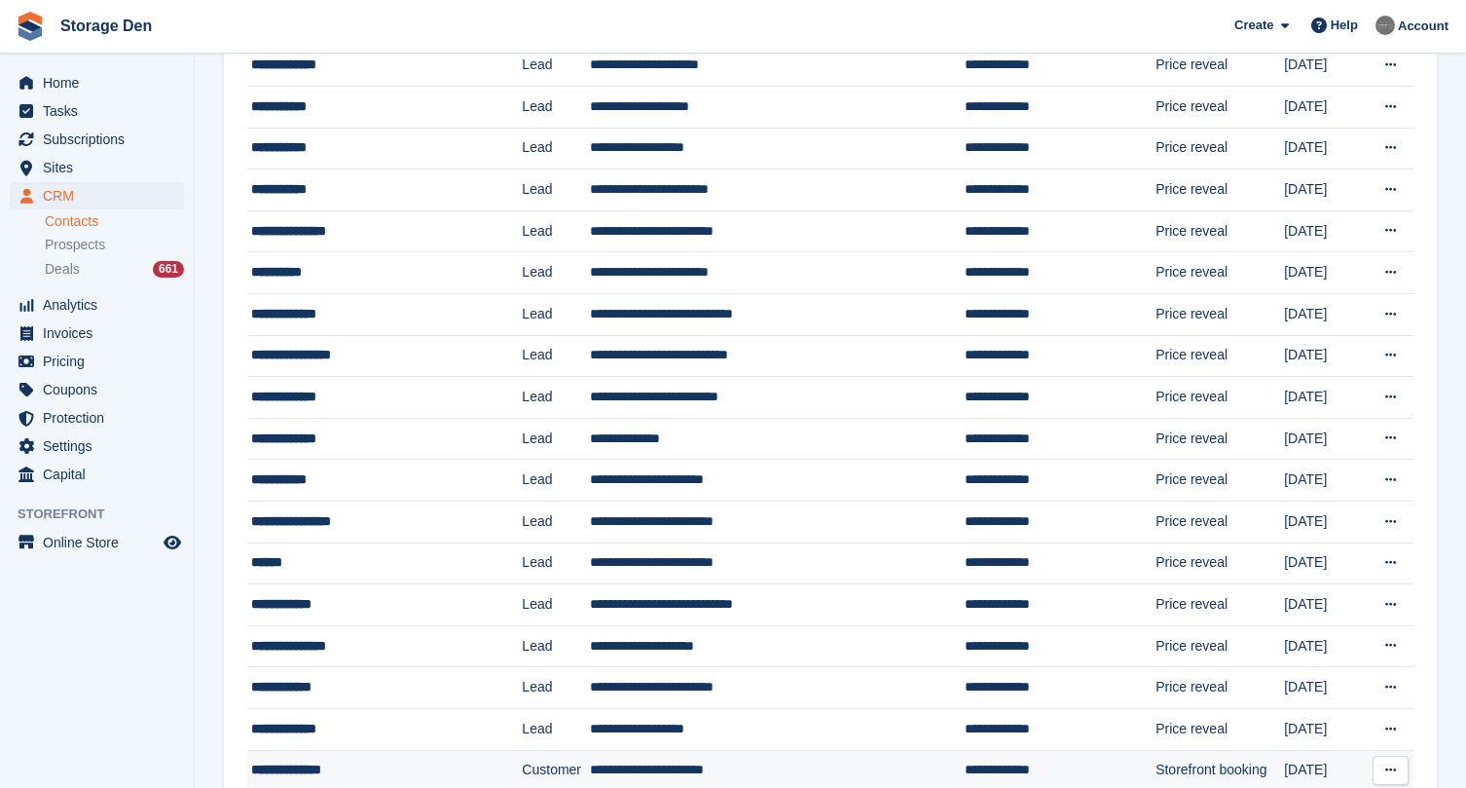
scroll to position [782, 0]
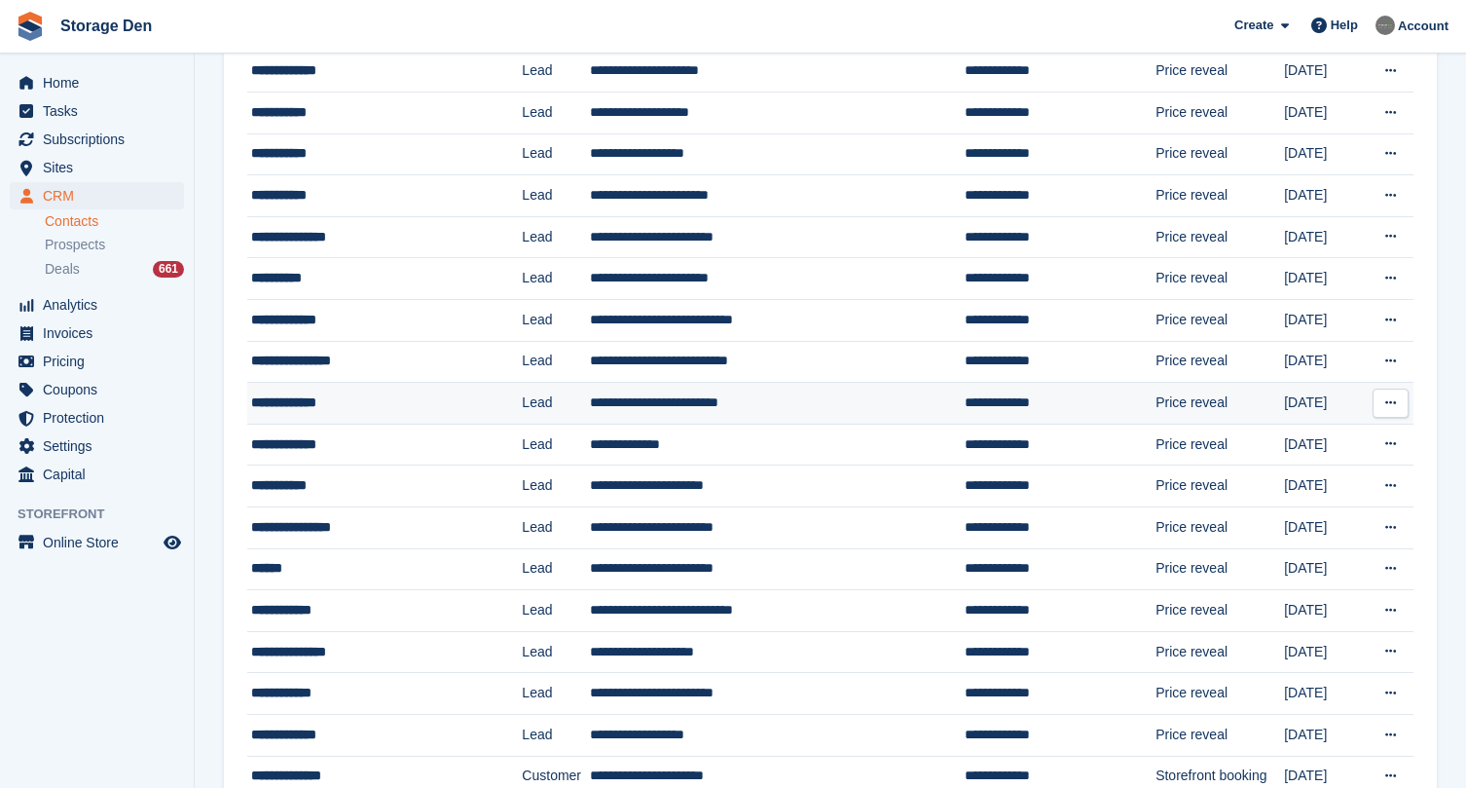
click at [402, 407] on div "**********" at bounding box center [368, 402] width 235 height 20
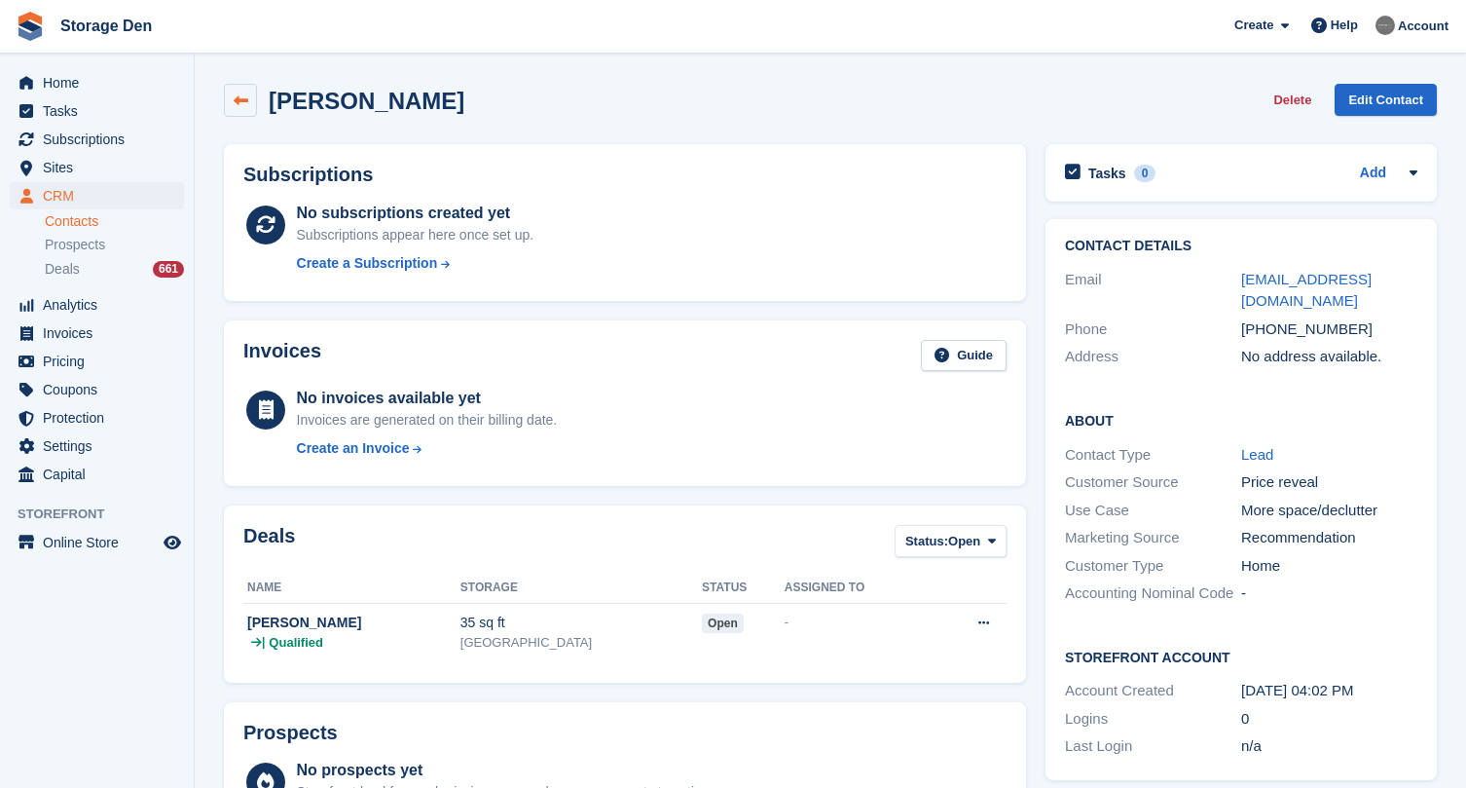
click at [234, 92] on link at bounding box center [240, 100] width 33 height 33
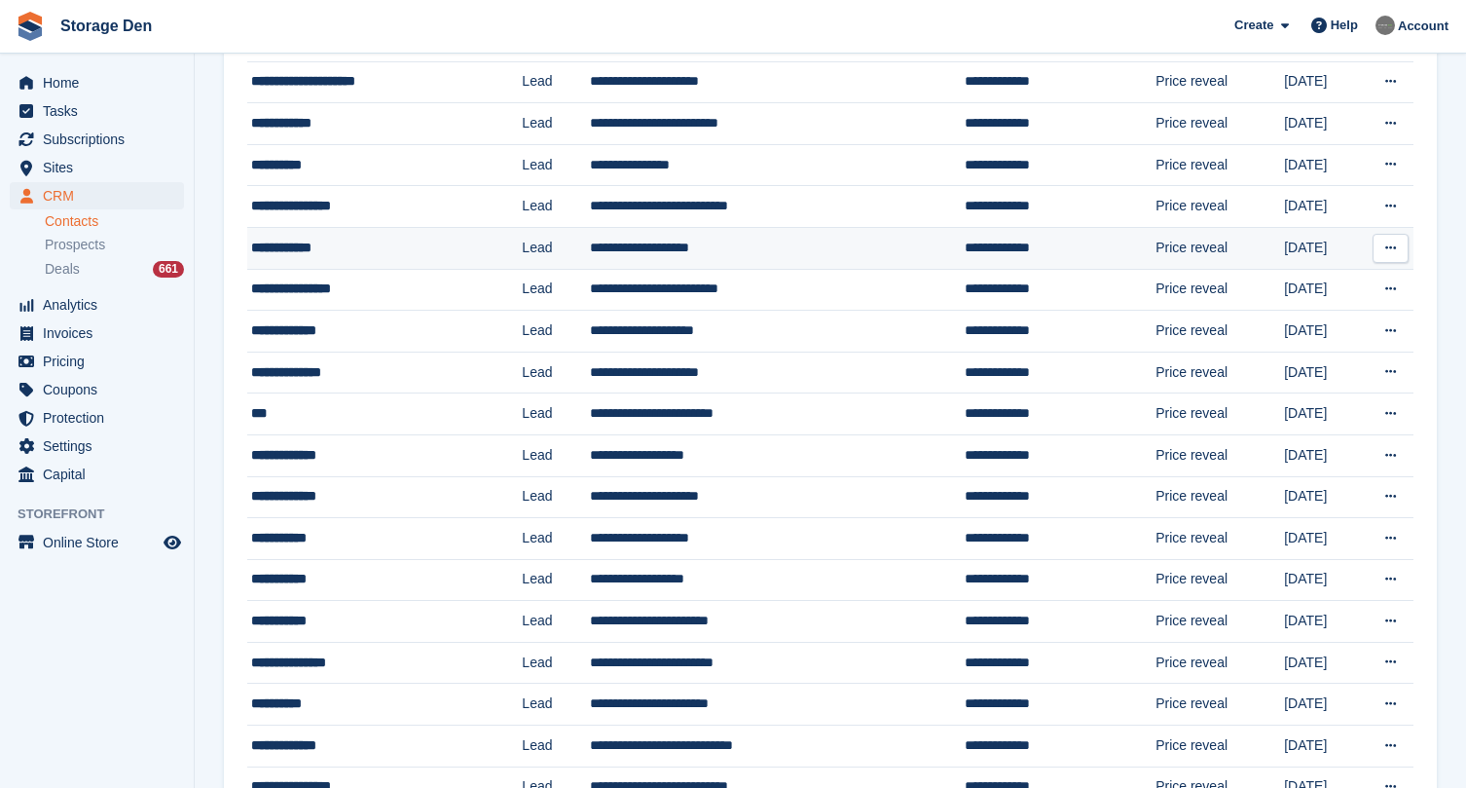
scroll to position [368, 0]
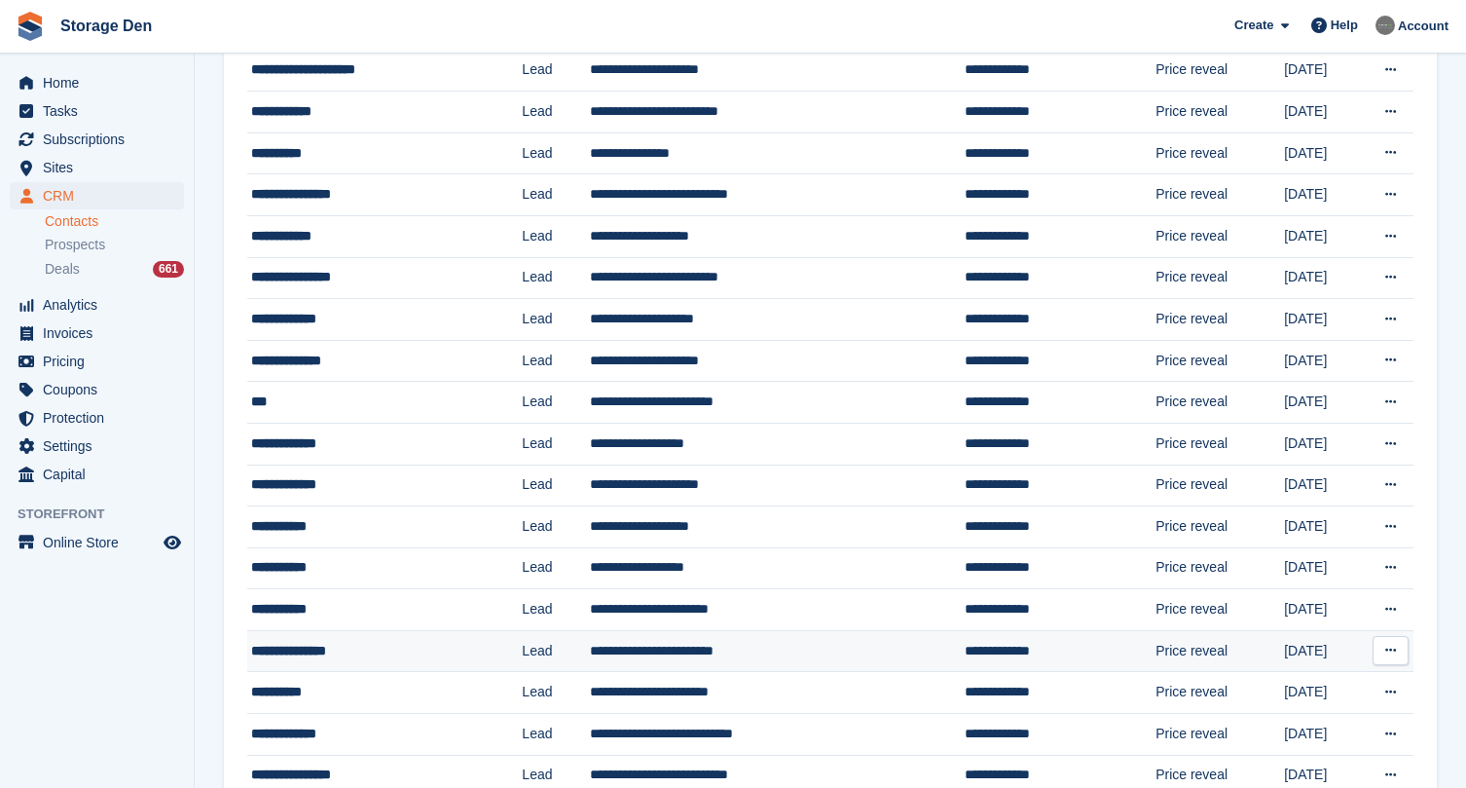
click at [383, 667] on td "**********" at bounding box center [384, 651] width 275 height 42
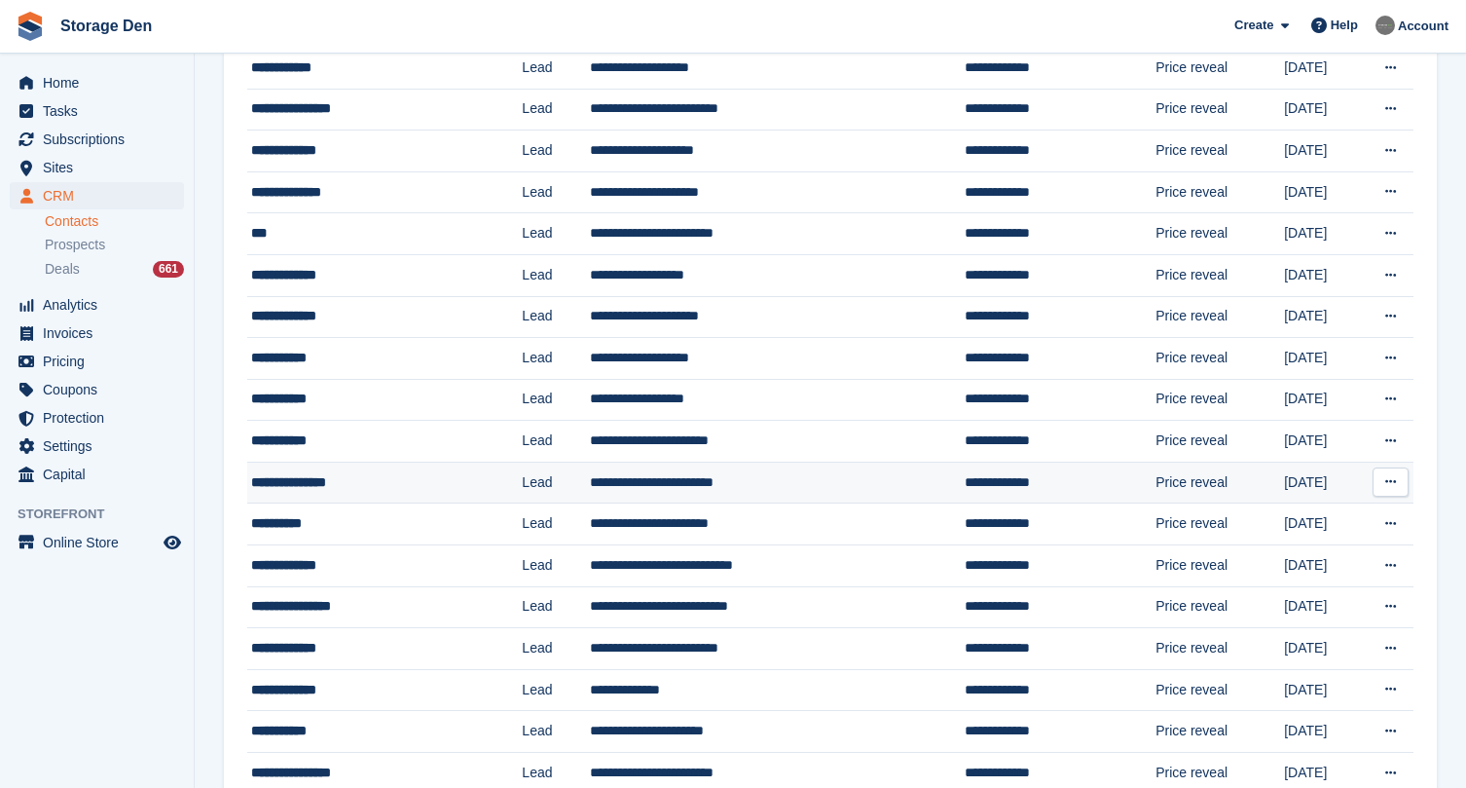
scroll to position [533, 0]
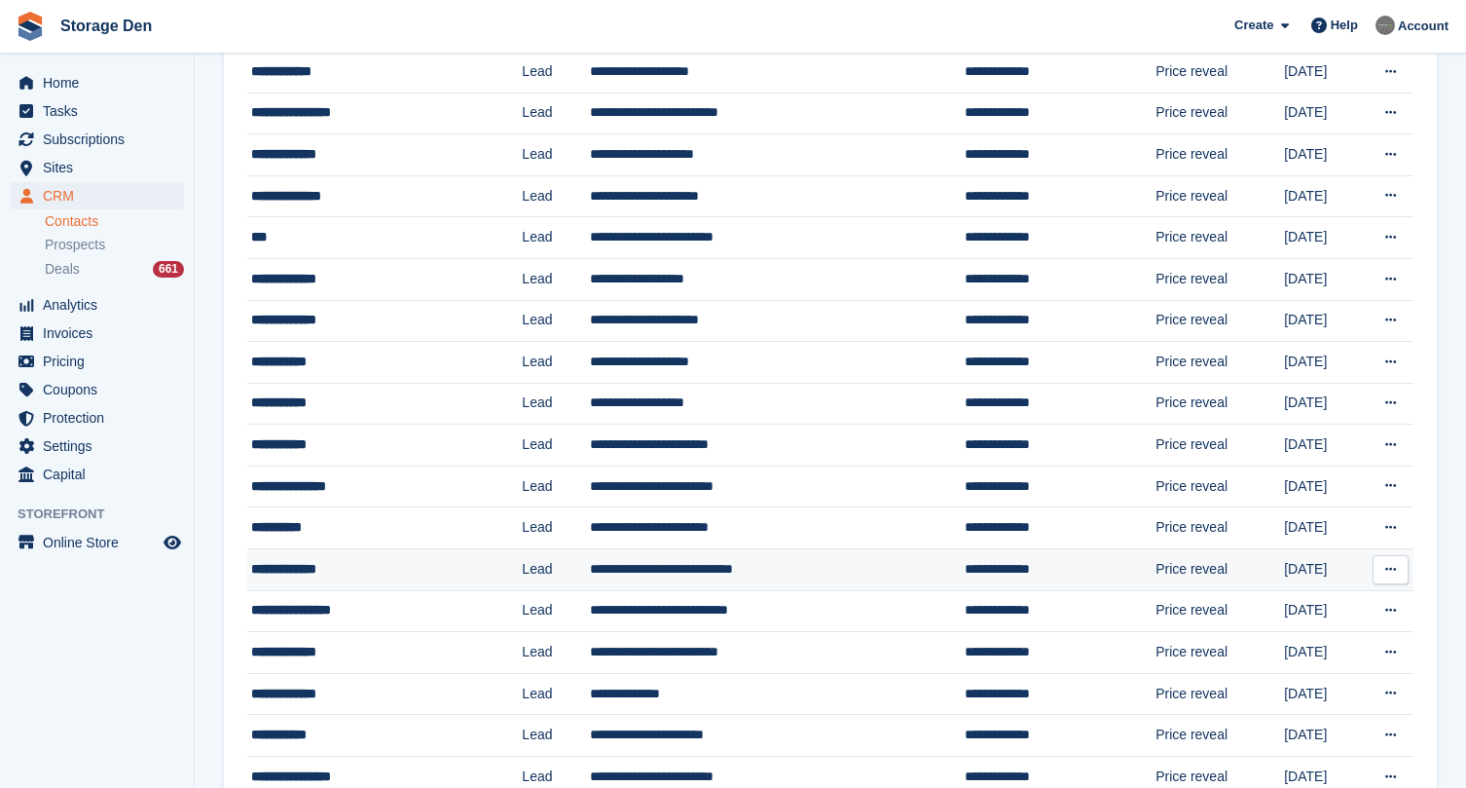
click at [369, 562] on div "**********" at bounding box center [368, 569] width 235 height 20
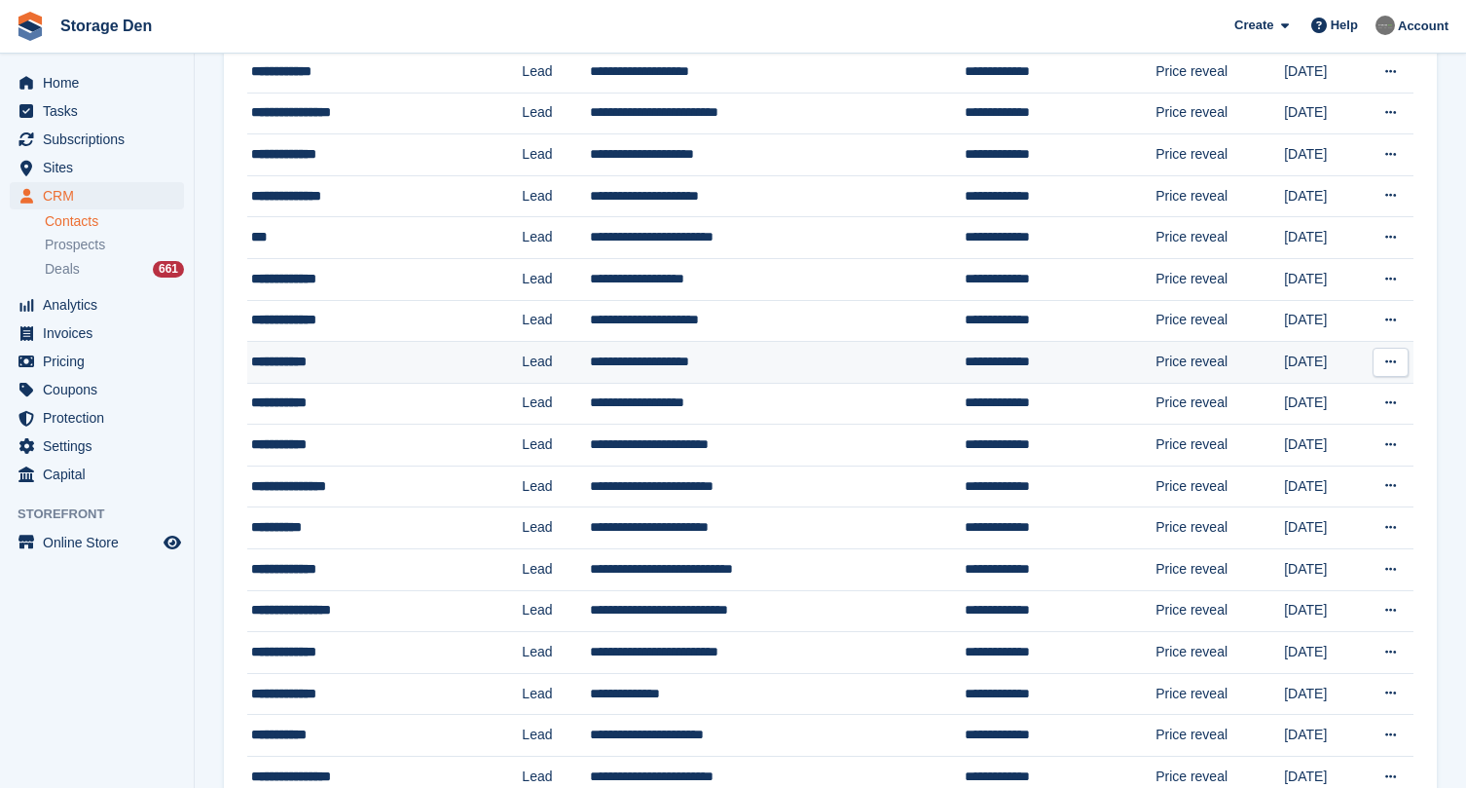
click at [401, 358] on div "**********" at bounding box center [368, 362] width 235 height 20
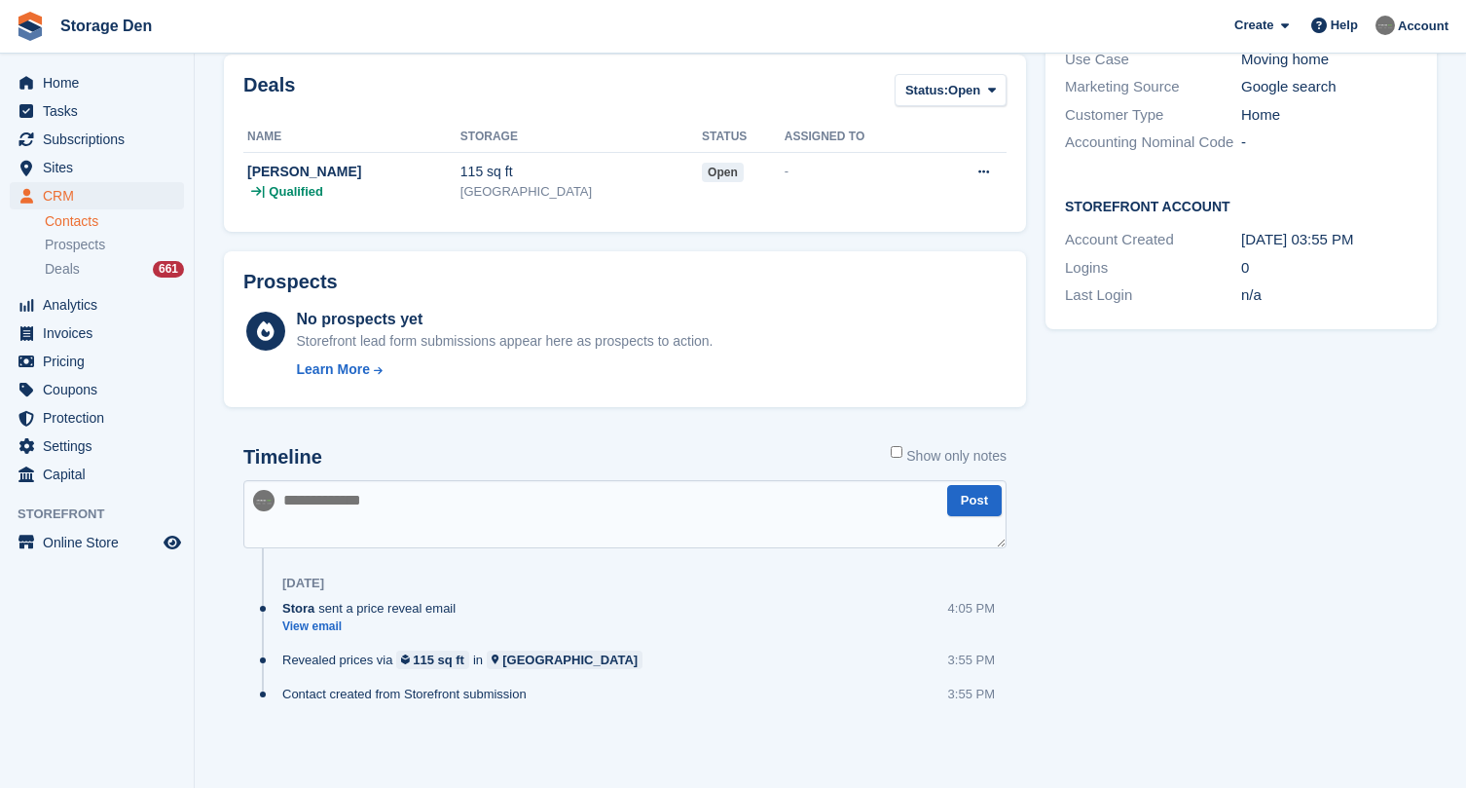
scroll to position [450, 0]
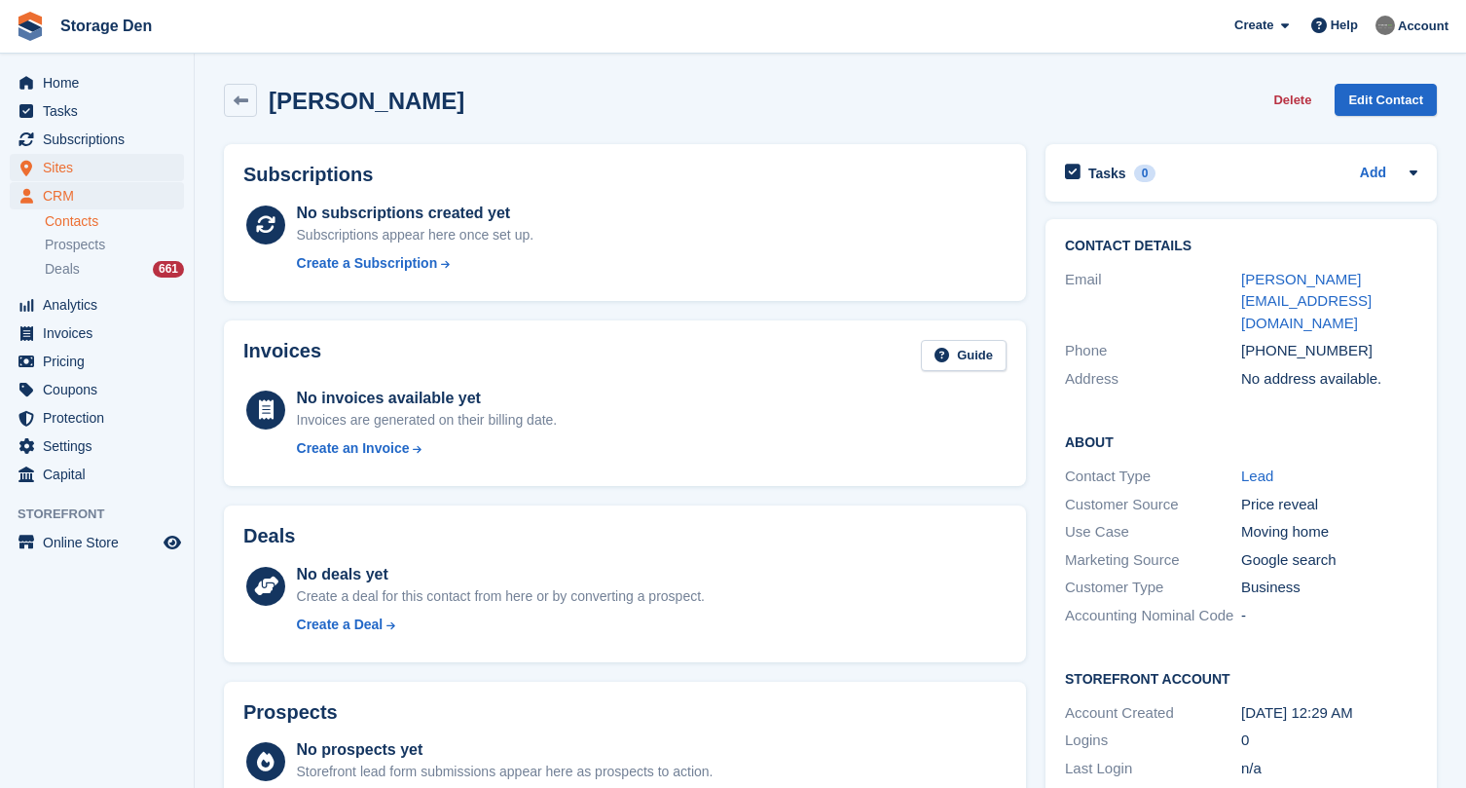
click at [53, 164] on span "Sites" at bounding box center [101, 167] width 117 height 27
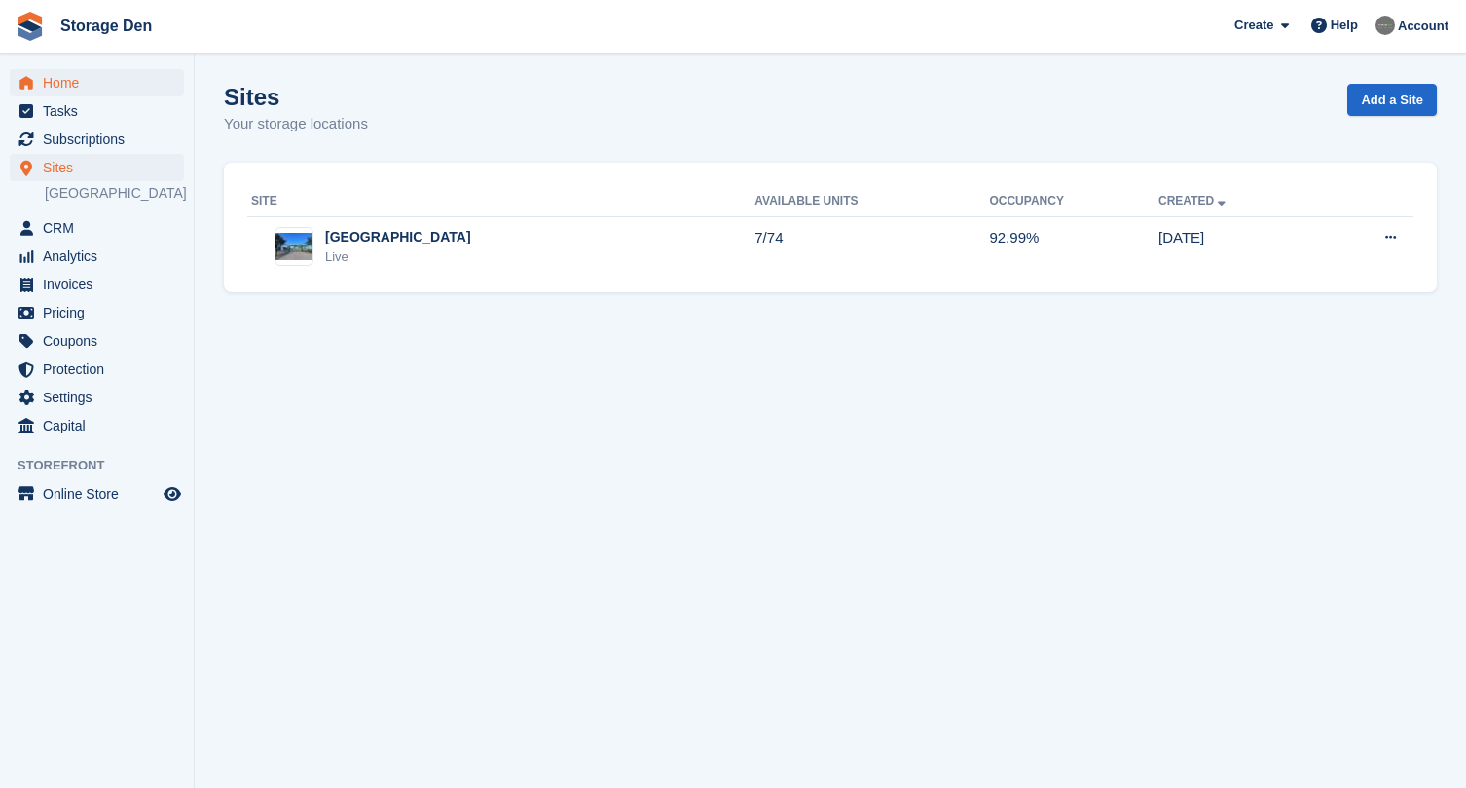
click at [51, 73] on span "Home" at bounding box center [101, 82] width 117 height 27
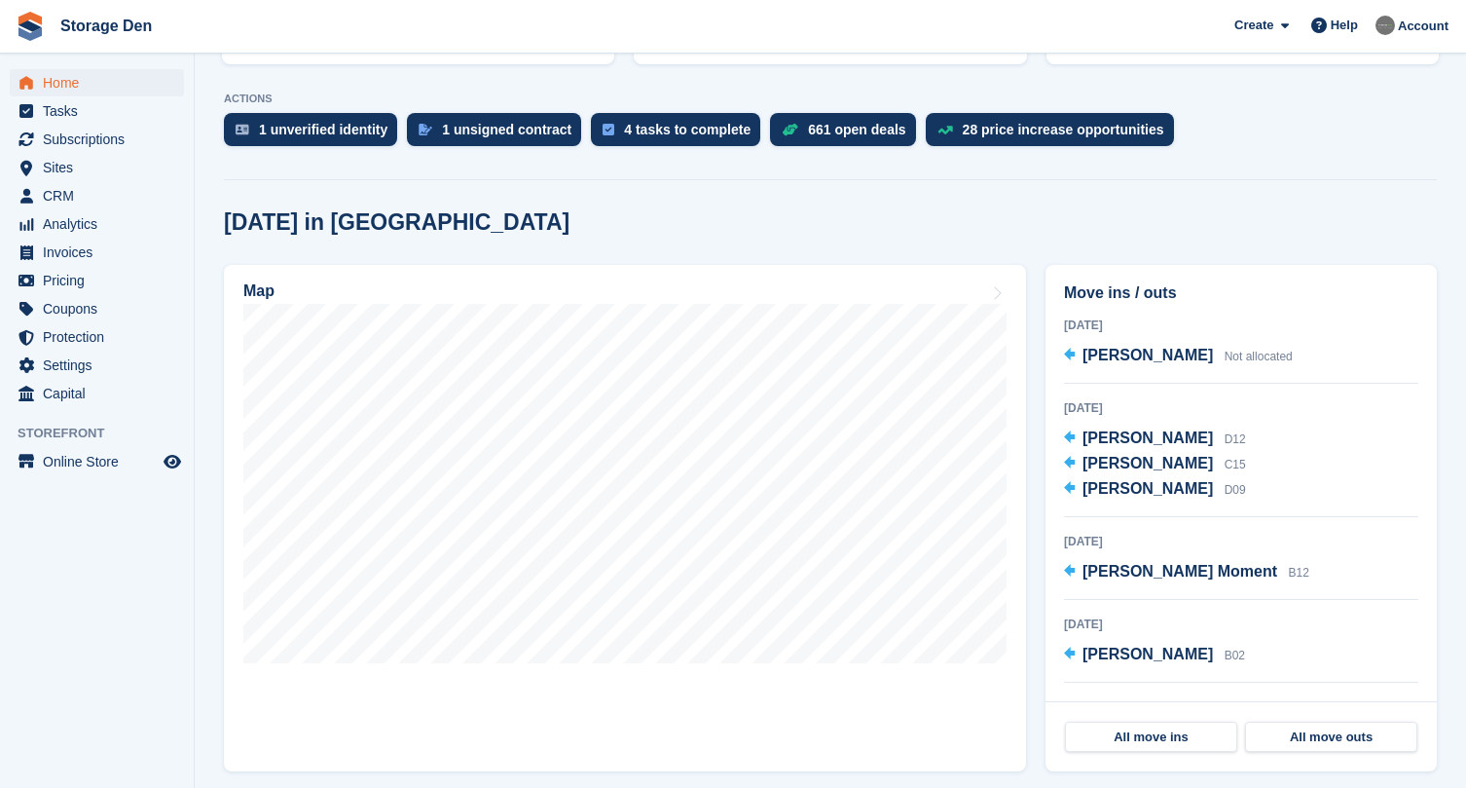
scroll to position [366, 0]
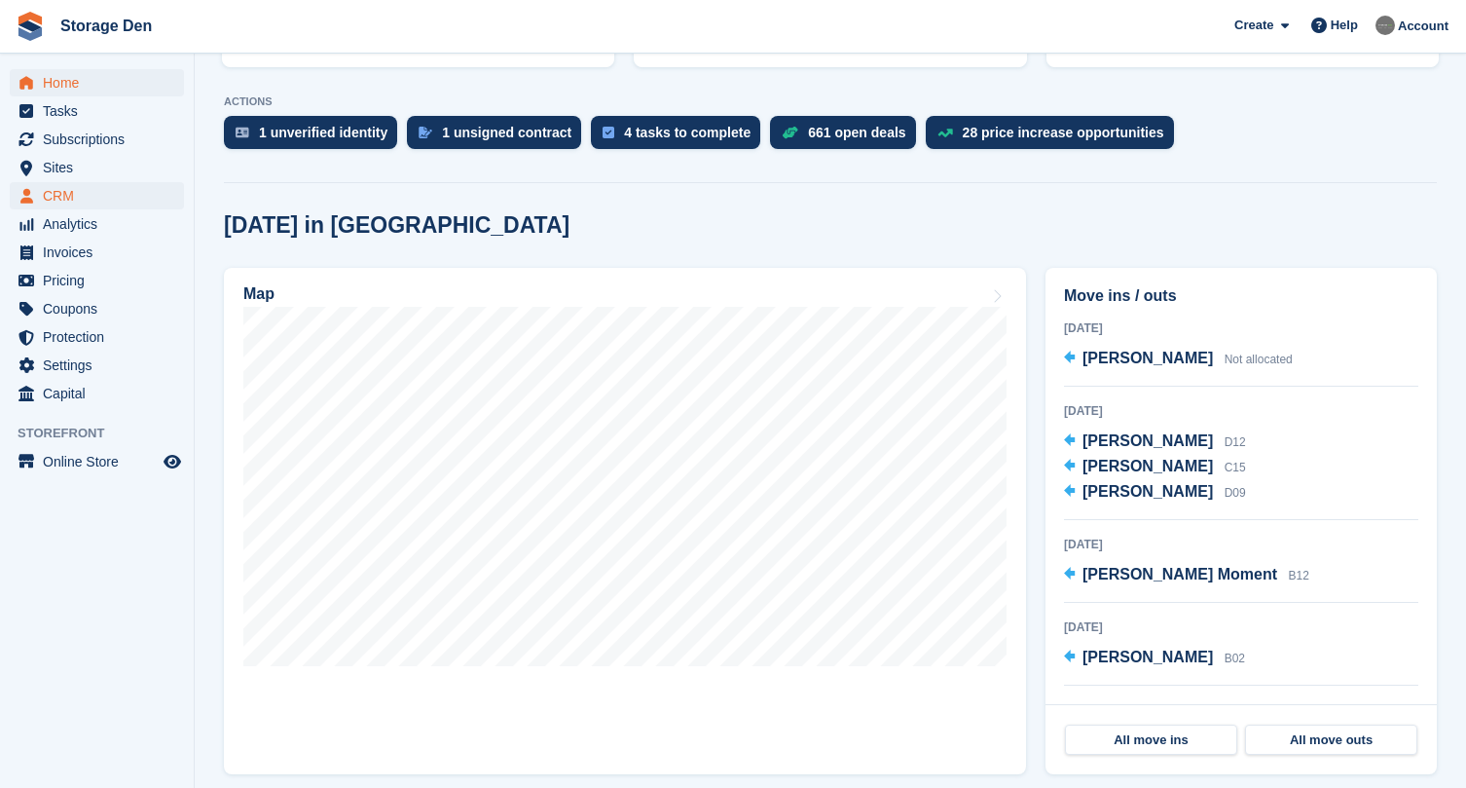
click at [68, 202] on span "CRM" at bounding box center [101, 195] width 117 height 27
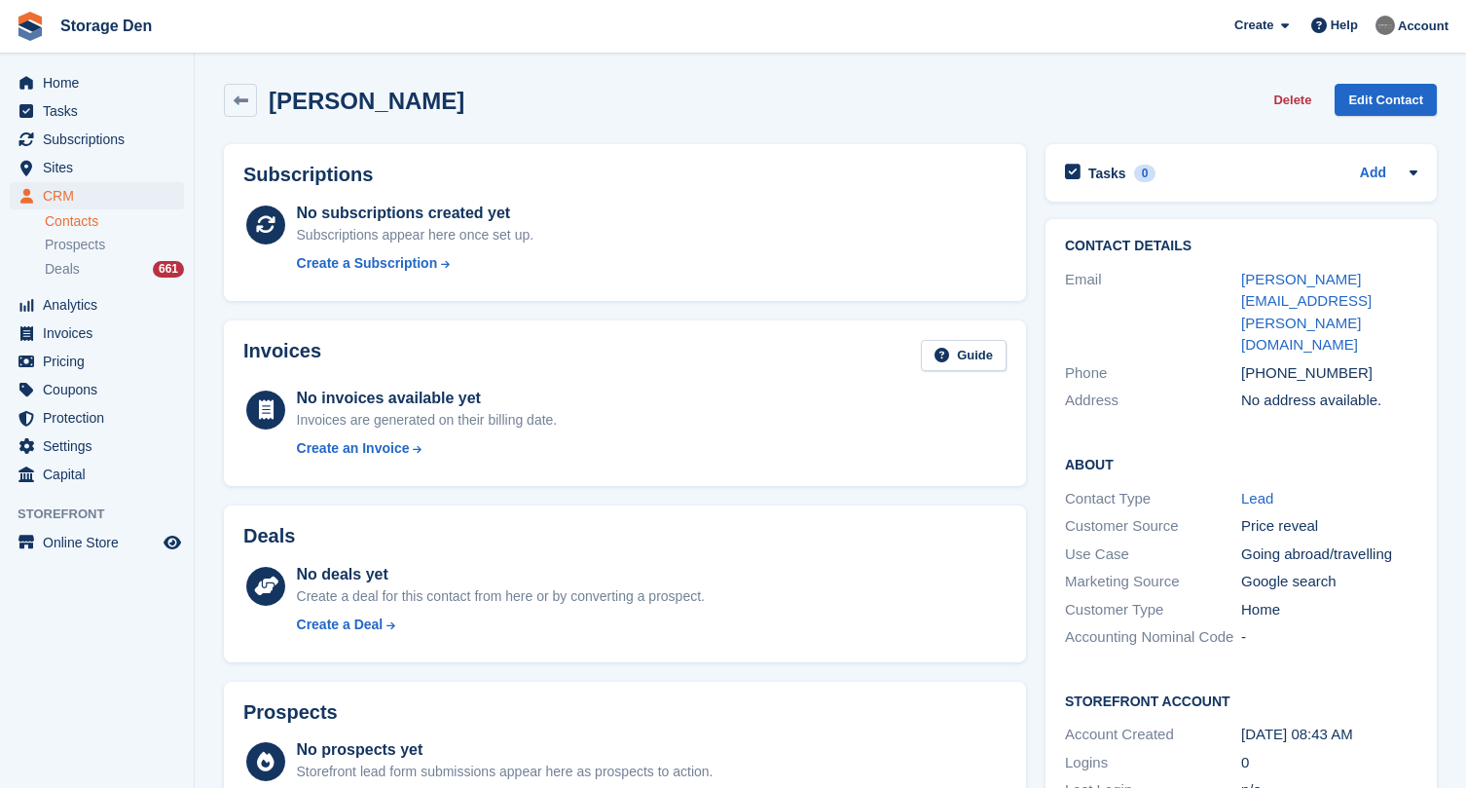
click at [1289, 95] on button "Delete" at bounding box center [1293, 100] width 54 height 32
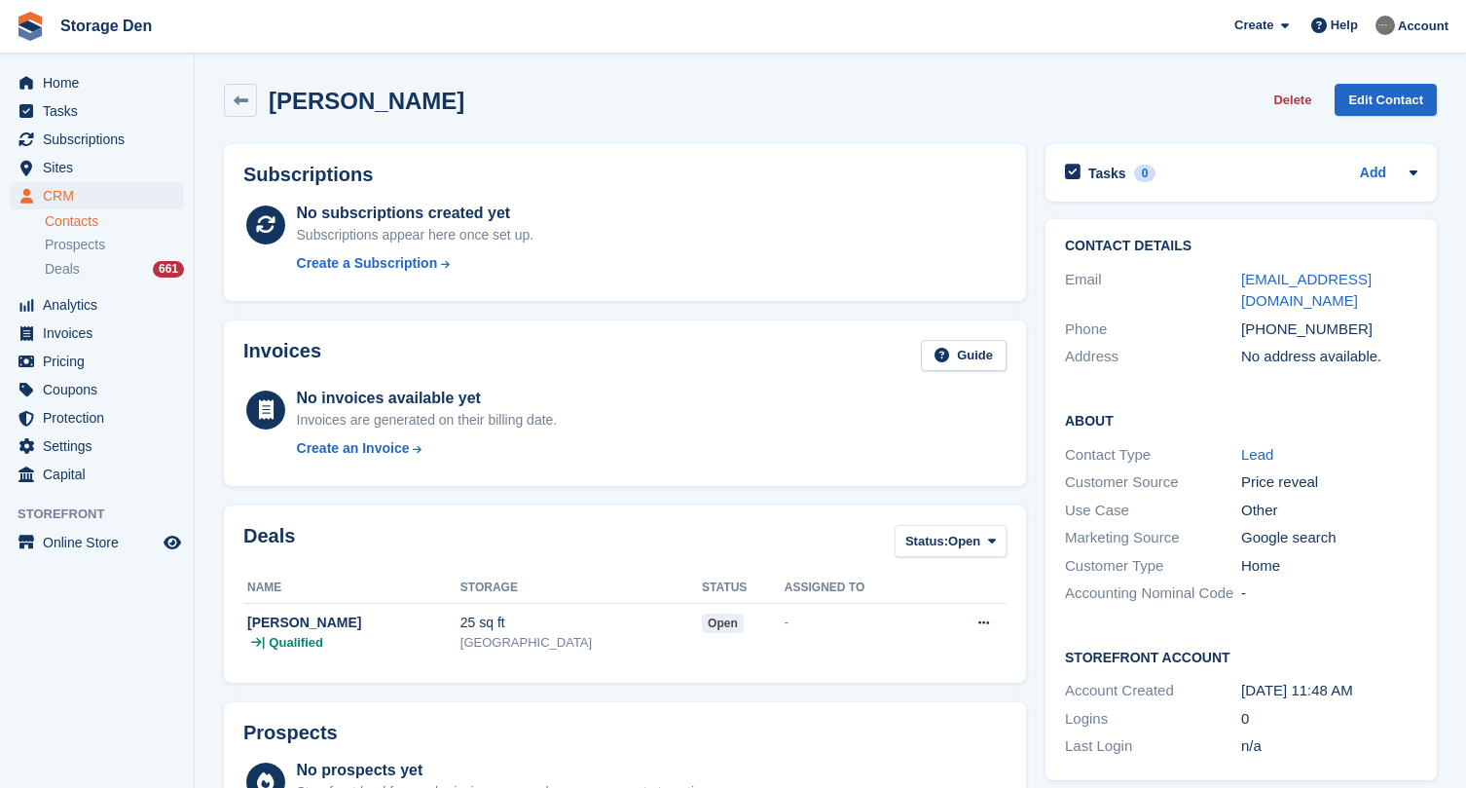
click at [223, 97] on div "Callum Sangster Delete Edit Contact" at bounding box center [830, 104] width 1233 height 60
click at [231, 105] on link at bounding box center [240, 100] width 33 height 33
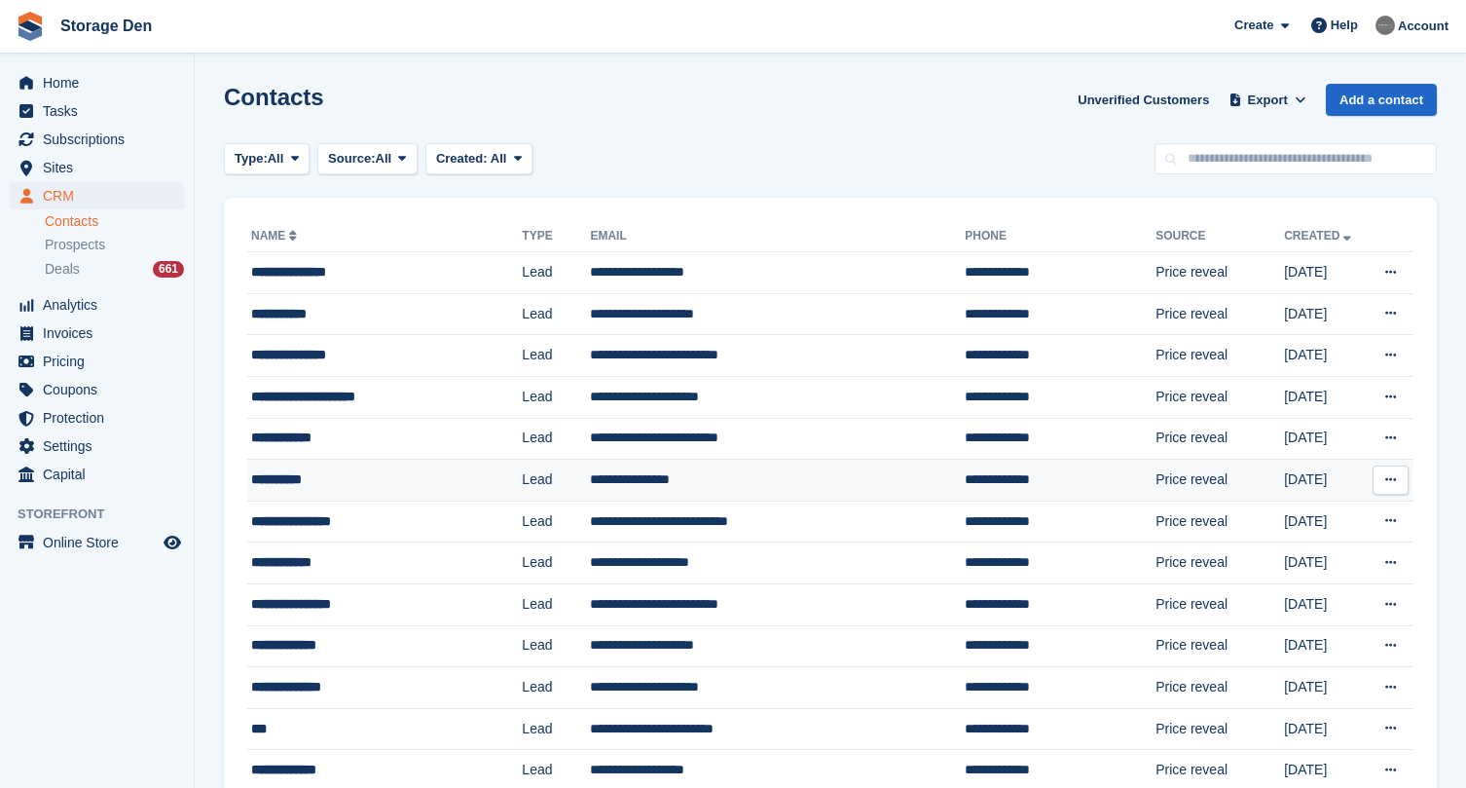
click at [357, 481] on div "**********" at bounding box center [368, 479] width 235 height 20
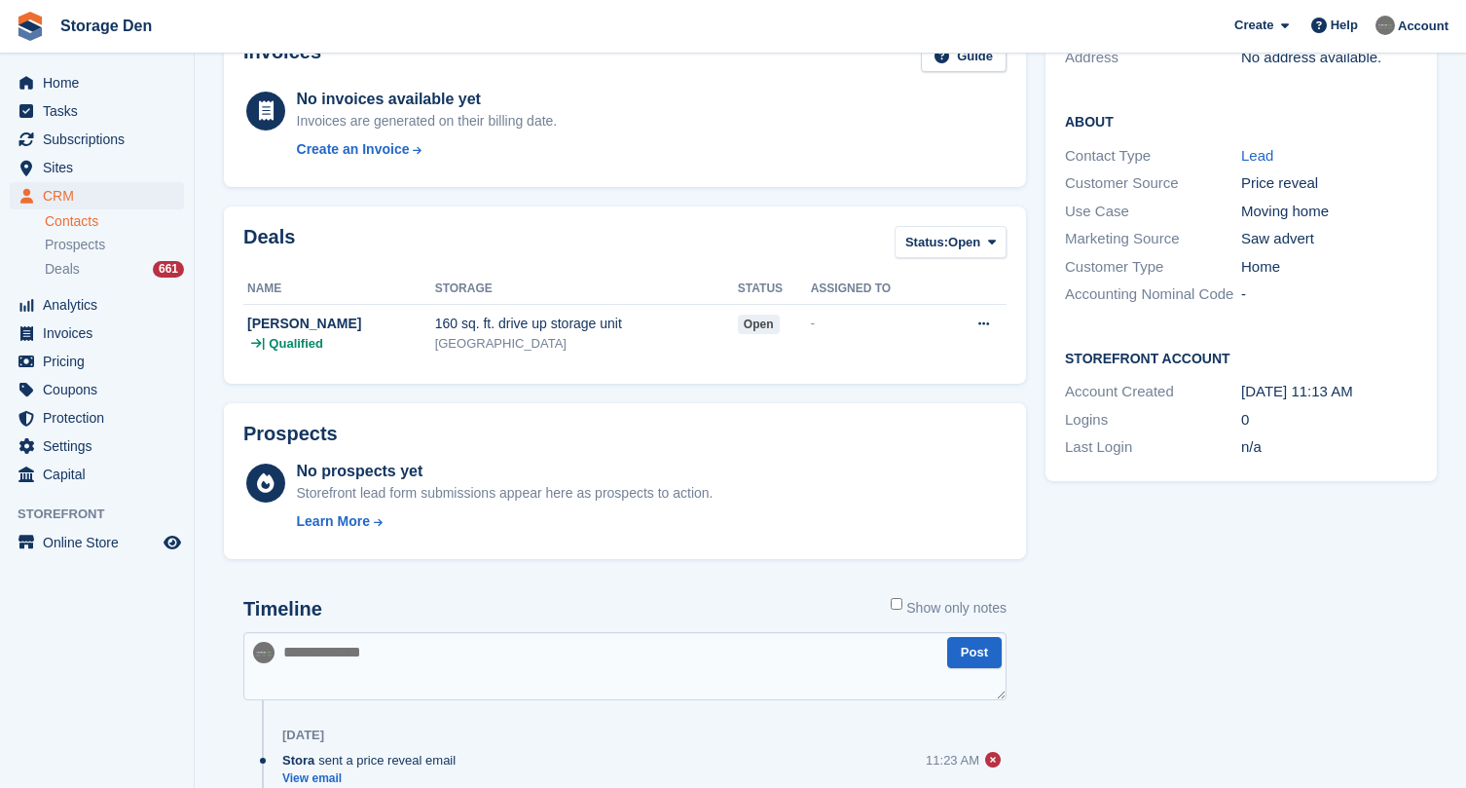
scroll to position [304, 0]
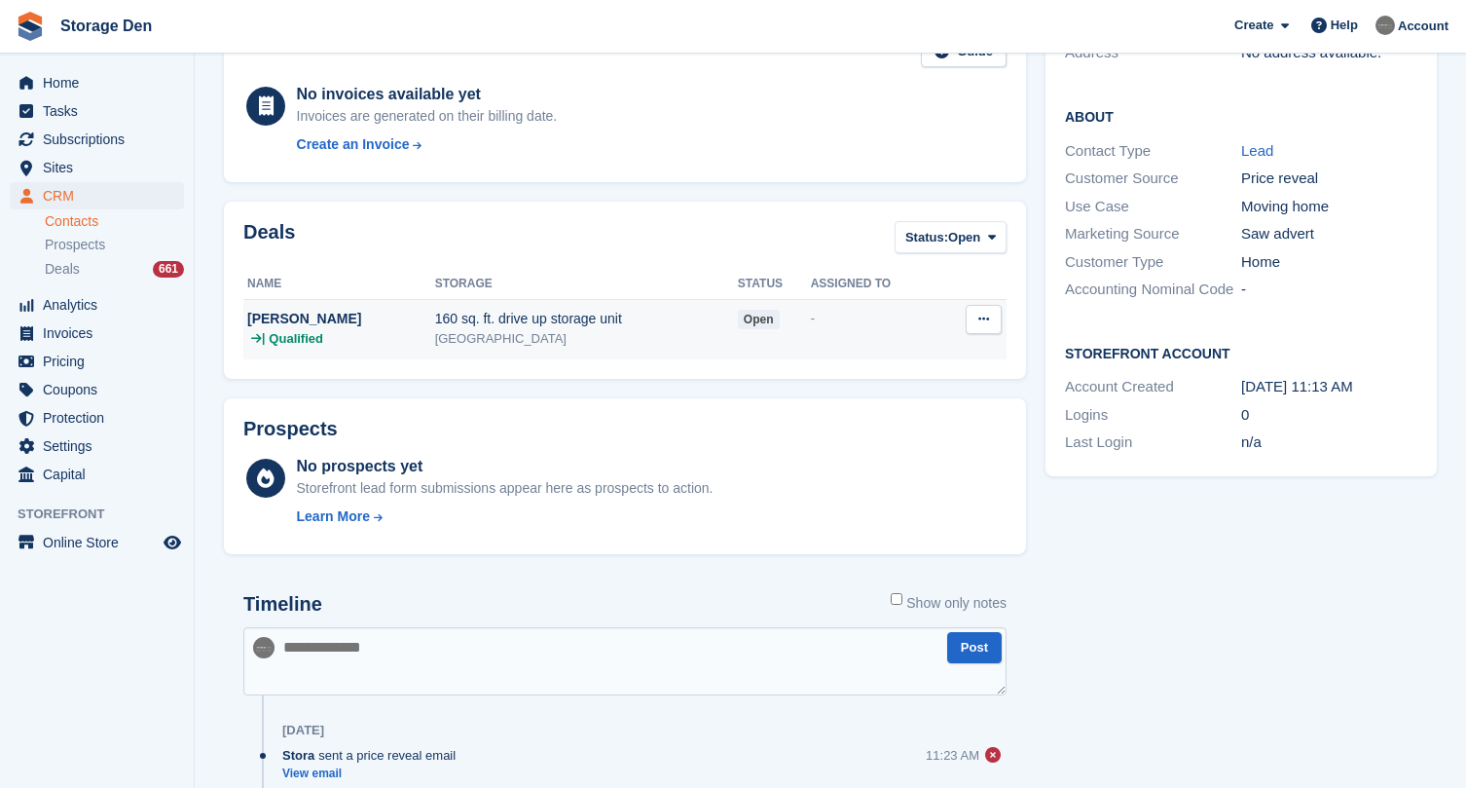
click at [343, 309] on div "[PERSON_NAME]" at bounding box center [341, 319] width 188 height 20
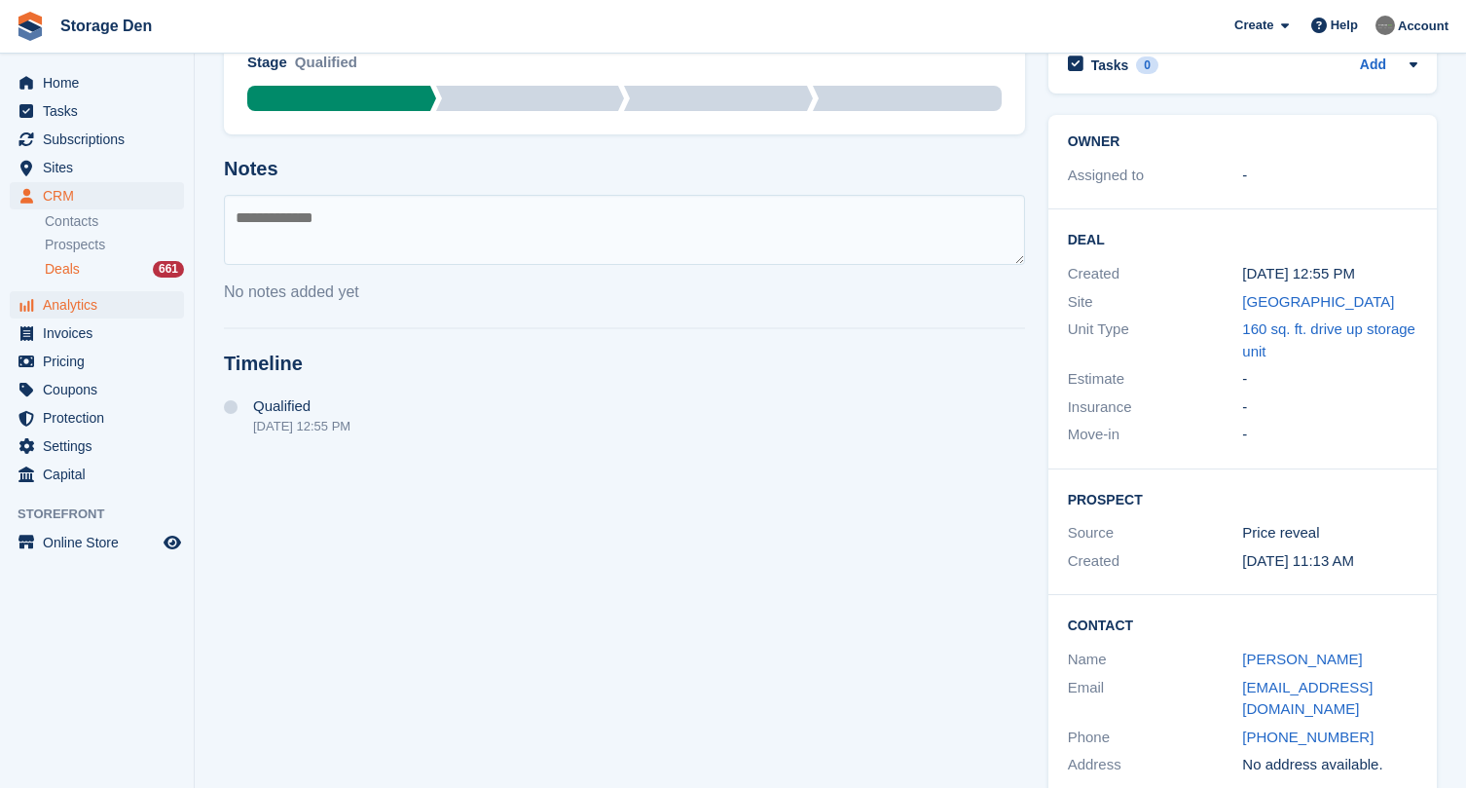
scroll to position [155, 0]
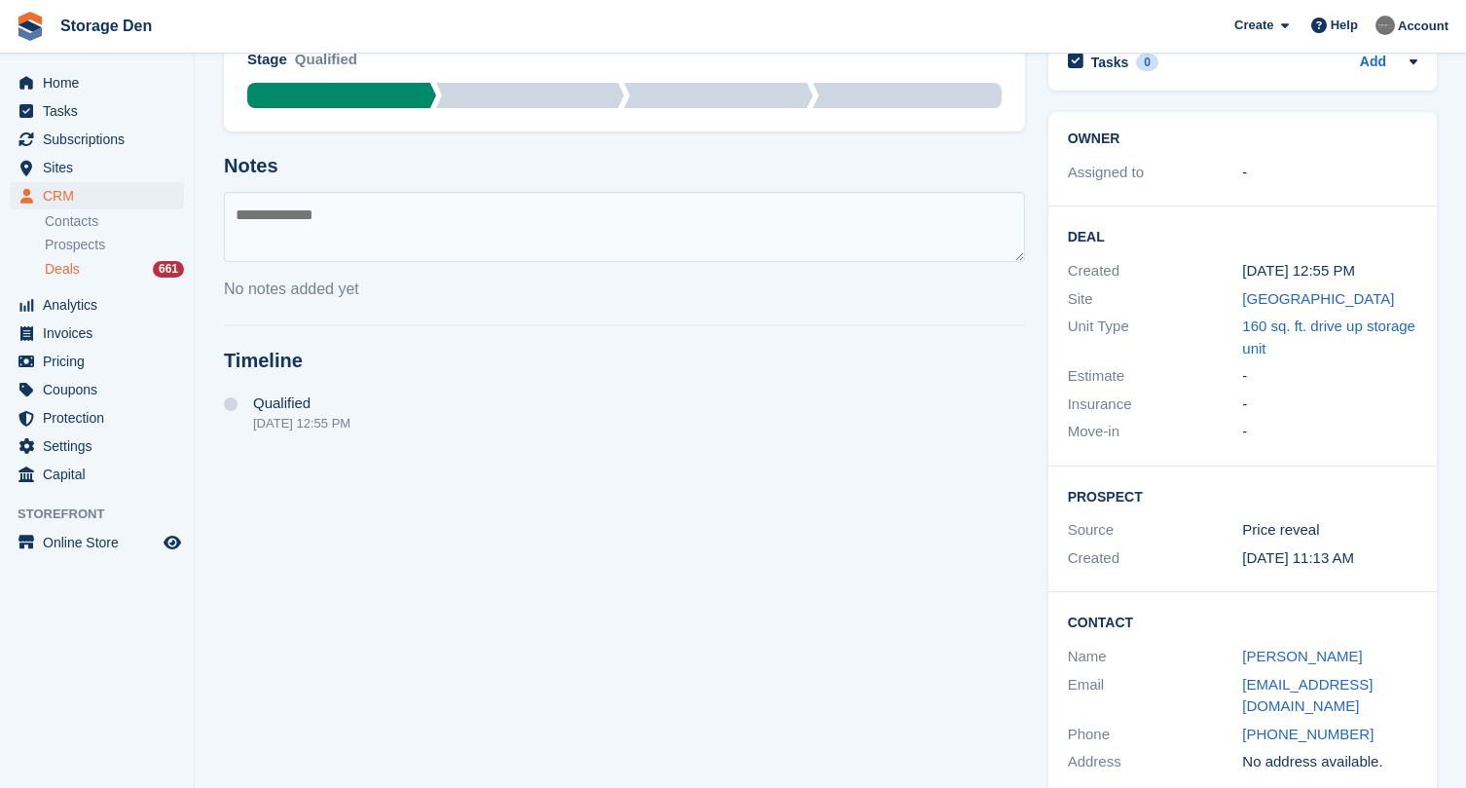
click at [76, 262] on span "Deals" at bounding box center [62, 269] width 35 height 19
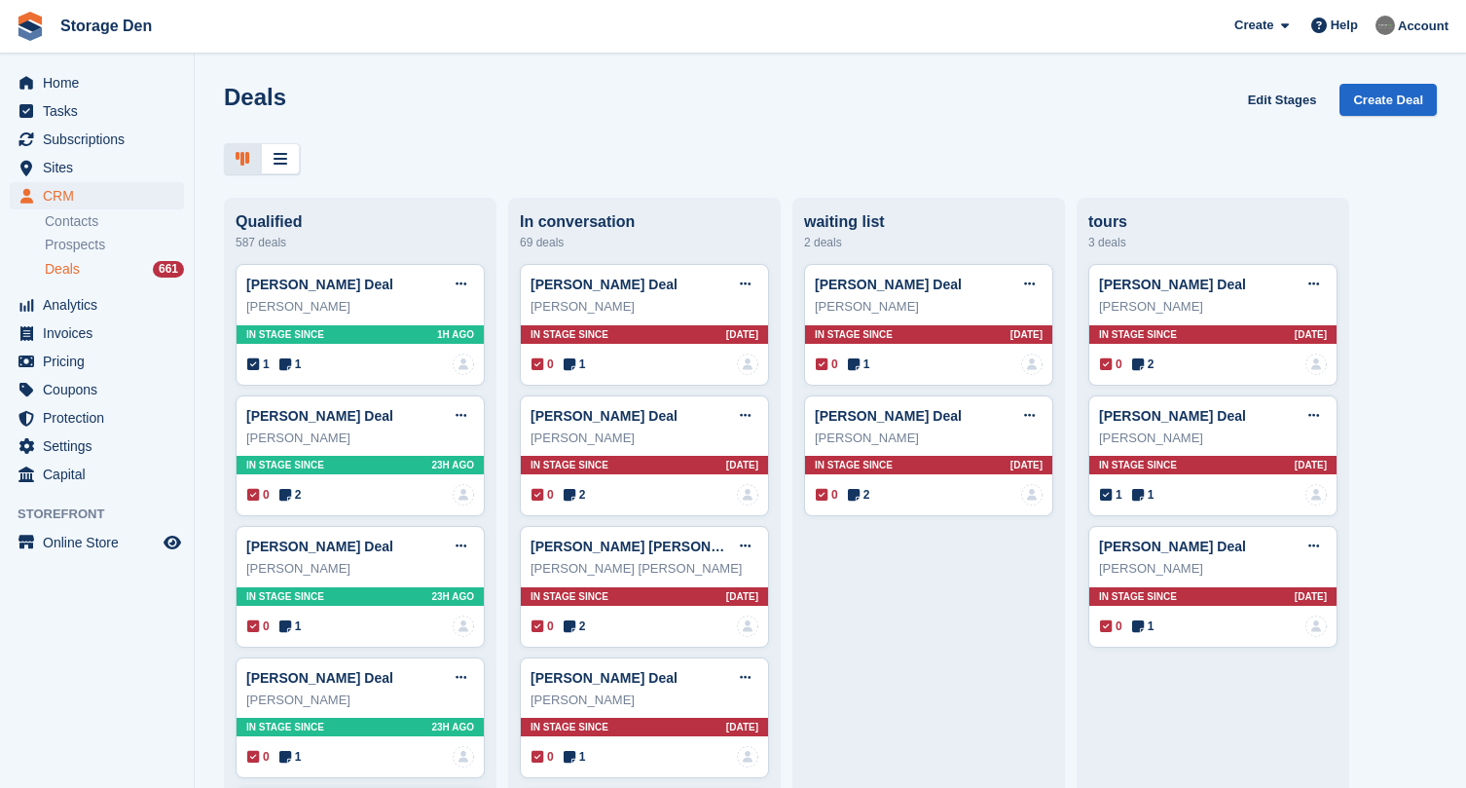
scroll to position [230, 0]
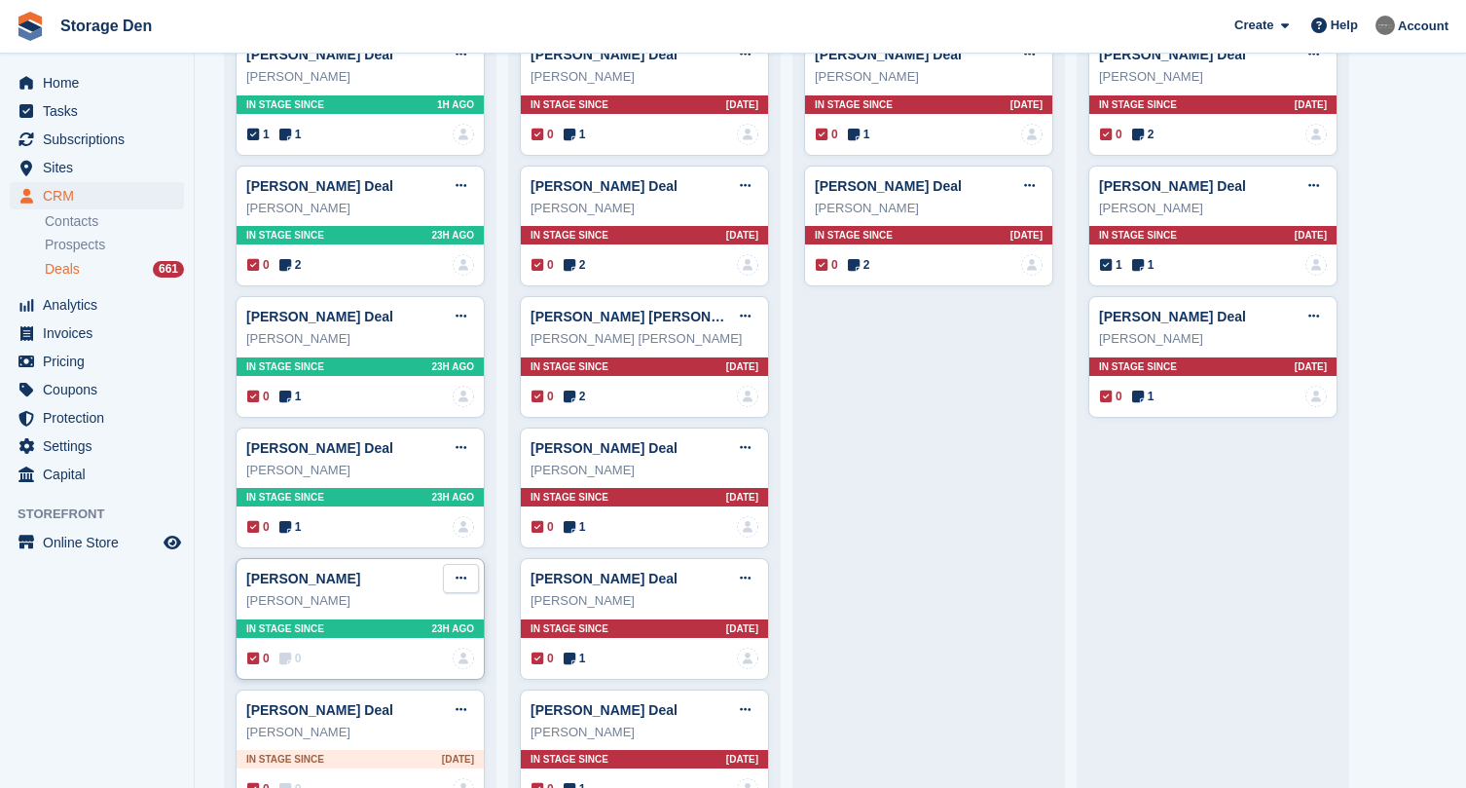
click at [458, 574] on icon at bounding box center [461, 578] width 11 height 13
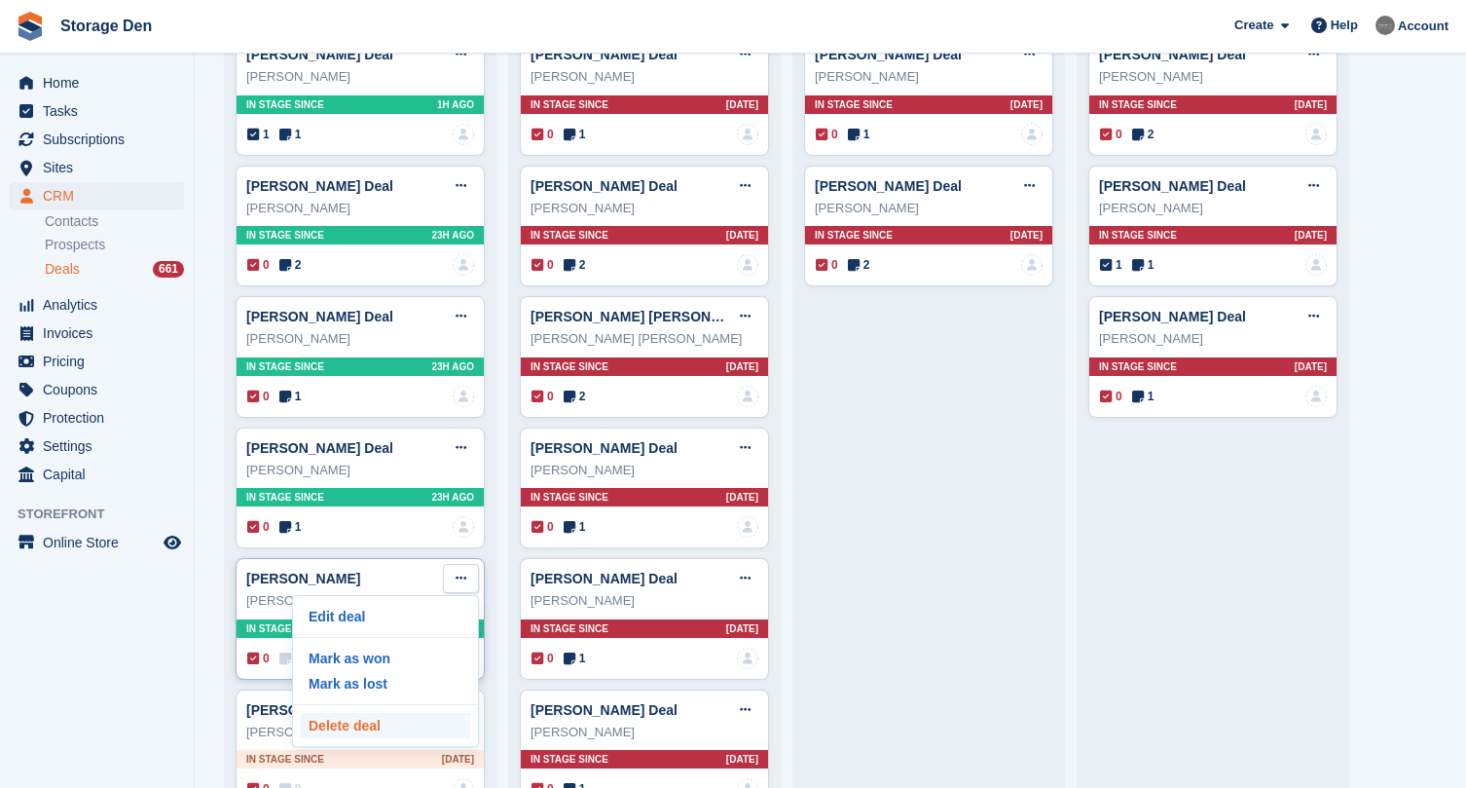
click at [392, 730] on p "Delete deal" at bounding box center [385, 725] width 169 height 25
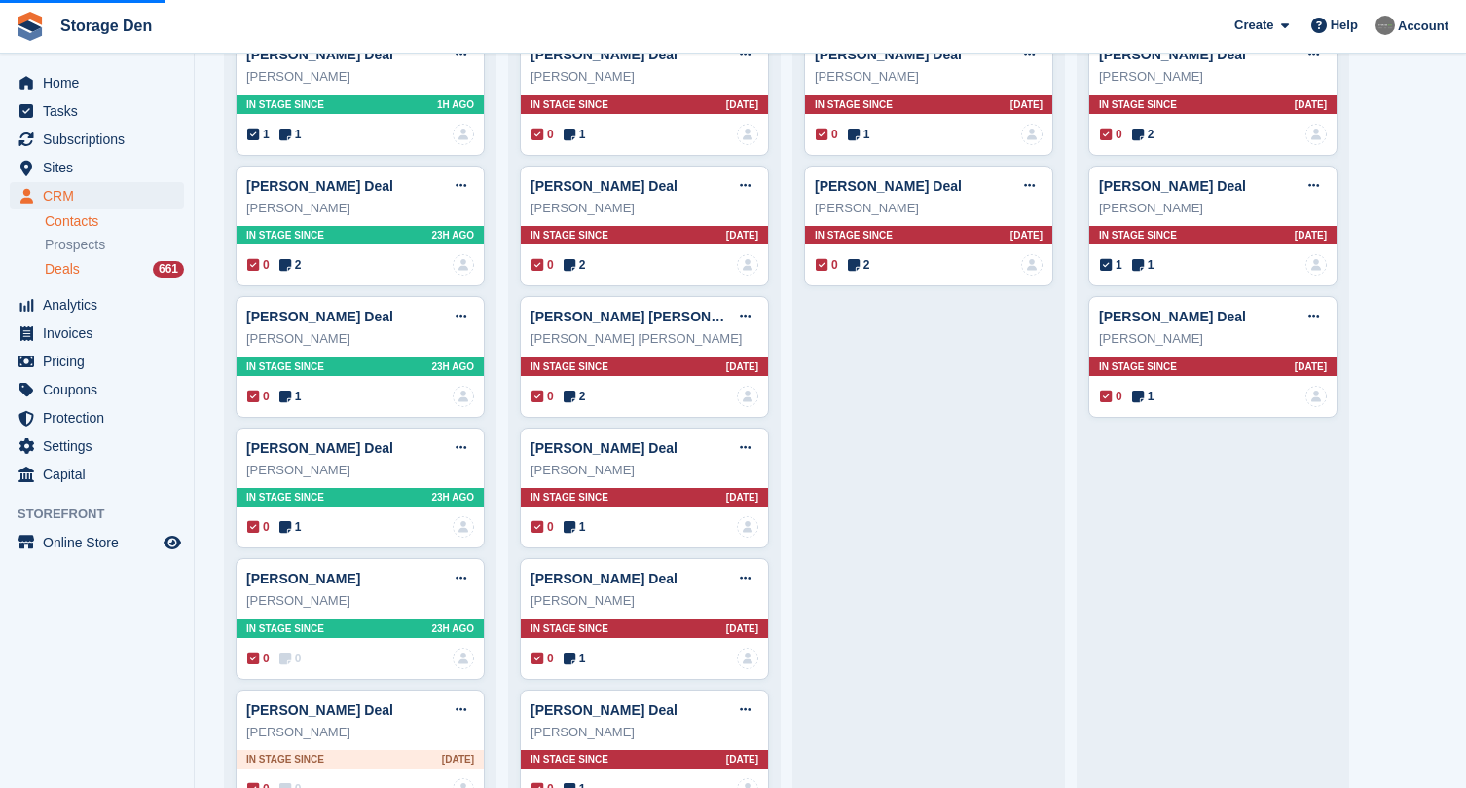
click at [89, 218] on link "Contacts" at bounding box center [114, 221] width 139 height 19
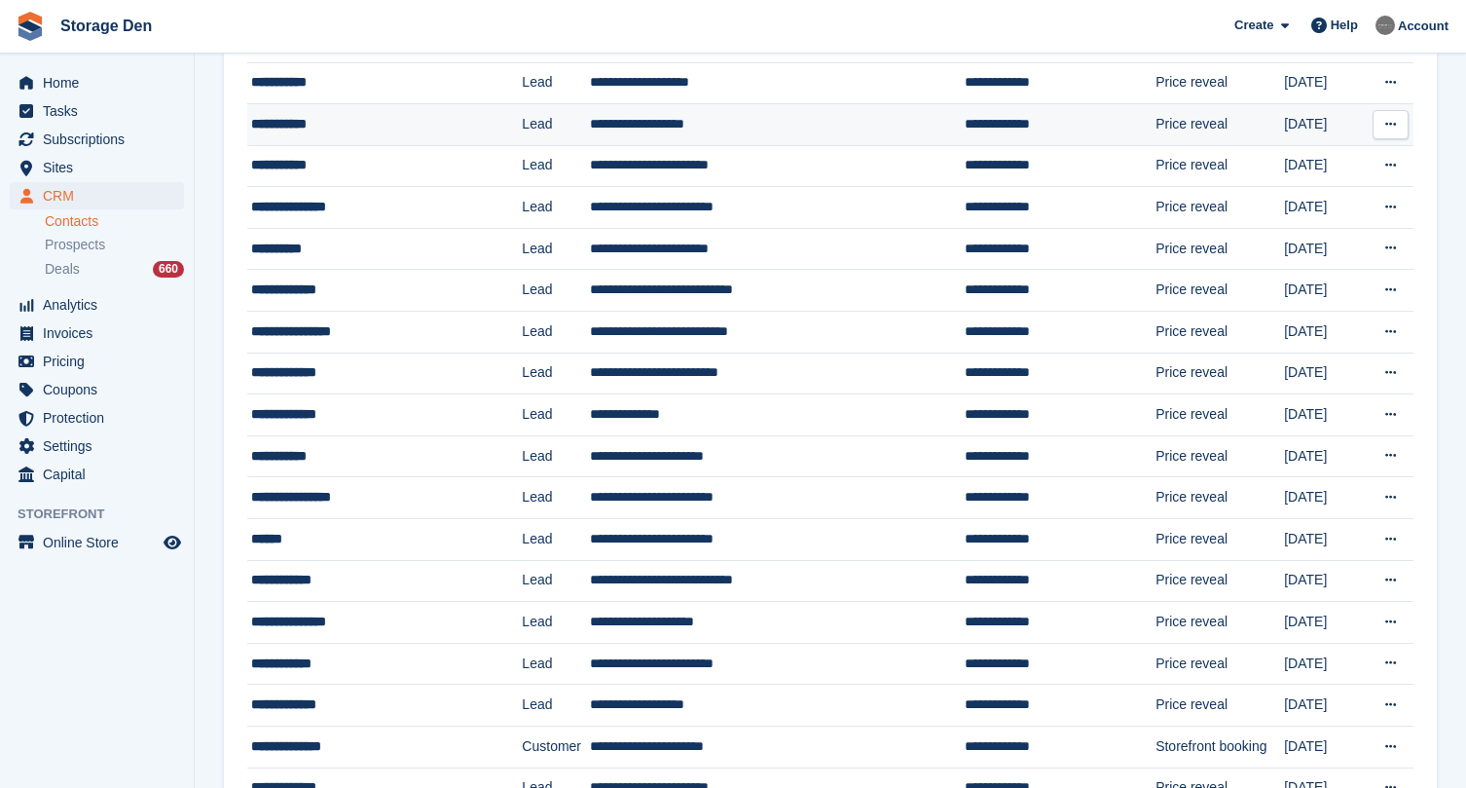
scroll to position [768, 0]
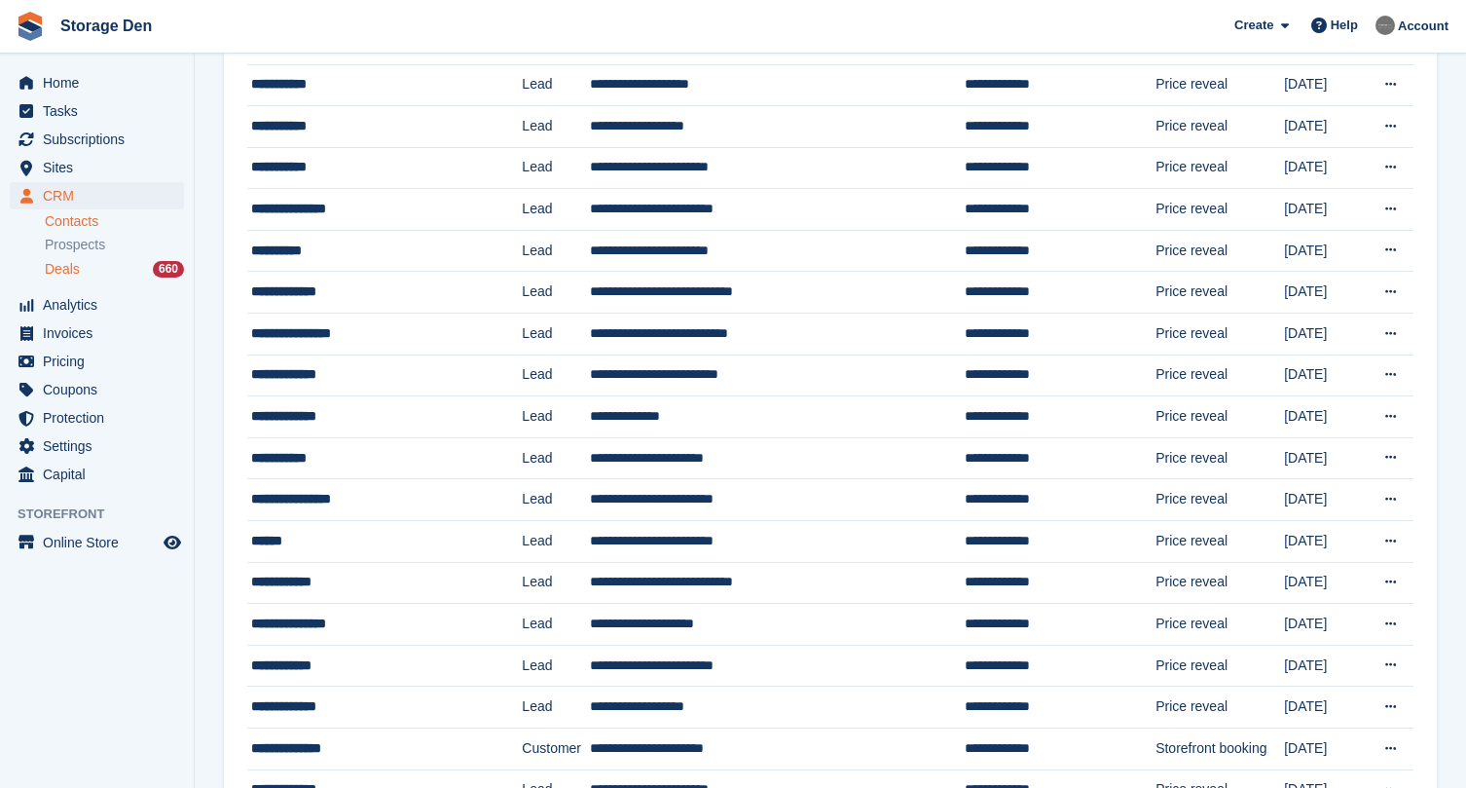
click at [93, 264] on div "Deals 660" at bounding box center [114, 269] width 139 height 19
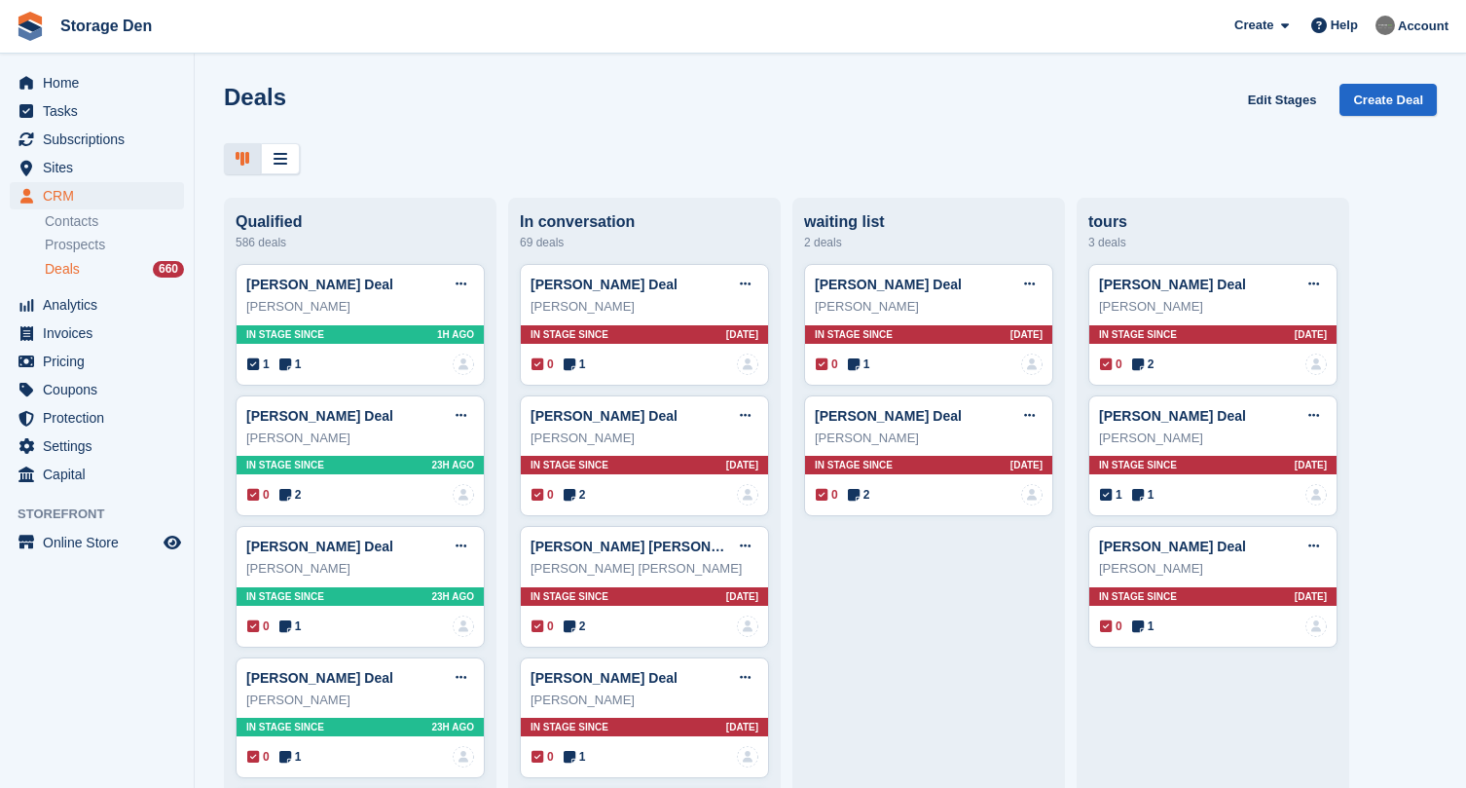
click at [286, 138] on div "Deals Edit Stages Create Deal" at bounding box center [830, 112] width 1213 height 56
click at [274, 160] on icon at bounding box center [281, 159] width 14 height 16
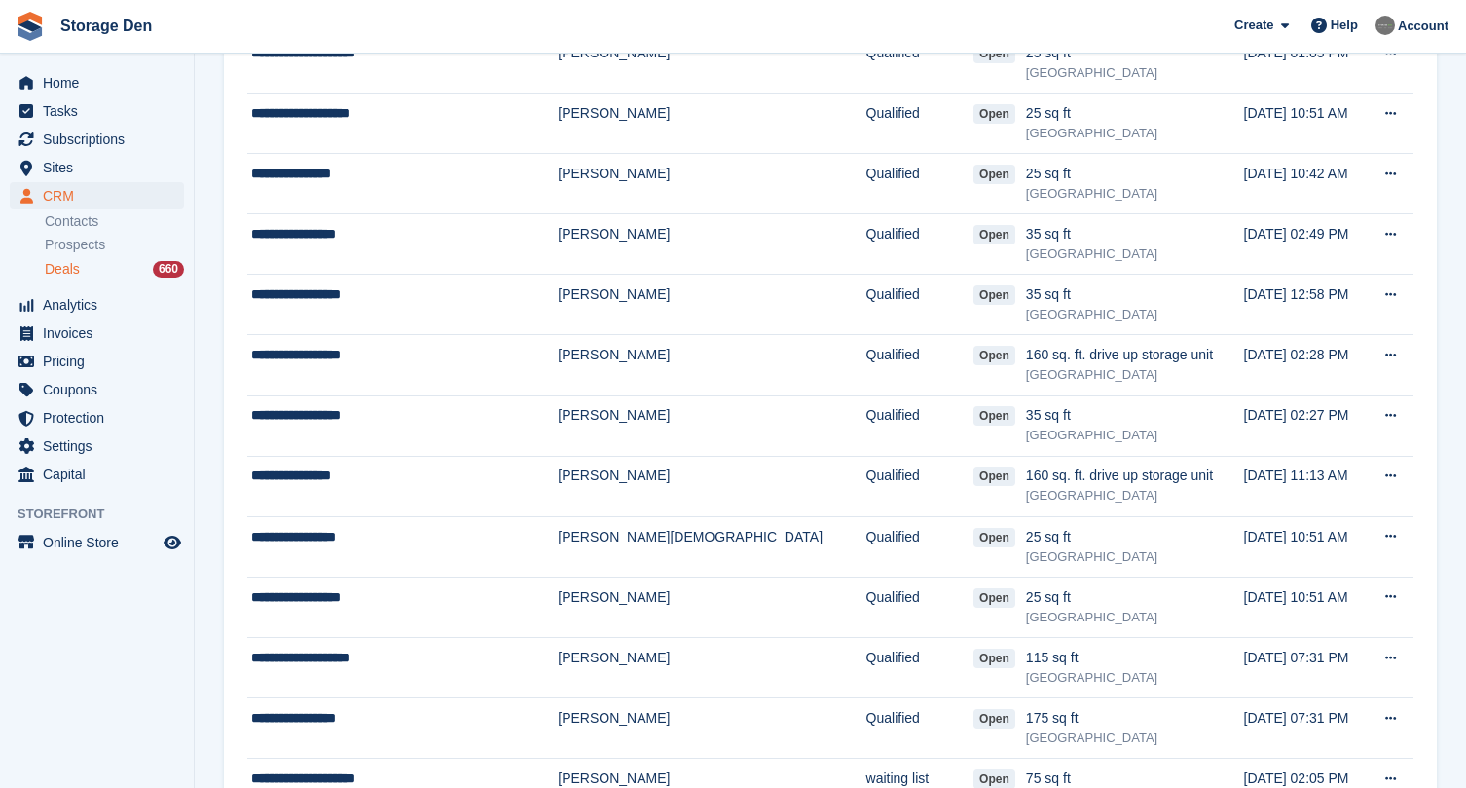
scroll to position [494, 0]
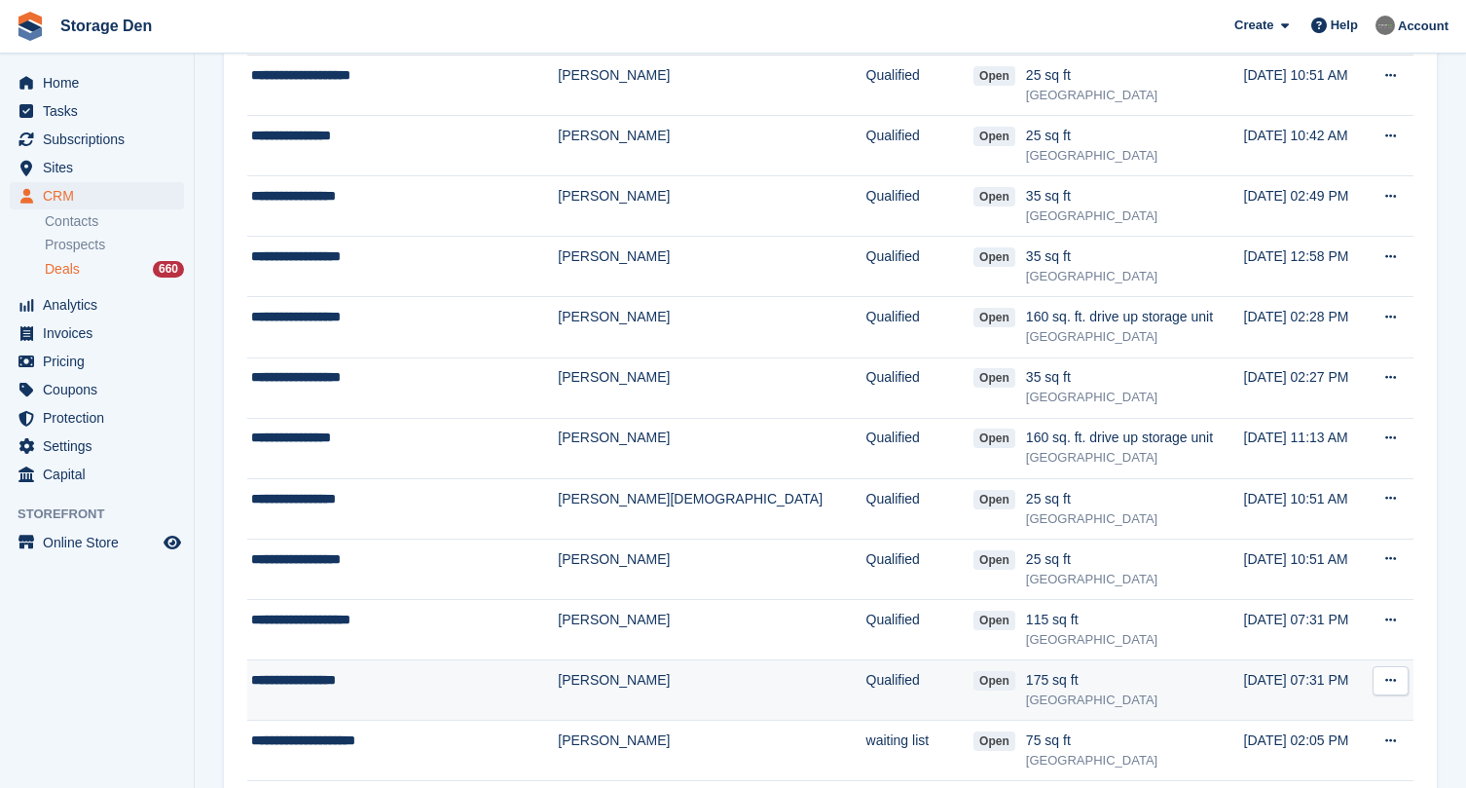
click at [417, 671] on div "**********" at bounding box center [382, 680] width 263 height 20
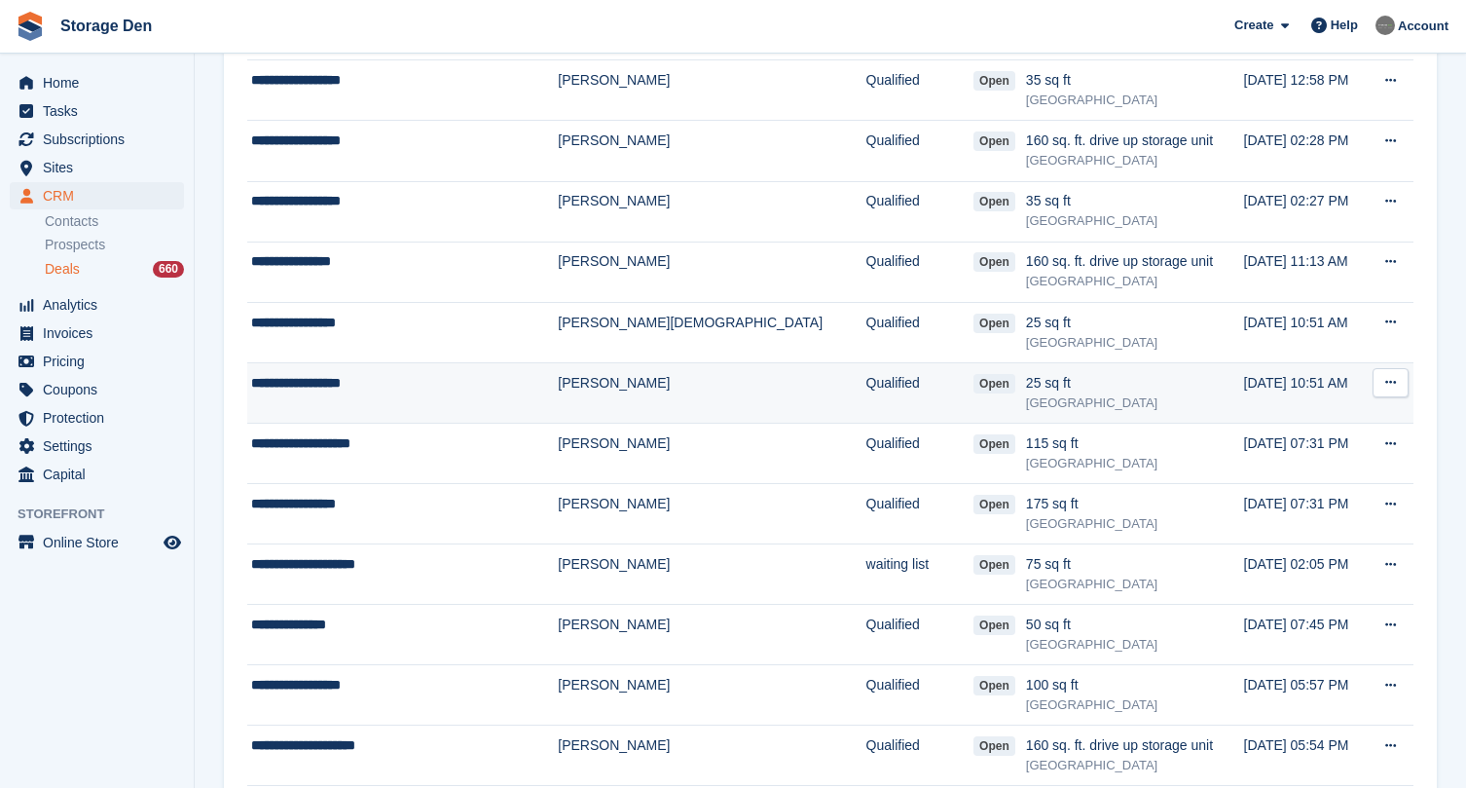
scroll to position [674, 0]
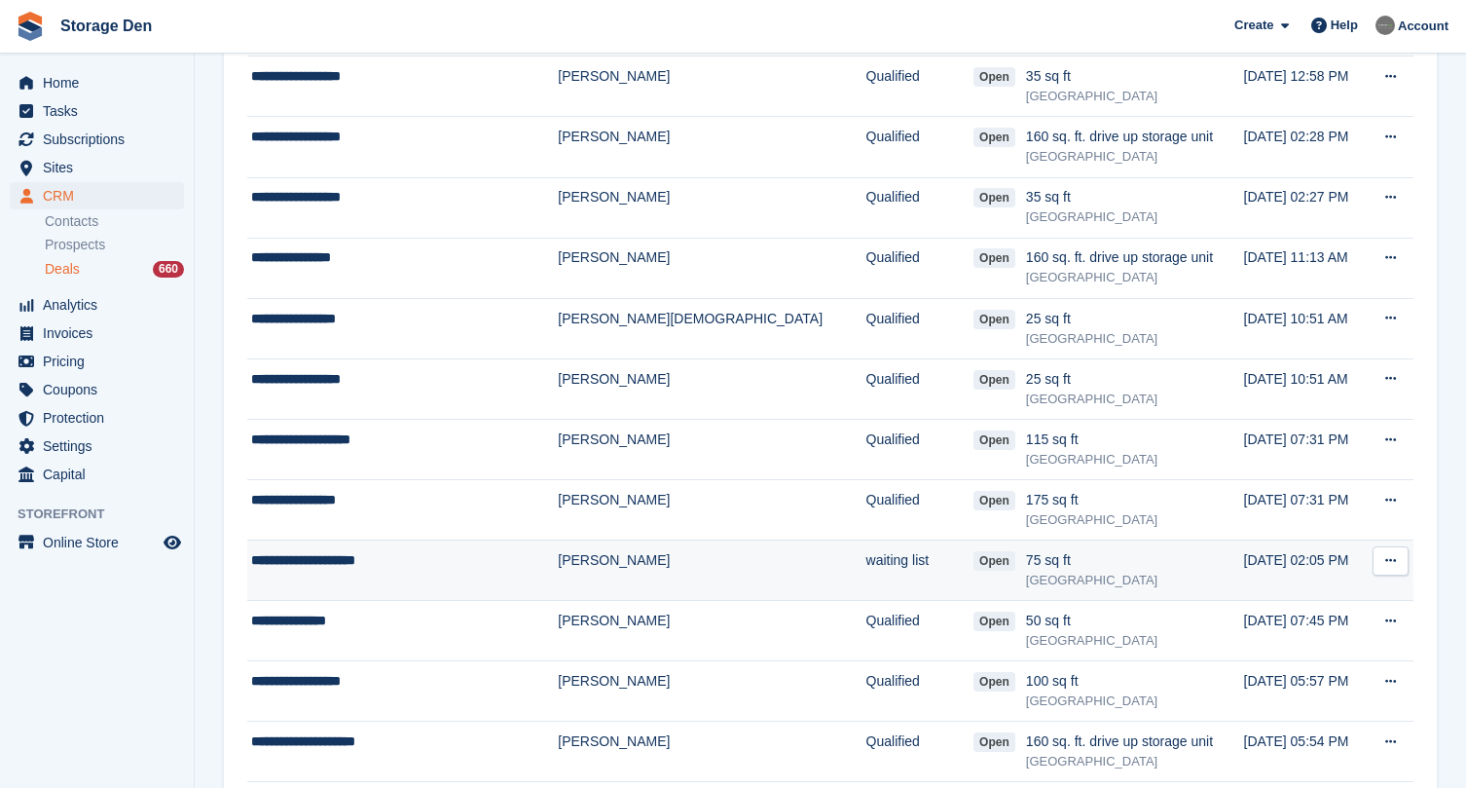
click at [425, 550] on div "**********" at bounding box center [382, 560] width 263 height 20
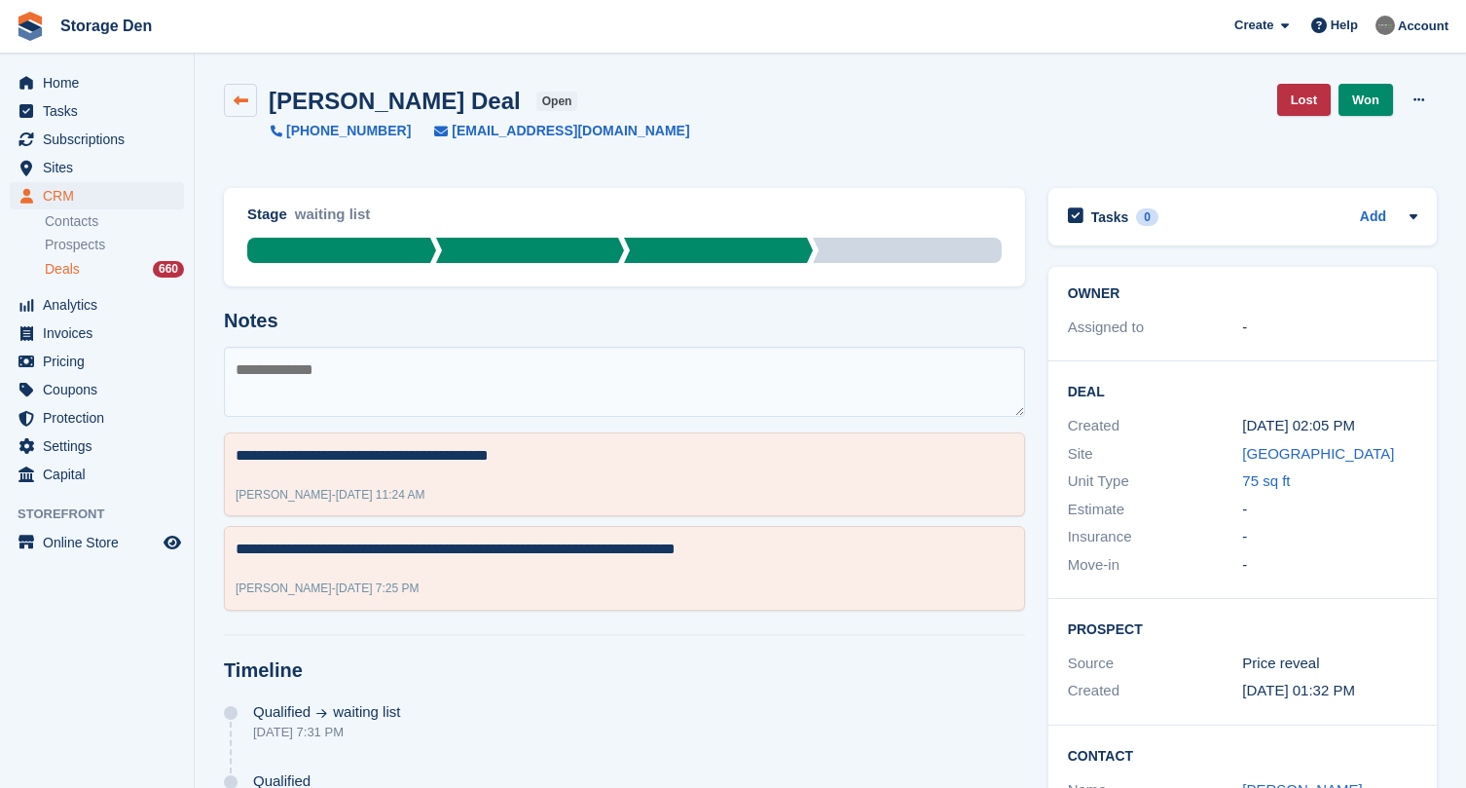
click at [244, 98] on icon at bounding box center [241, 100] width 15 height 15
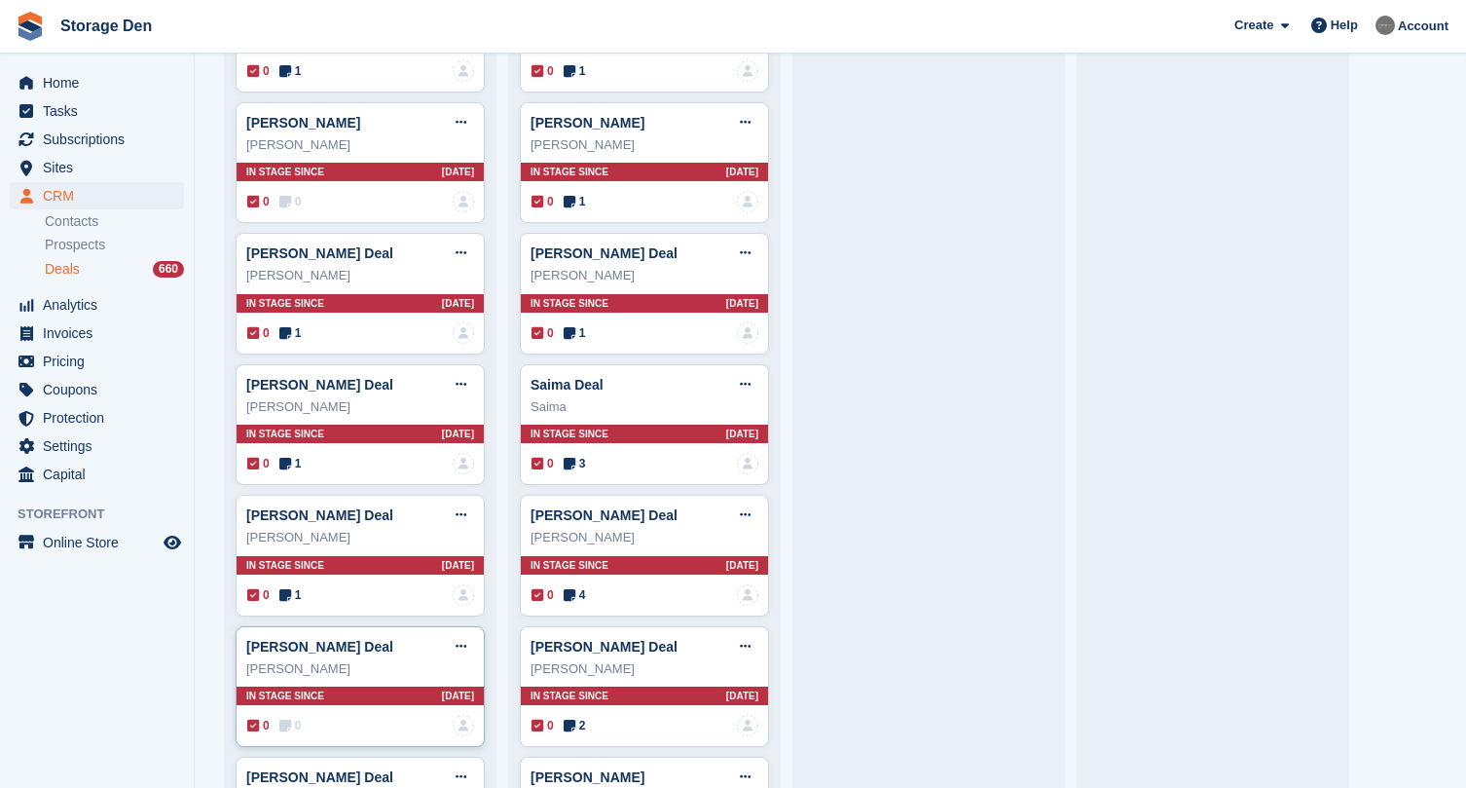
scroll to position [2049, 0]
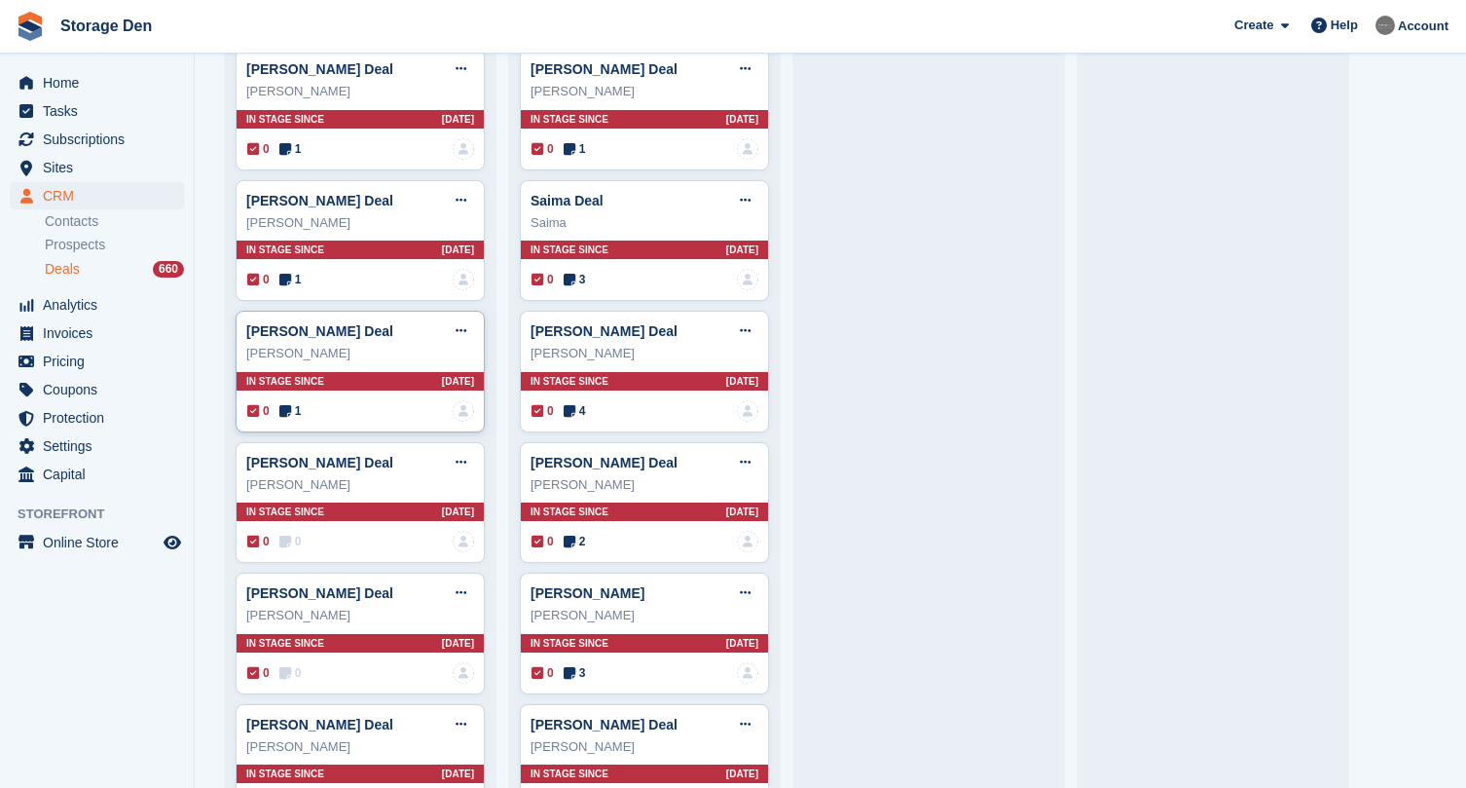
click at [296, 410] on span "1" at bounding box center [290, 411] width 22 height 18
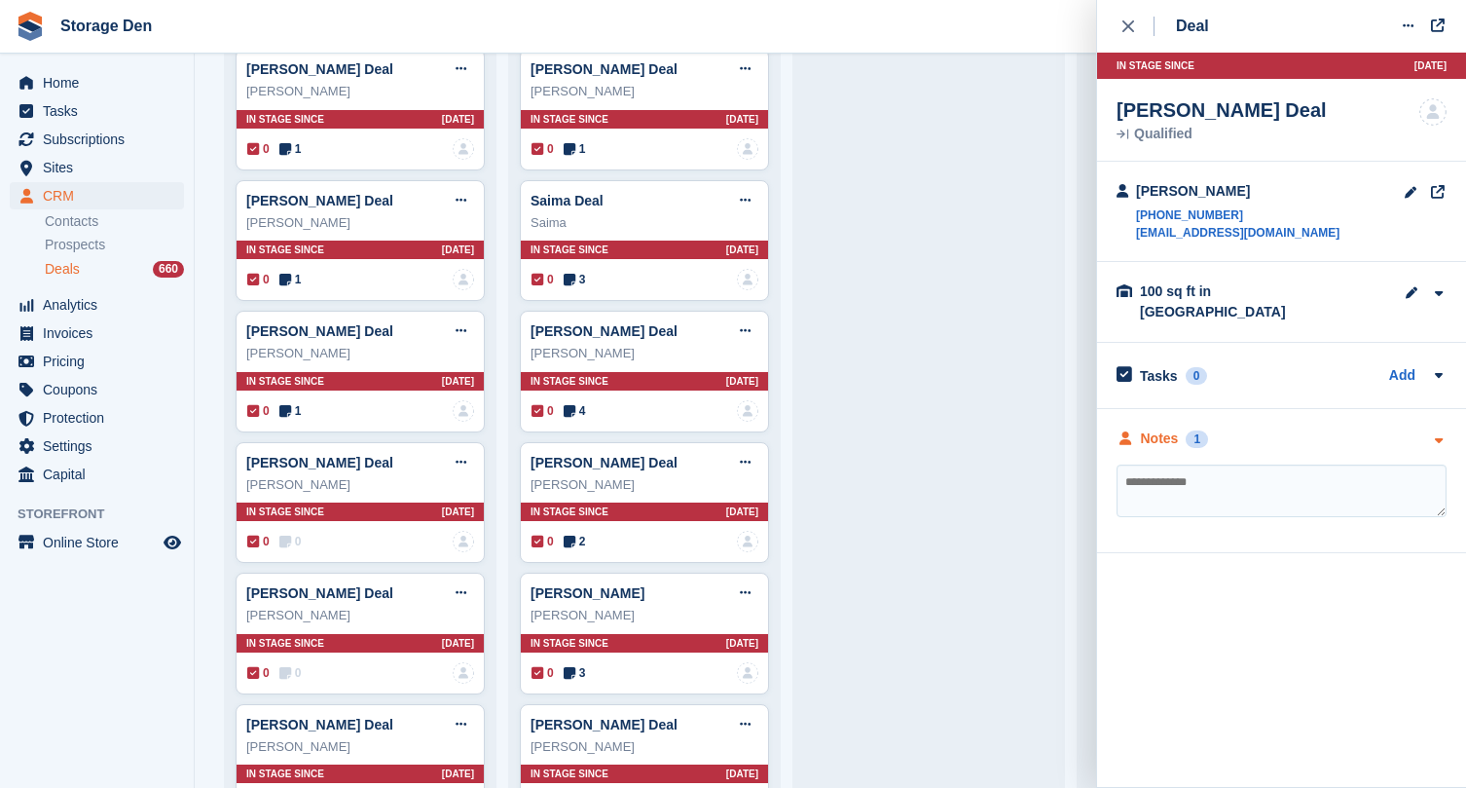
click at [1162, 428] on div "Notes" at bounding box center [1160, 438] width 38 height 20
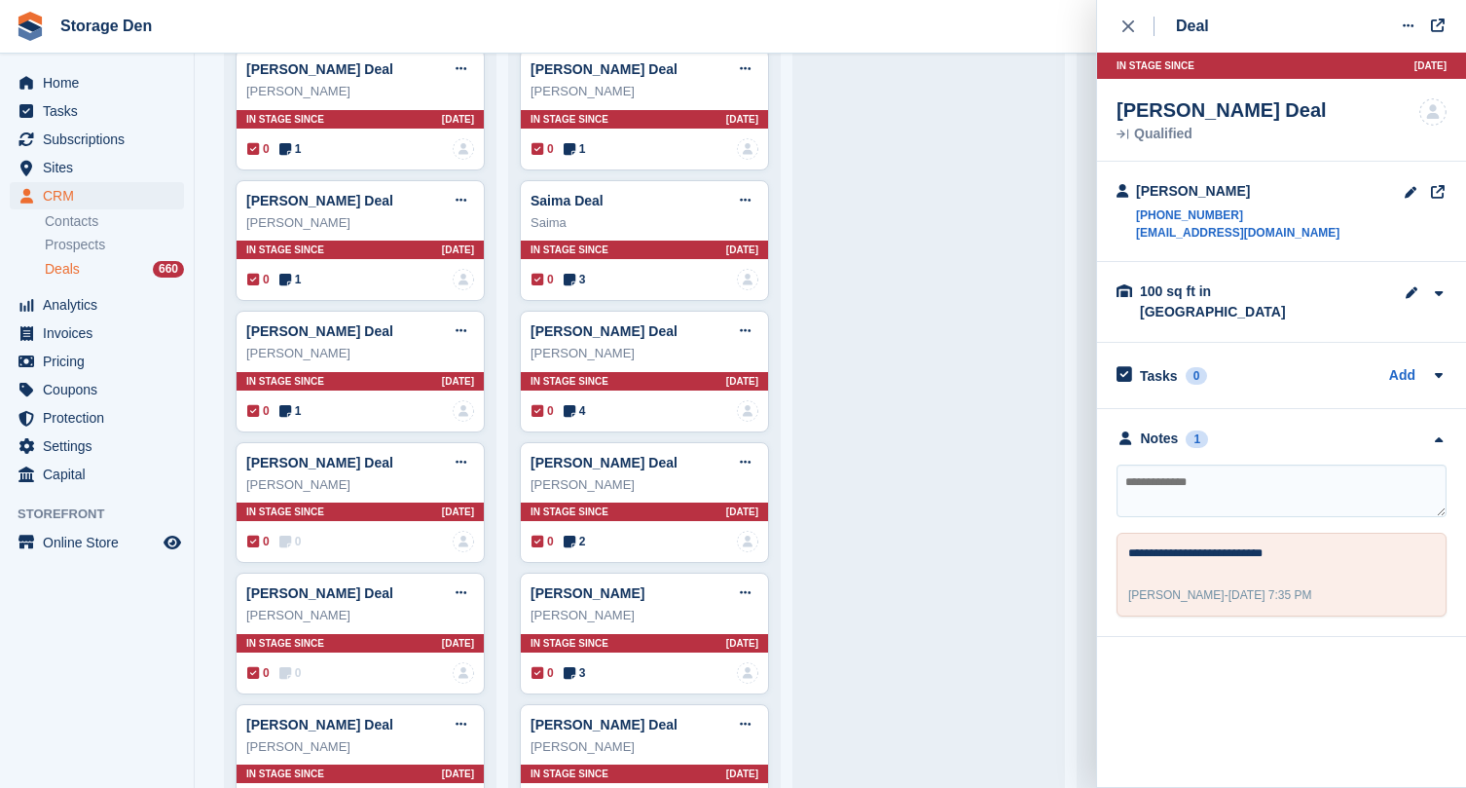
scroll to position [2262, 0]
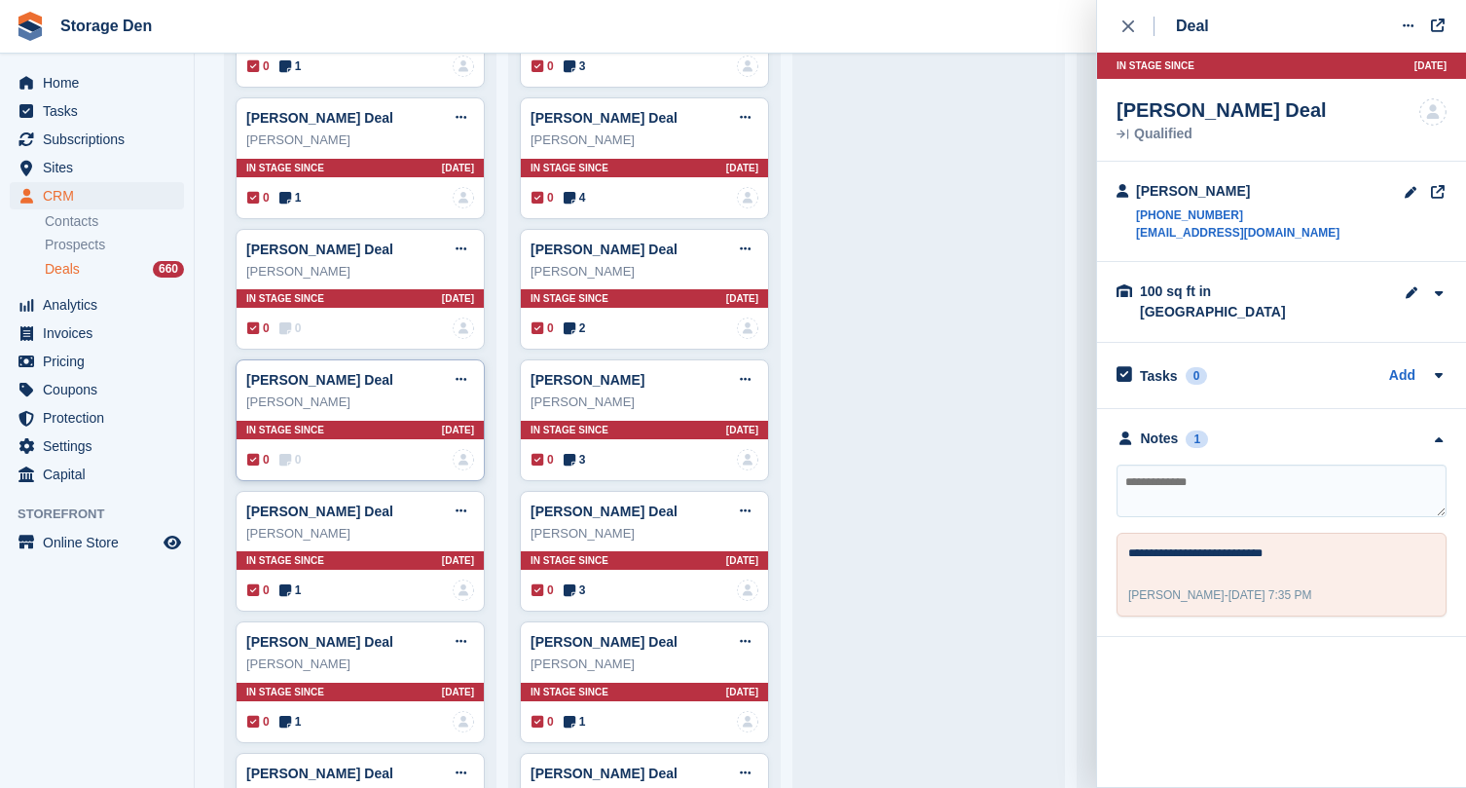
click at [286, 453] on icon at bounding box center [285, 460] width 12 height 14
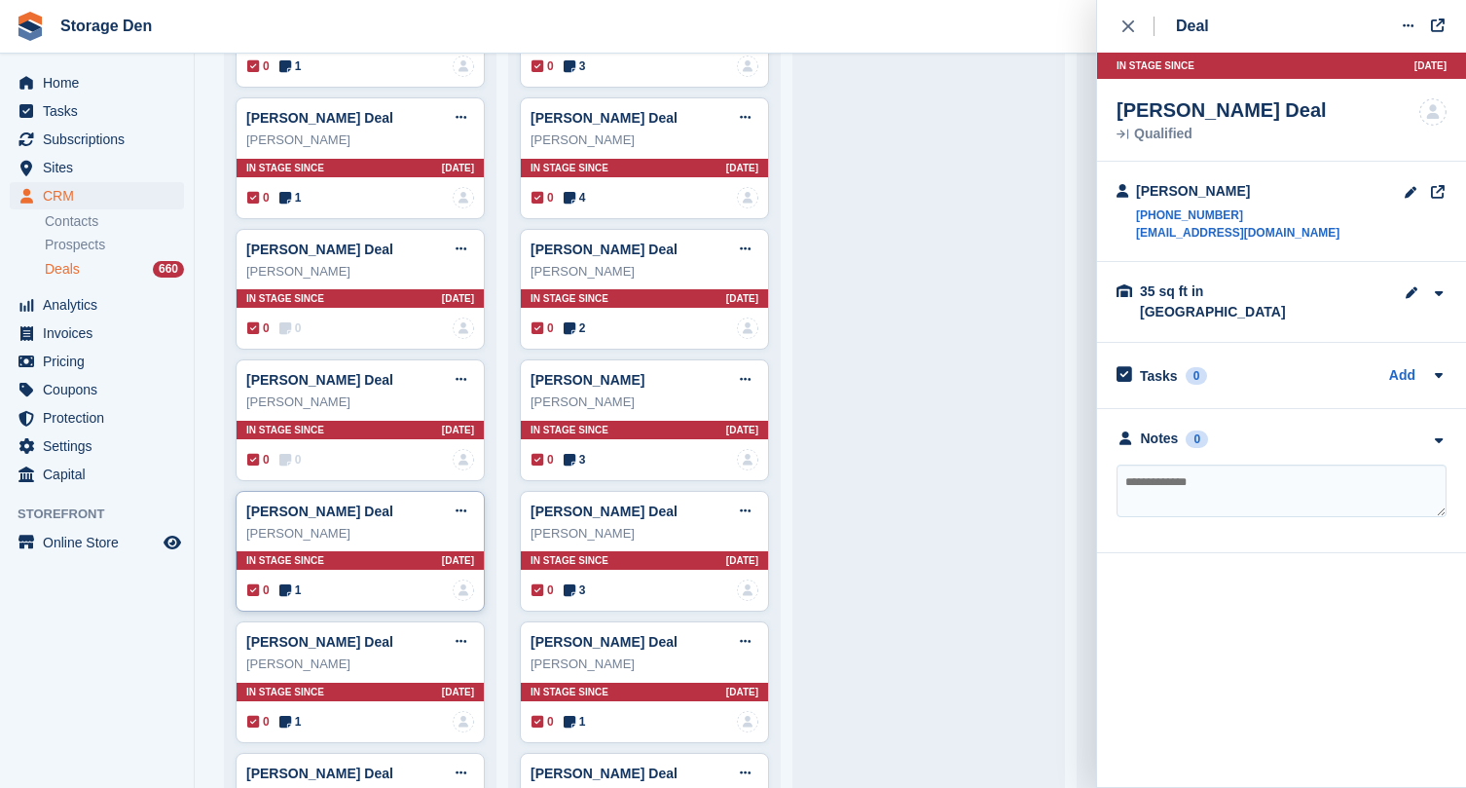
click at [273, 589] on div "0 1" at bounding box center [274, 590] width 54 height 18
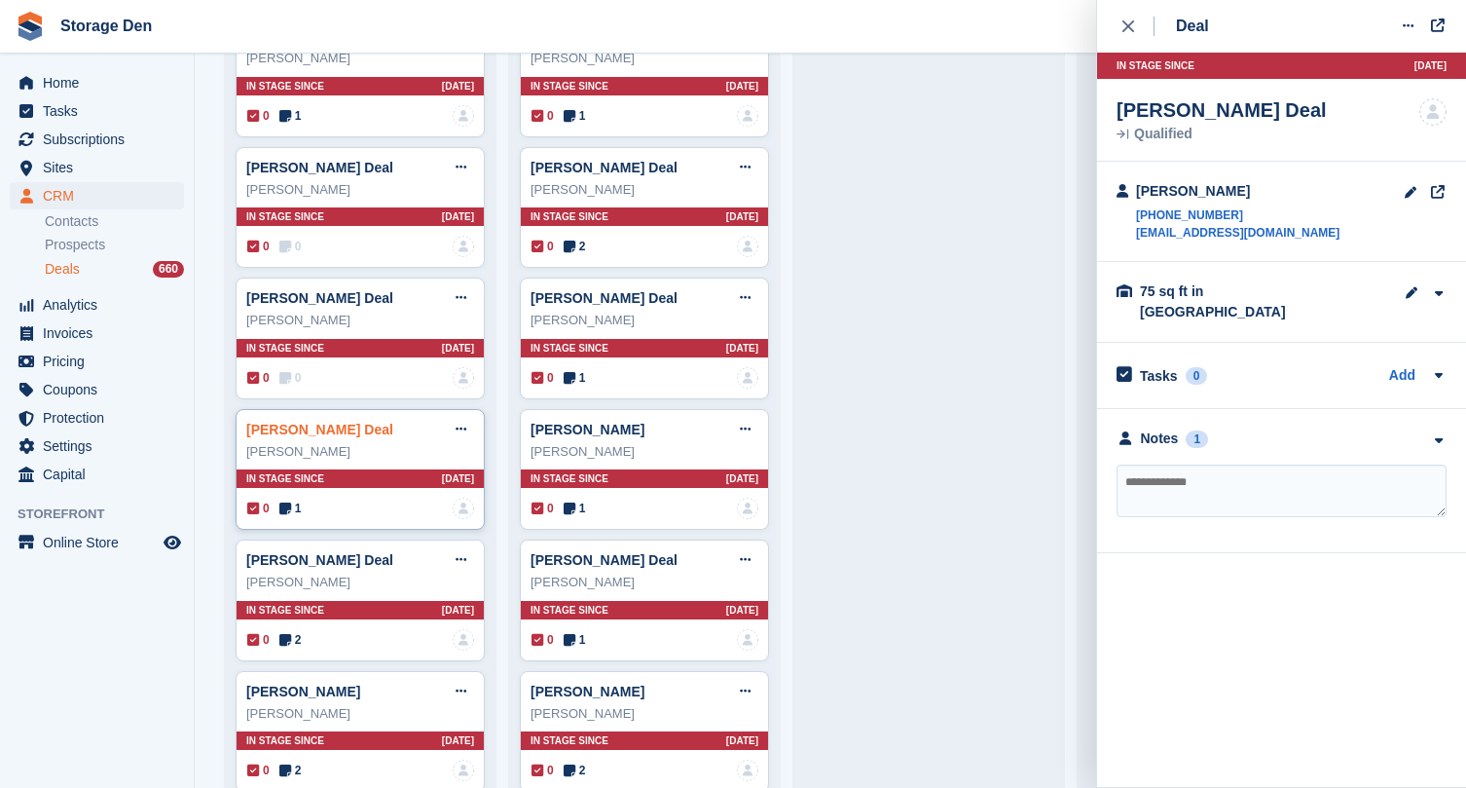
scroll to position [2866, 0]
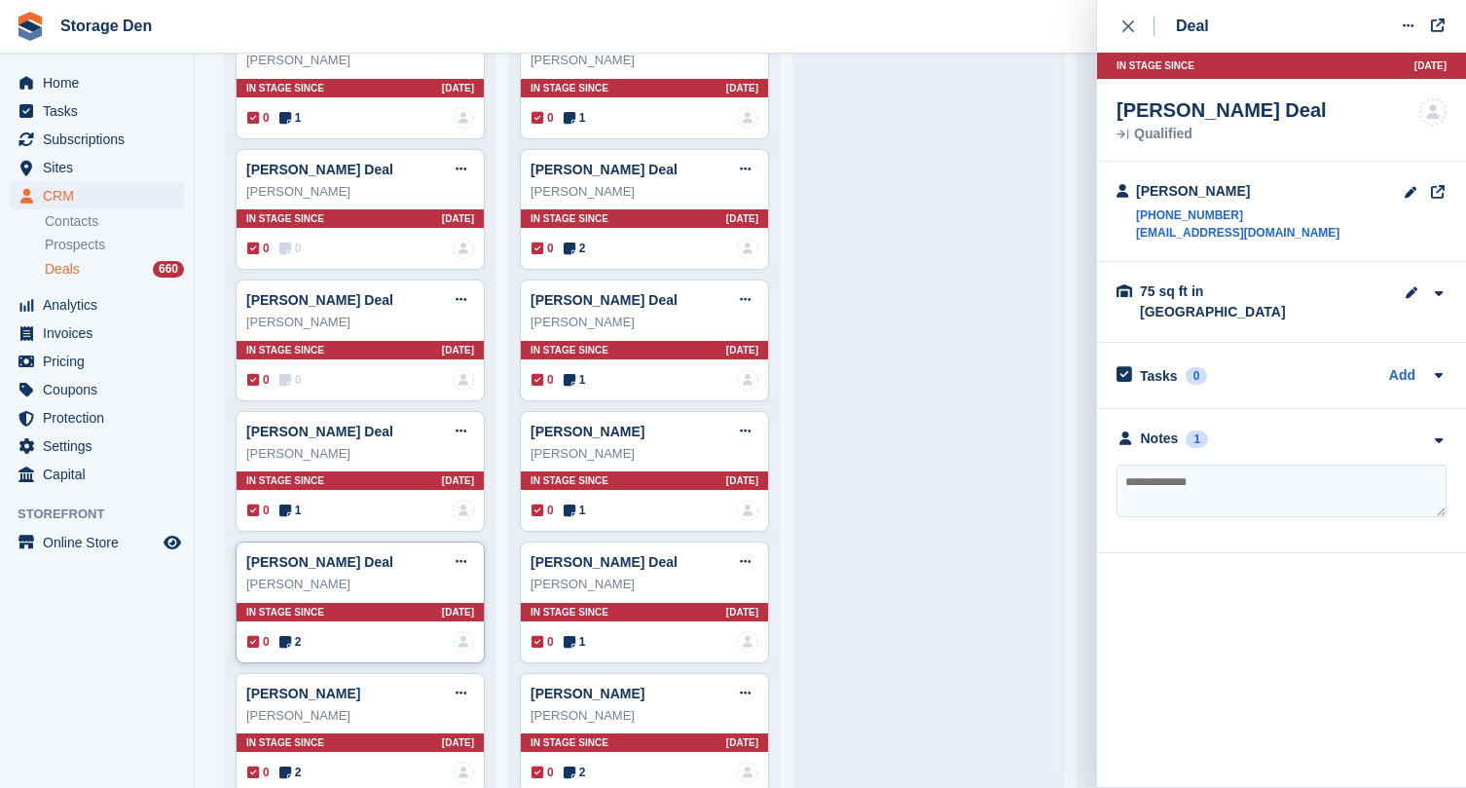
click at [301, 638] on span "2" at bounding box center [290, 642] width 22 height 18
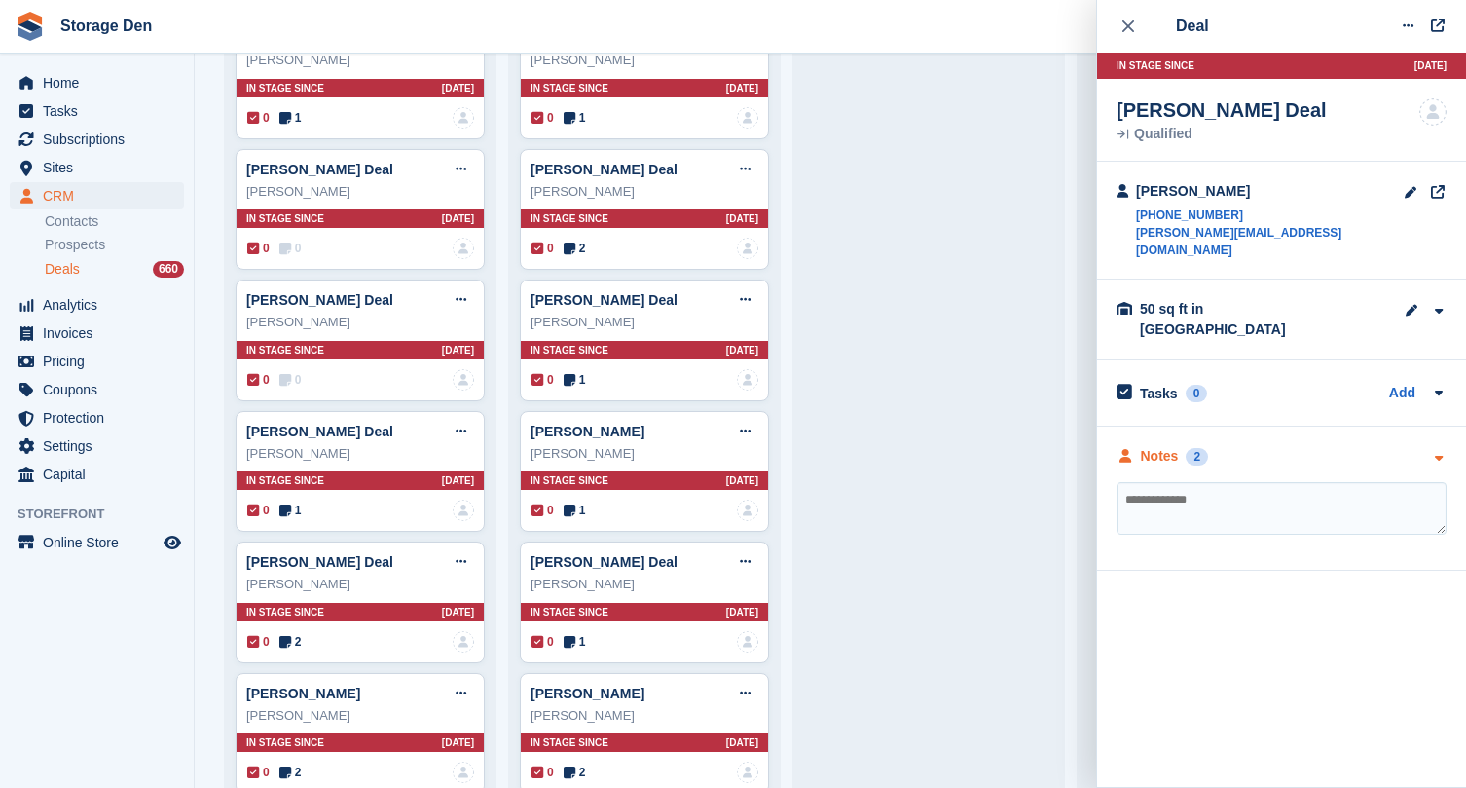
click at [1160, 446] on div "Notes" at bounding box center [1160, 456] width 38 height 20
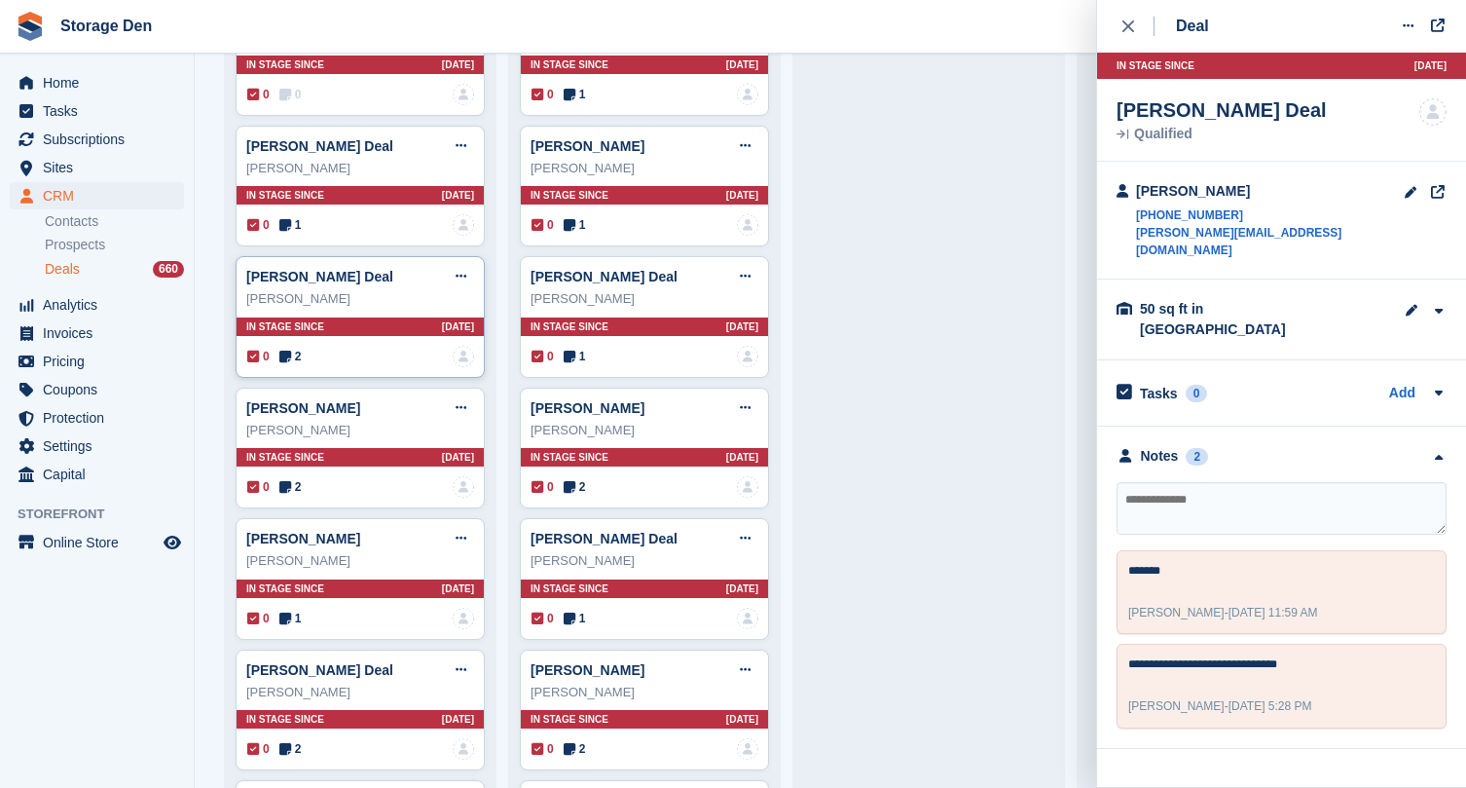
scroll to position [3158, 0]
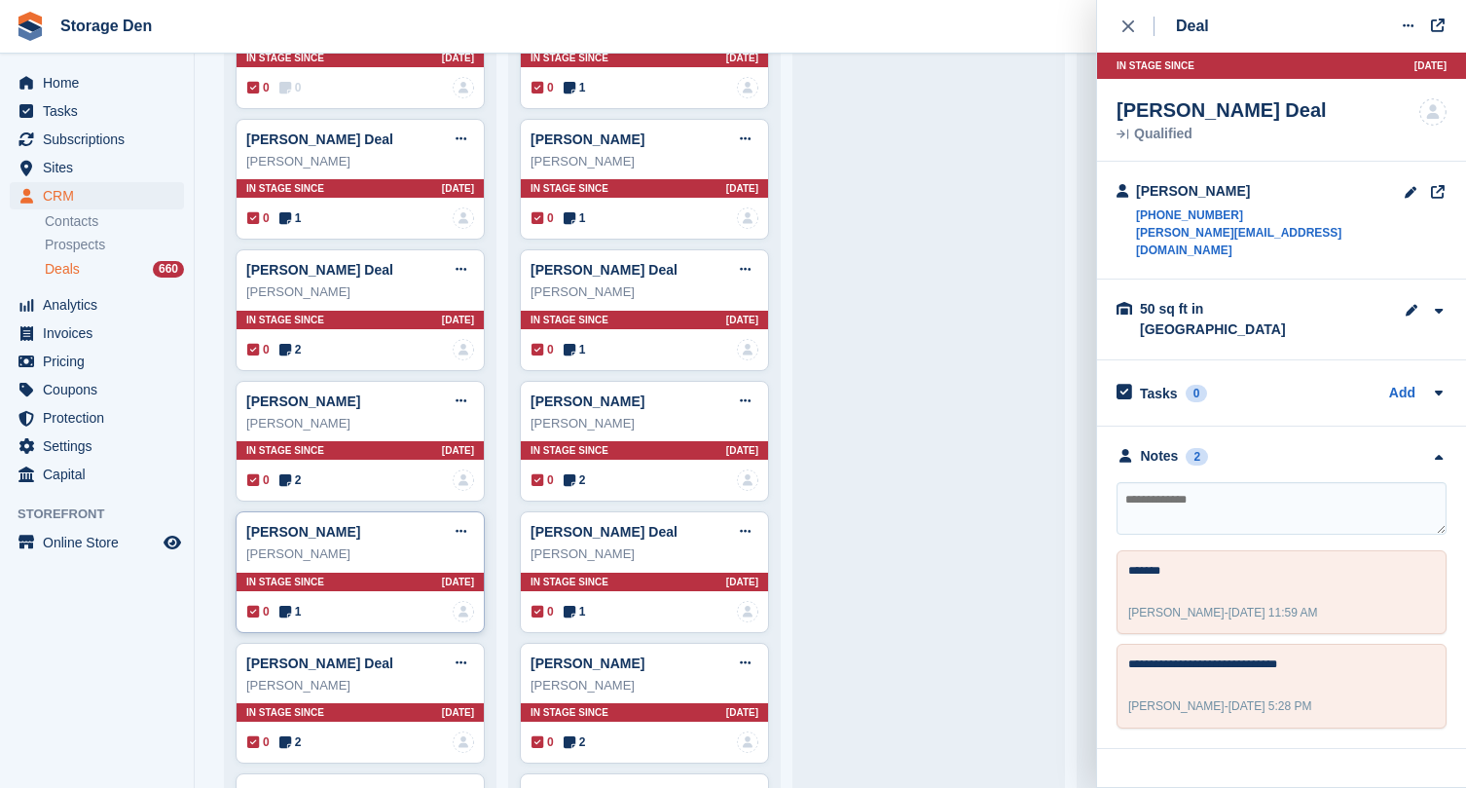
click at [294, 603] on span "1" at bounding box center [290, 612] width 22 height 18
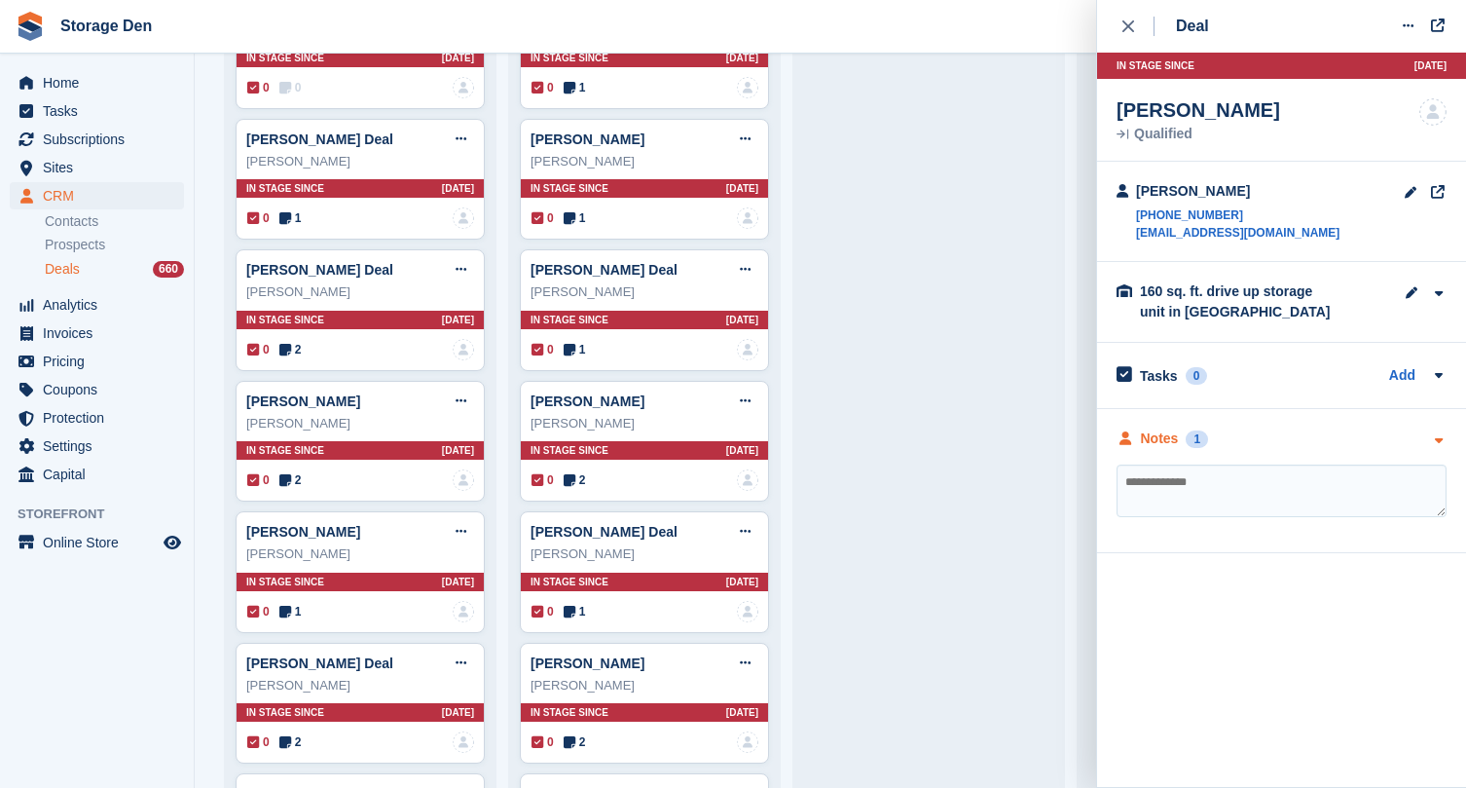
click at [1157, 444] on div "Notes" at bounding box center [1160, 438] width 38 height 20
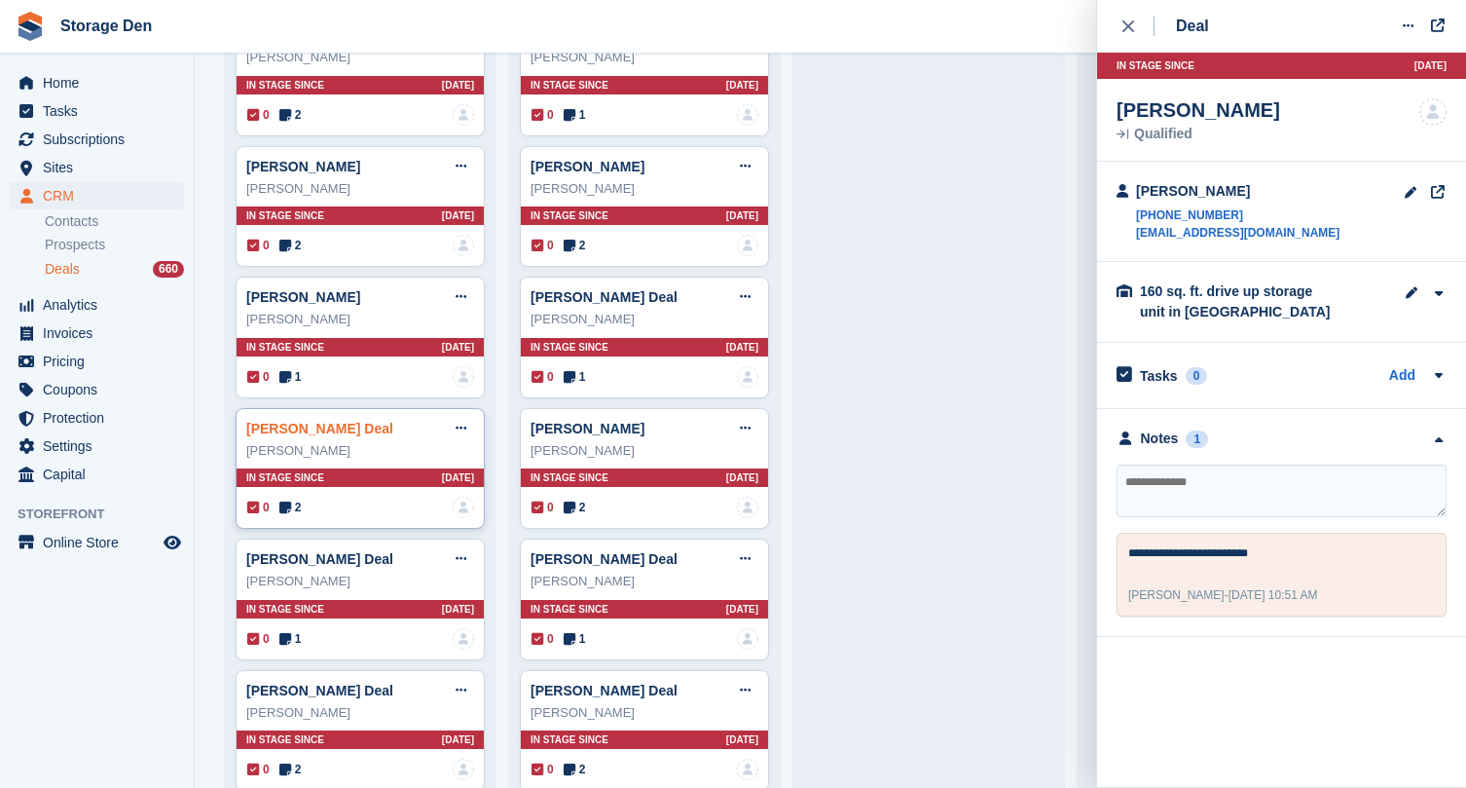
scroll to position [3416, 0]
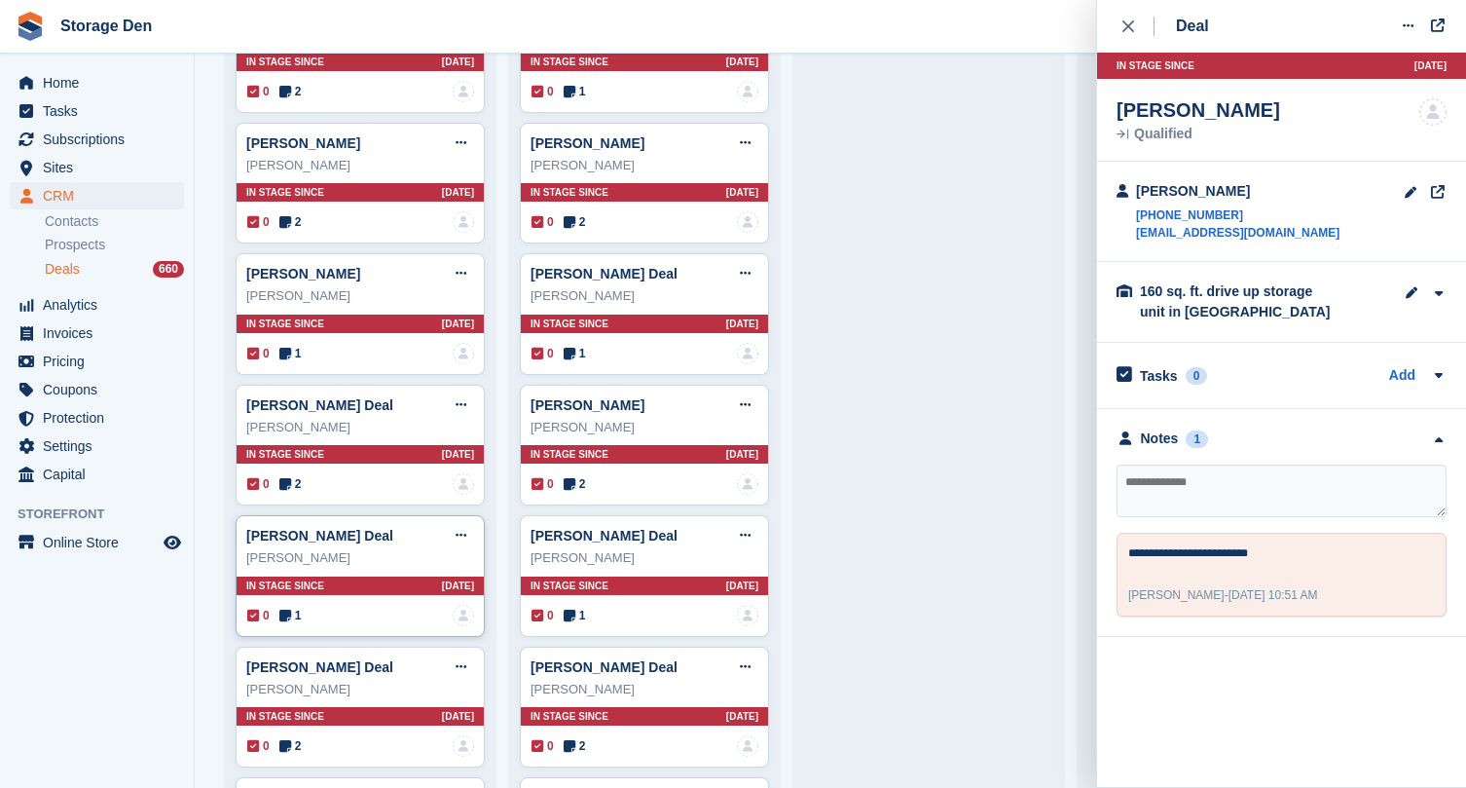
click at [291, 609] on icon at bounding box center [285, 616] width 12 height 14
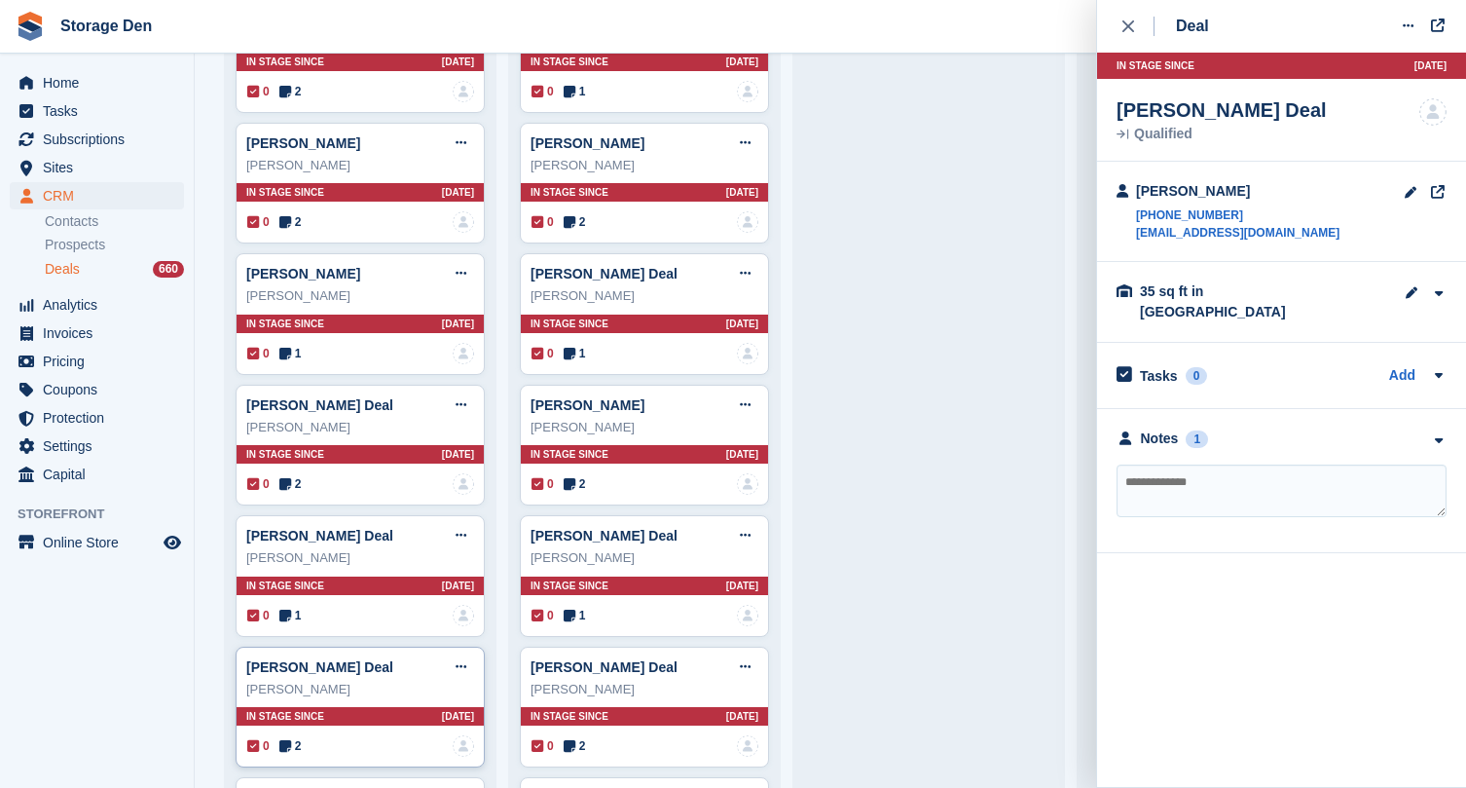
click at [306, 721] on div "[PERSON_NAME] Deal Edit deal [PERSON_NAME] as won [PERSON_NAME] as lost Delete …" at bounding box center [360, 708] width 249 height 122
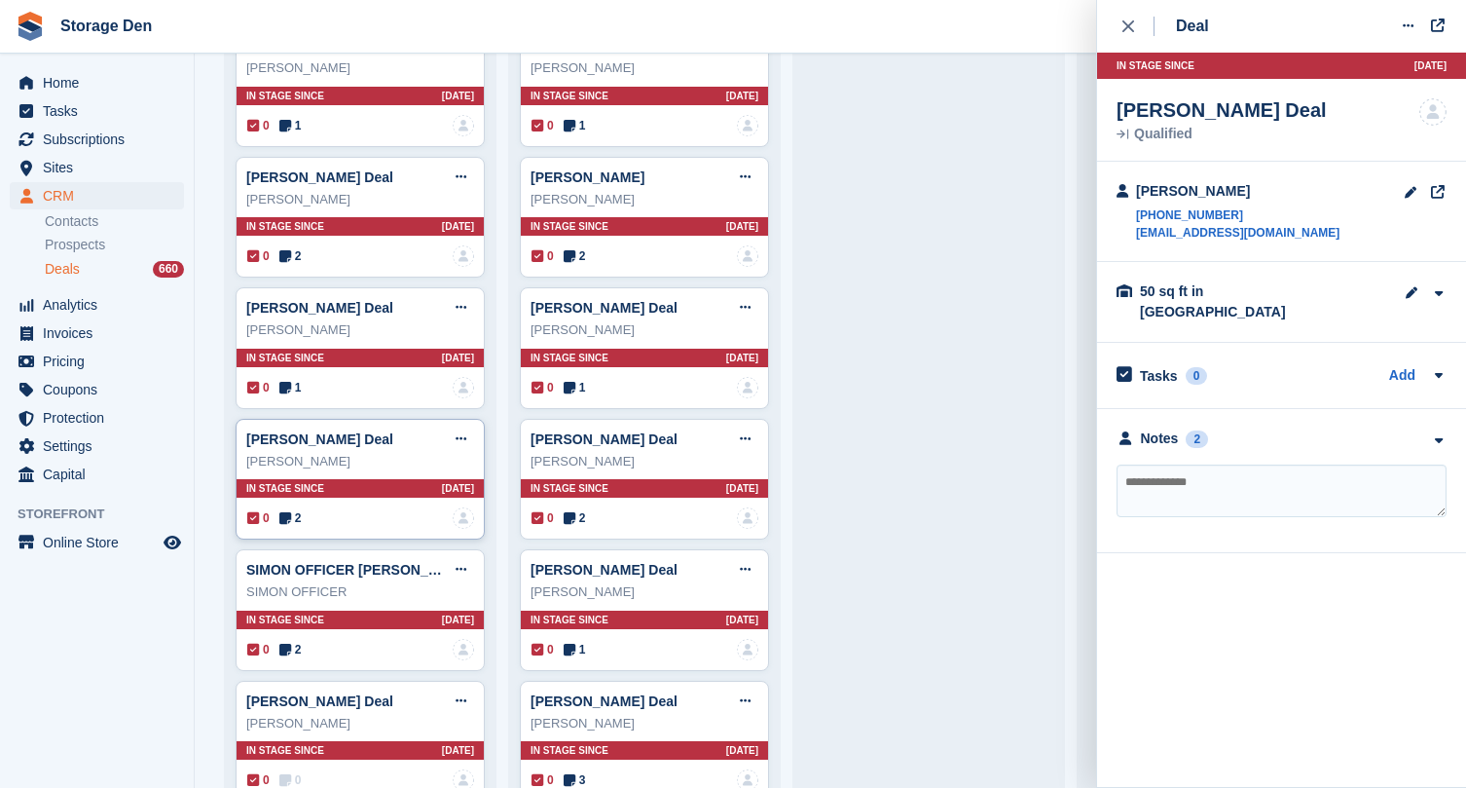
scroll to position [3679, 0]
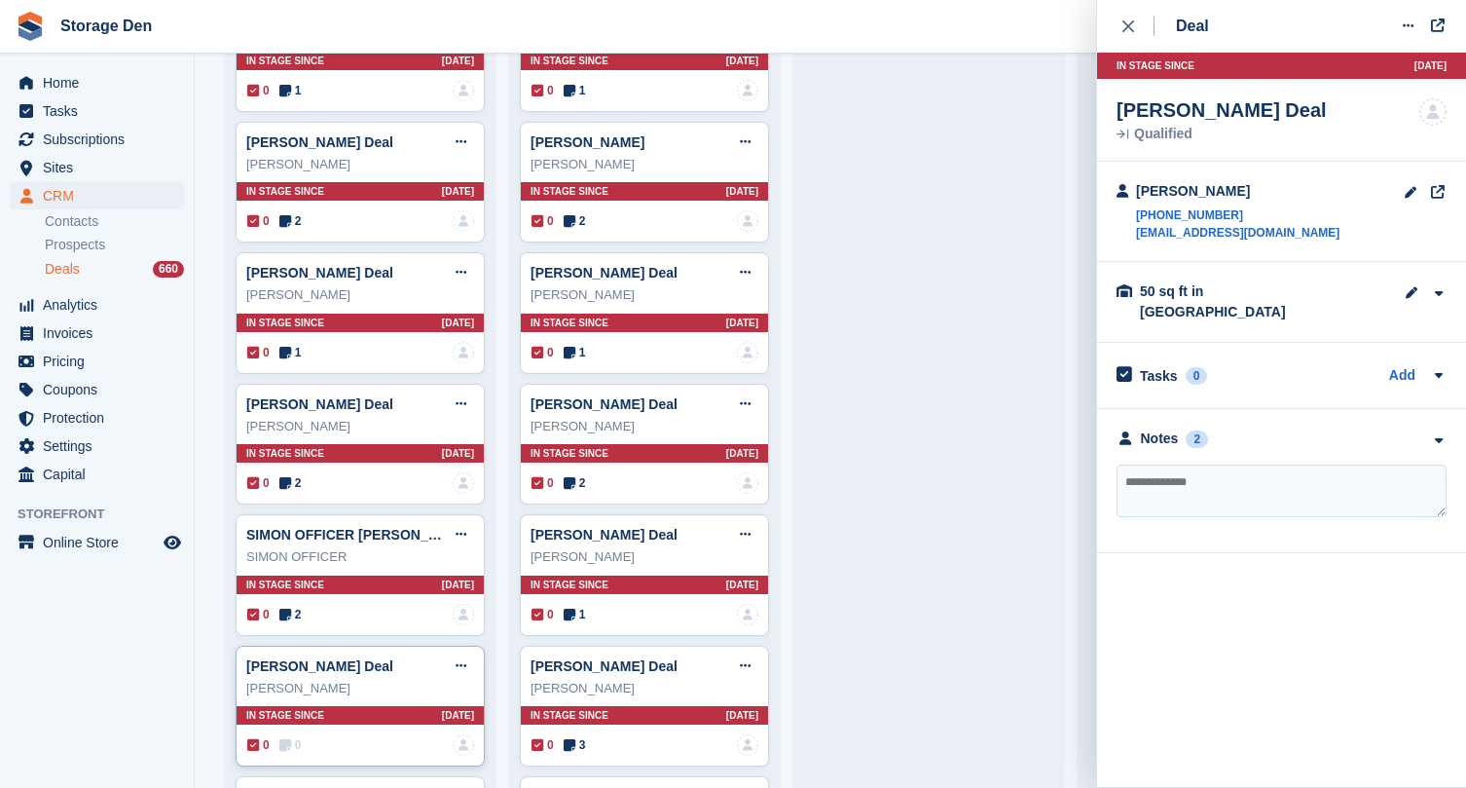
click at [309, 734] on div "0 0 No one is assigned to this deal" at bounding box center [360, 744] width 227 height 21
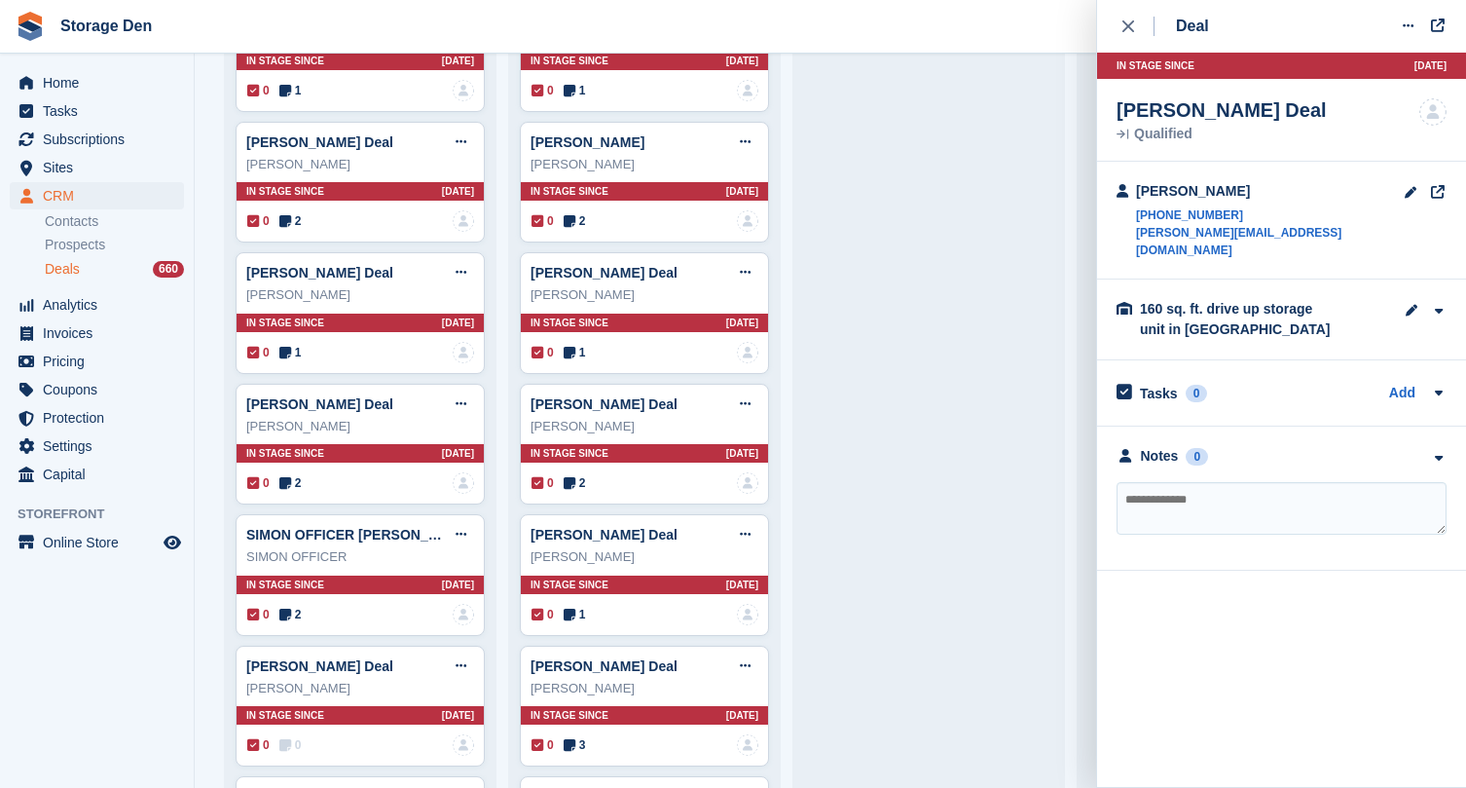
click at [1149, 452] on div "Notes 0 No notes added yet" at bounding box center [1281, 498] width 369 height 144
click at [1158, 446] on div "Notes" at bounding box center [1160, 456] width 38 height 20
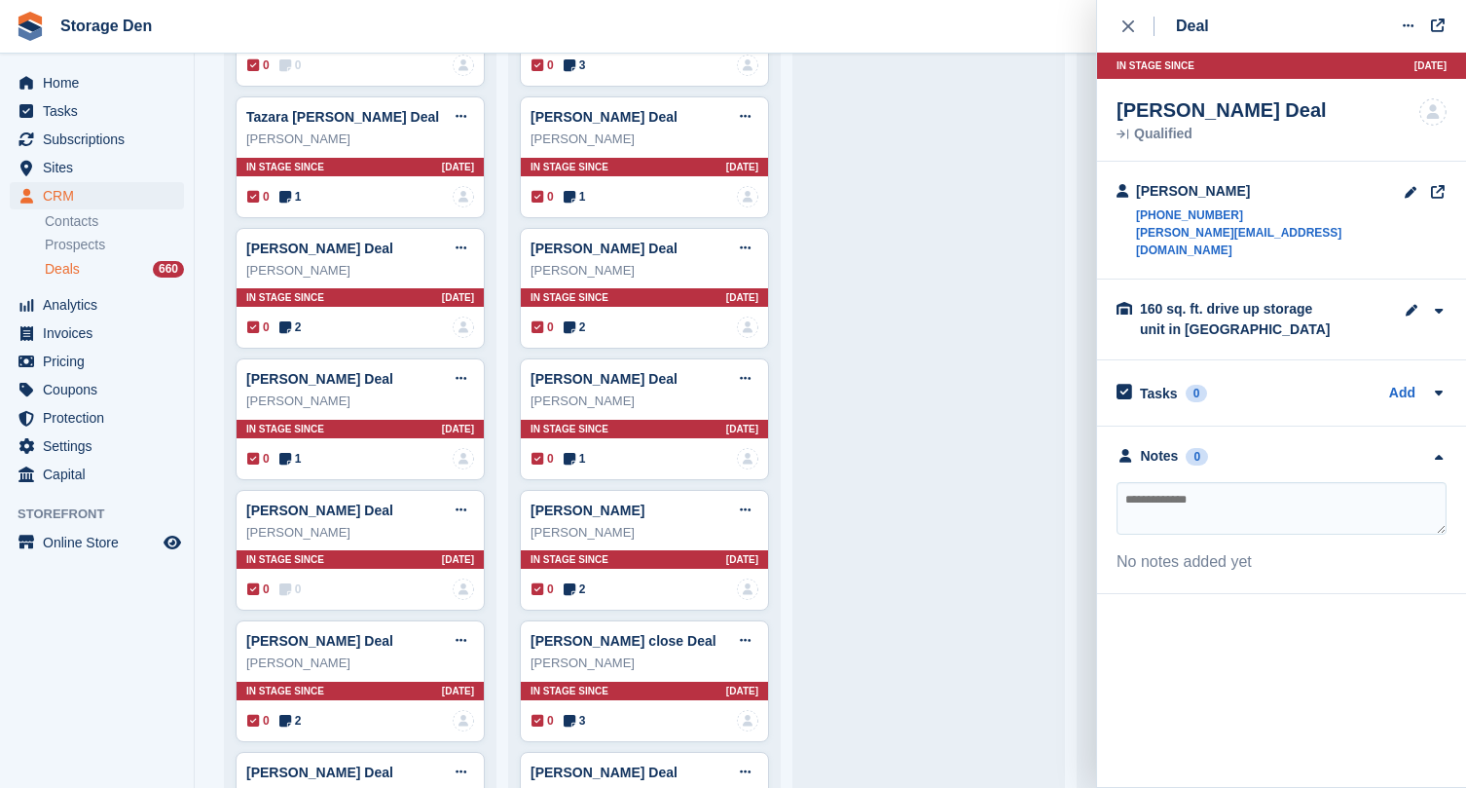
scroll to position [4362, 0]
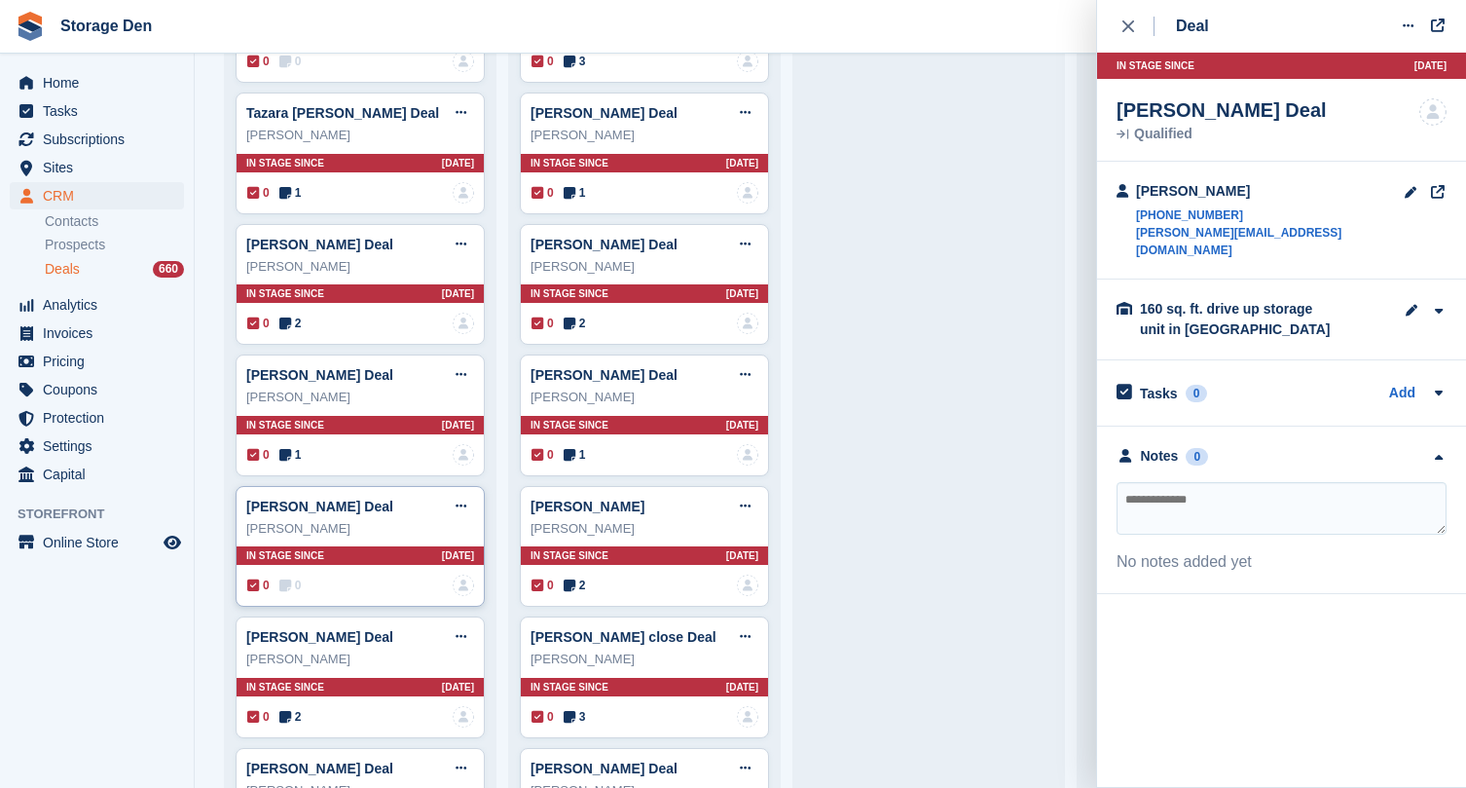
click at [291, 578] on icon at bounding box center [285, 585] width 12 height 14
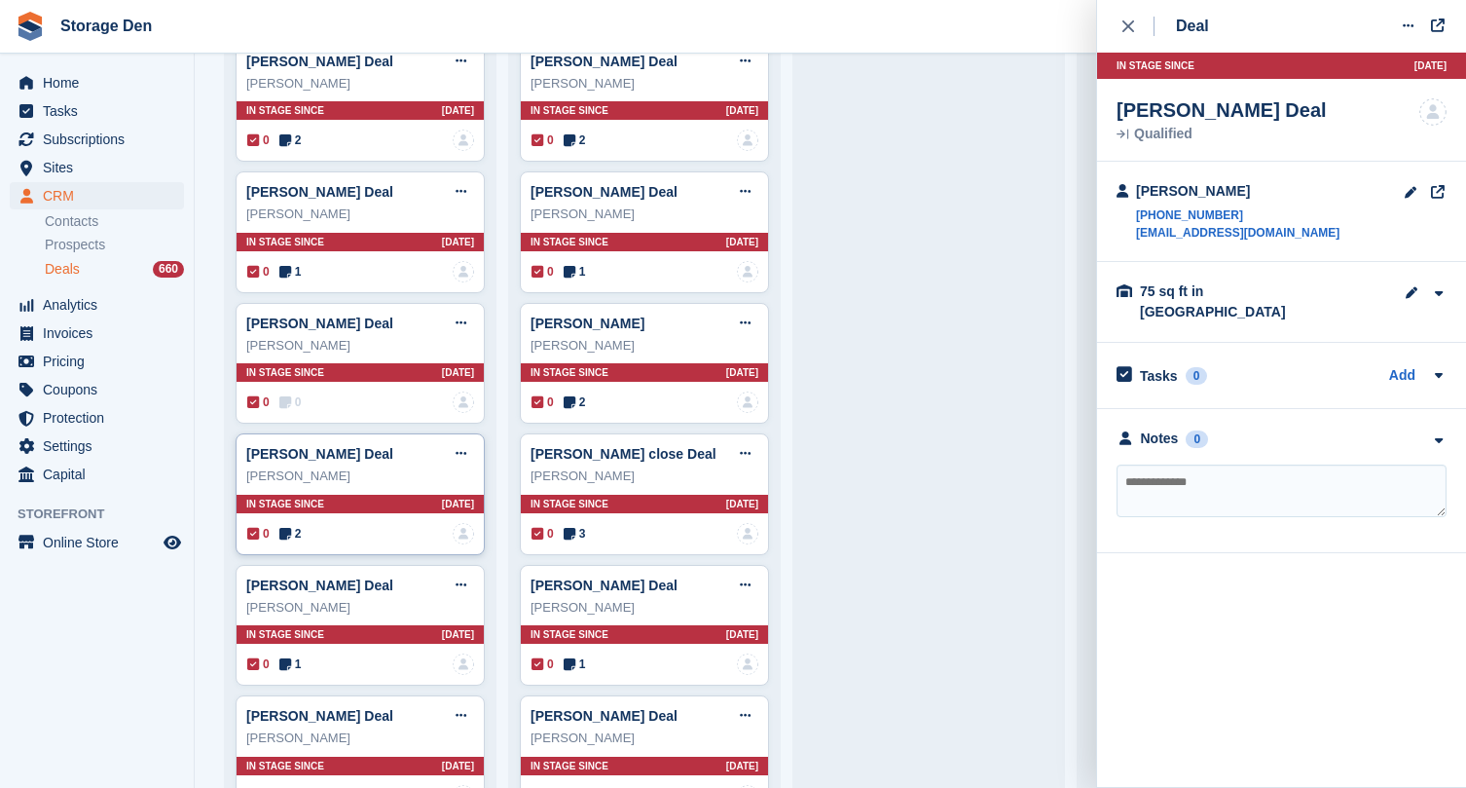
scroll to position [4546, 0]
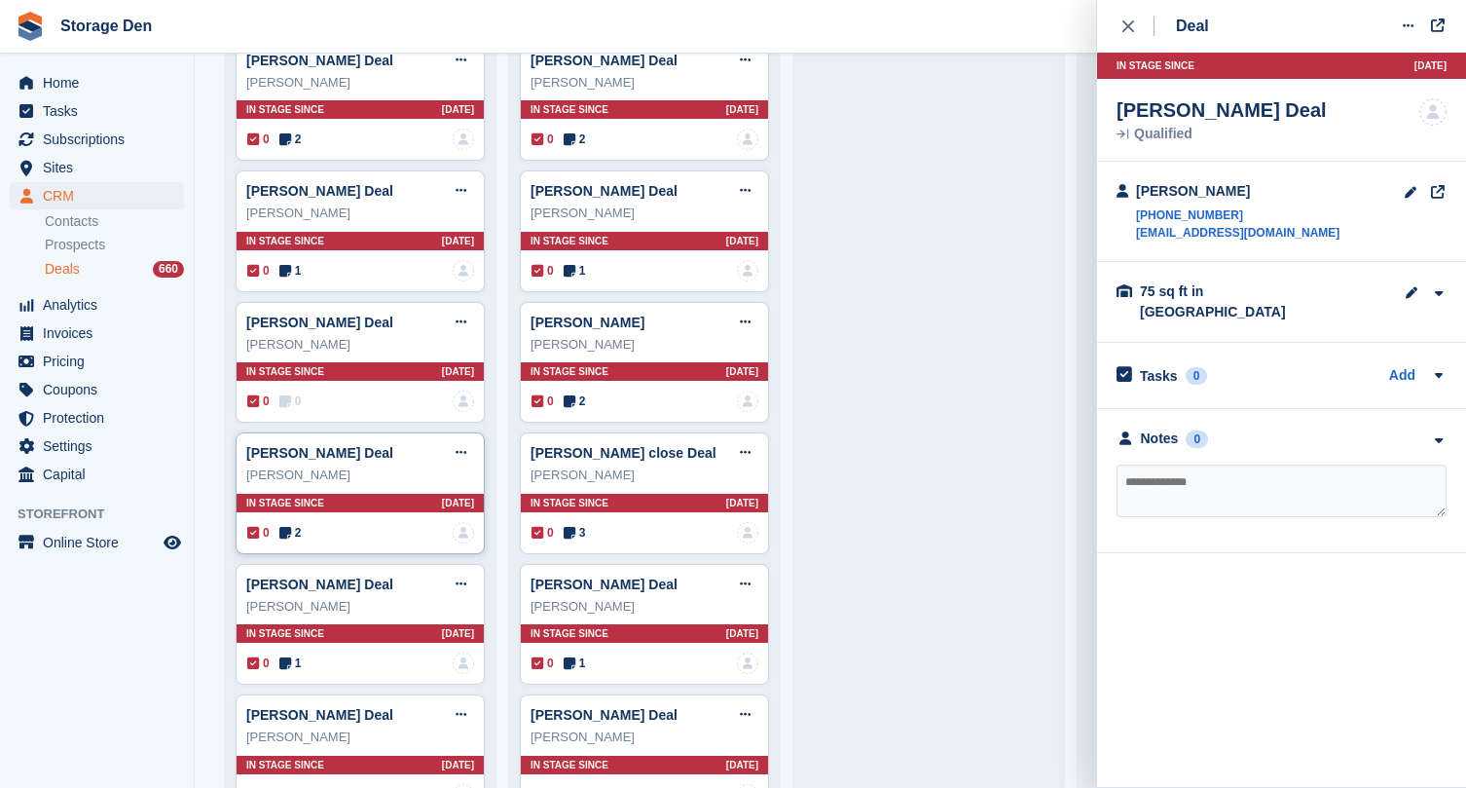
click at [295, 524] on span "2" at bounding box center [290, 533] width 22 height 18
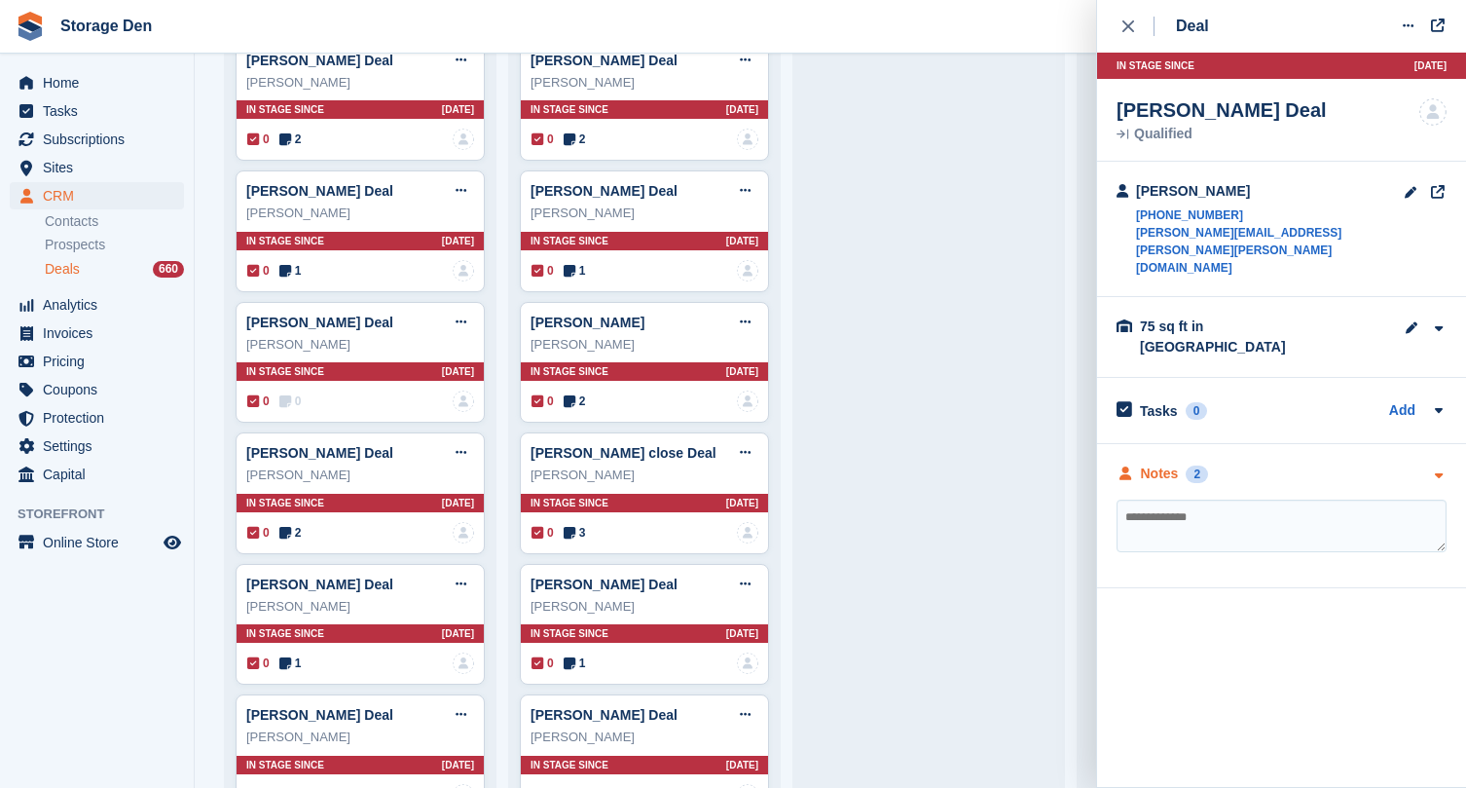
click at [1151, 463] on div "Notes" at bounding box center [1160, 473] width 38 height 20
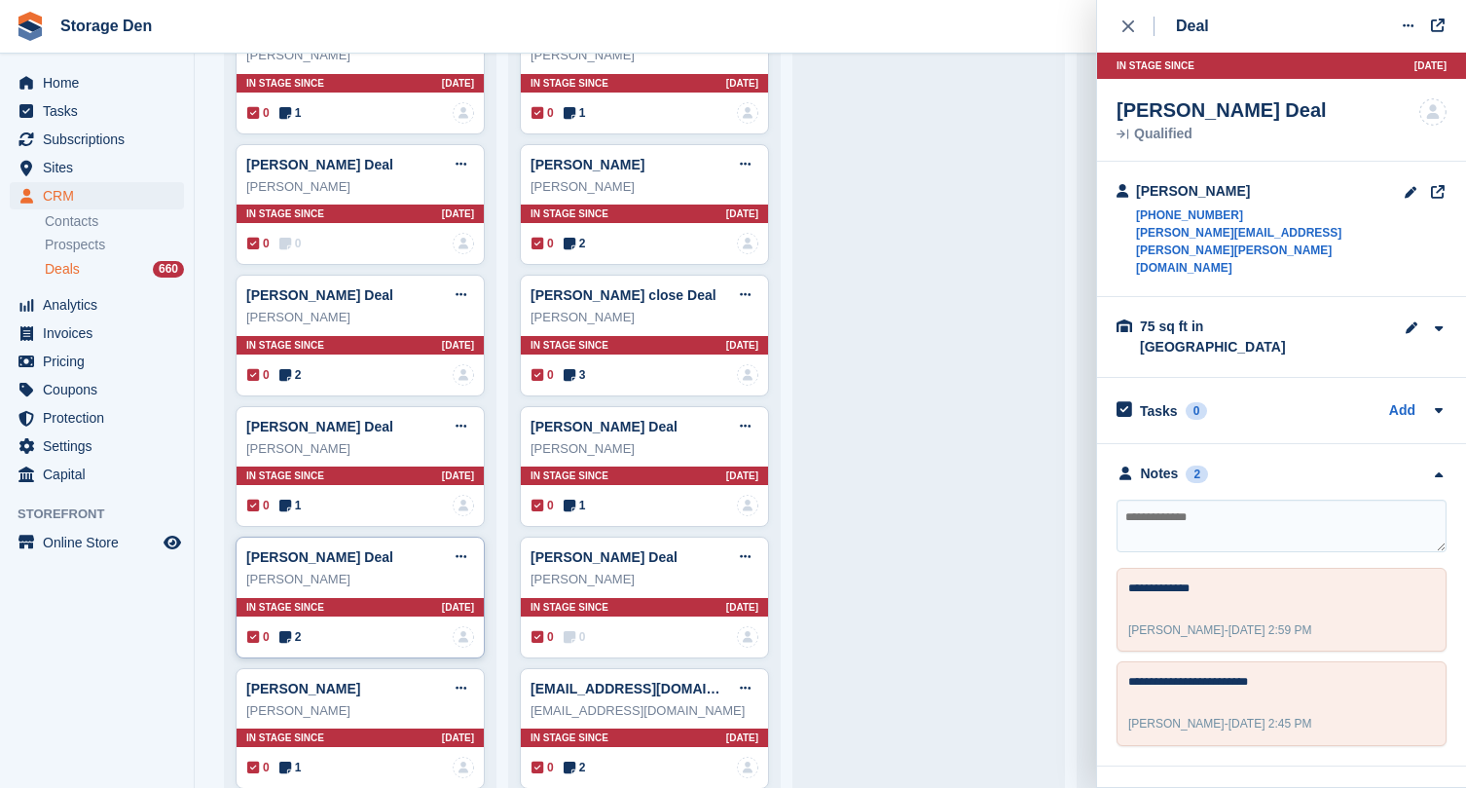
scroll to position [4721, 0]
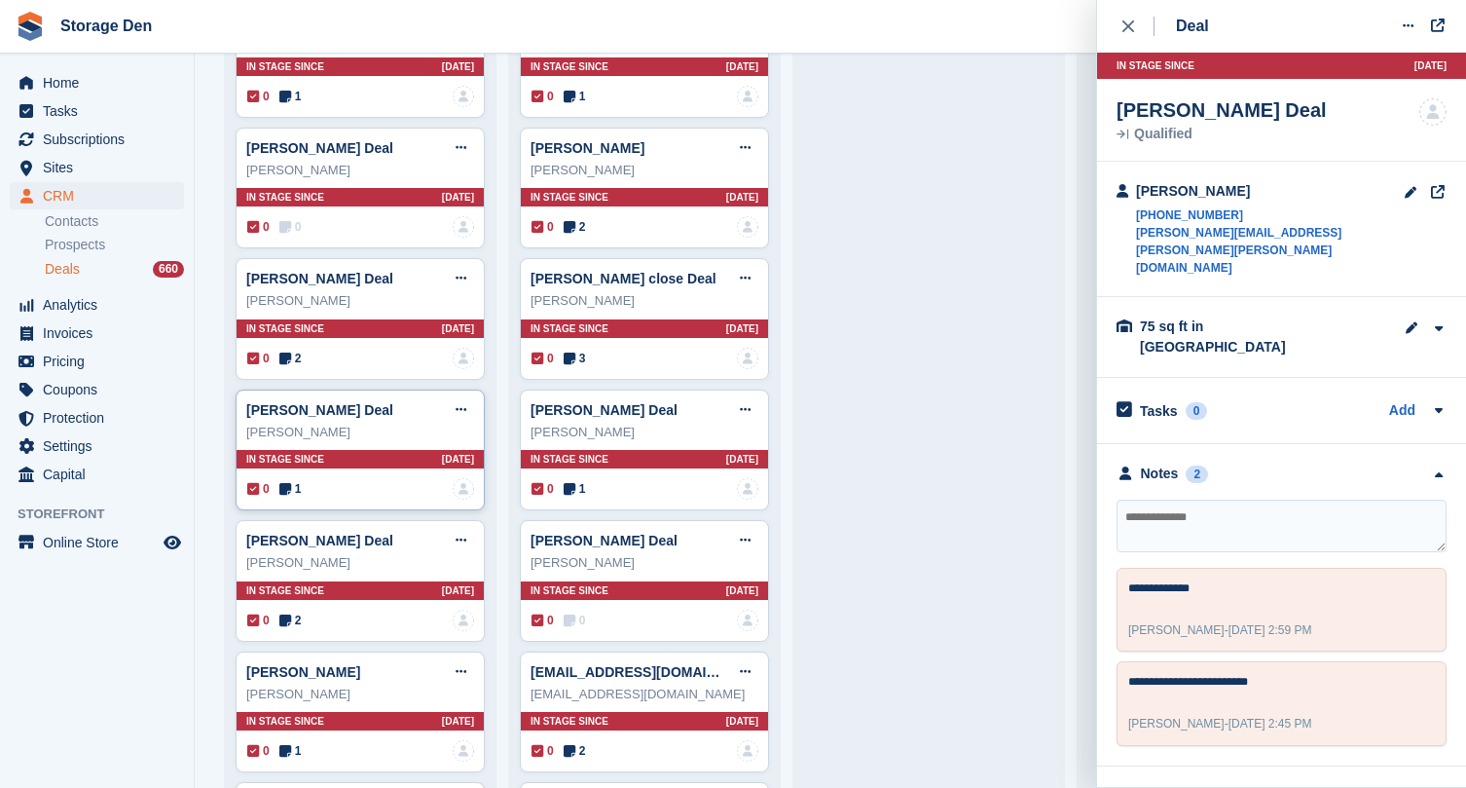
click at [289, 482] on icon at bounding box center [285, 489] width 12 height 14
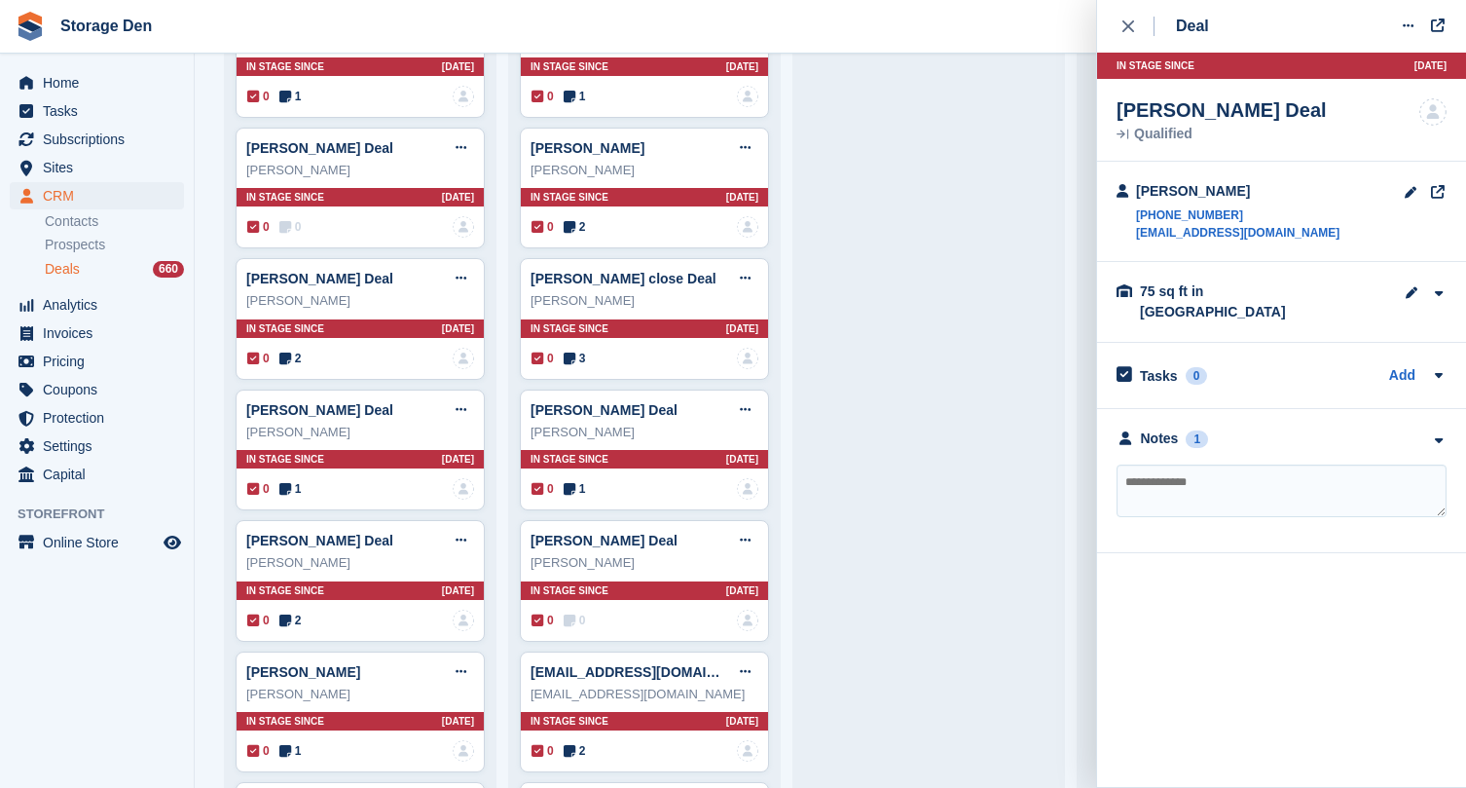
click at [1129, 409] on div "**********" at bounding box center [1281, 481] width 369 height 144
click at [1129, 431] on icon at bounding box center [1126, 438] width 18 height 14
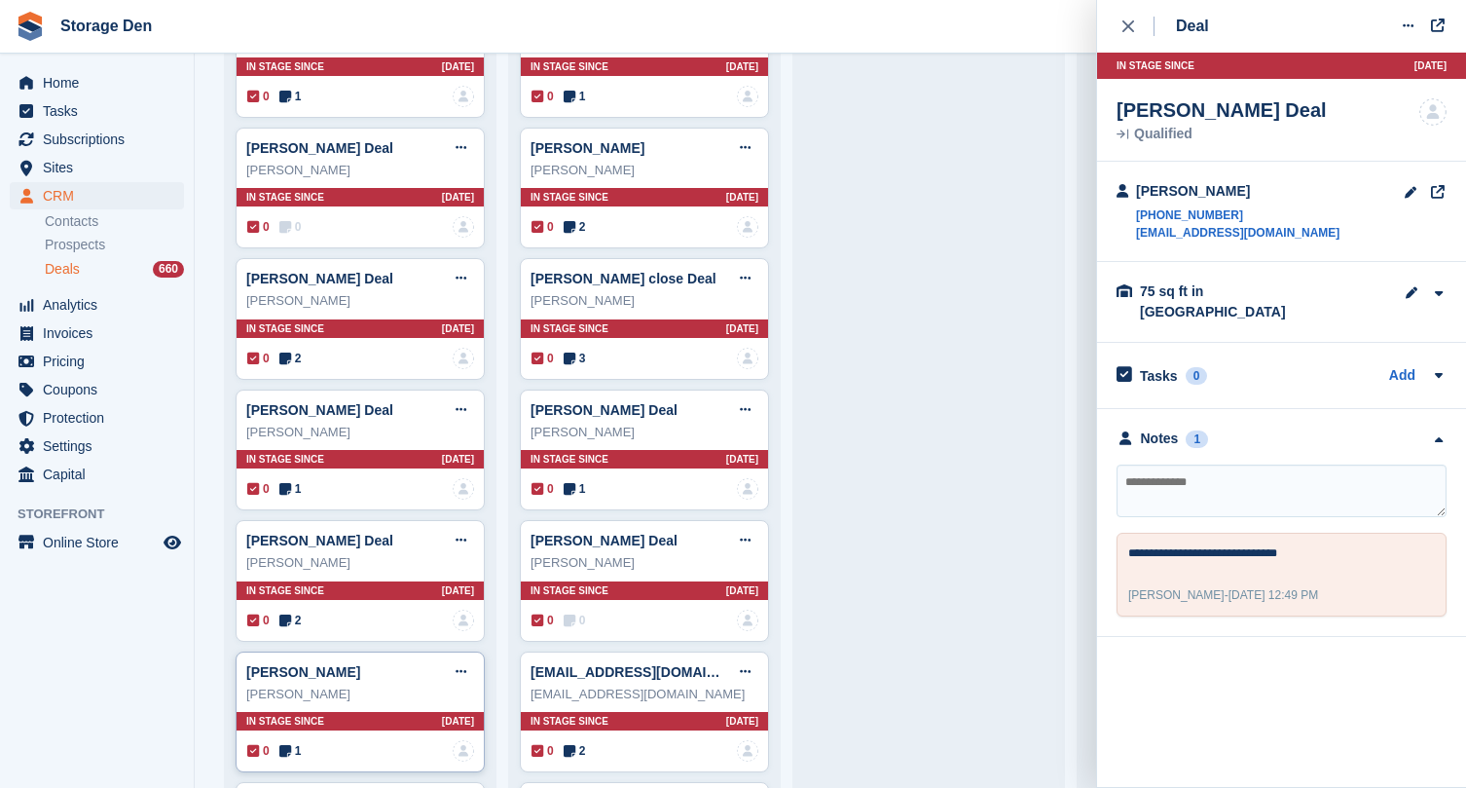
click at [288, 741] on div "0 1 No one is assigned to this deal" at bounding box center [360, 750] width 227 height 21
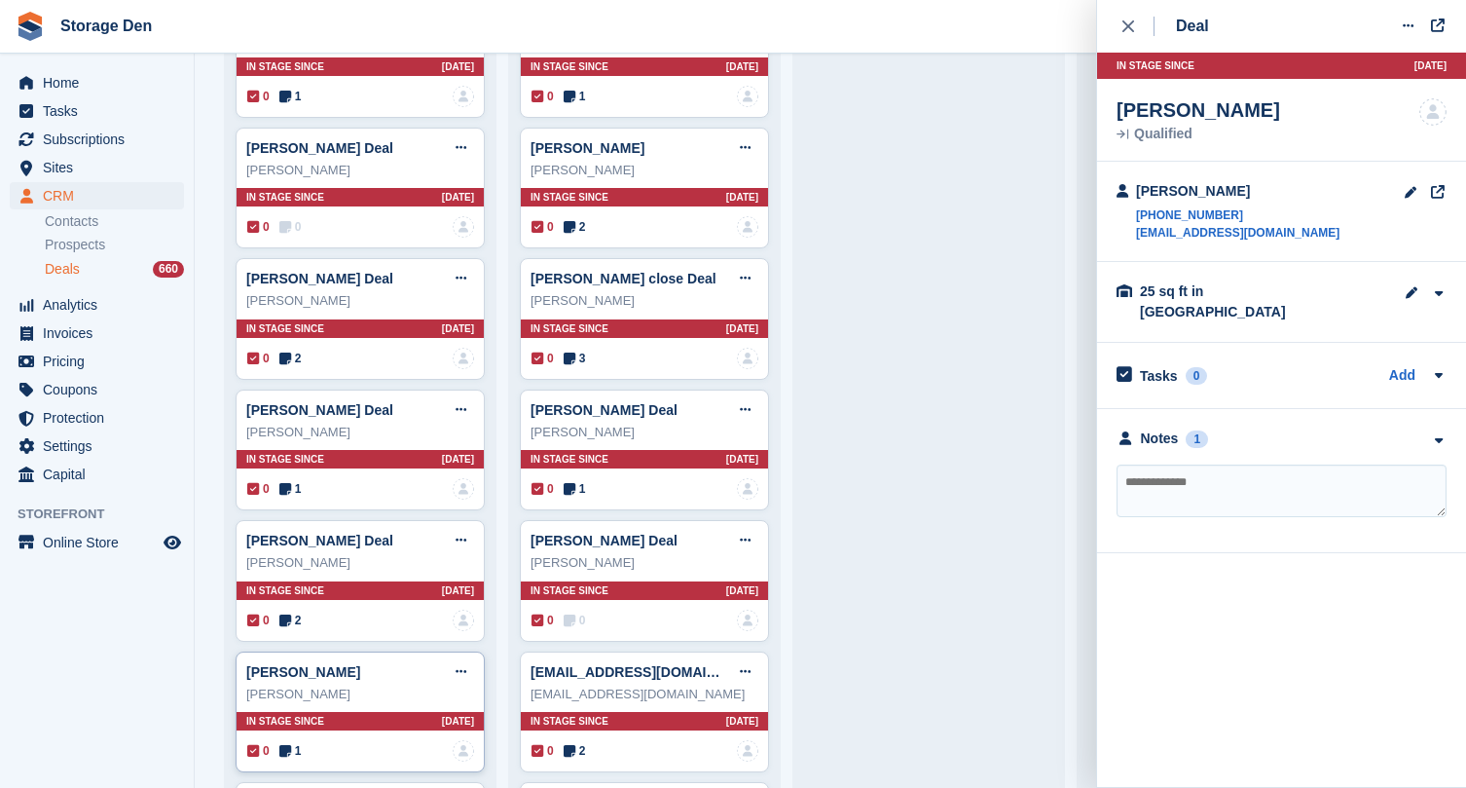
scroll to position [5004, 0]
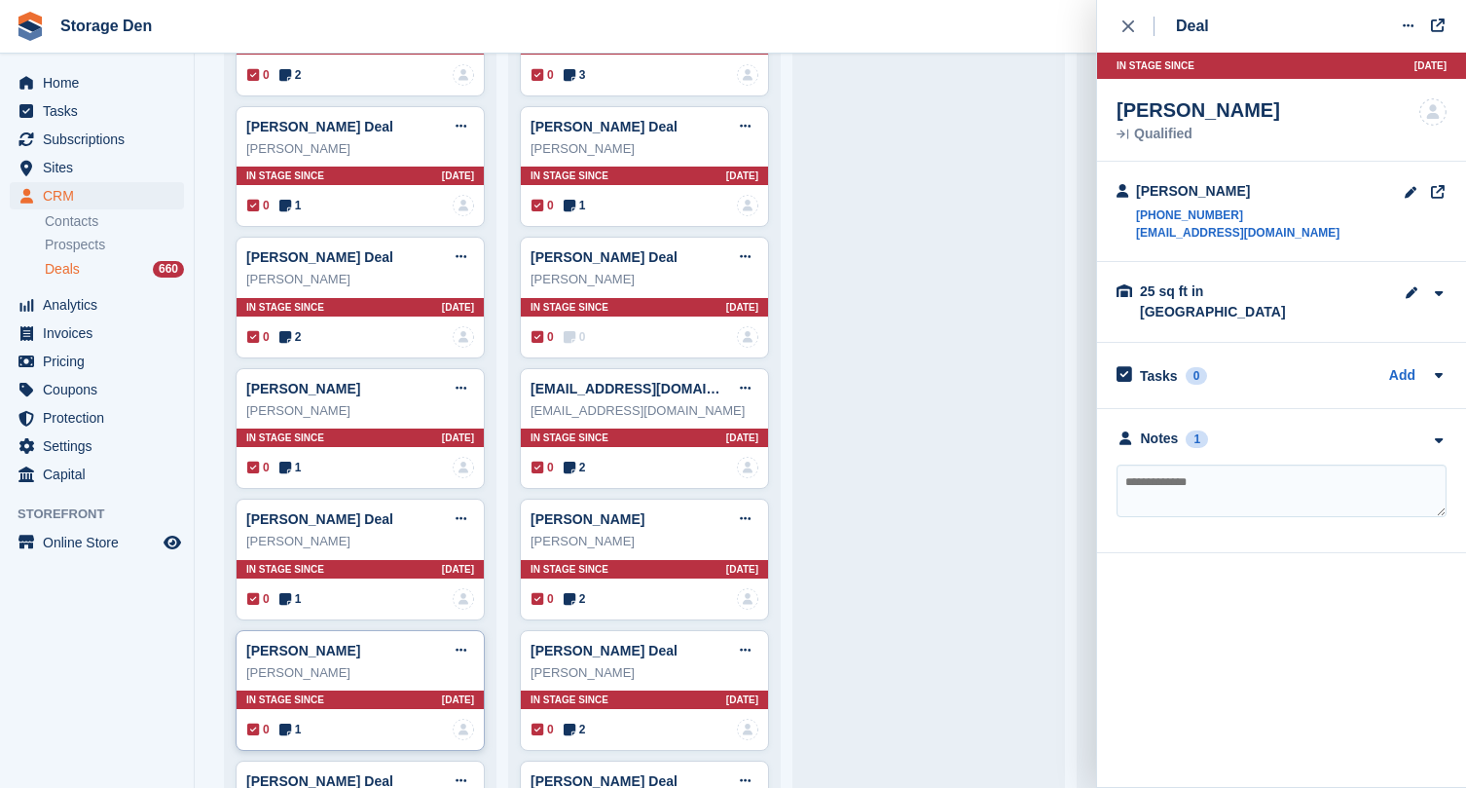
click at [288, 722] on icon at bounding box center [285, 729] width 12 height 14
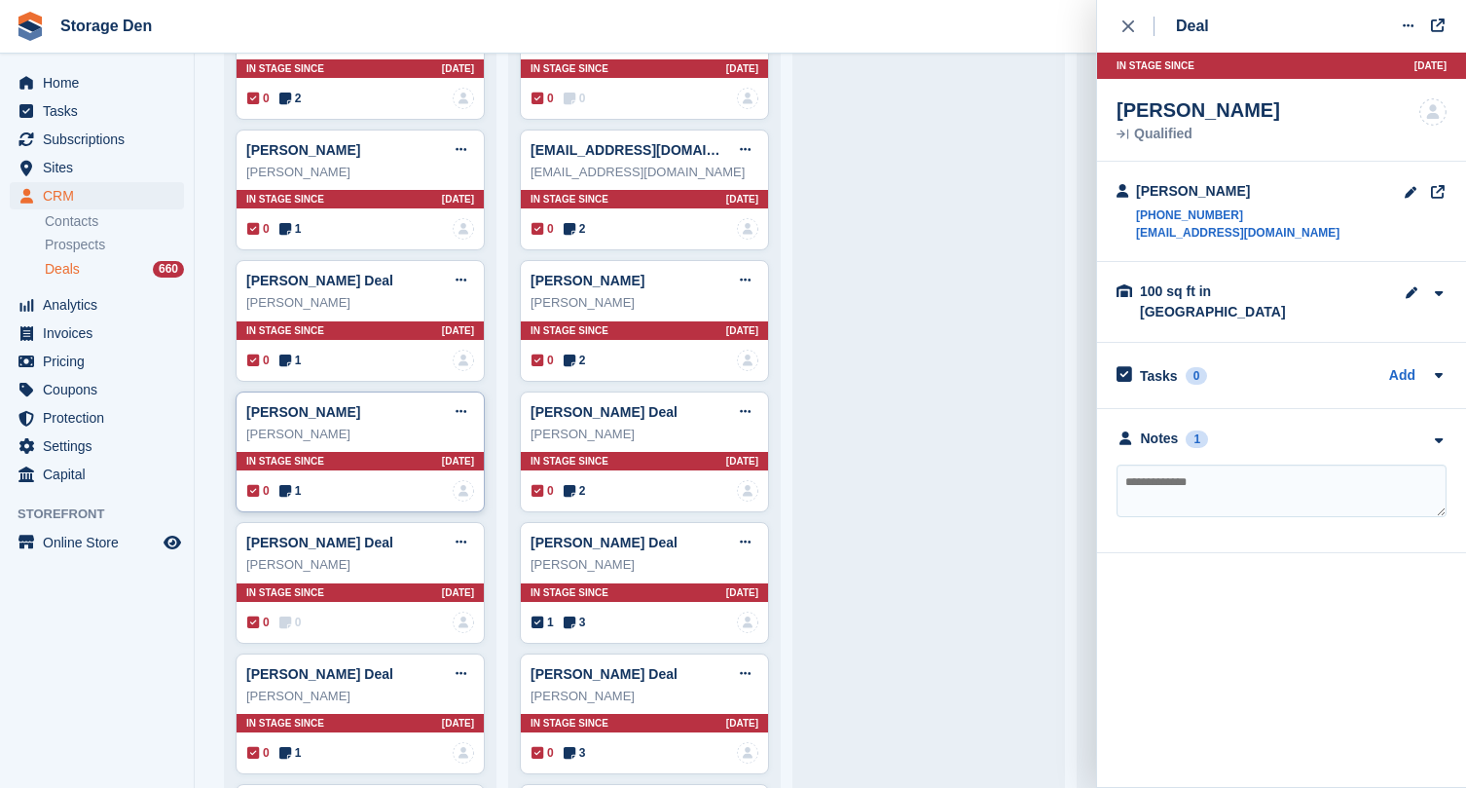
scroll to position [5241, 0]
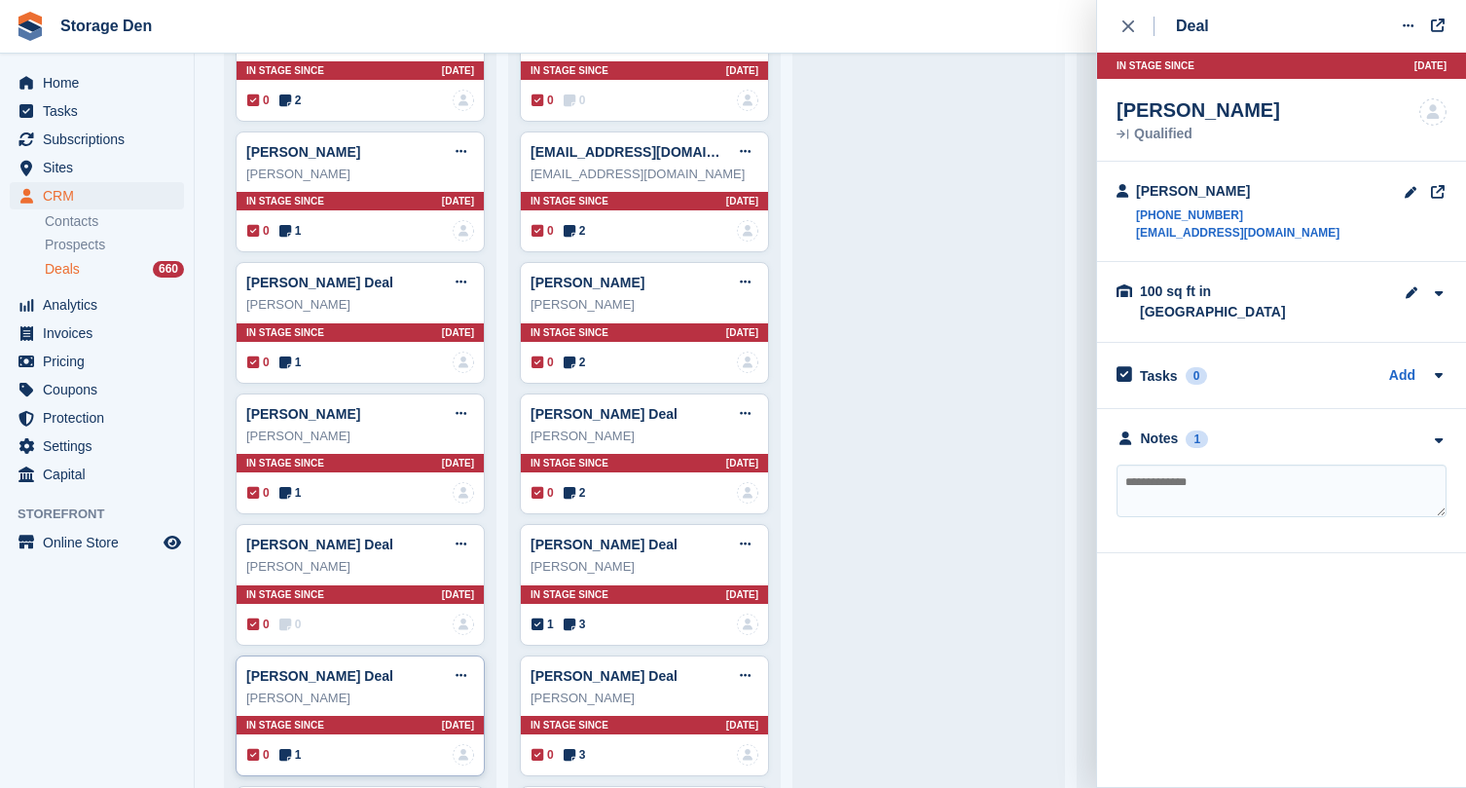
click at [288, 717] on div "Craig Wilson Deal Edit deal Mark as won Mark as lost Delete deal Craig Wilson I…" at bounding box center [360, 716] width 249 height 122
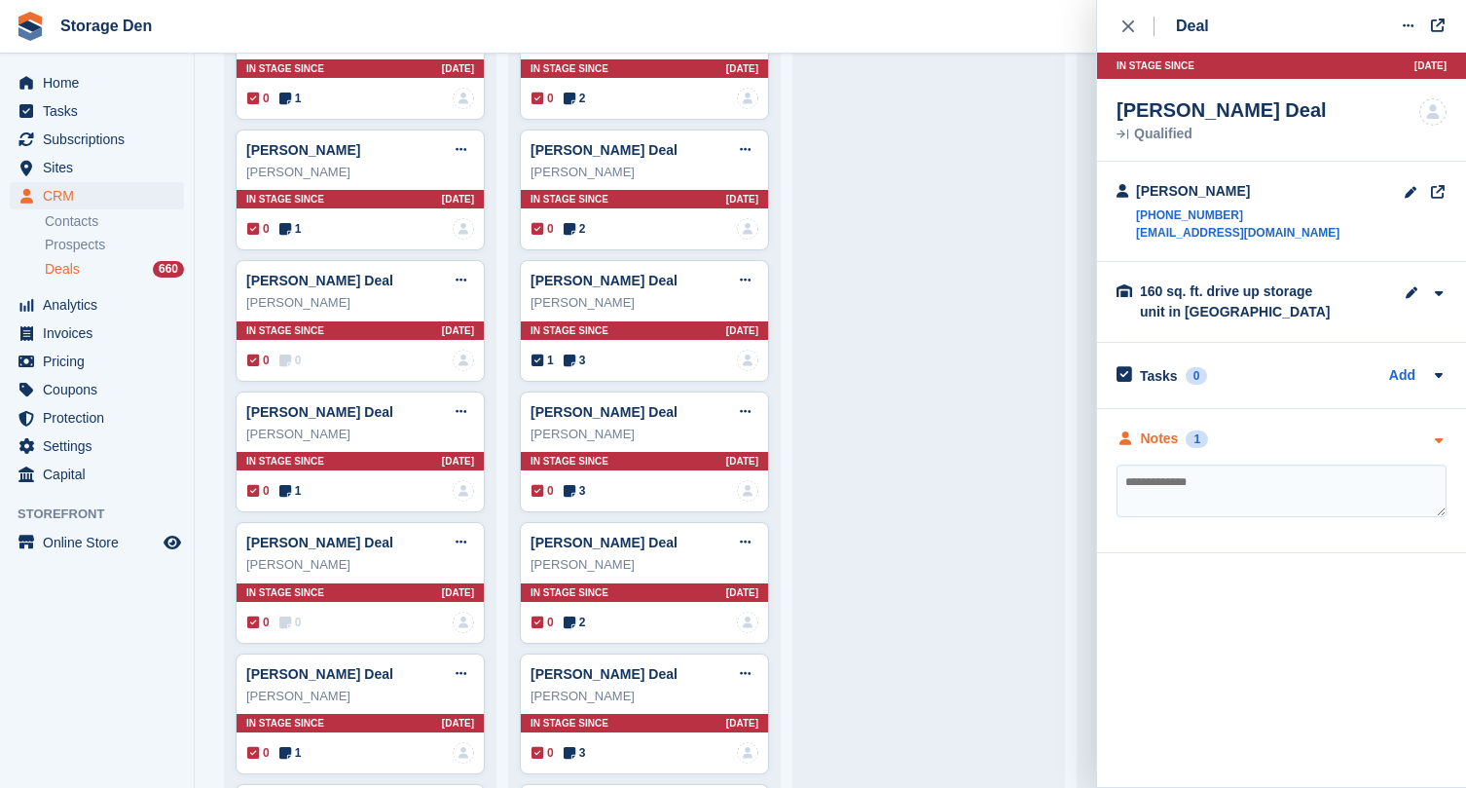
click at [1162, 438] on div "Notes" at bounding box center [1160, 438] width 38 height 20
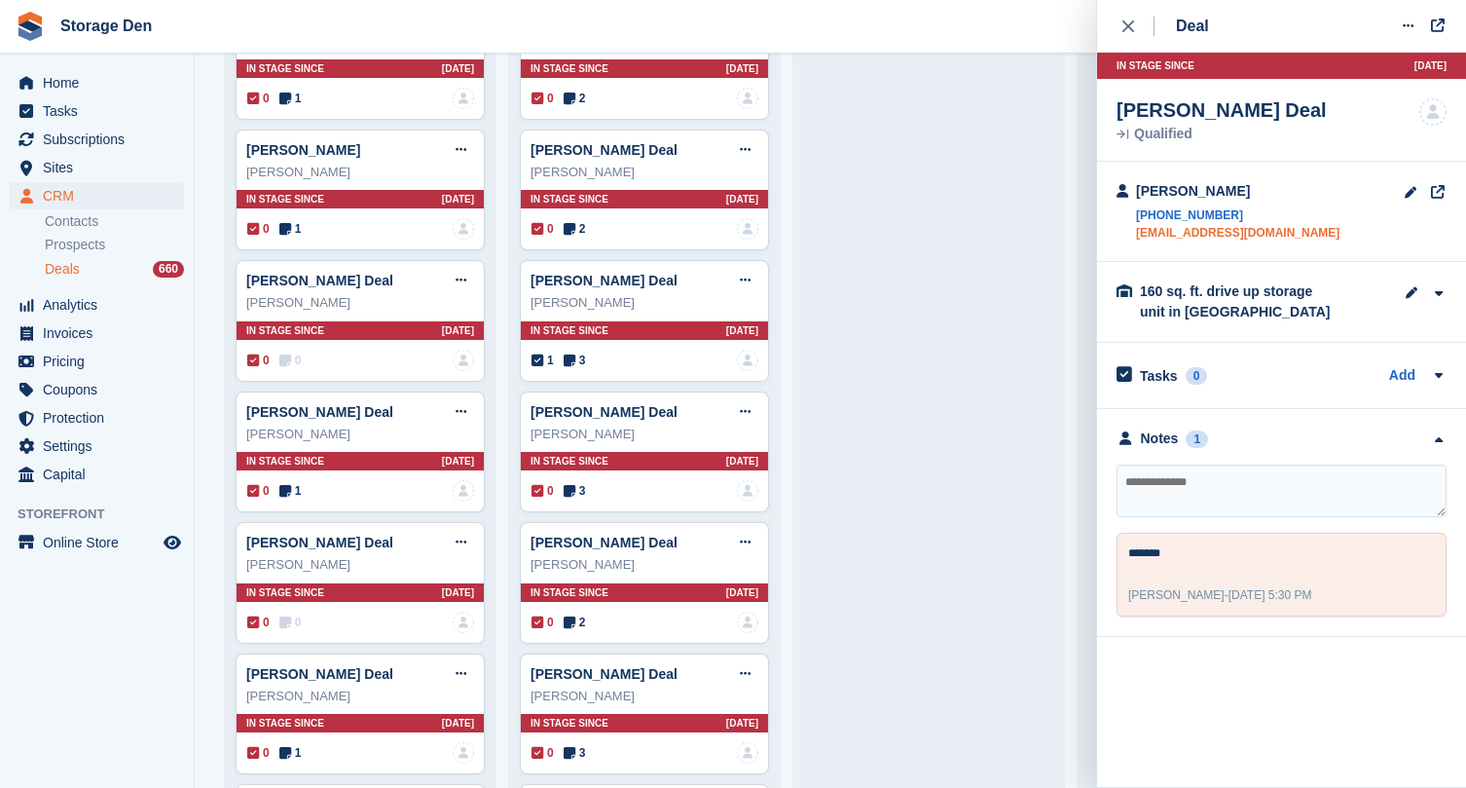
drag, startPoint x: 1321, startPoint y: 232, endPoint x: 1140, endPoint y: 232, distance: 181.1
click at [1140, 232] on div "Craig Wilson +447932506348 maclachlan_wilson@hotmail.com" at bounding box center [1281, 212] width 369 height 100
click at [1253, 466] on textarea at bounding box center [1282, 490] width 330 height 53
type textarea "**********"
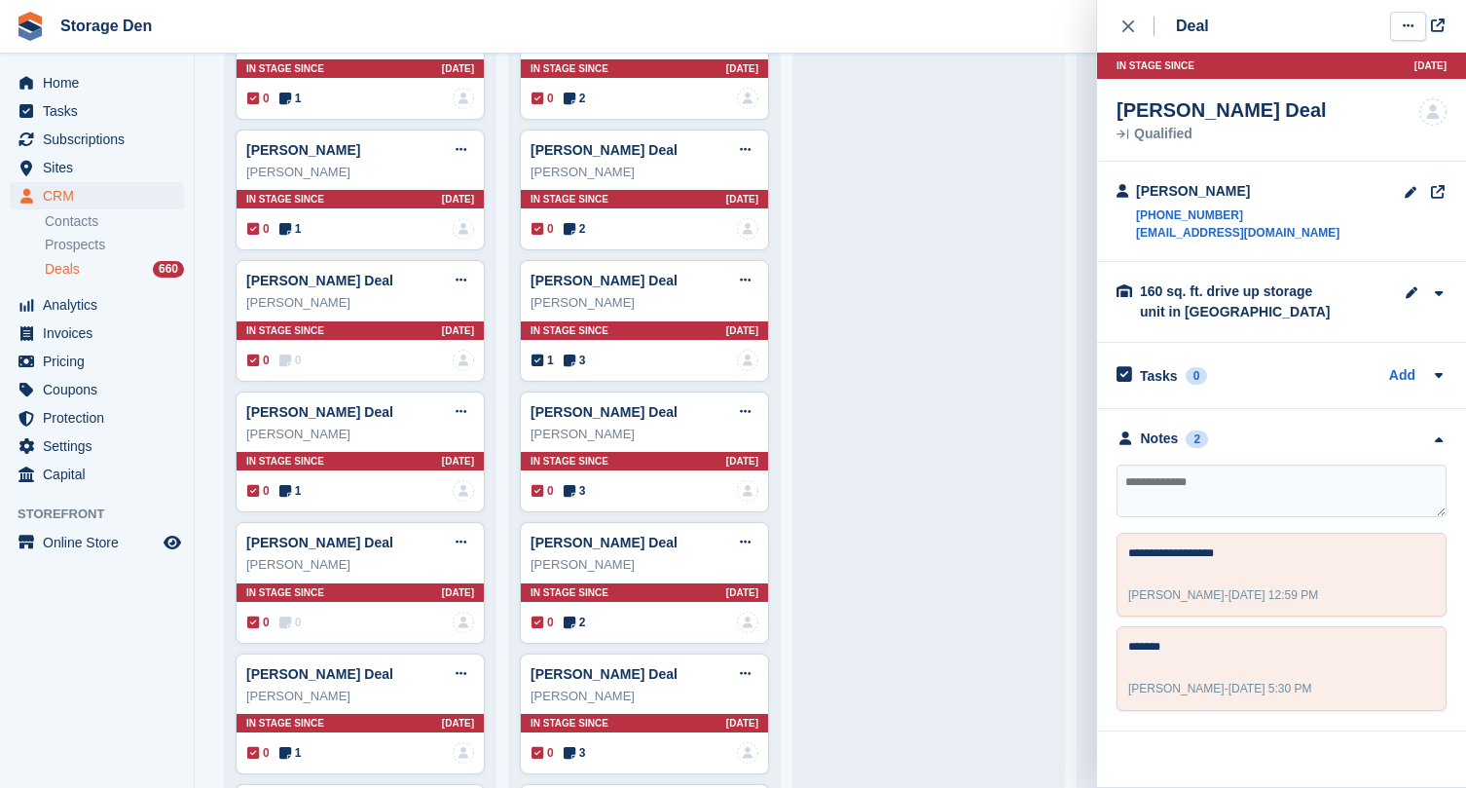
click at [1405, 14] on button at bounding box center [1408, 26] width 36 height 29
click at [1330, 126] on p "Mark as lost" at bounding box center [1332, 131] width 169 height 25
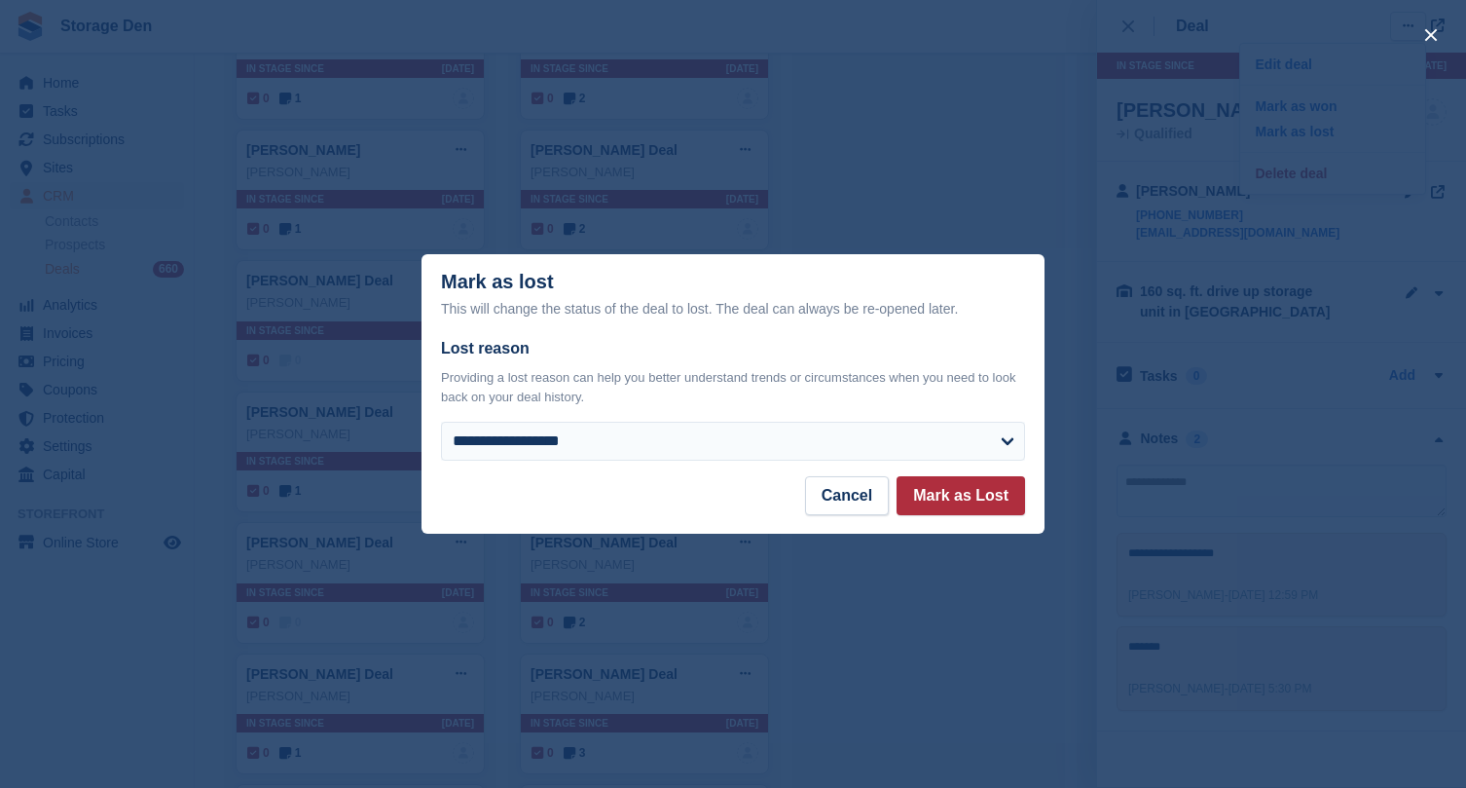
click at [1000, 483] on button "Mark as Lost" at bounding box center [961, 495] width 129 height 39
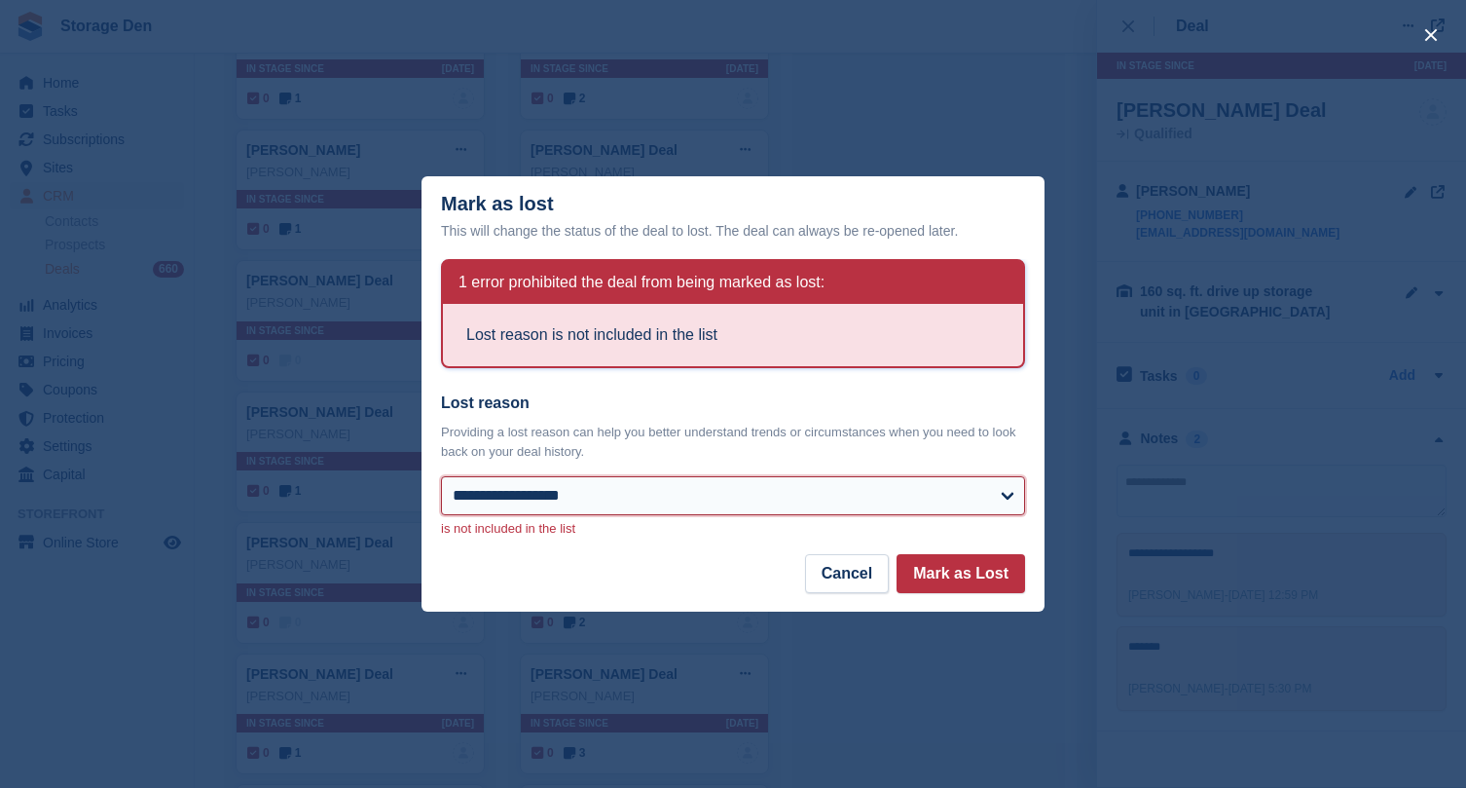
select select "**********"
click at [970, 566] on button "Mark as Lost" at bounding box center [961, 573] width 129 height 39
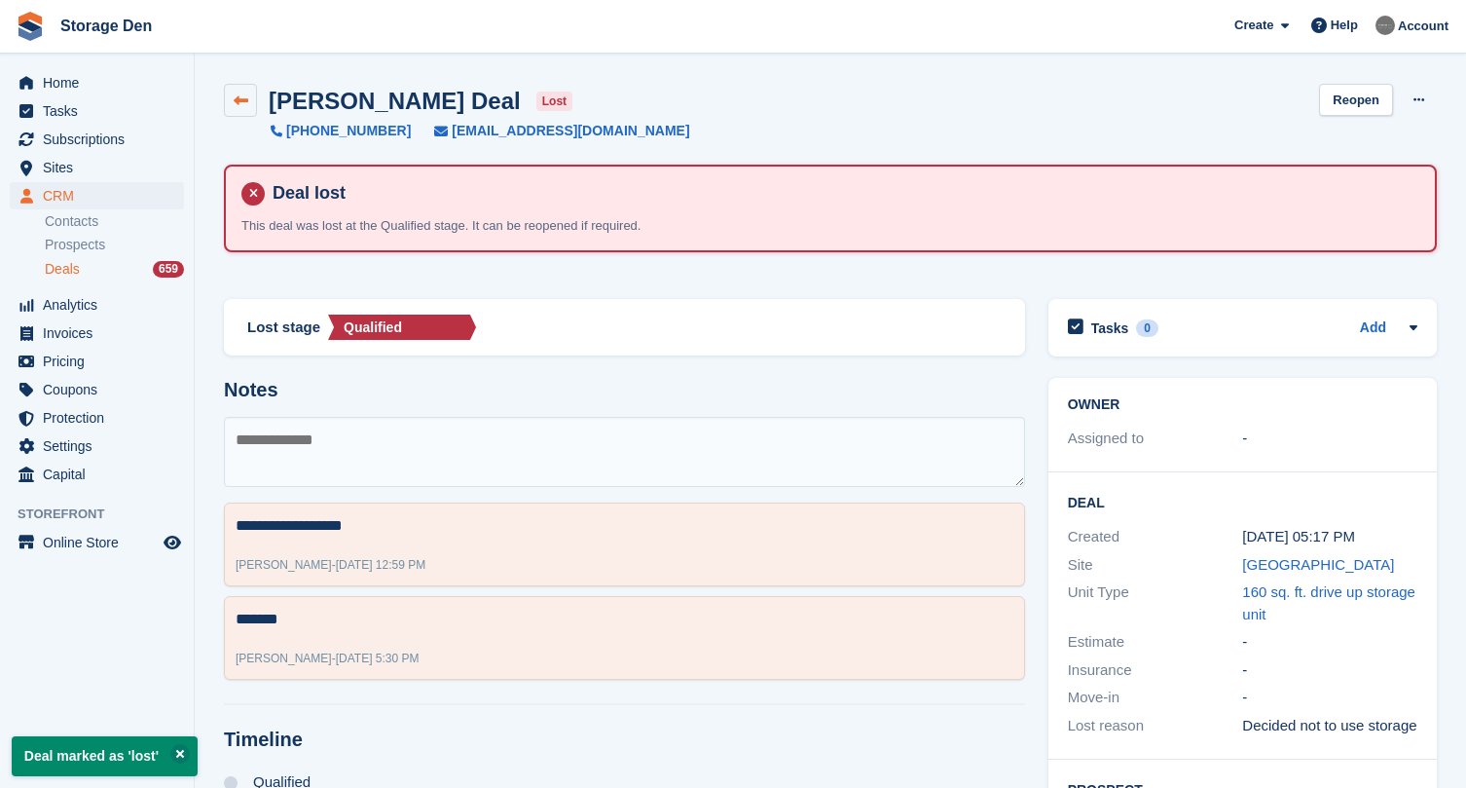
click at [248, 104] on link at bounding box center [240, 100] width 33 height 33
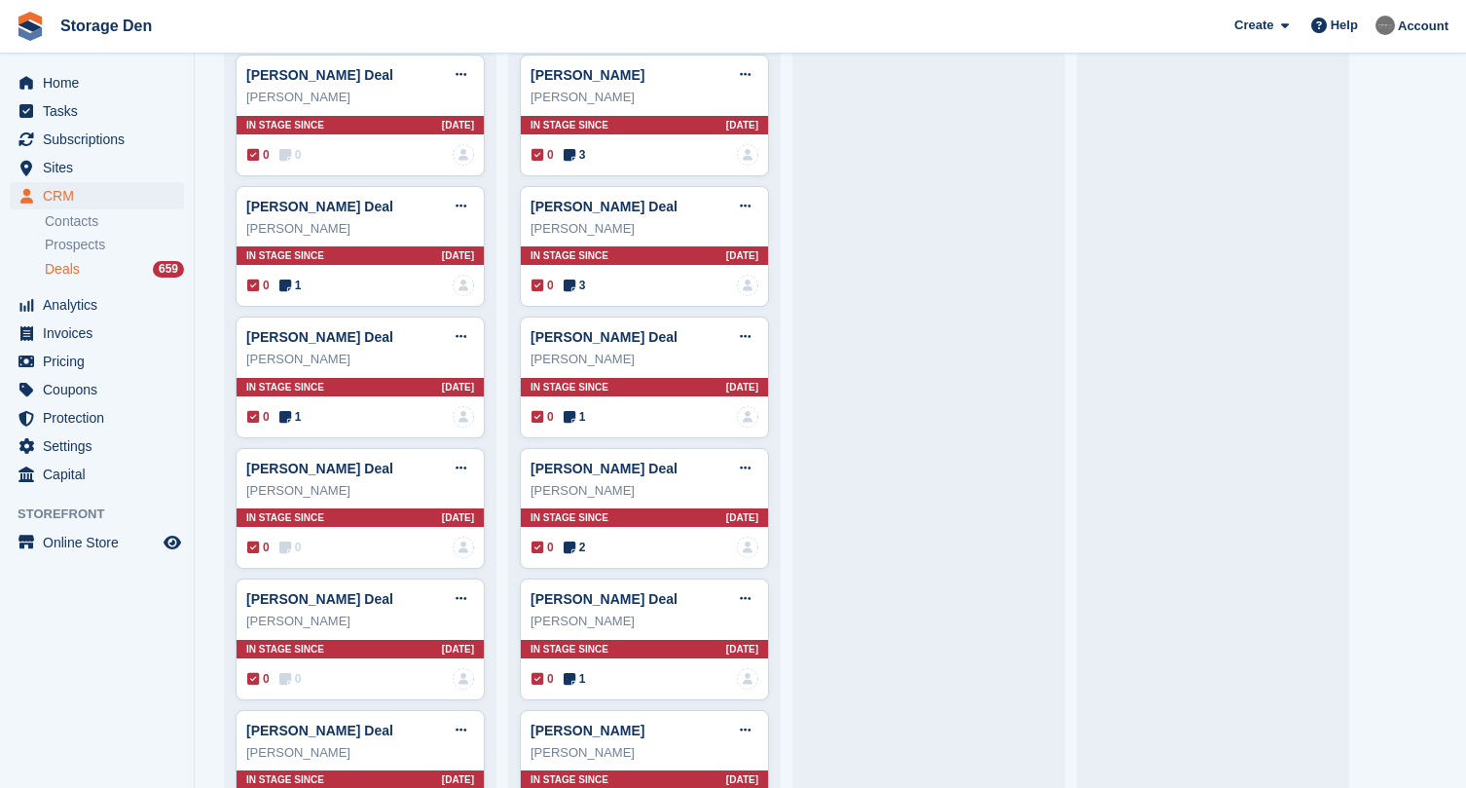
scroll to position [3758, 0]
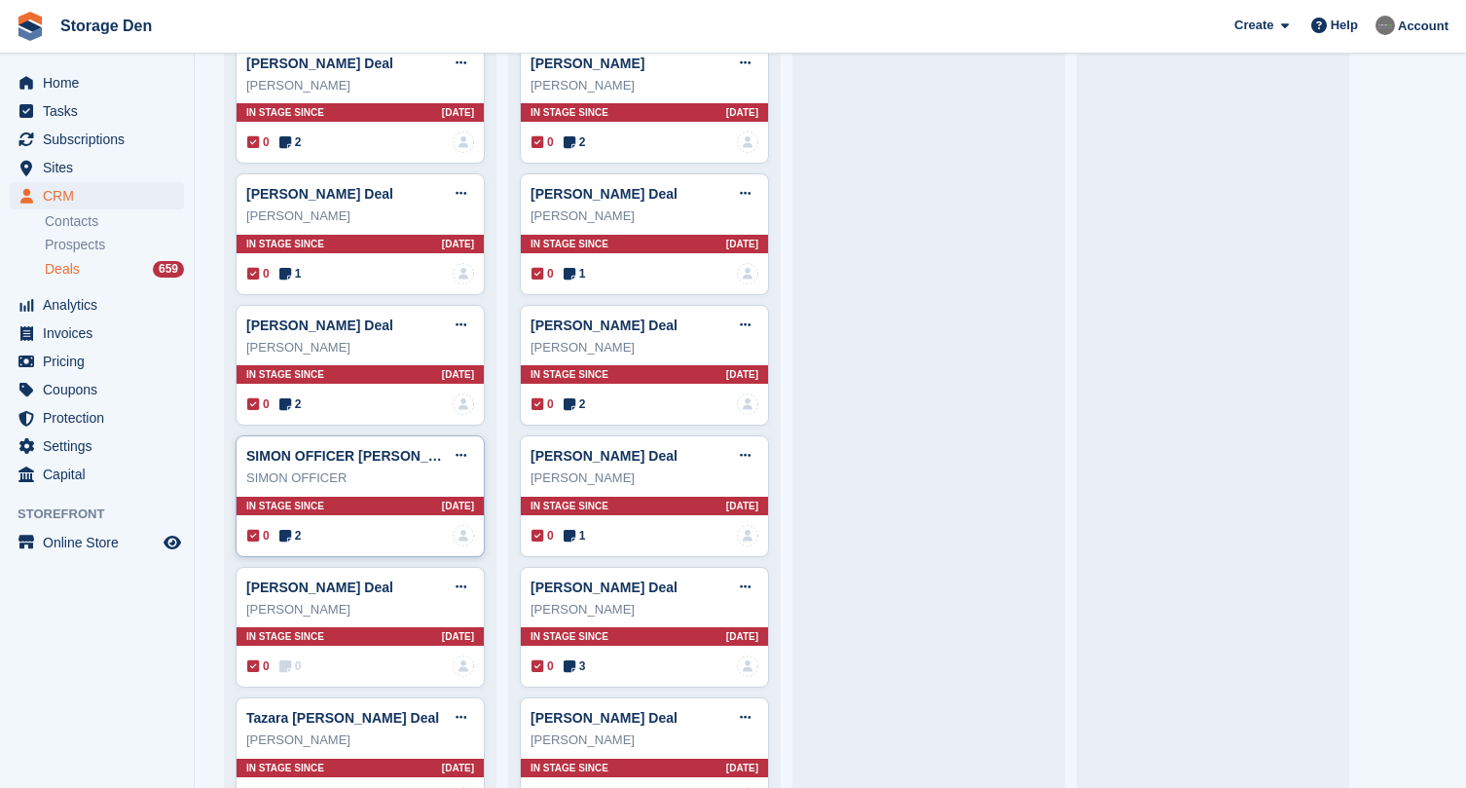
click at [296, 527] on span "2" at bounding box center [290, 536] width 22 height 18
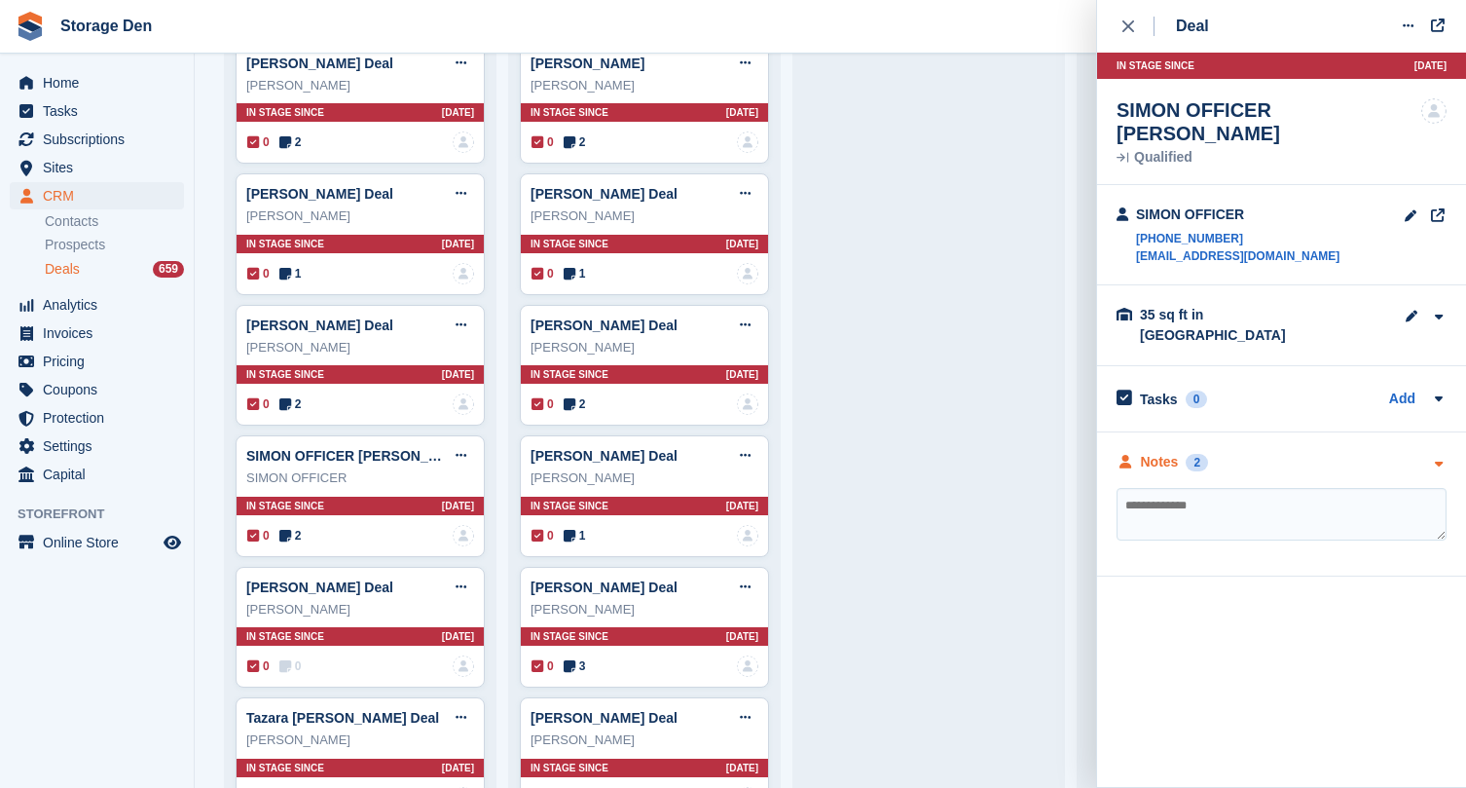
click at [1149, 452] on div "Notes" at bounding box center [1160, 462] width 38 height 20
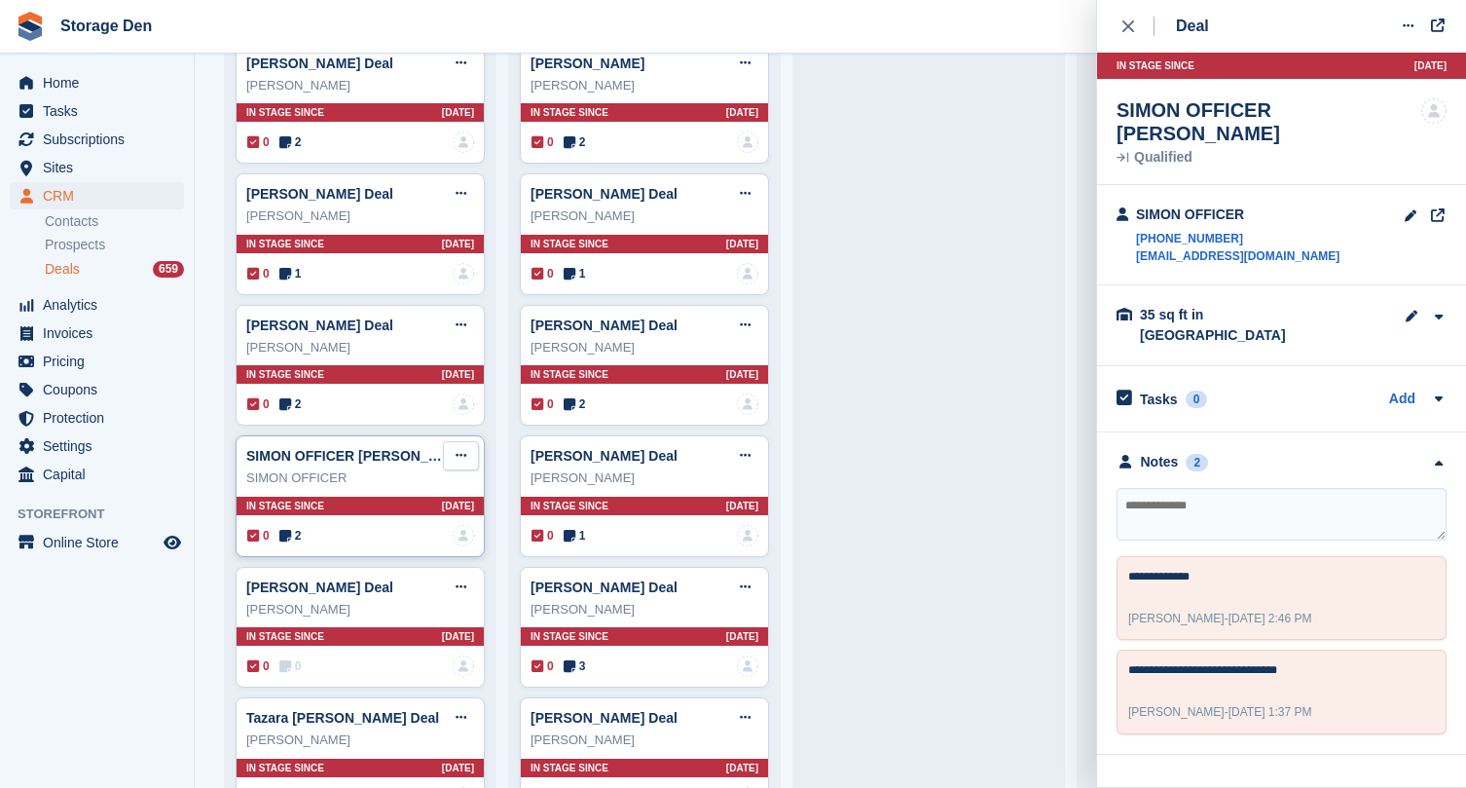
click at [466, 441] on button at bounding box center [461, 455] width 36 height 29
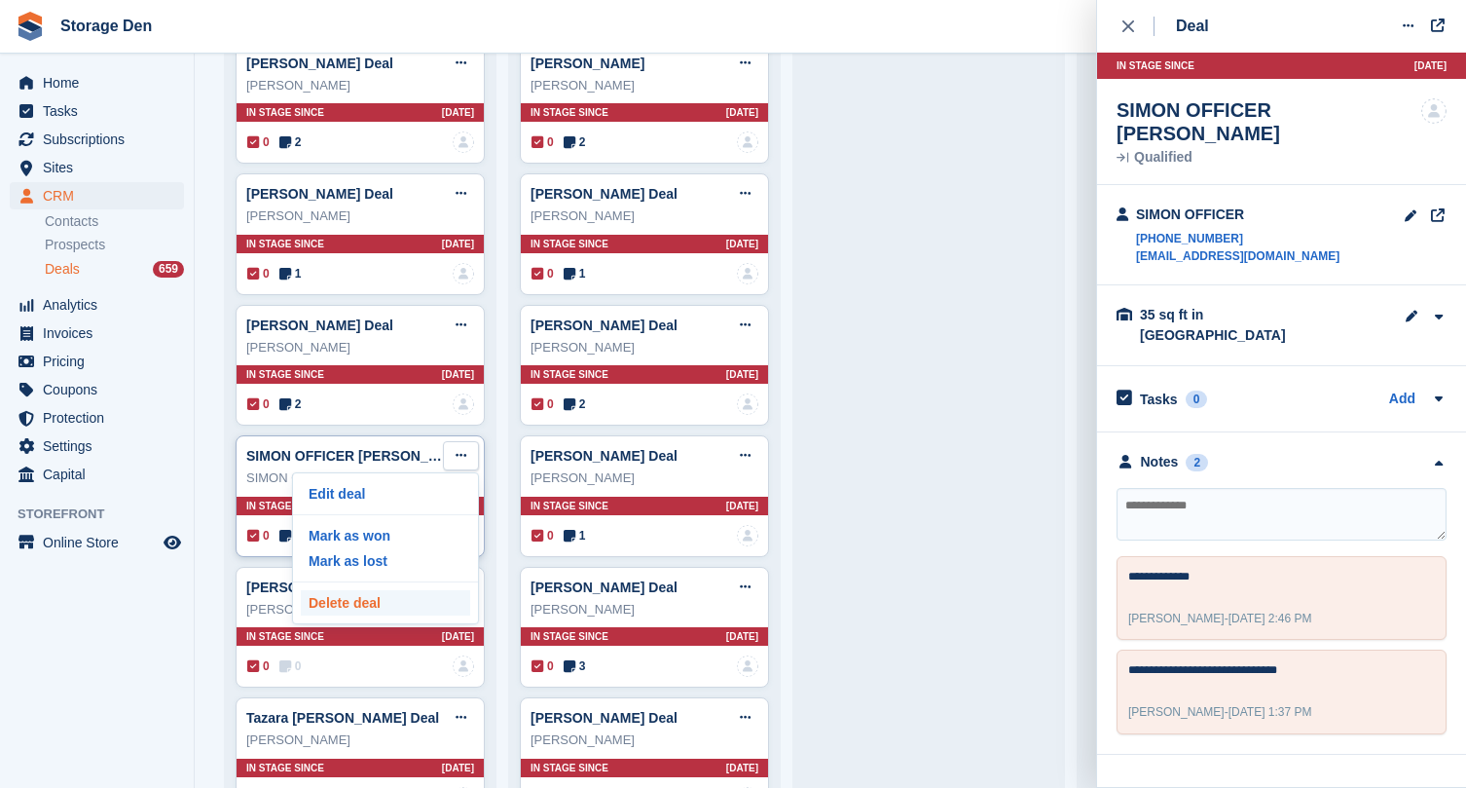
click at [415, 601] on p "Delete deal" at bounding box center [385, 602] width 169 height 25
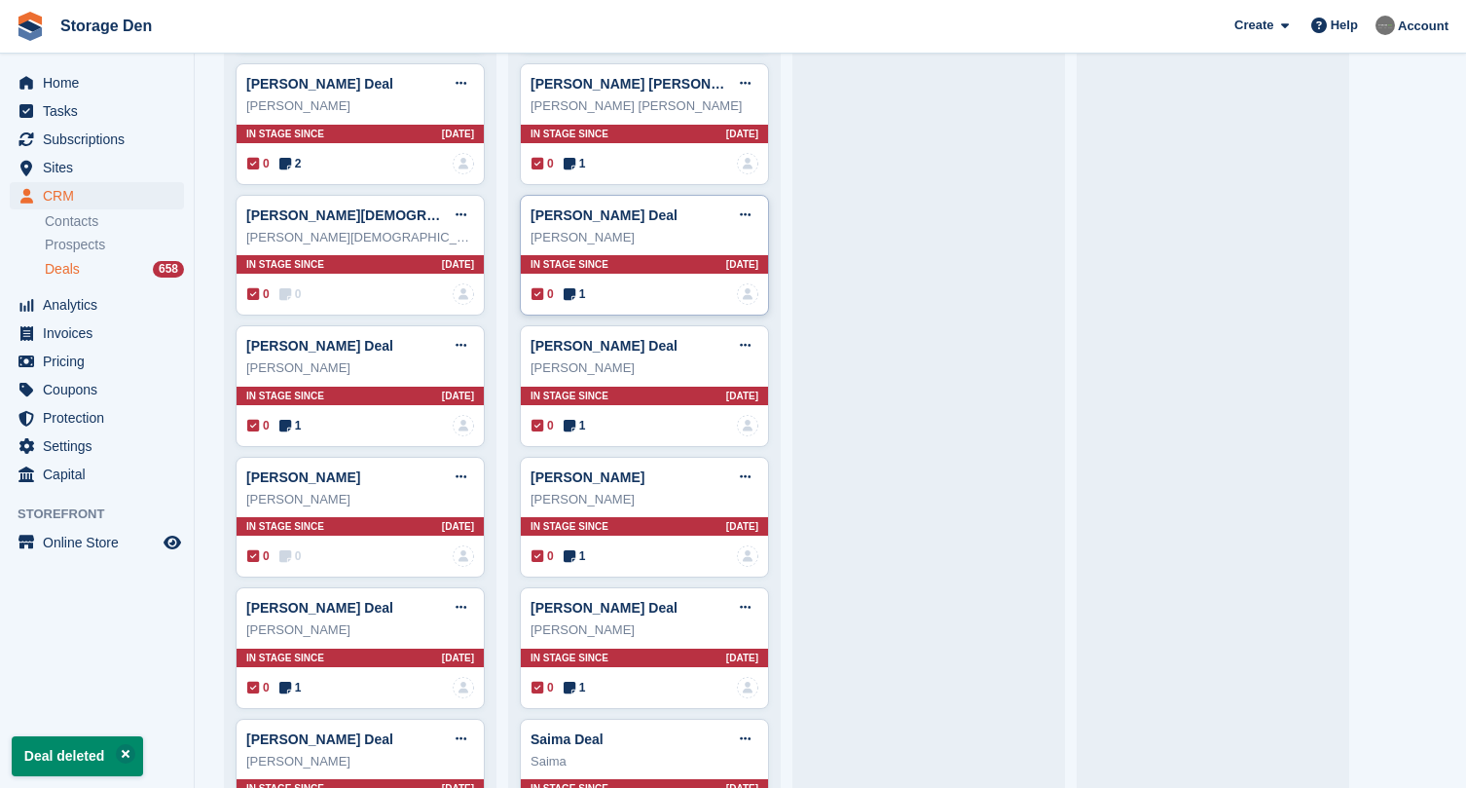
scroll to position [1514, 0]
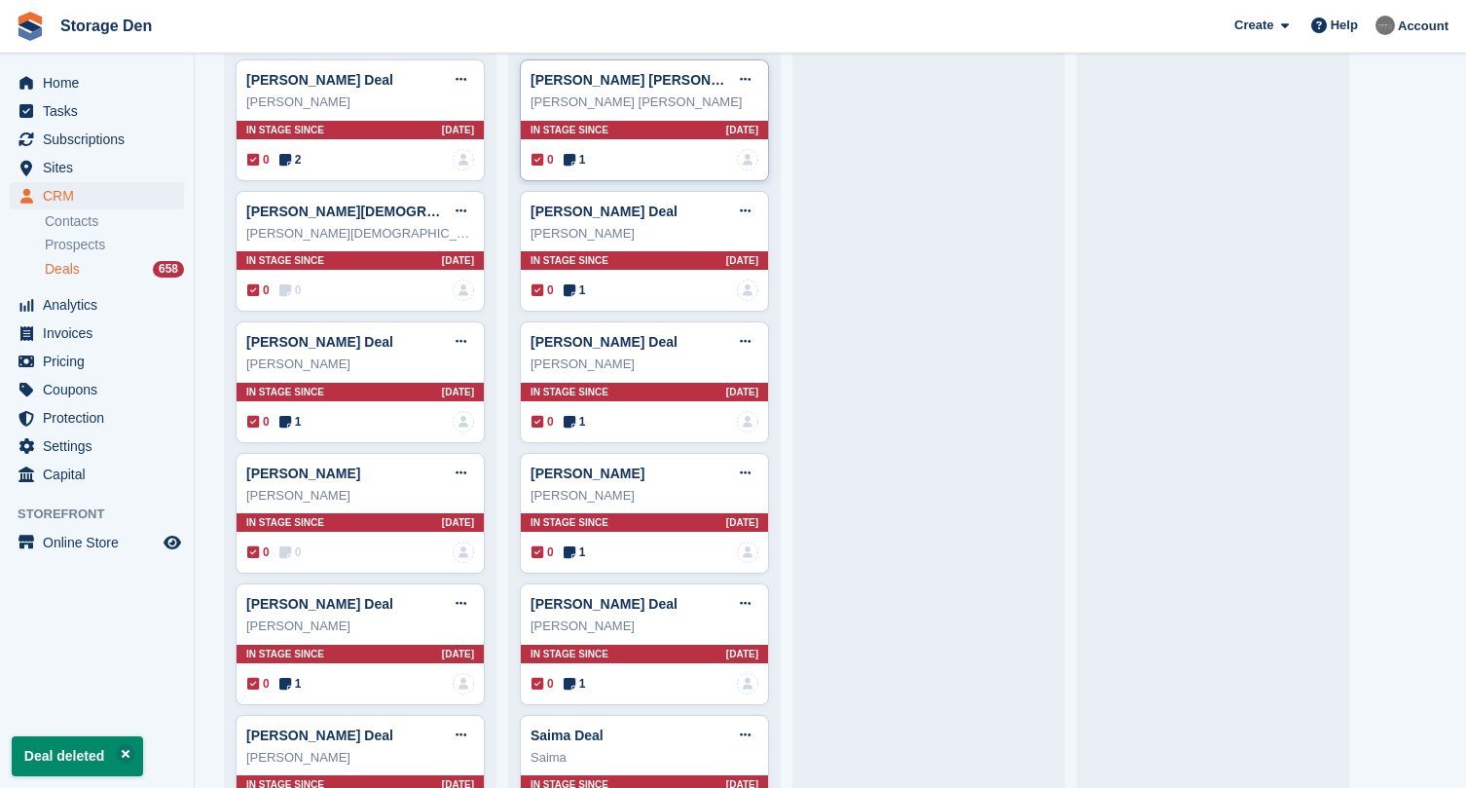
click at [576, 151] on span "1" at bounding box center [575, 160] width 22 height 18
click at [571, 157] on icon at bounding box center [570, 160] width 12 height 14
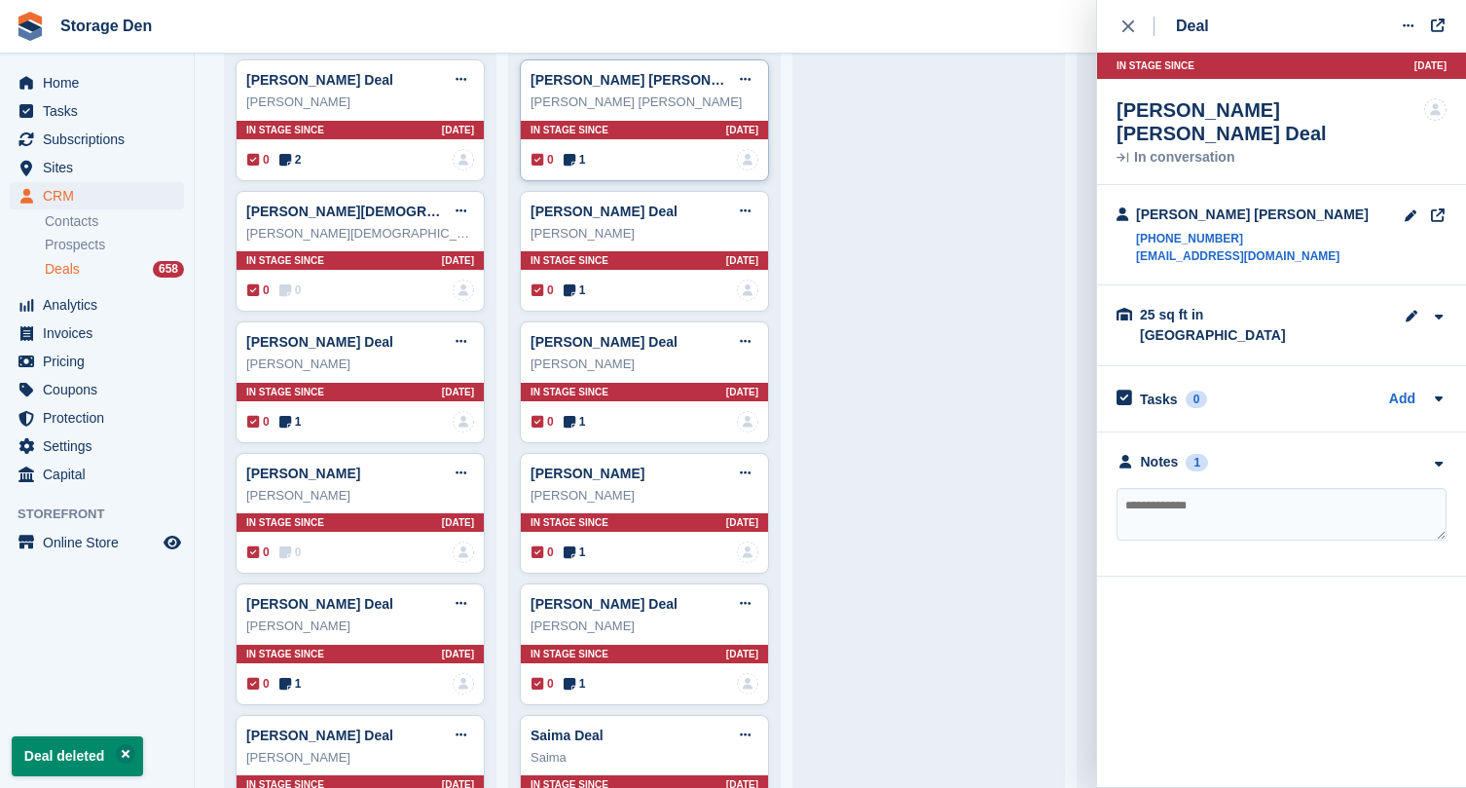
click at [571, 157] on icon at bounding box center [570, 160] width 12 height 14
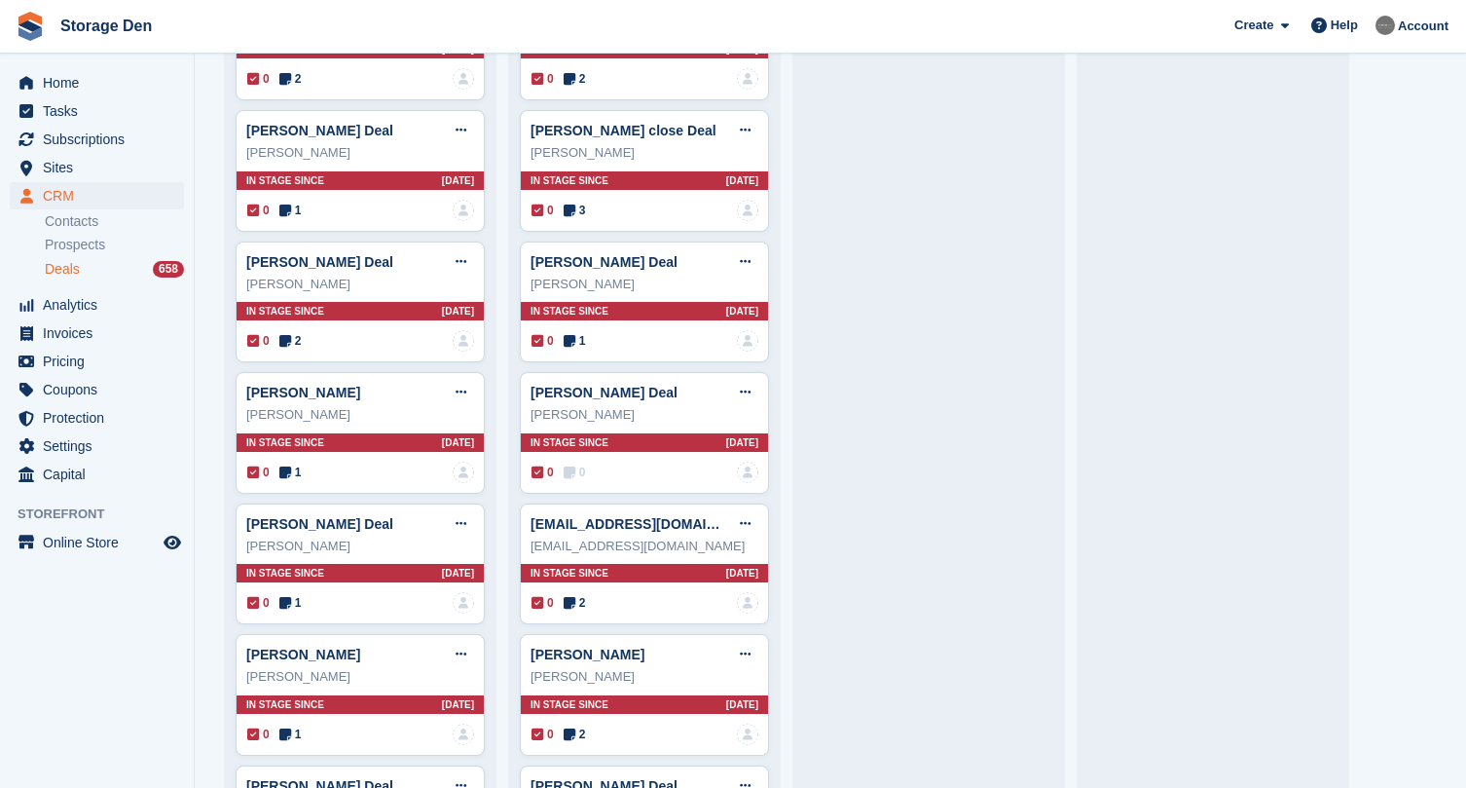
scroll to position [5084, 0]
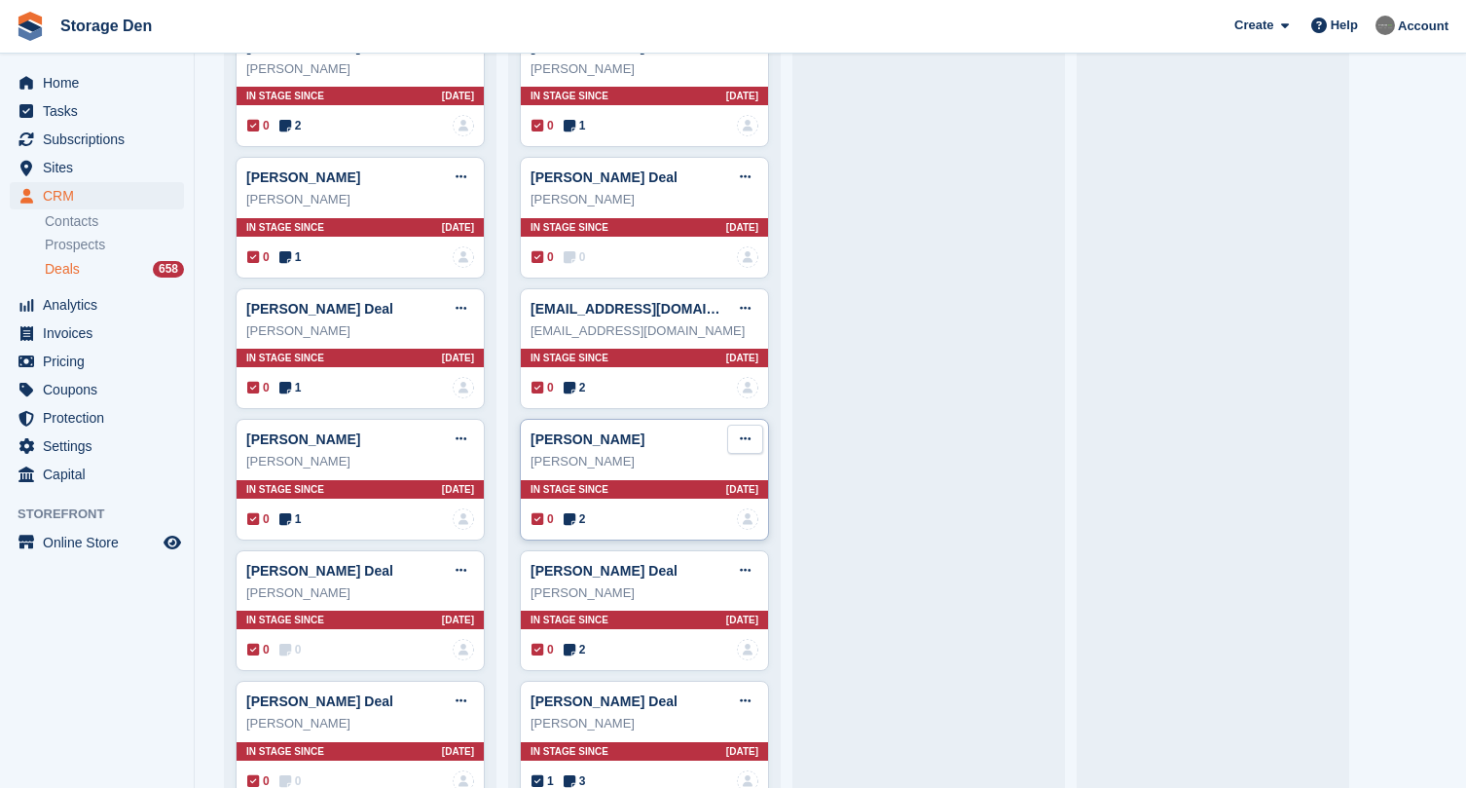
click at [737, 425] on button at bounding box center [745, 439] width 36 height 29
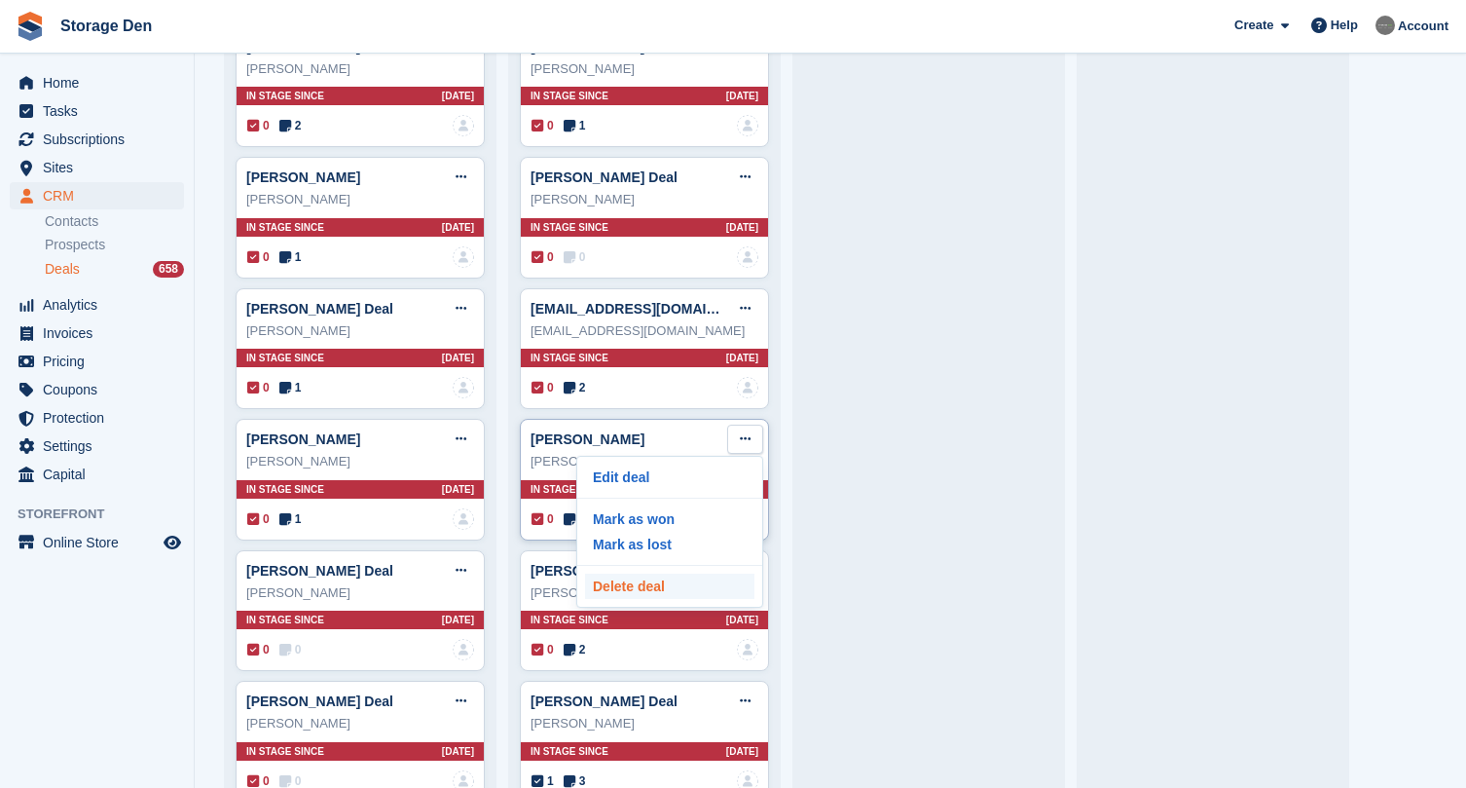
click at [648, 574] on p "Delete deal" at bounding box center [669, 586] width 169 height 25
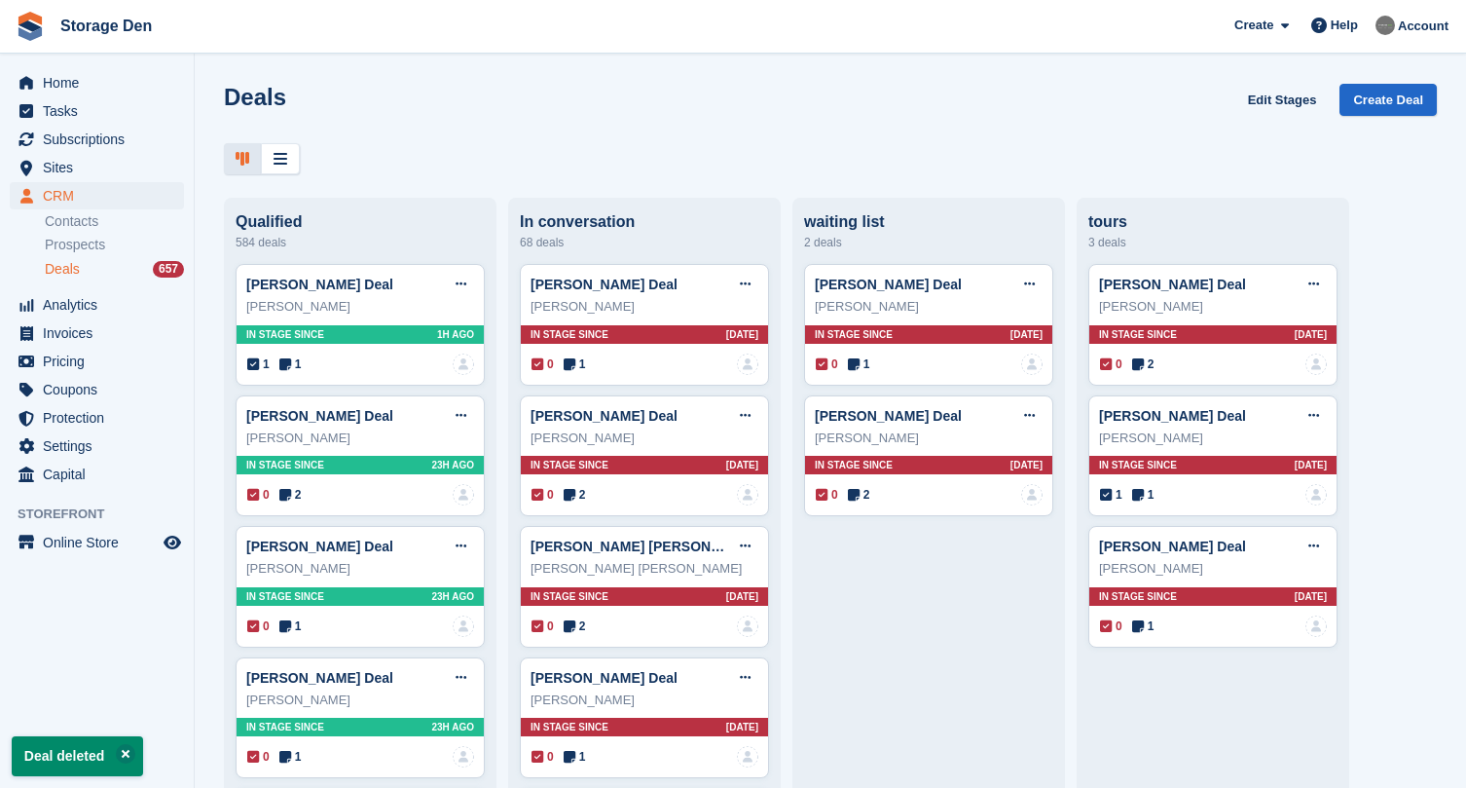
scroll to position [1461, 0]
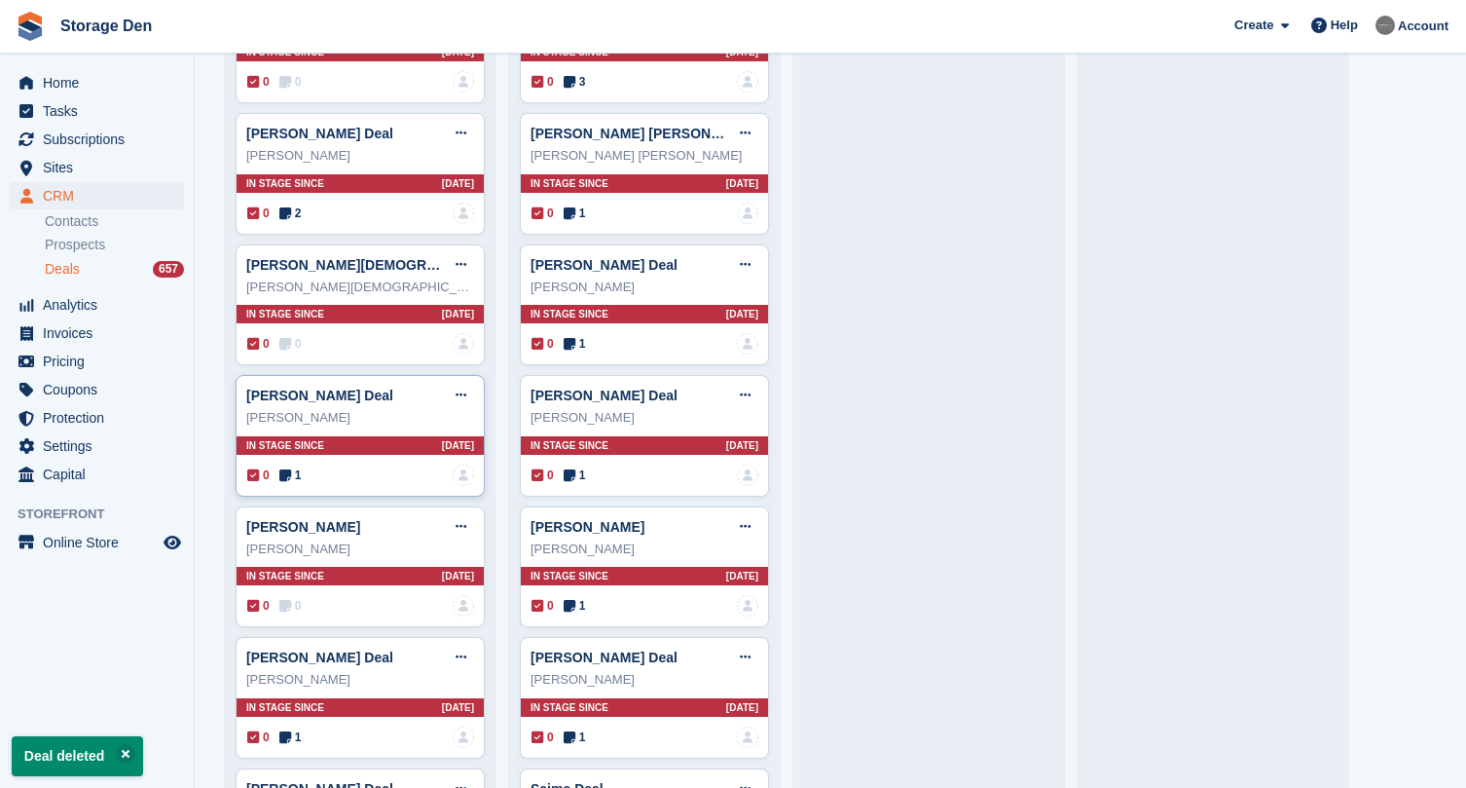
click at [291, 468] on icon at bounding box center [285, 475] width 12 height 14
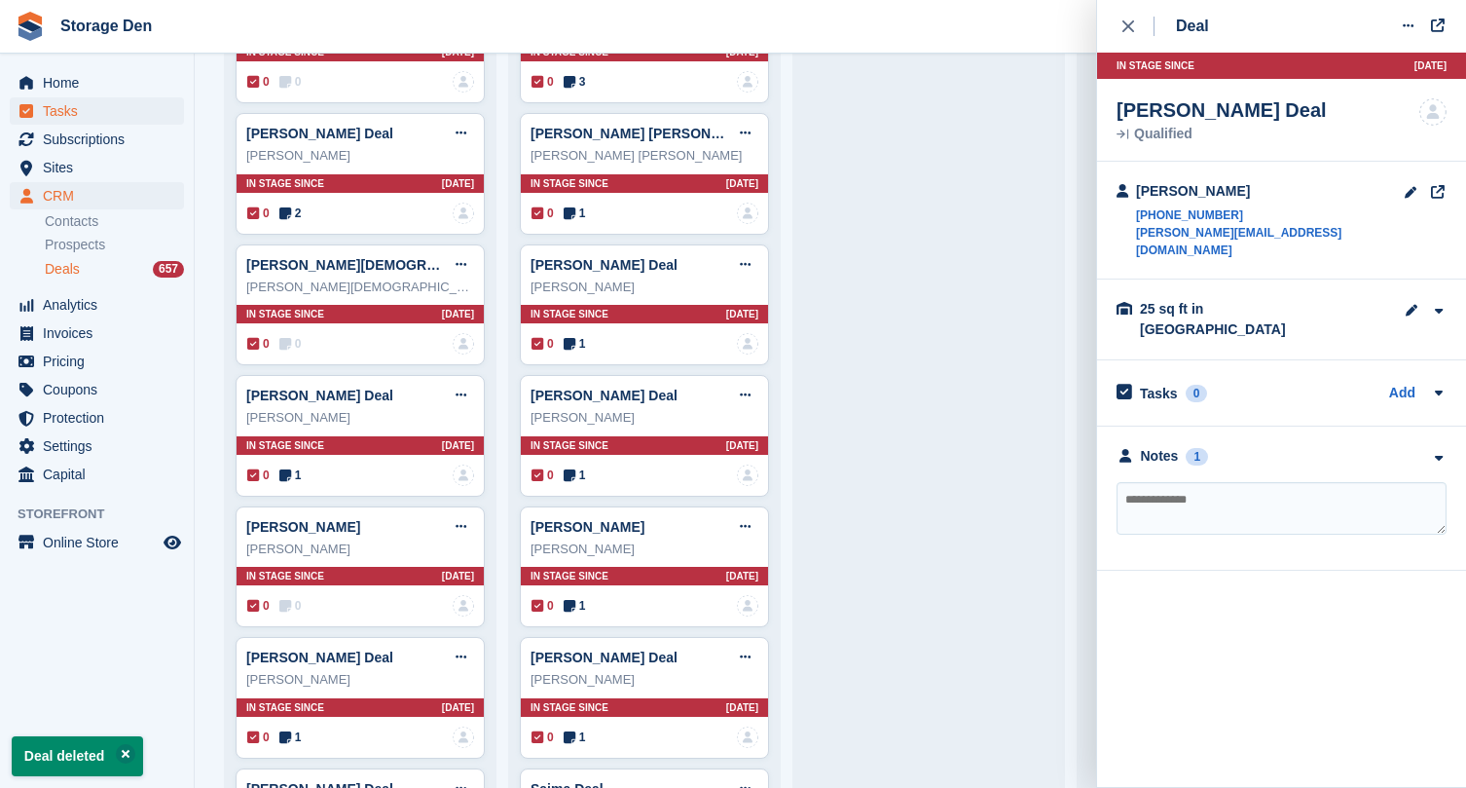
click at [120, 104] on span "Tasks" at bounding box center [101, 110] width 117 height 27
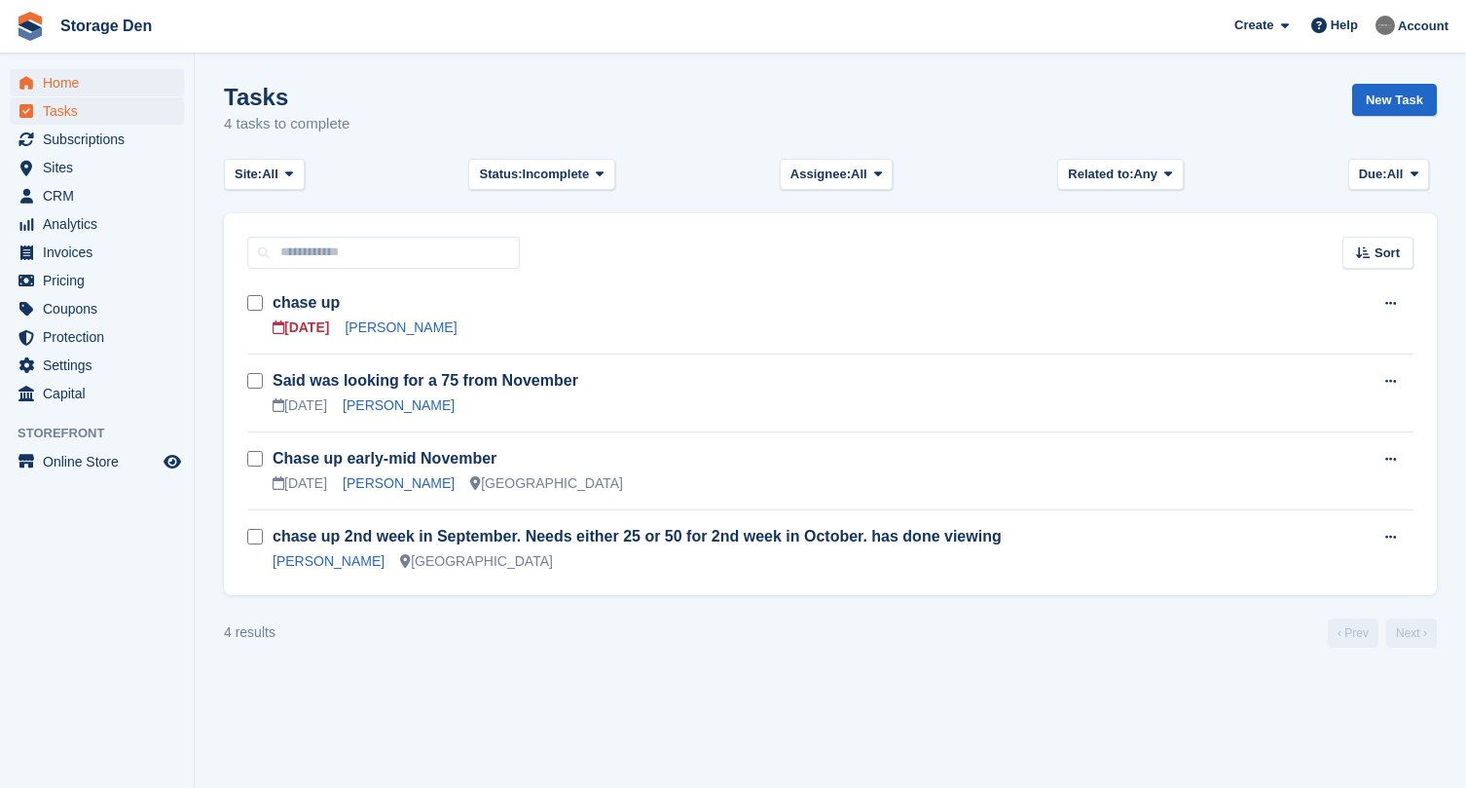
click at [145, 76] on span "Home" at bounding box center [101, 82] width 117 height 27
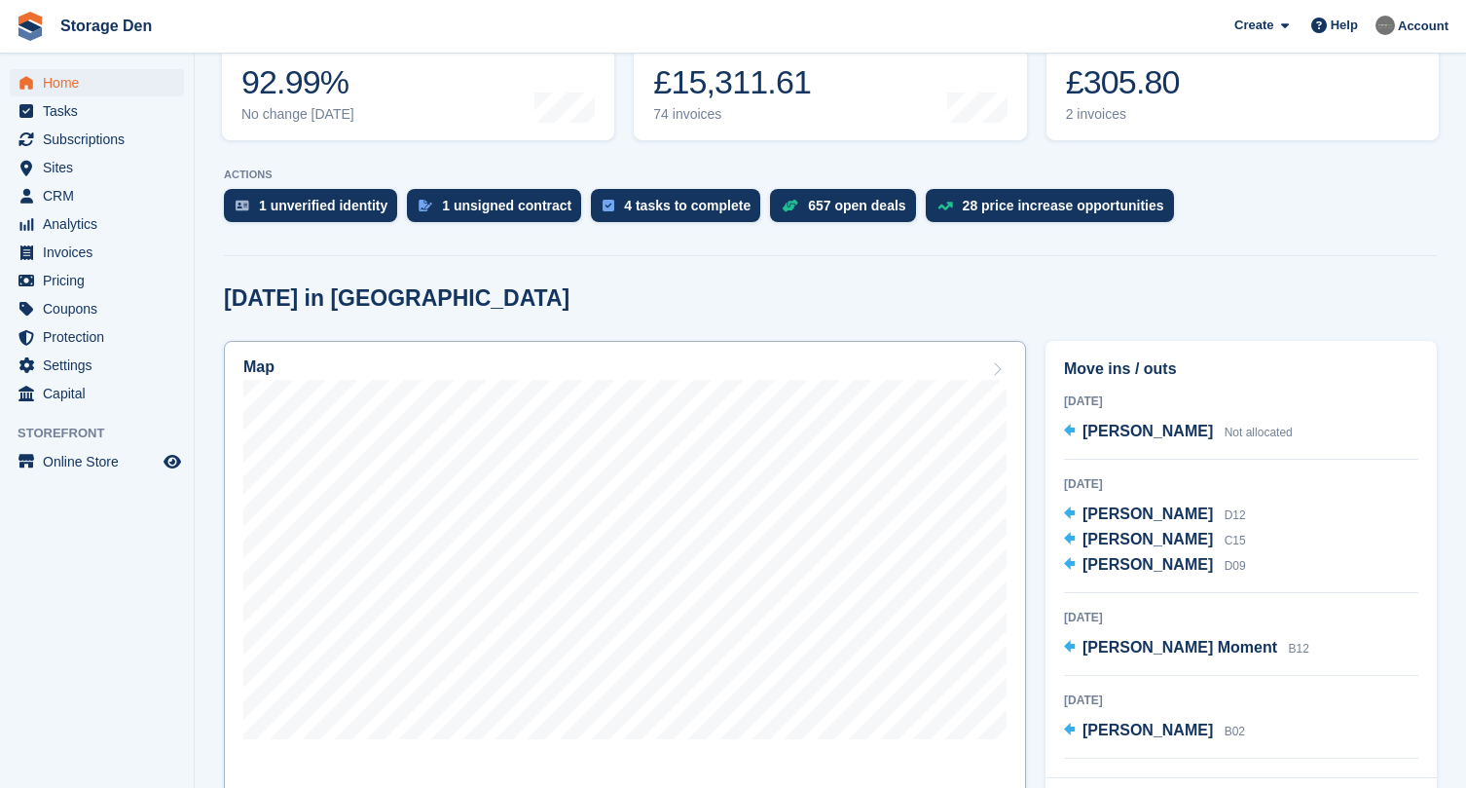
scroll to position [296, 0]
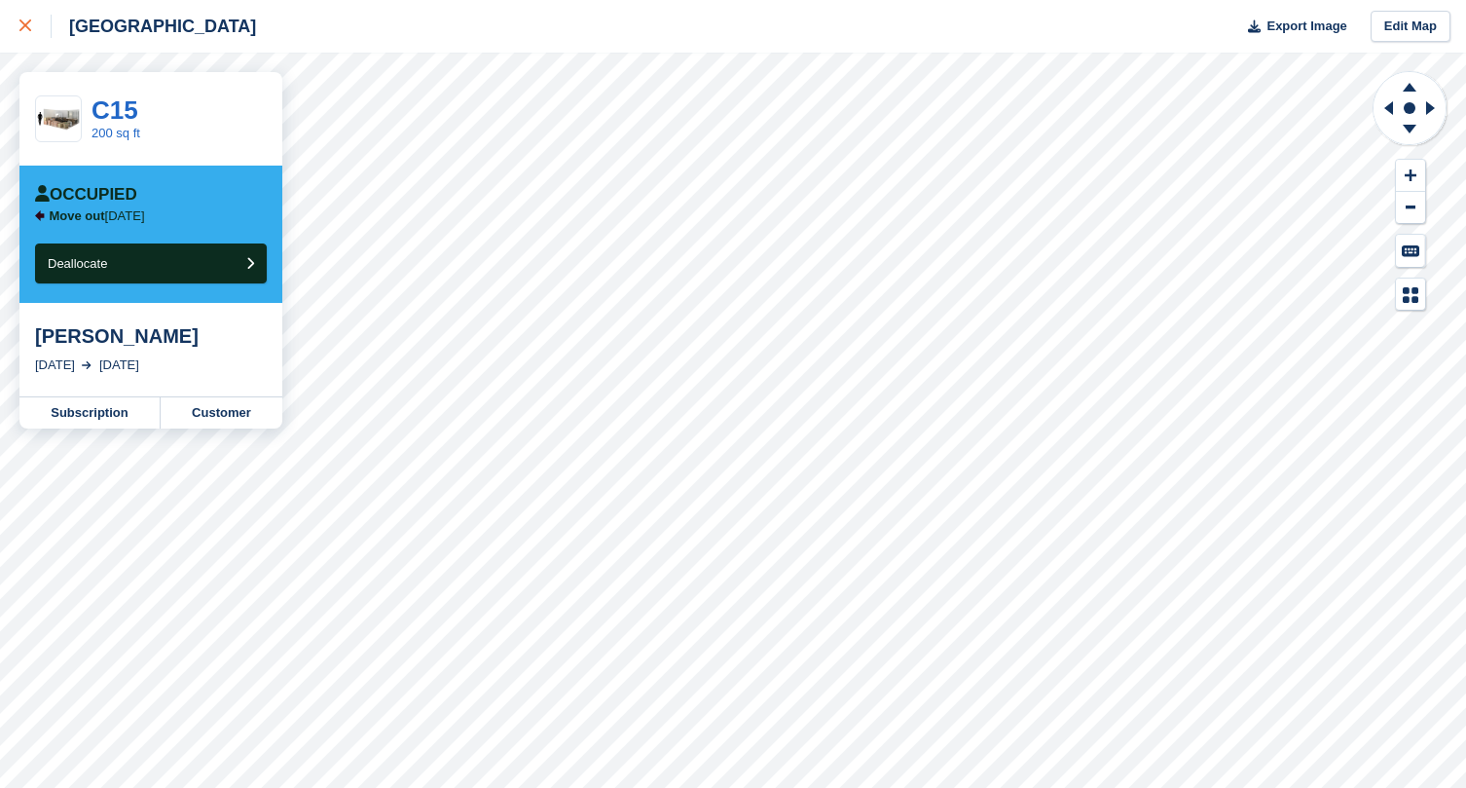
click at [31, 31] on div at bounding box center [35, 26] width 32 height 23
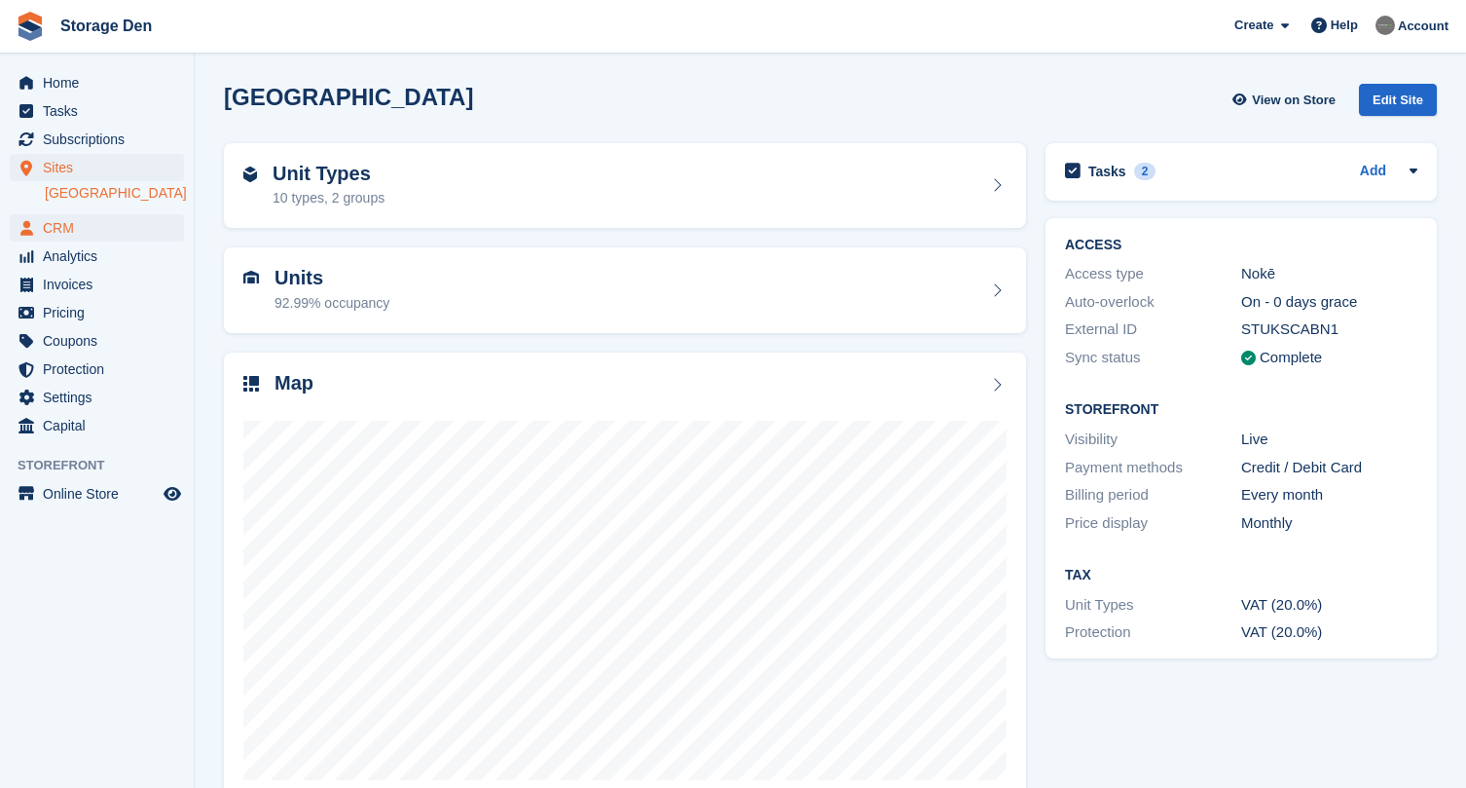
click at [65, 222] on span "CRM" at bounding box center [101, 227] width 117 height 27
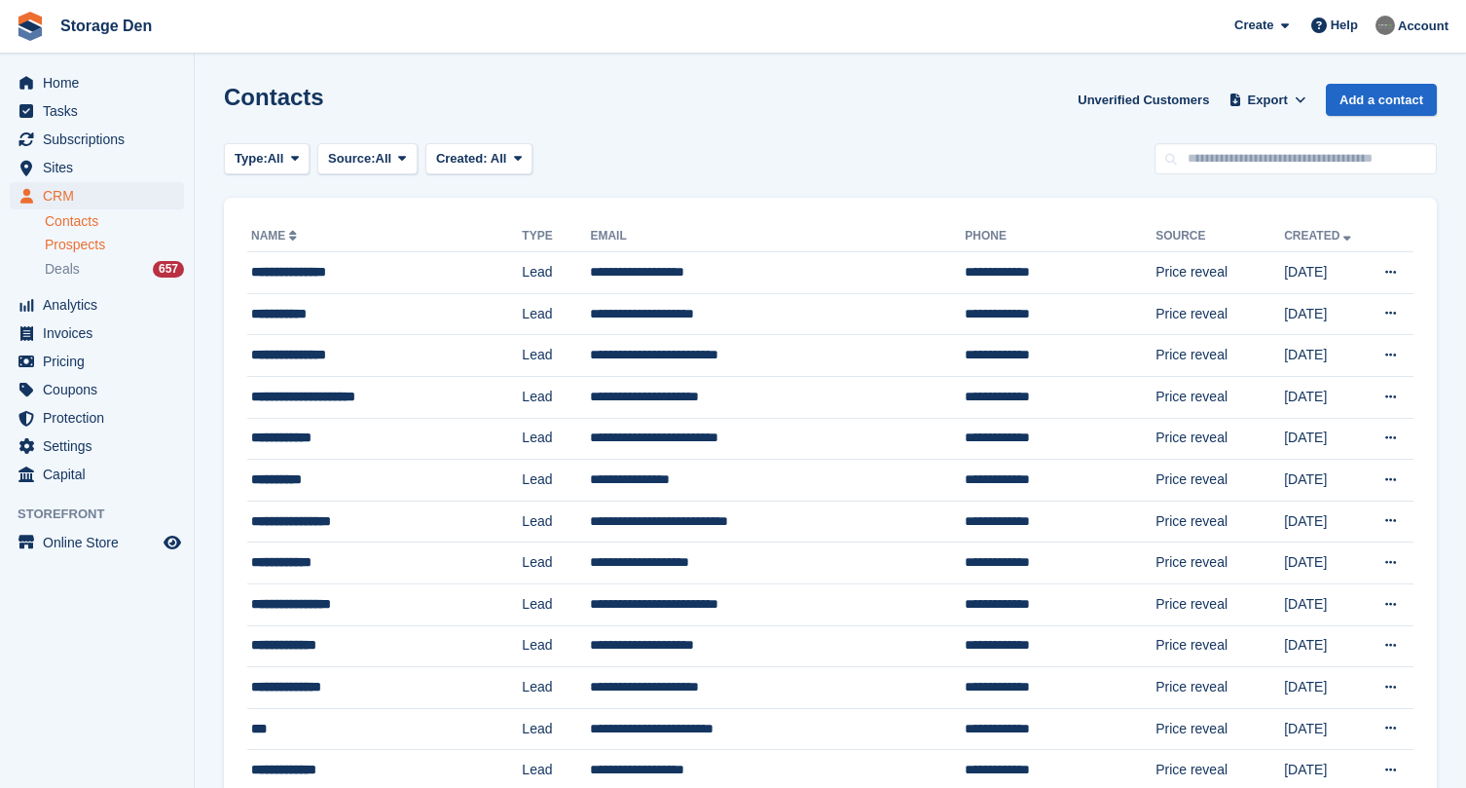
click at [73, 249] on span "Prospects" at bounding box center [75, 245] width 60 height 19
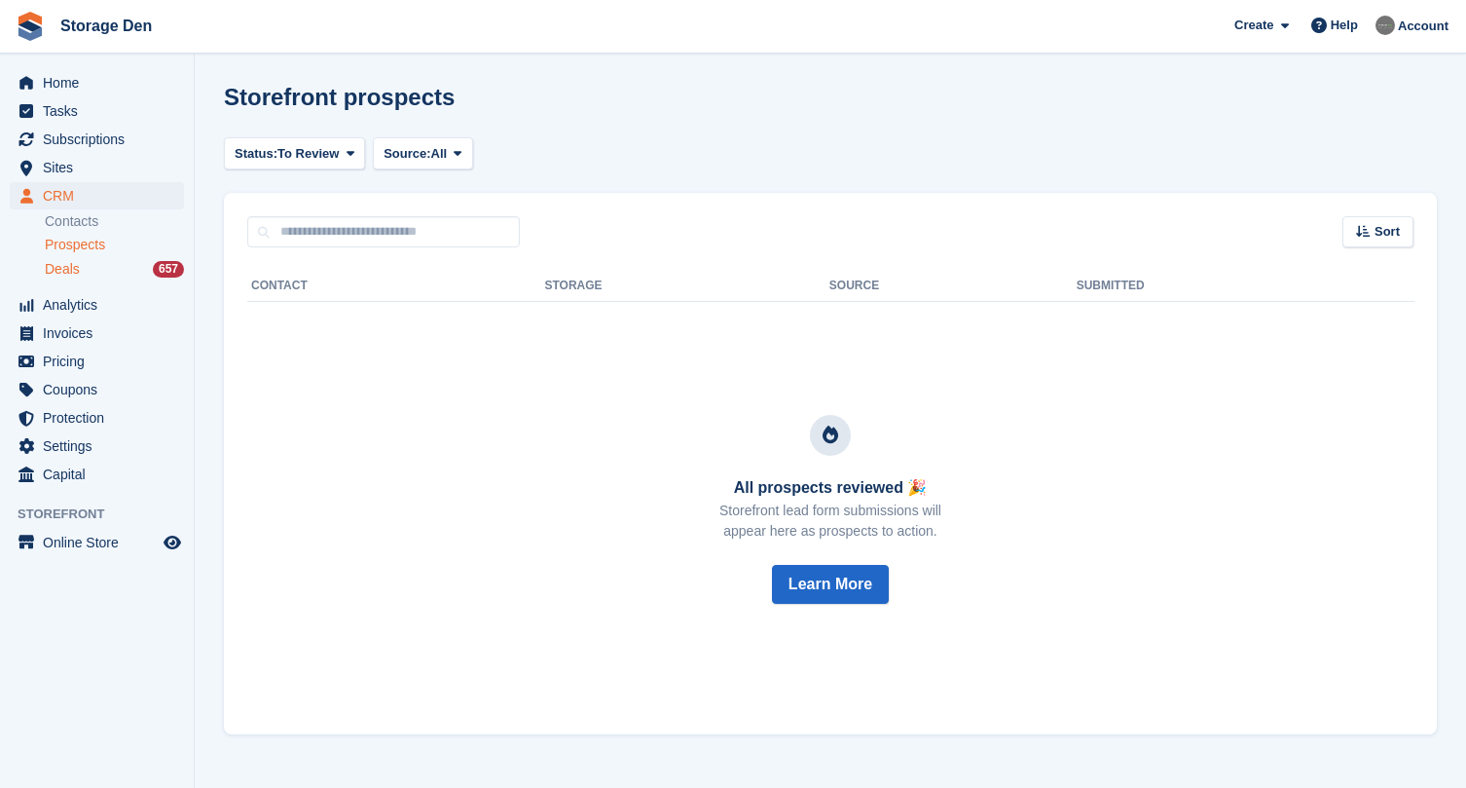
click at [111, 269] on div "Deals 657" at bounding box center [114, 269] width 139 height 19
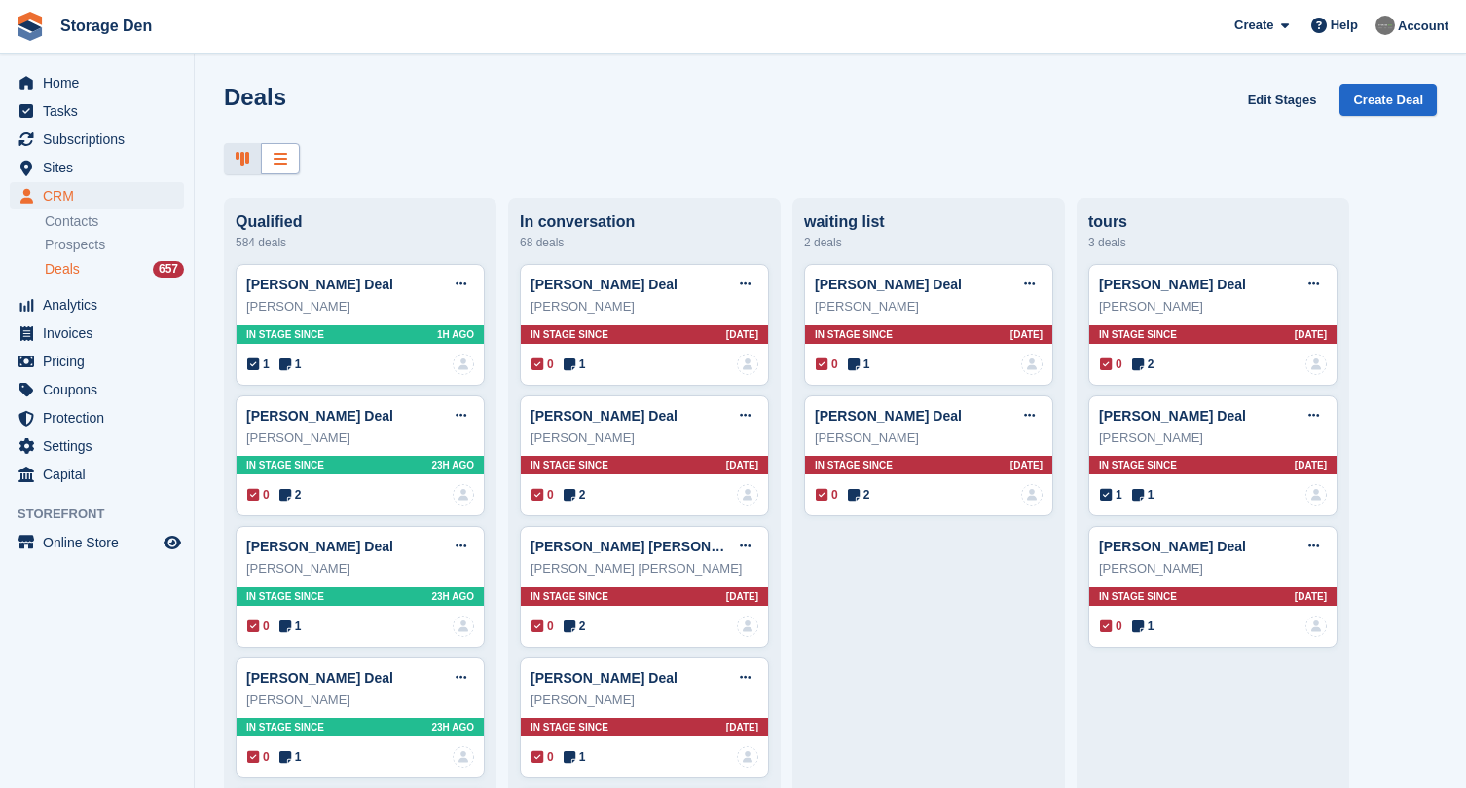
click at [279, 158] on icon at bounding box center [281, 159] width 14 height 16
